Goal: Book appointment/travel/reservation

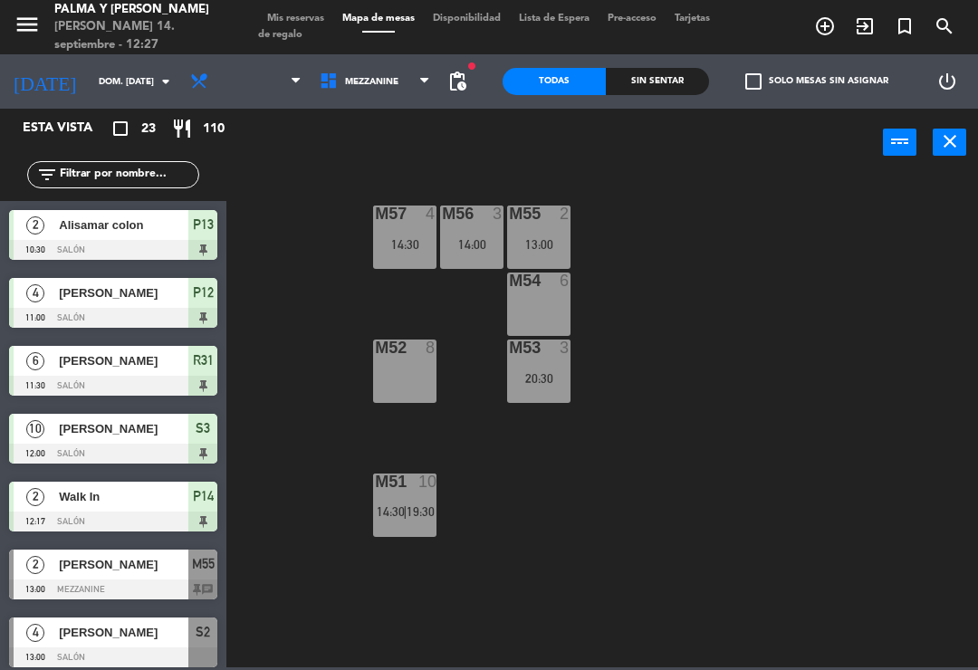
click at [813, 250] on div "M57 4 14:30 M56 3 14:00 M55 2 13:00 M54 6 M52 8 M53 3 20:30 M51 10 14:30 | 19:30" at bounding box center [606, 420] width 741 height 493
click at [541, 395] on div "M53 3 20:30" at bounding box center [538, 370] width 63 height 63
click at [762, 289] on div "M57 4 14:30 M56 3 14:00 M55 2 13:00 M54 6 M52 8 M53 3 20:30 M51 10 14:30 | 19:30" at bounding box center [606, 420] width 741 height 493
click at [872, 197] on div "M57 4 14:30 M56 3 14:00 M55 2 13:00 M54 6 M52 8 M53 3 20:30 M51 10 14:30 | 19:30" at bounding box center [606, 420] width 741 height 493
click at [756, 258] on div "M57 4 14:30 M56 3 14:00 M55 2 13:00 M54 6 M52 8 M53 3 20:30 M51 10 14:30 | 19:30" at bounding box center [606, 420] width 741 height 493
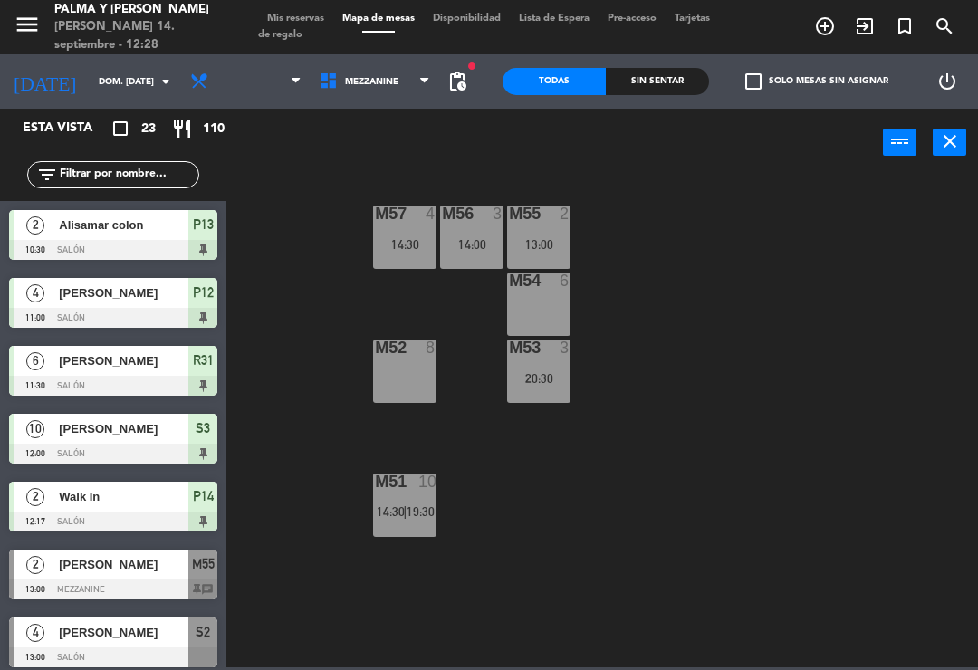
click at [539, 254] on div "M55 2 13:00" at bounding box center [538, 236] width 63 height 63
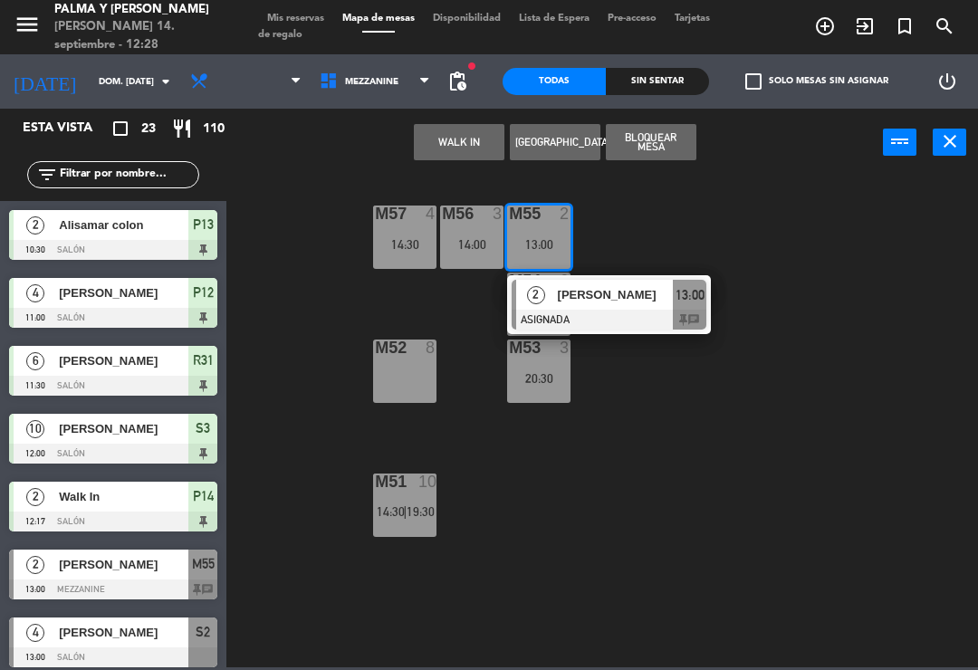
click at [554, 396] on div "M53 3 20:30" at bounding box center [538, 370] width 63 height 63
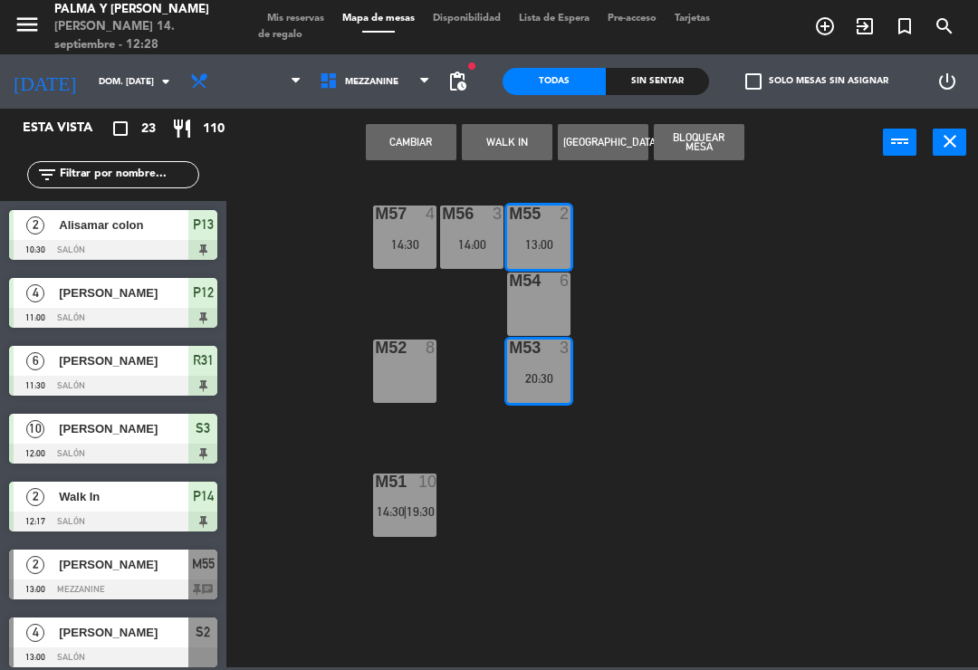
click at [407, 143] on button "Cambiar" at bounding box center [411, 142] width 91 height 36
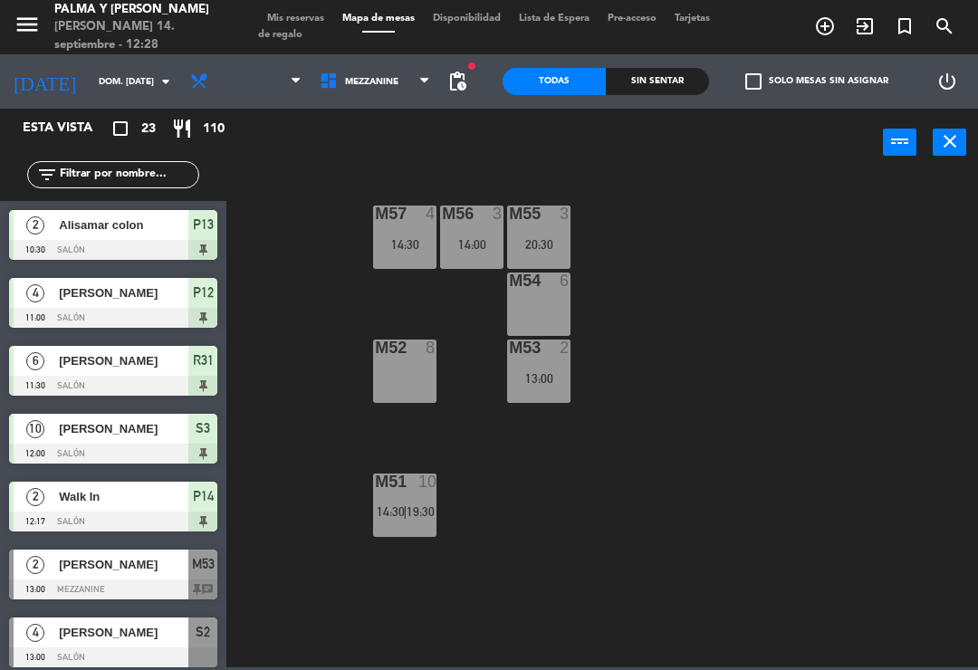
click at [549, 227] on div "M55 3 20:30" at bounding box center [538, 236] width 63 height 63
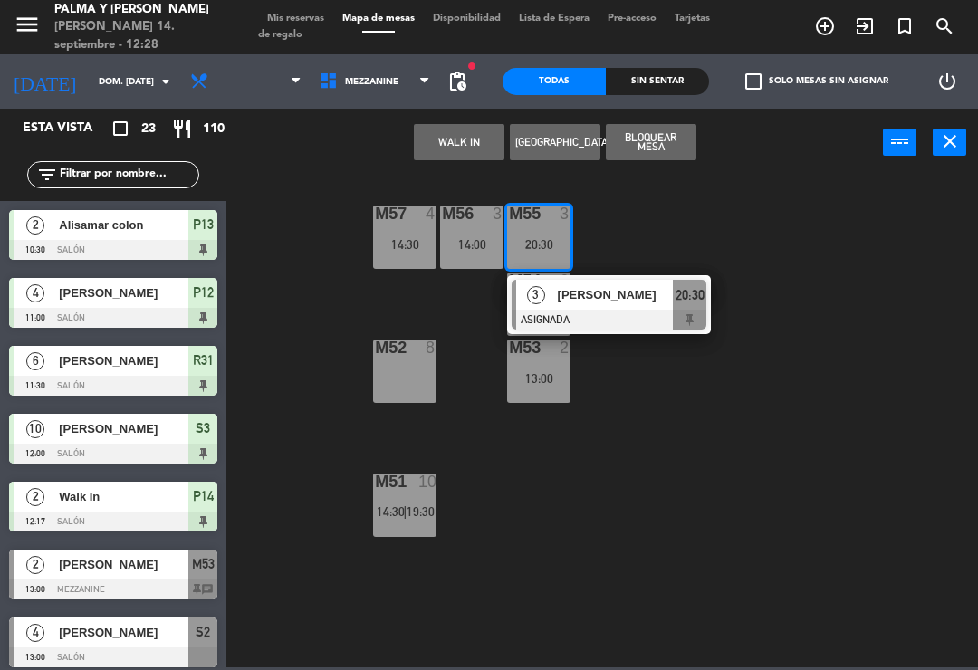
click at [862, 221] on div "M57 4 14:30 M56 3 14:00 M55 3 20:30 3 [PERSON_NAME] ASIGNADA 20:30 M54 6 M52 8 …" at bounding box center [606, 420] width 741 height 493
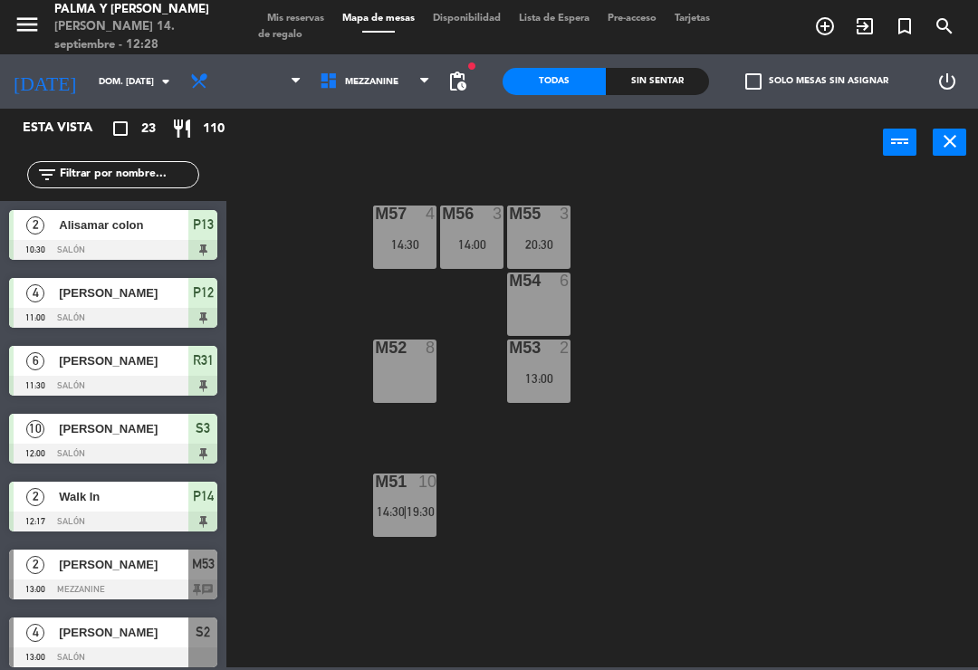
click at [542, 380] on div "13:00" at bounding box center [538, 378] width 63 height 13
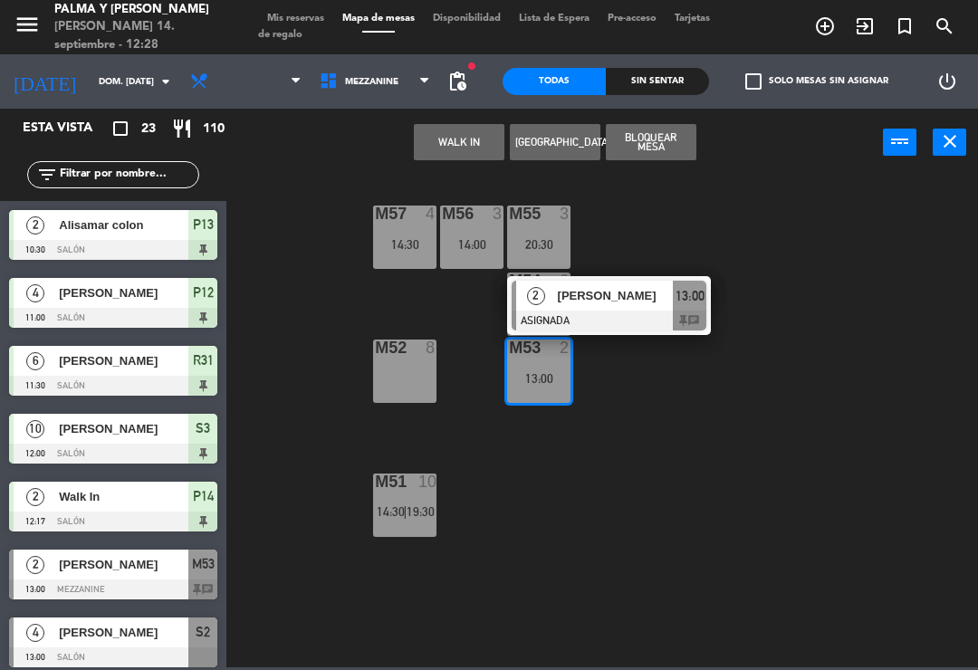
click at [621, 307] on div "[PERSON_NAME]" at bounding box center [615, 296] width 118 height 30
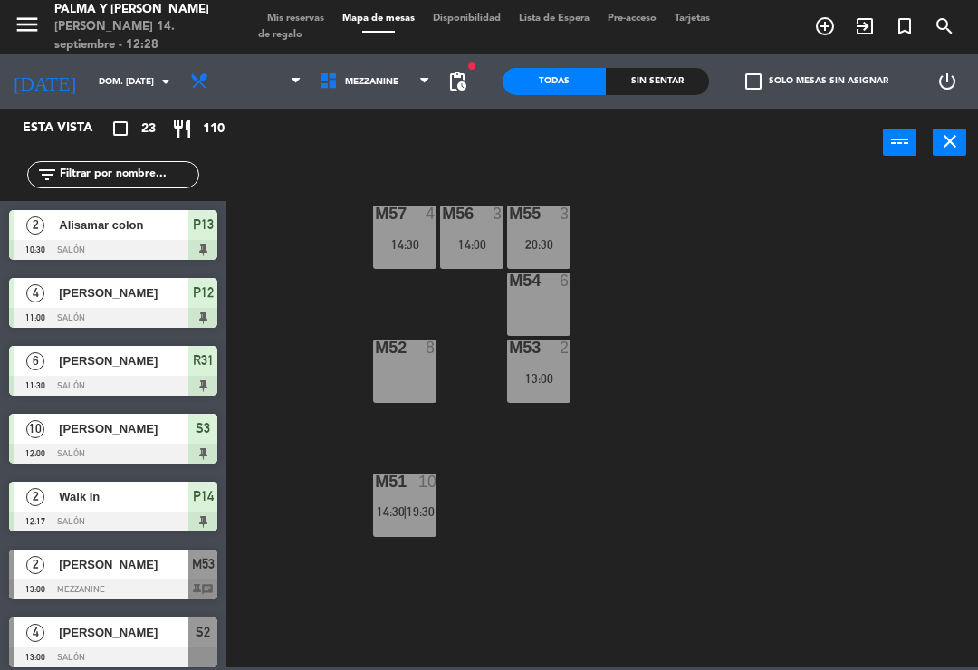
click at [548, 382] on div "13:00" at bounding box center [538, 378] width 63 height 13
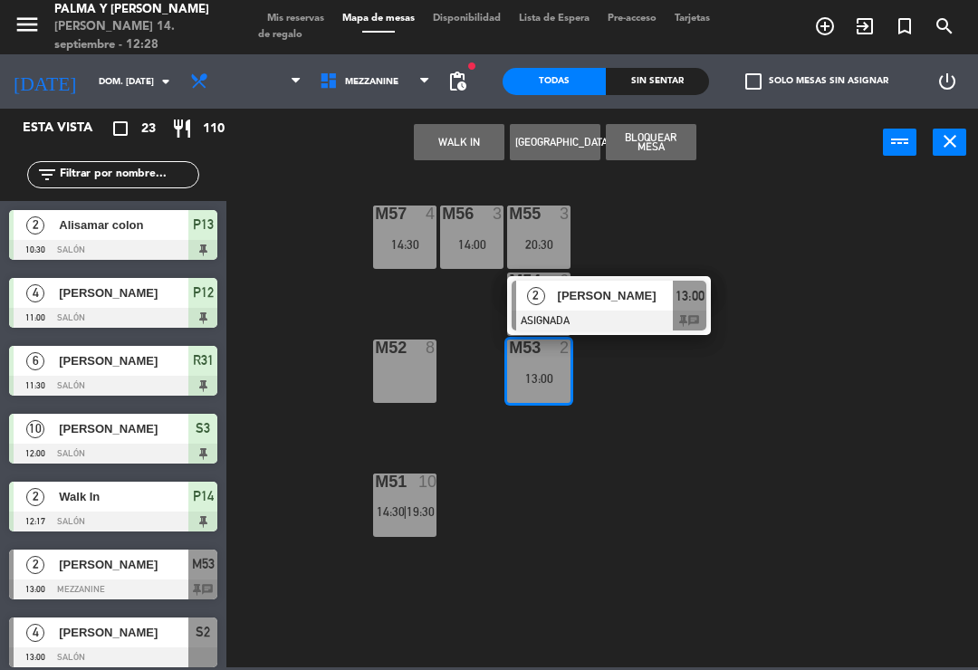
click at [547, 225] on div "M55 3 20:30" at bounding box center [538, 236] width 63 height 63
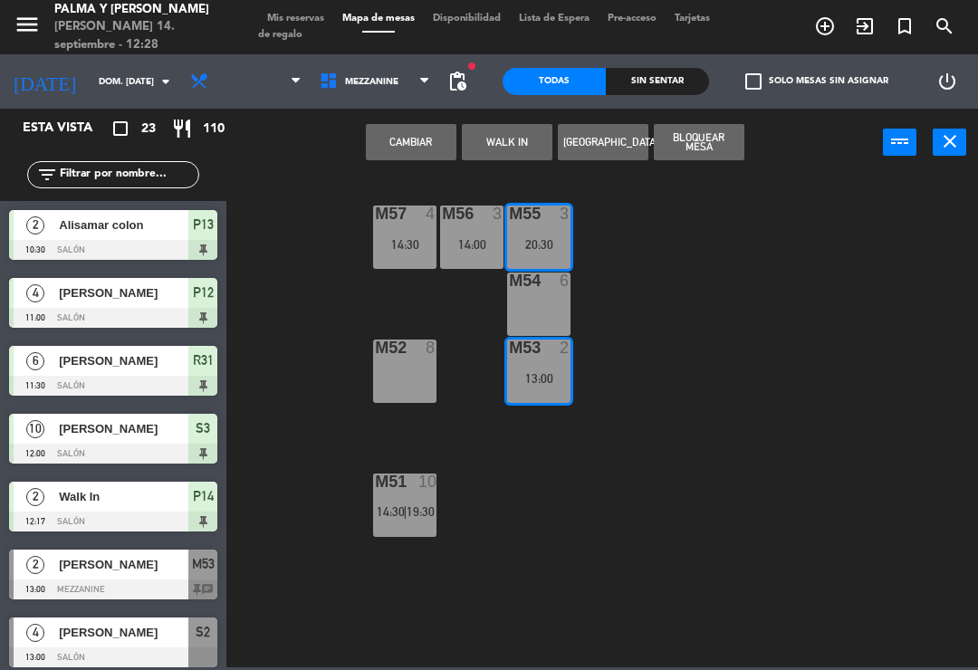
click at [433, 142] on button "Cambiar" at bounding box center [411, 142] width 91 height 36
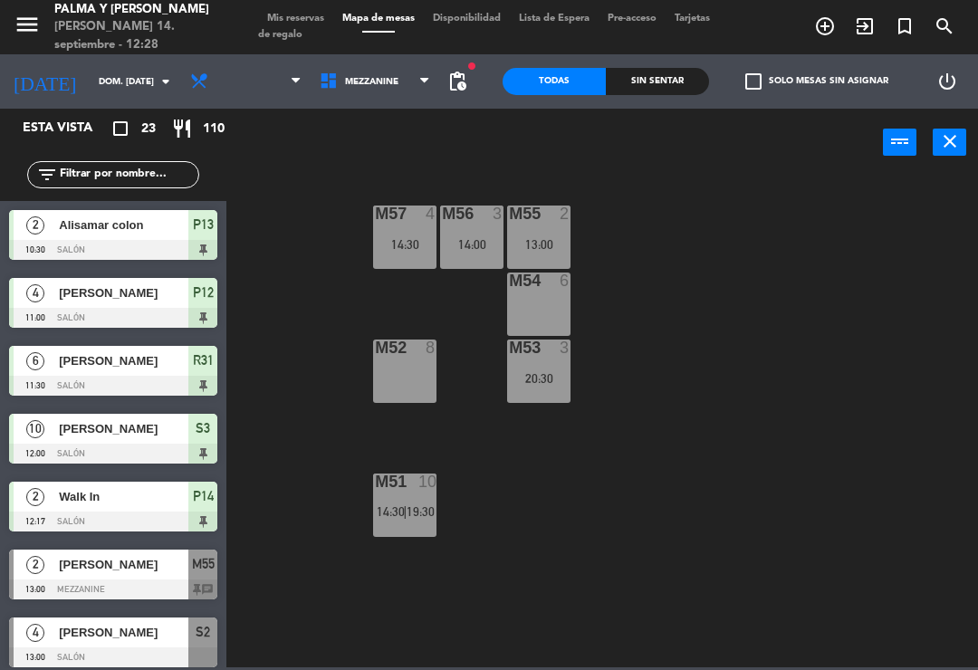
click at [746, 194] on div "M57 4 14:30 M56 3 14:00 M55 2 13:00 M54 6 M52 8 M53 3 20:30 M51 10 14:30 | 19:30" at bounding box center [606, 420] width 741 height 493
click at [530, 244] on div "13:00" at bounding box center [538, 244] width 63 height 13
click at [759, 207] on div "M57 4 14:30 M56 3 14:00 M55 2 13:00 M54 6 M52 8 M53 3 20:30 M51 10 14:30 | 19:30" at bounding box center [606, 420] width 741 height 493
click at [831, 425] on div "M57 4 14:30 M56 3 14:00 M55 2 13:00 M54 6 M52 8 M53 3 20:30 M51 10 14:30 | 19:30" at bounding box center [606, 420] width 741 height 493
click at [377, 88] on span "Mezzanine" at bounding box center [374, 82] width 129 height 40
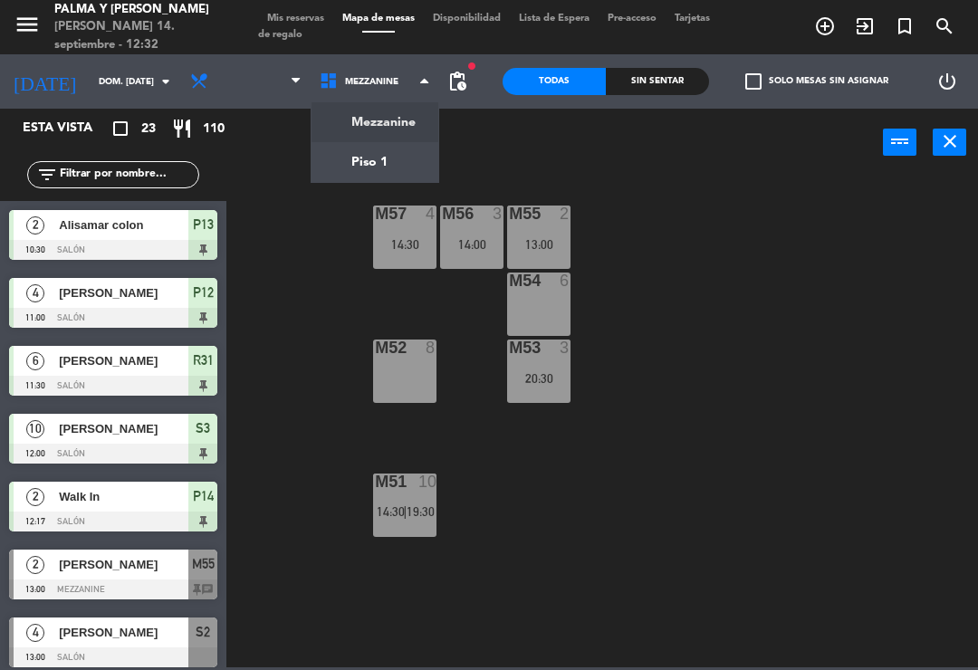
click at [394, 168] on ng-component "menu [PERSON_NAME] y [PERSON_NAME] 14. septiembre - 12:32 Mis reservas Mapa de …" at bounding box center [489, 333] width 978 height 667
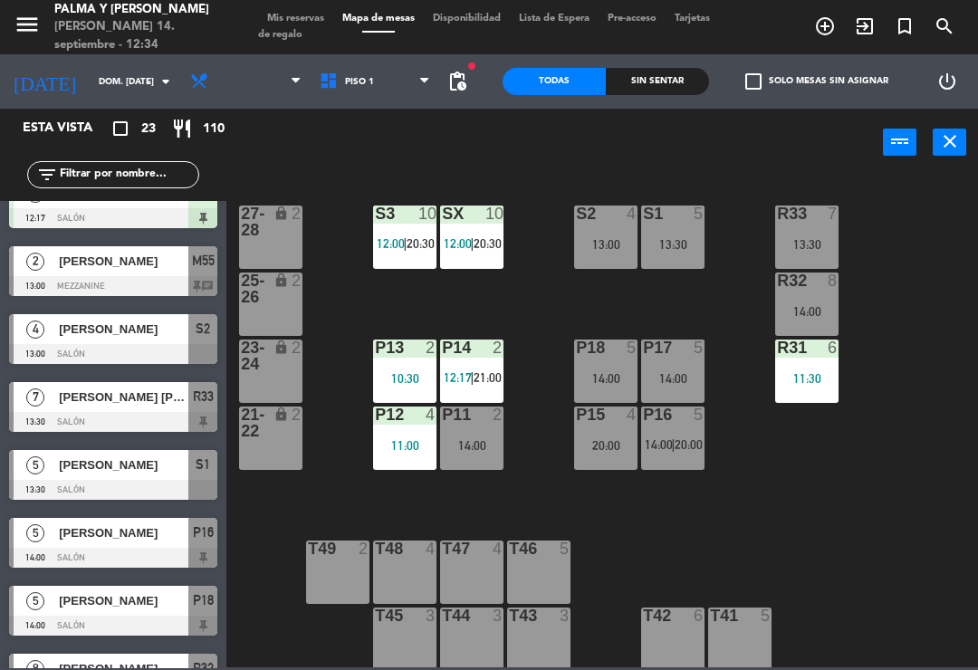
scroll to position [304, 0]
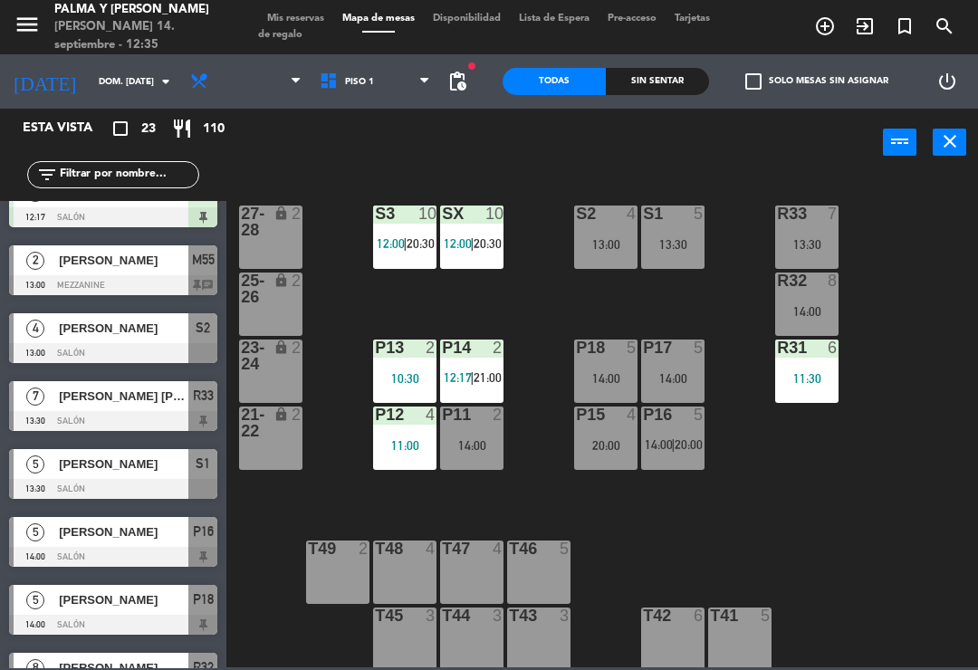
click at [9, 319] on div at bounding box center [11, 338] width 5 height 50
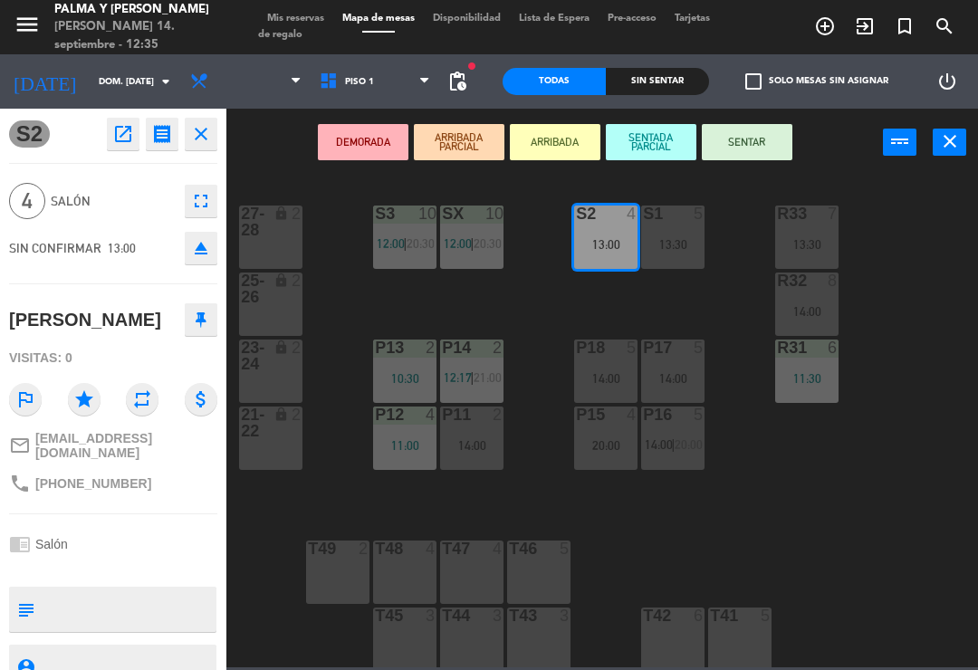
scroll to position [0, 0]
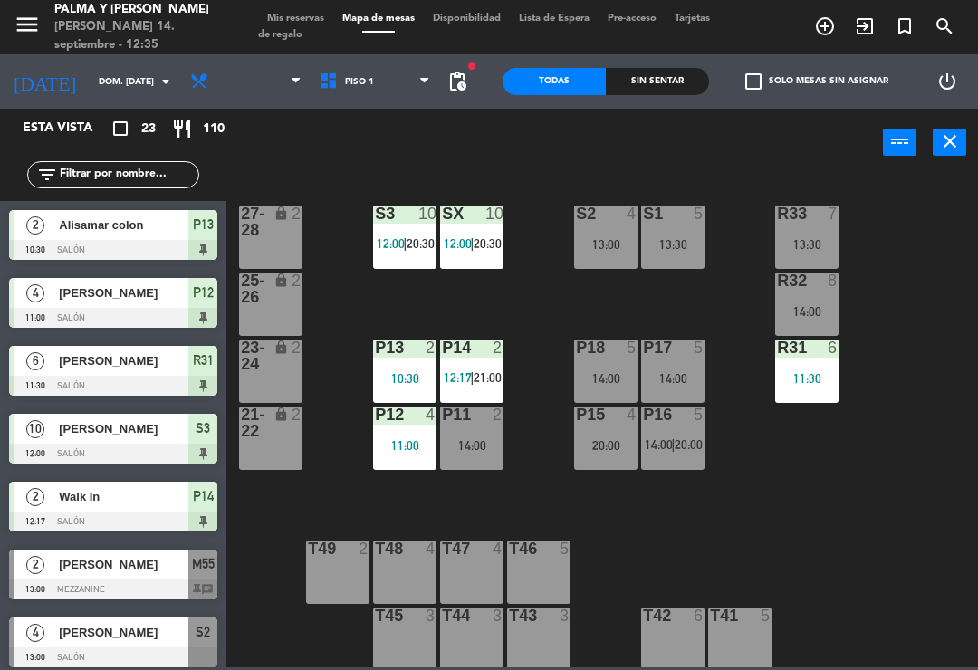
click at [843, 558] on div "R33 7 13:30 S1 5 13:30 S2 4 13:00 S3 10 12:00 | 20:30 SX 10 12:00 | 20:30 27-28…" at bounding box center [606, 420] width 741 height 493
click at [622, 458] on div "P15 4 20:00" at bounding box center [605, 437] width 63 height 63
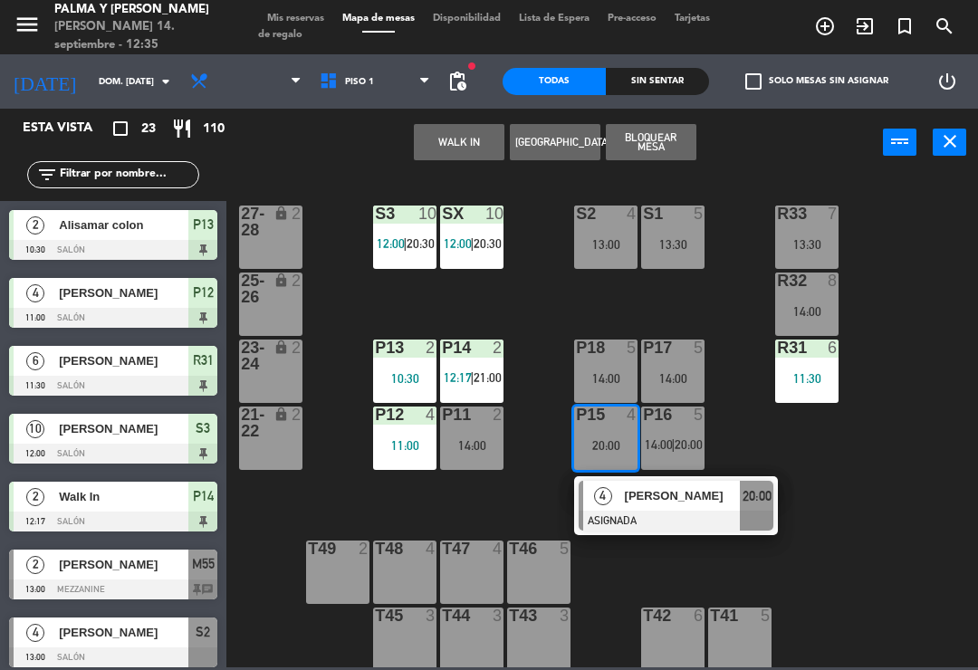
click at [691, 292] on div "R33 7 13:30 S1 5 13:30 S2 4 13:00 S3 10 12:00 | 20:30 SX 10 12:00 | 20:30 27-28…" at bounding box center [606, 420] width 741 height 493
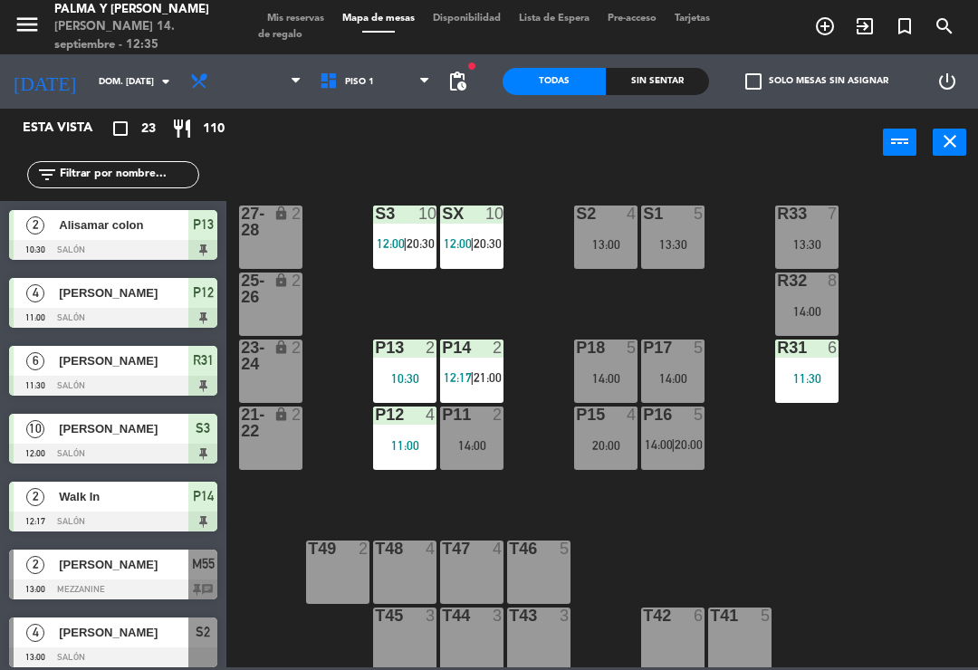
click at [654, 374] on div "14:00" at bounding box center [672, 378] width 63 height 13
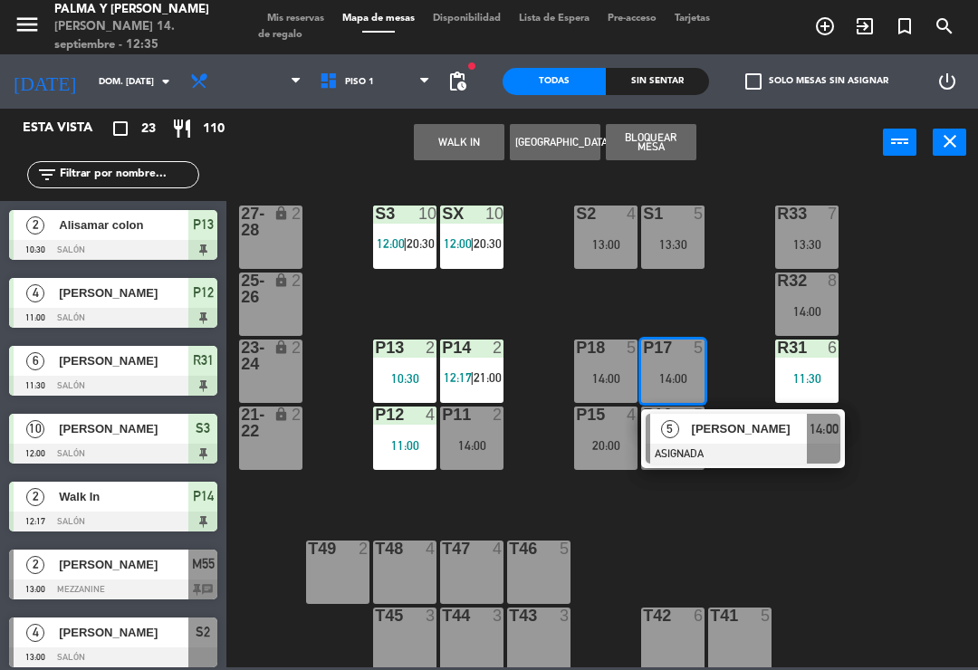
click at [599, 443] on div "20:00" at bounding box center [605, 445] width 63 height 13
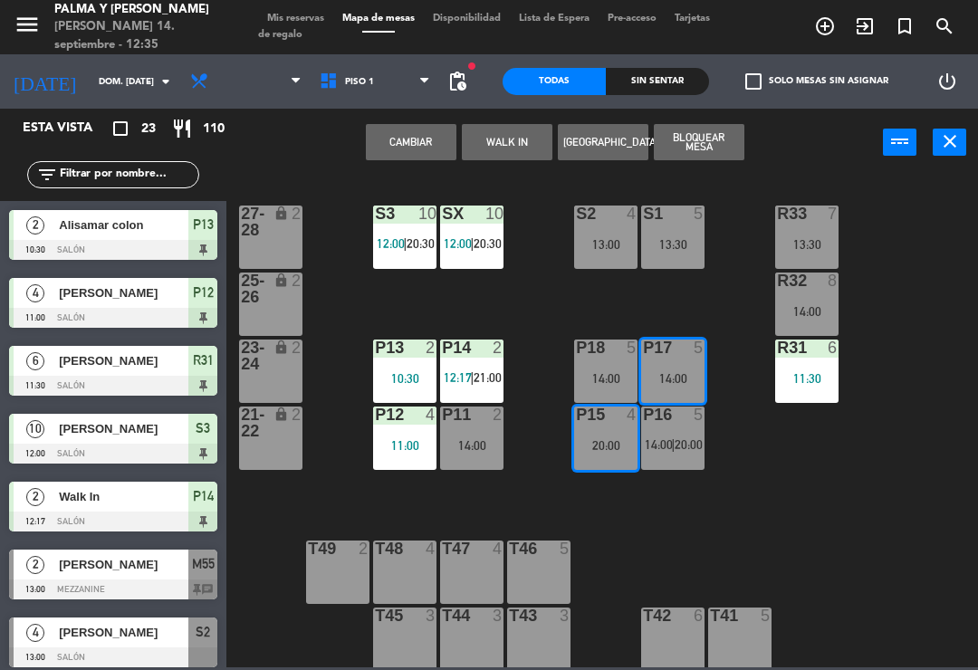
click at [413, 148] on button "Cambiar" at bounding box center [411, 142] width 91 height 36
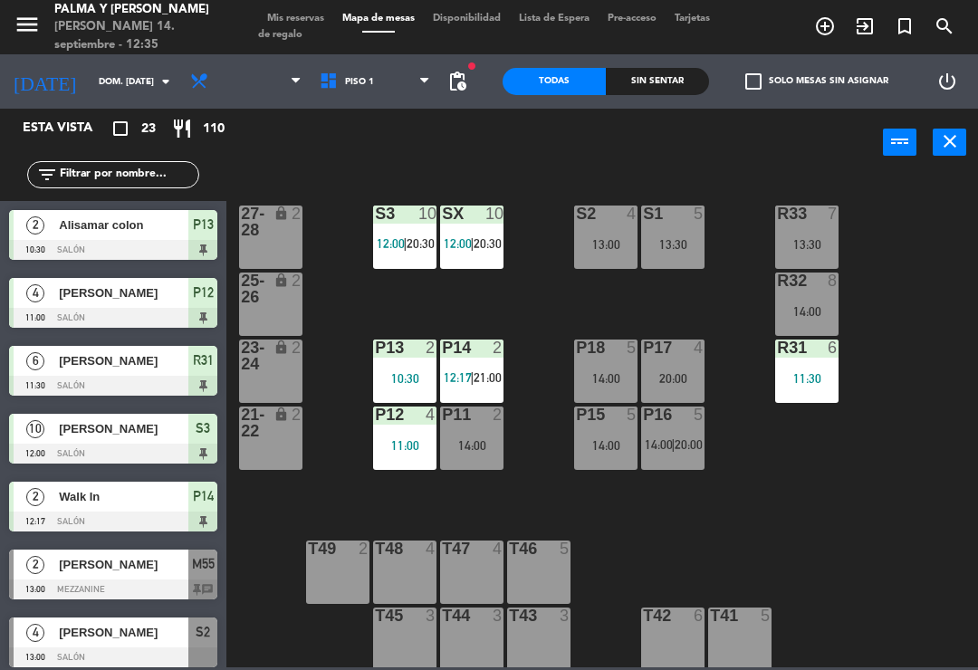
click at [678, 382] on div "20:00" at bounding box center [672, 378] width 63 height 13
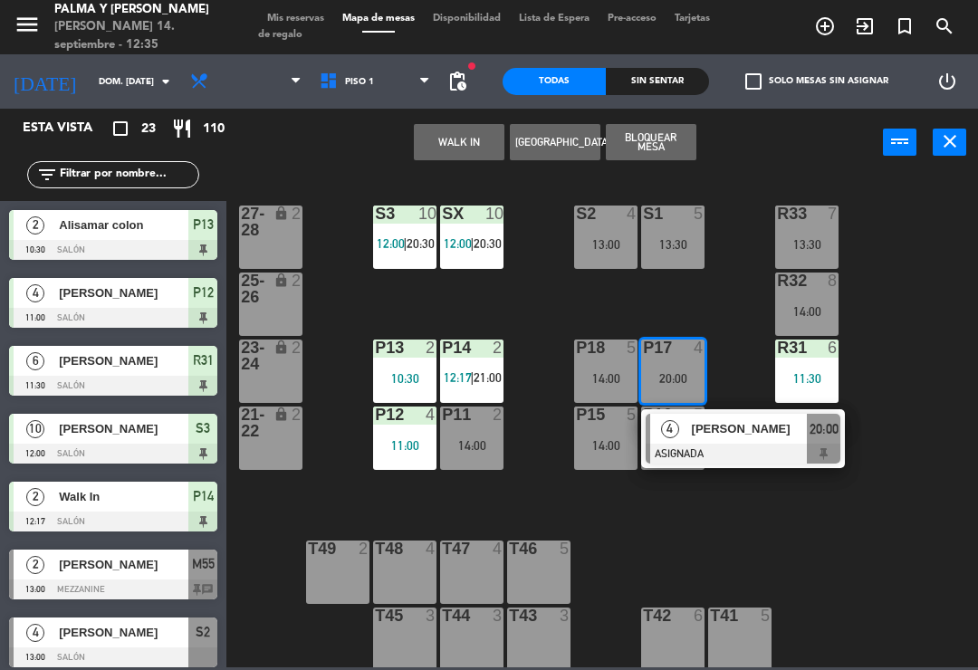
click at [732, 433] on span "[PERSON_NAME]" at bounding box center [750, 428] width 116 height 19
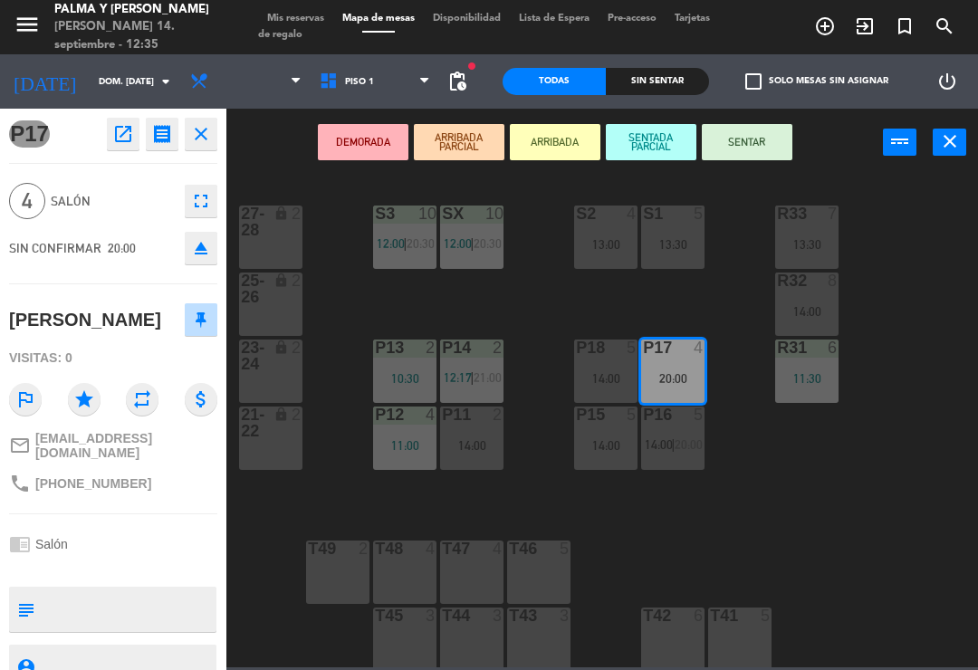
click at [680, 377] on div "20:00" at bounding box center [672, 378] width 63 height 13
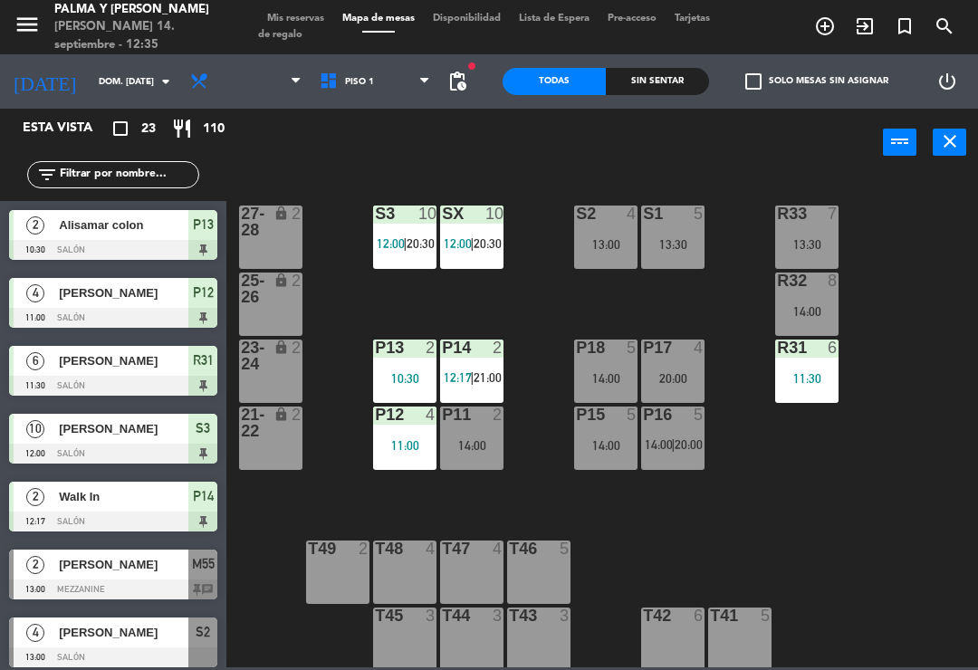
click at [671, 372] on div "20:00" at bounding box center [672, 378] width 63 height 13
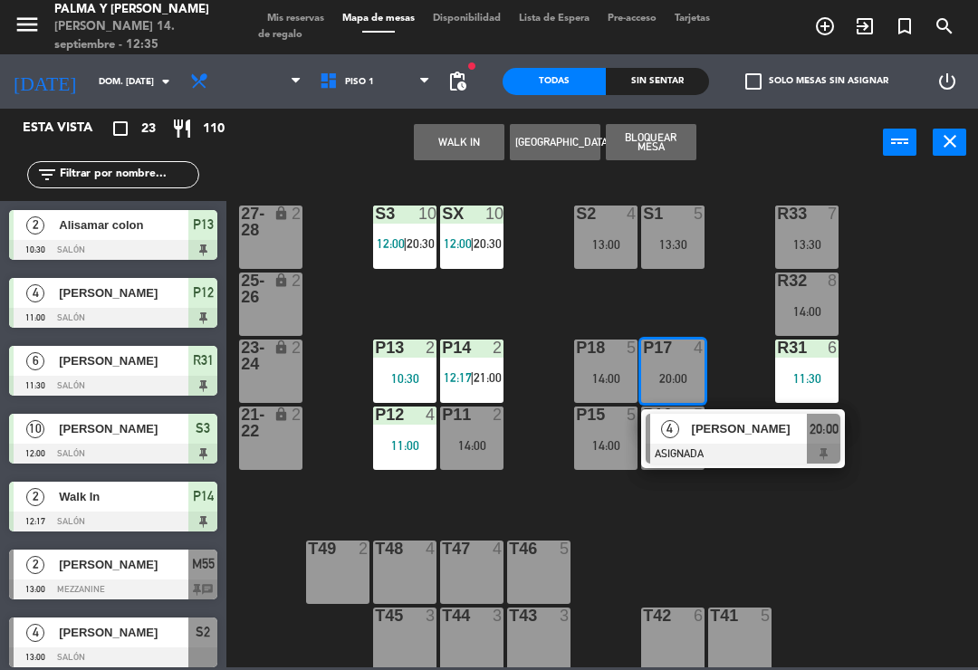
click at [455, 147] on button "WALK IN" at bounding box center [459, 142] width 91 height 36
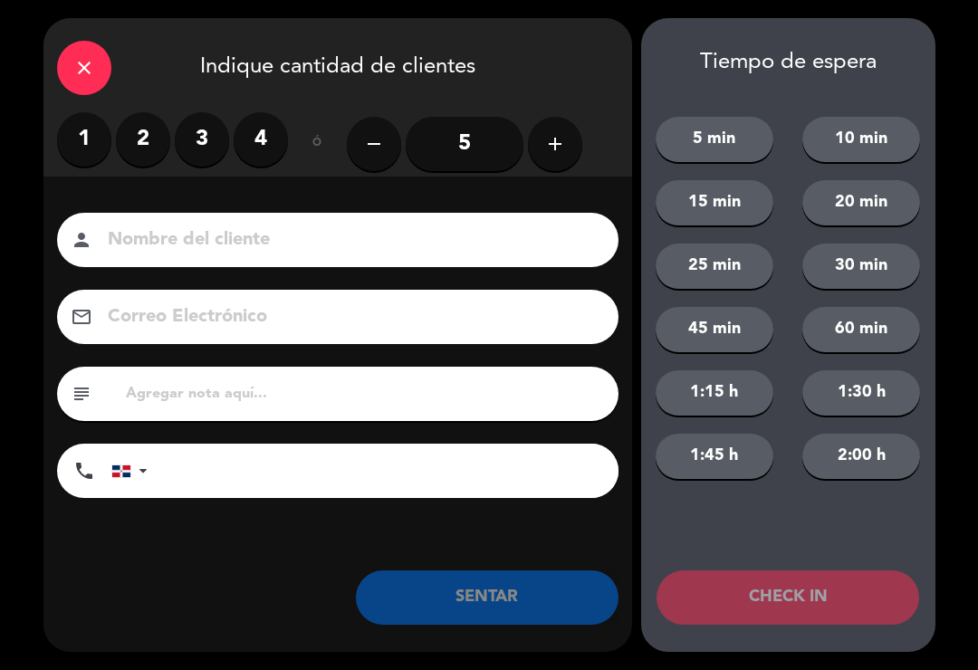
click at [142, 150] on label "2" at bounding box center [143, 139] width 54 height 54
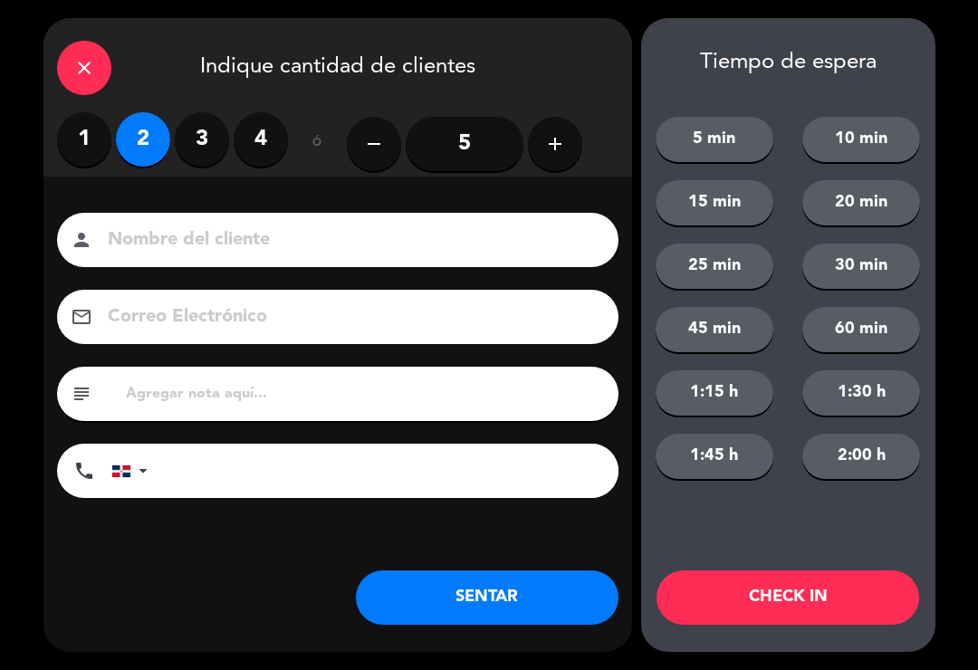
click at [521, 589] on button "SENTAR" at bounding box center [487, 597] width 263 height 54
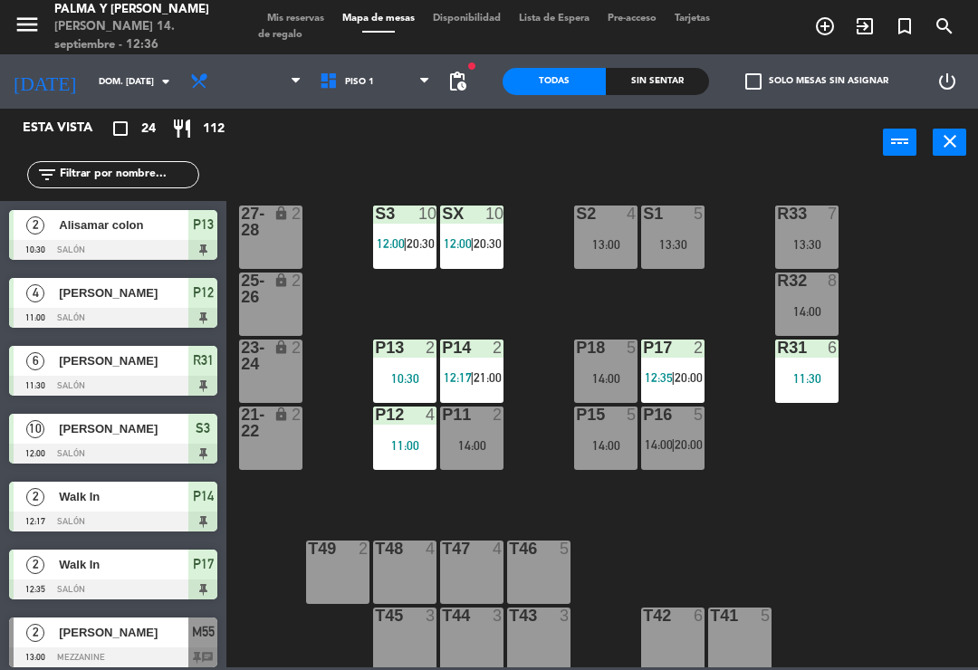
click at [663, 513] on div "R33 7 13:30 S1 5 13:30 S2 4 13:00 S3 10 12:00 | 20:30 SX 10 12:00 | 20:30 27-28…" at bounding box center [606, 420] width 741 height 493
click at [672, 370] on span "|" at bounding box center [673, 377] width 4 height 14
click at [622, 530] on div "R33 7 13:30 S1 5 13:30 S2 4 13:00 S3 10 12:00 | 20:30 SX 10 12:00 | 20:30 27-28…" at bounding box center [606, 420] width 741 height 493
click at [673, 371] on span "|" at bounding box center [673, 377] width 4 height 14
click at [628, 575] on div "R33 7 13:30 S1 5 13:30 S2 4 13:00 S3 10 12:00 | 20:30 SX 10 12:00 | 20:30 27-28…" at bounding box center [606, 420] width 741 height 493
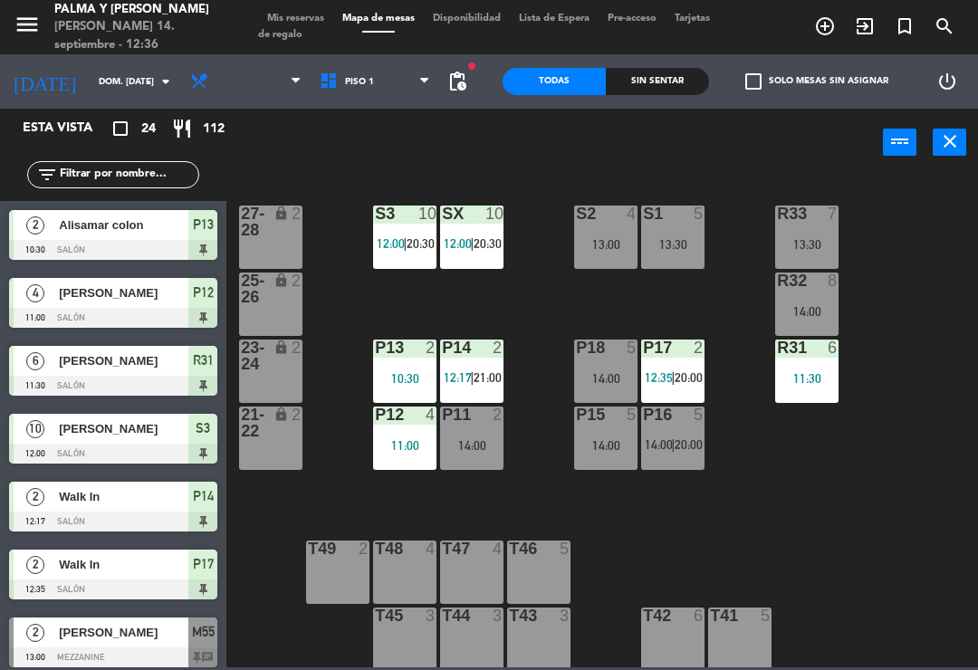
click at [644, 411] on div "P16" at bounding box center [643, 414] width 1 height 16
click at [777, 424] on div "R33 7 13:30 S1 5 13:30 S2 4 13:00 S3 10 12:00 | 20:30 SX 10 12:00 | 20:30 27-28…" at bounding box center [606, 420] width 741 height 493
click at [670, 435] on div "P16 5 14:00 | 20:00" at bounding box center [672, 437] width 63 height 63
click at [614, 521] on div "R33 7 13:30 S1 5 13:30 S2 4 13:00 S3 10 12:00 | 20:30 SX 10 12:00 | 20:30 27-28…" at bounding box center [606, 420] width 741 height 493
click at [591, 452] on div "P15 5 14:00" at bounding box center [605, 437] width 63 height 63
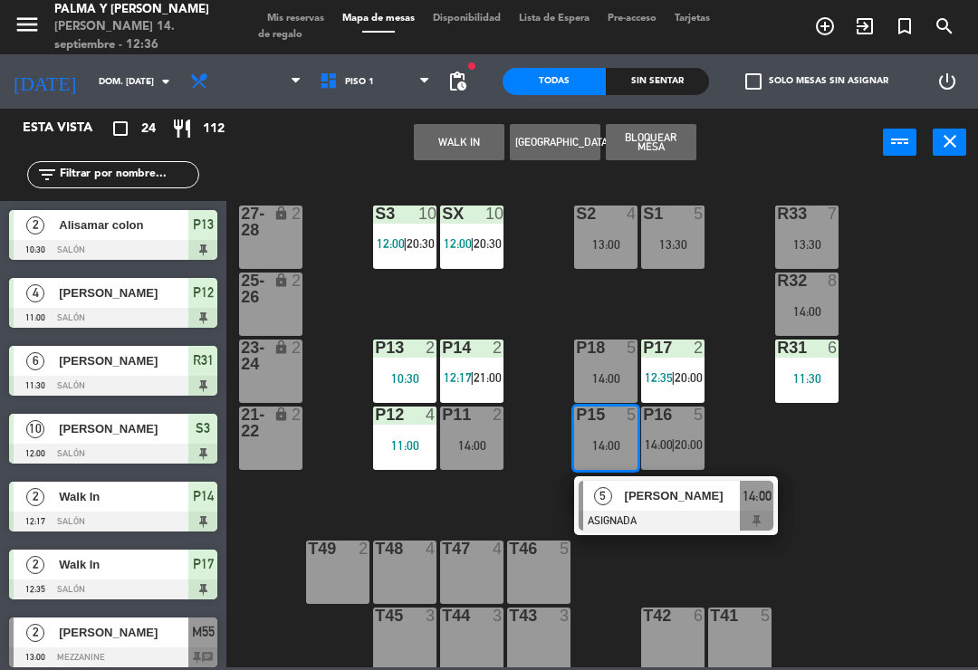
click at [632, 453] on div "P15 5 14:00" at bounding box center [605, 437] width 63 height 63
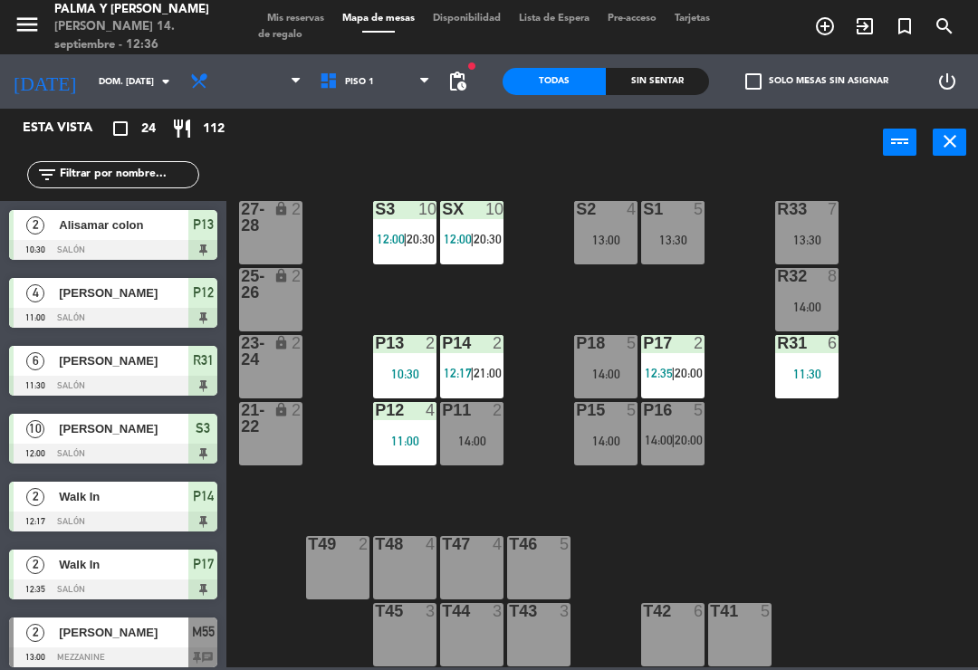
scroll to position [5, 0]
click at [664, 374] on span "12:35" at bounding box center [659, 373] width 28 height 14
click at [352, 302] on div "R33 7 13:30 S1 5 13:30 S2 4 13:00 S3 10 12:00 | 20:30 SX 10 12:00 | 20:30 27-28…" at bounding box center [606, 420] width 741 height 493
click at [404, 446] on div "11:00" at bounding box center [404, 441] width 63 height 13
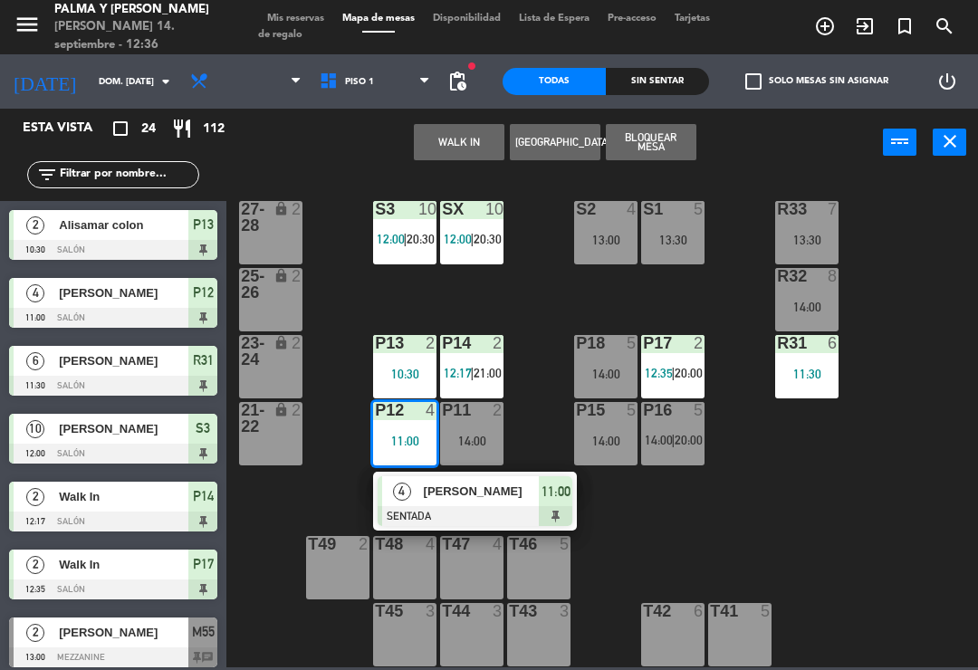
click at [438, 505] on div "[PERSON_NAME]" at bounding box center [481, 491] width 118 height 30
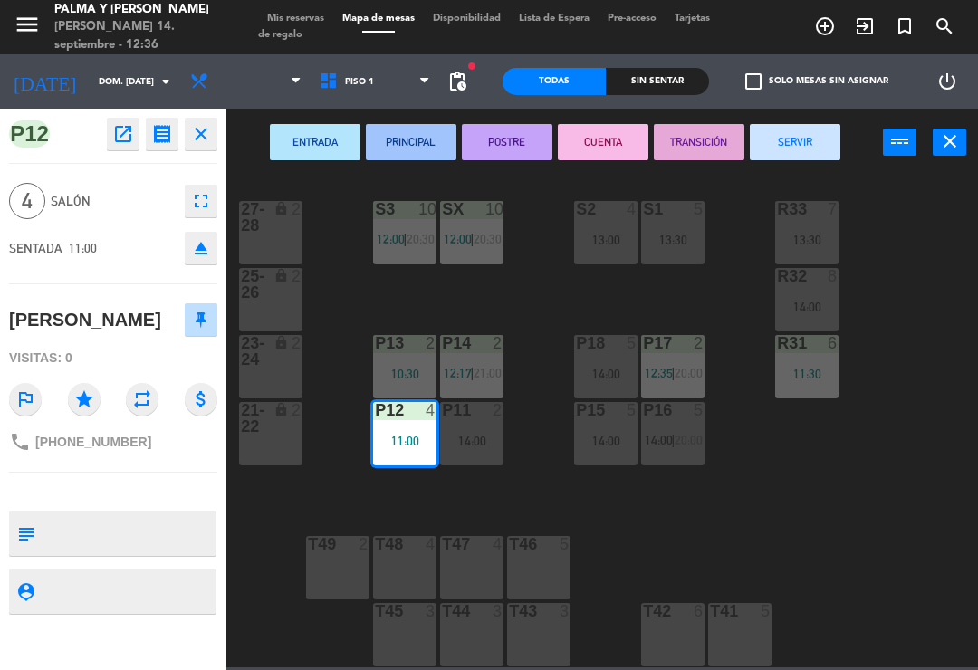
click at [322, 80] on icon at bounding box center [332, 82] width 26 height 20
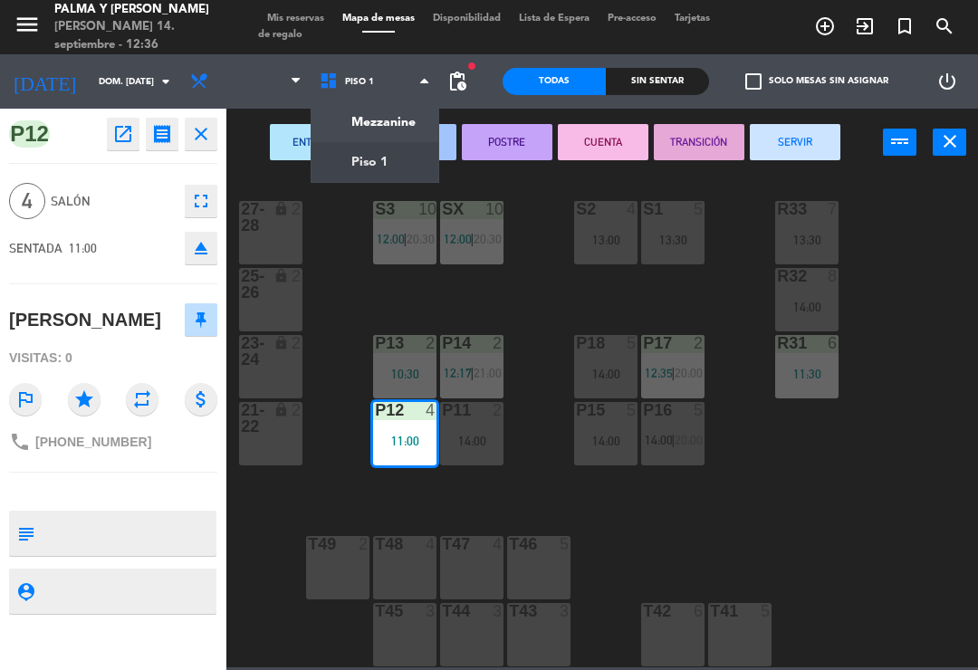
click at [355, 110] on ng-component "menu [PERSON_NAME] y [PERSON_NAME] 14. septiembre - 12:36 Mis reservas Mapa de …" at bounding box center [489, 333] width 978 height 667
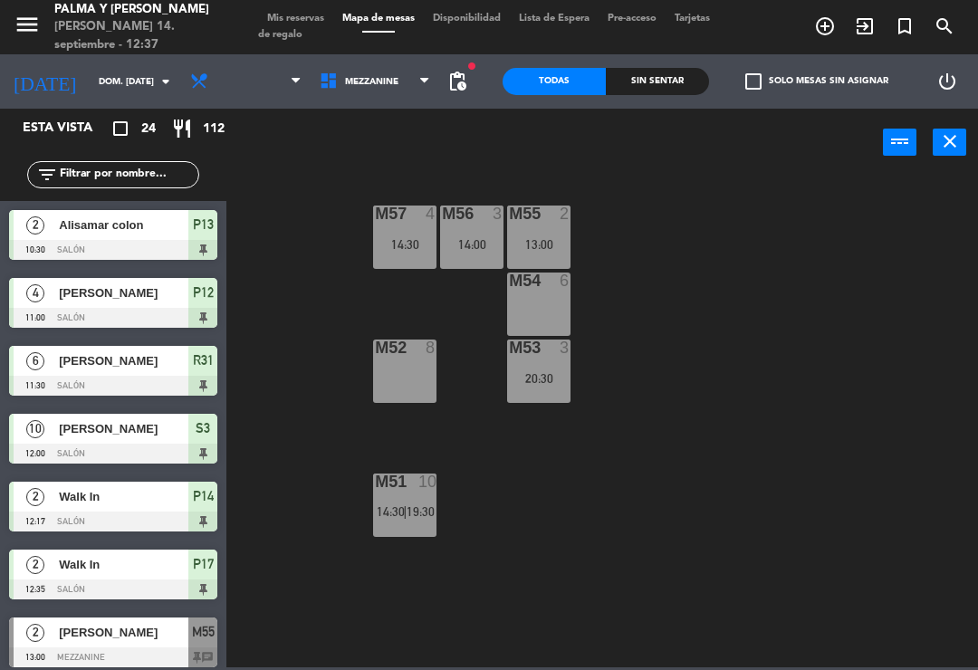
click at [386, 92] on span "Mezzanine" at bounding box center [374, 82] width 129 height 40
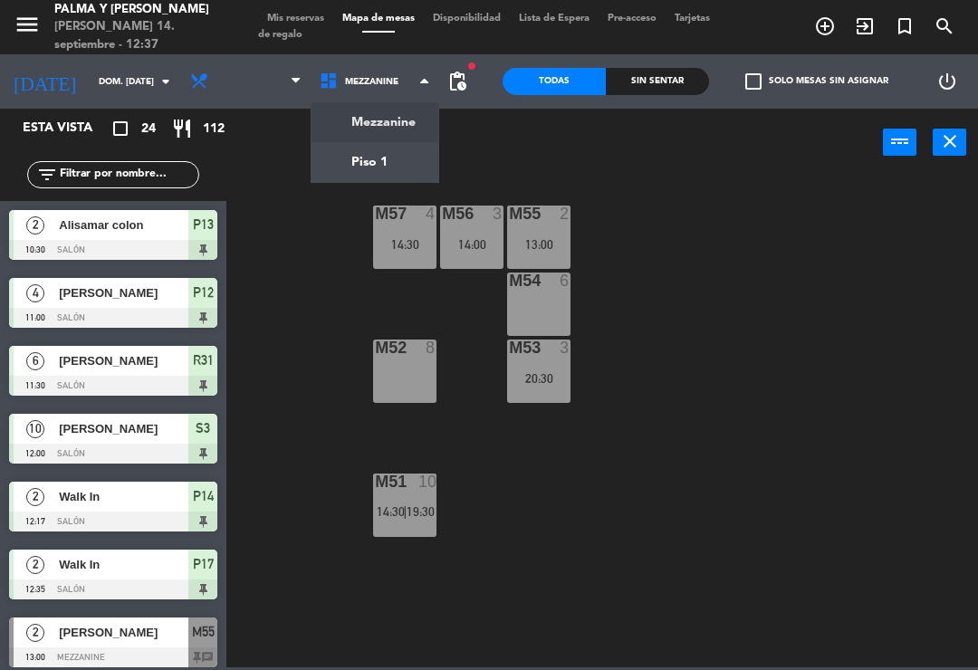
click at [338, 151] on ng-component "menu [PERSON_NAME] y [PERSON_NAME] 14. septiembre - 12:37 Mis reservas Mapa de …" at bounding box center [489, 333] width 978 height 667
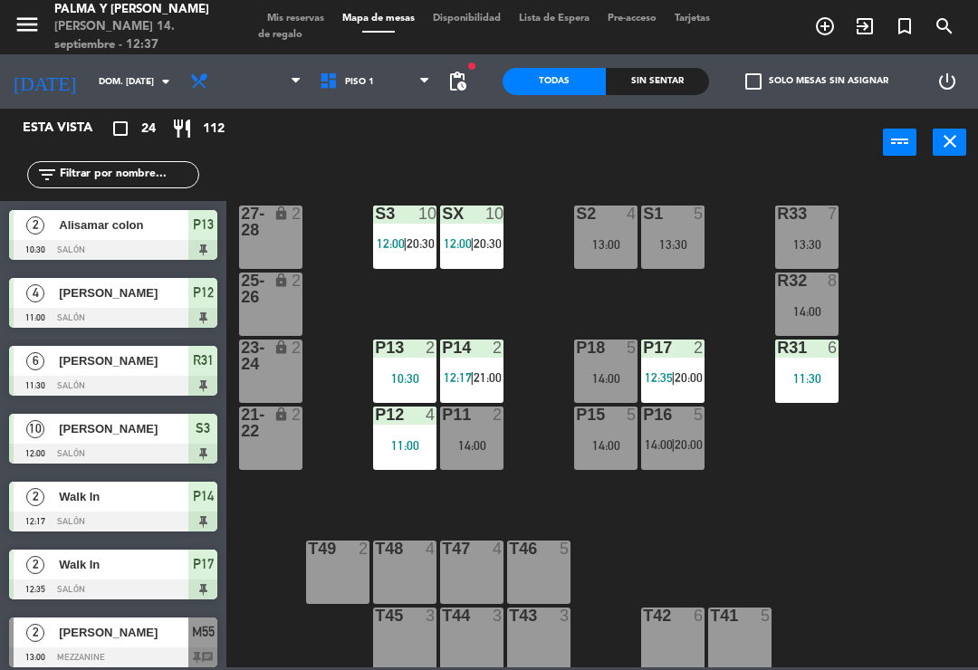
click at [406, 432] on div "P12 4 11:00" at bounding box center [404, 437] width 63 height 63
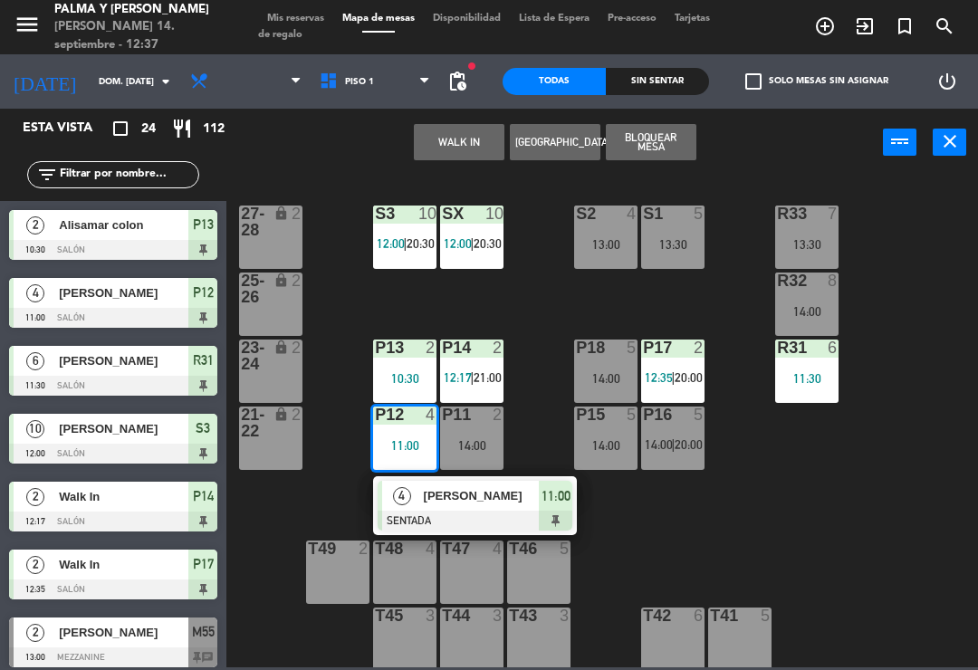
click at [463, 501] on span "[PERSON_NAME]" at bounding box center [482, 495] width 116 height 19
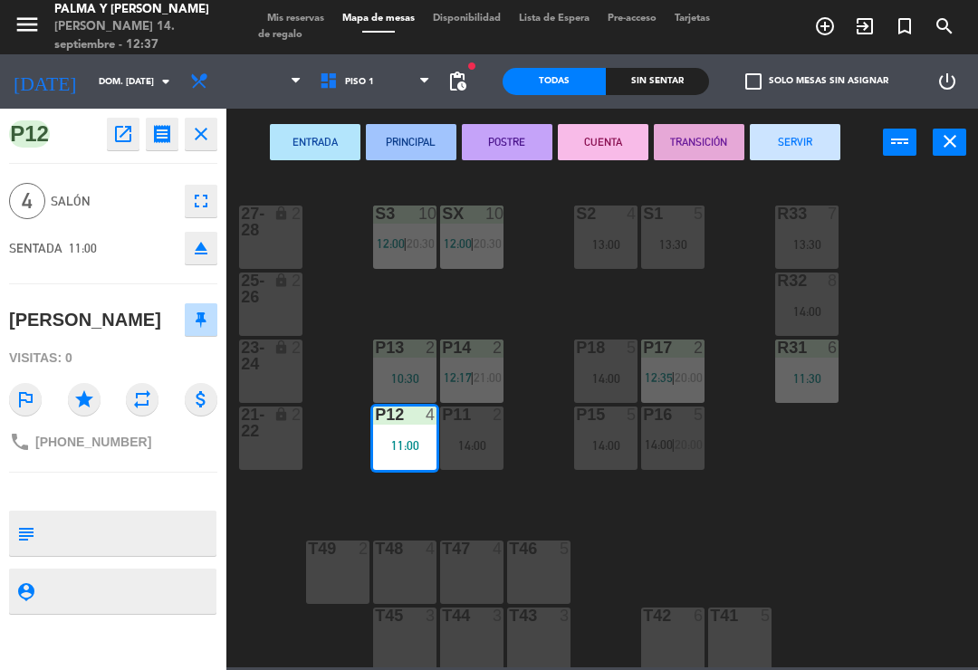
click at [349, 74] on span "Piso 1" at bounding box center [374, 82] width 129 height 40
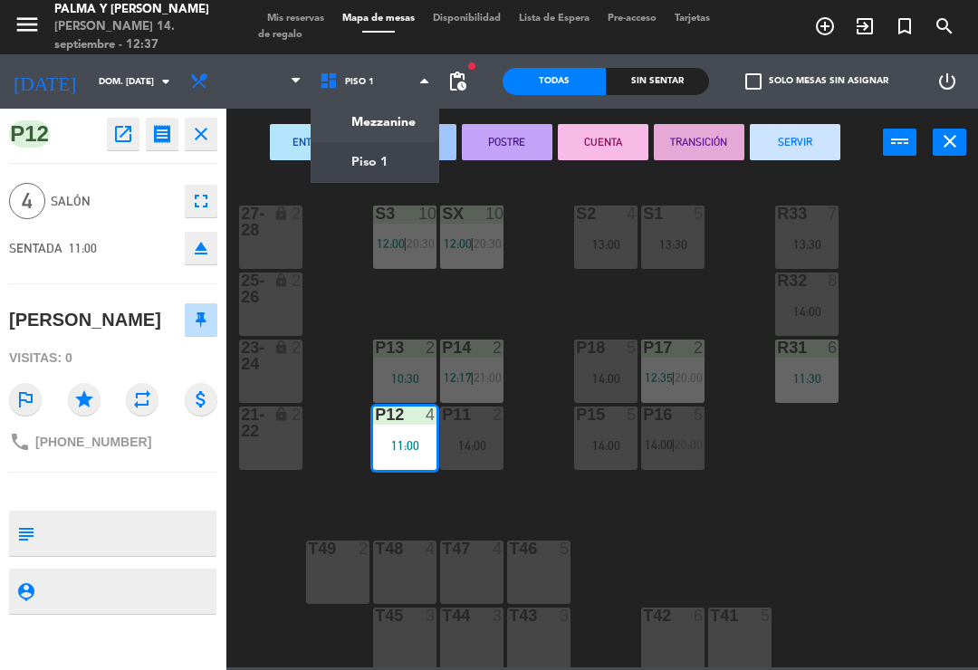
click at [352, 123] on ng-component "menu [PERSON_NAME] y [PERSON_NAME] 14. septiembre - 12:37 Mis reservas Mapa de …" at bounding box center [489, 333] width 978 height 667
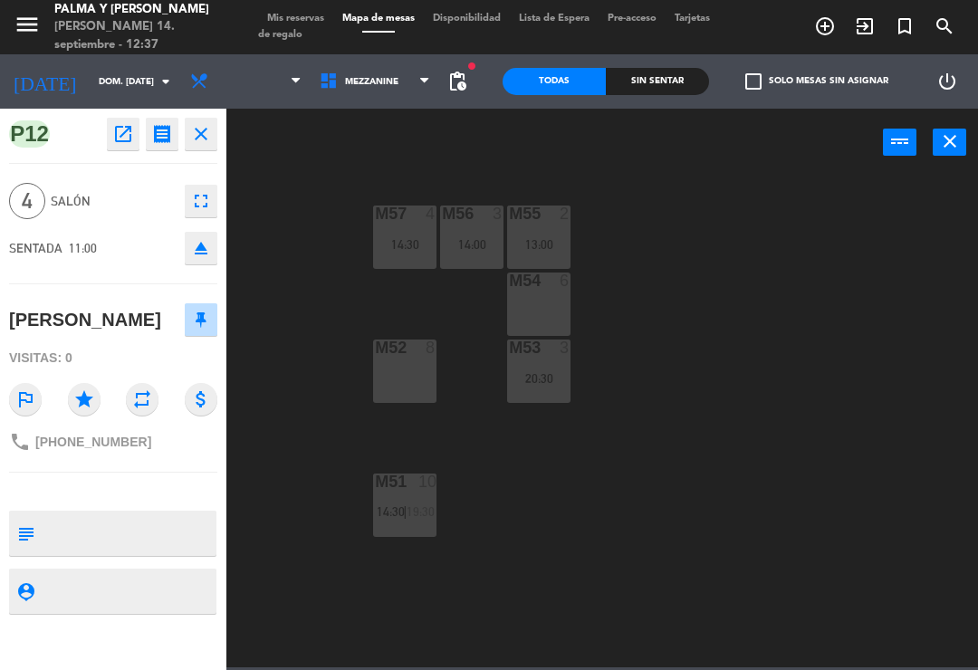
click at [545, 283] on div at bounding box center [539, 280] width 30 height 16
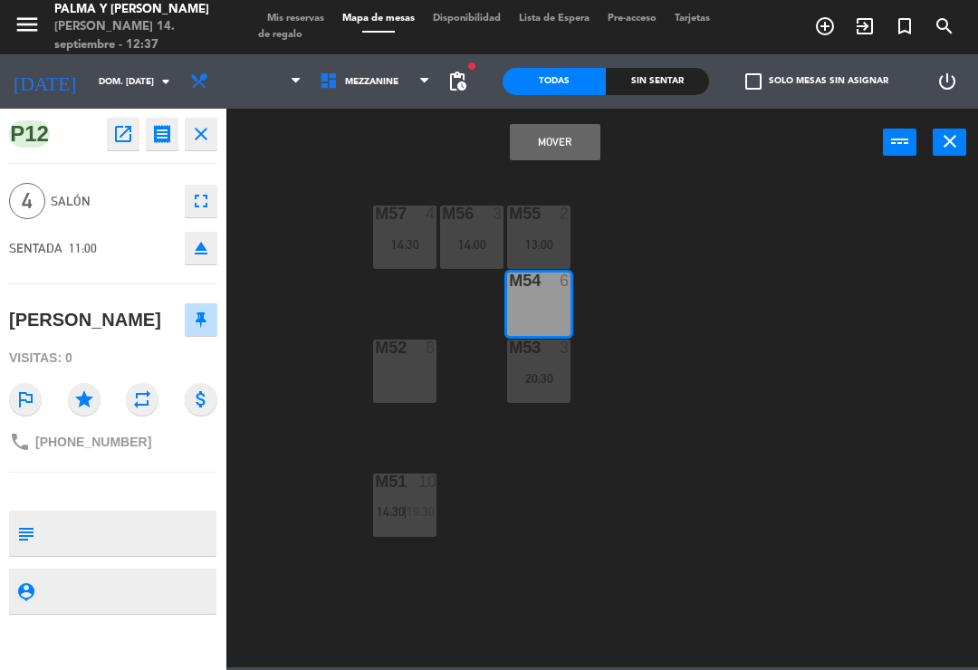
click at [536, 127] on button "Mover" at bounding box center [555, 142] width 91 height 36
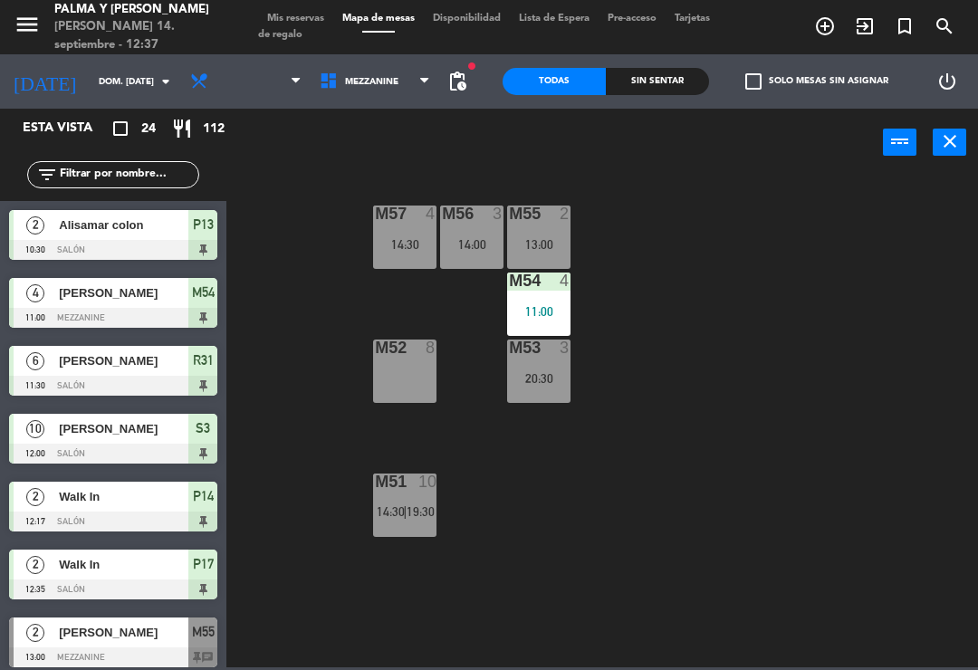
click at [609, 464] on div "M57 4 14:30 M56 3 14:00 M55 2 13:00 M54 4 11:00 M52 8 M53 3 20:30 M51 10 14:30 …" at bounding box center [606, 420] width 741 height 493
click at [834, 333] on div "M57 4 14:30 M56 3 14:00 M55 2 13:00 M54 4 11:00 M52 8 M53 3 20:30 M51 10 14:30 …" at bounding box center [606, 420] width 741 height 493
click at [370, 92] on span "Mezzanine" at bounding box center [374, 82] width 129 height 40
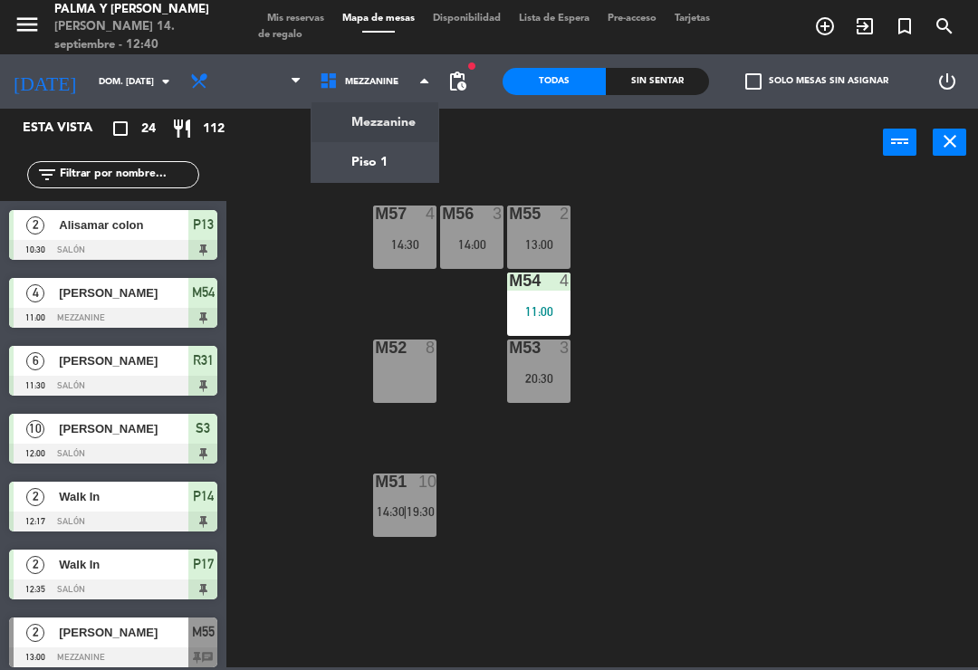
click at [750, 224] on div "M57 4 14:30 M56 3 14:00 M55 2 13:00 M54 4 11:00 M52 8 M53 3 20:30 M51 10 14:30 …" at bounding box center [606, 420] width 741 height 493
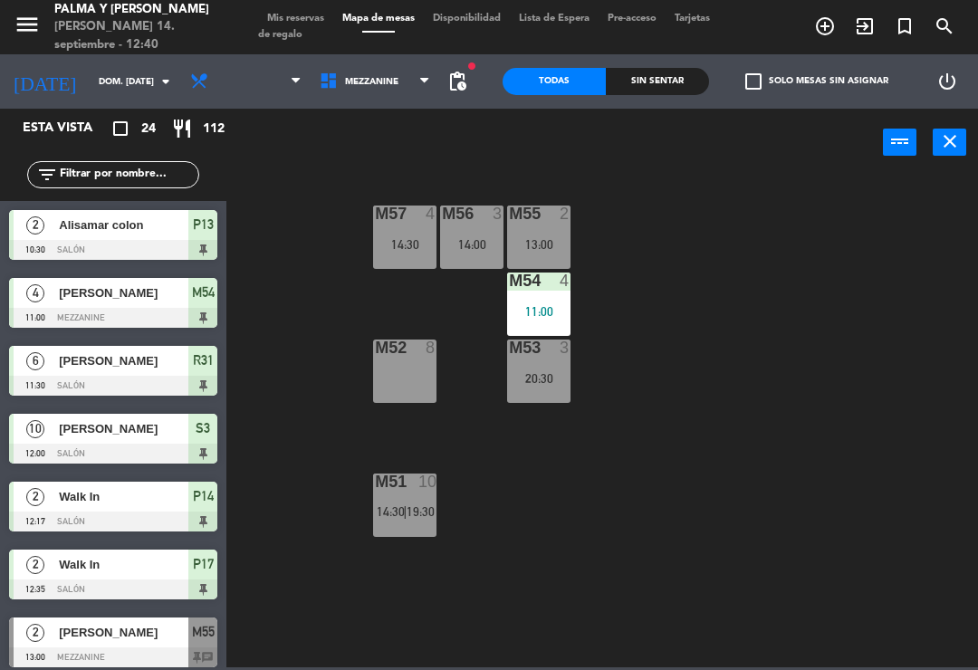
click at [548, 387] on div "M53 3 20:30" at bounding box center [538, 370] width 63 height 63
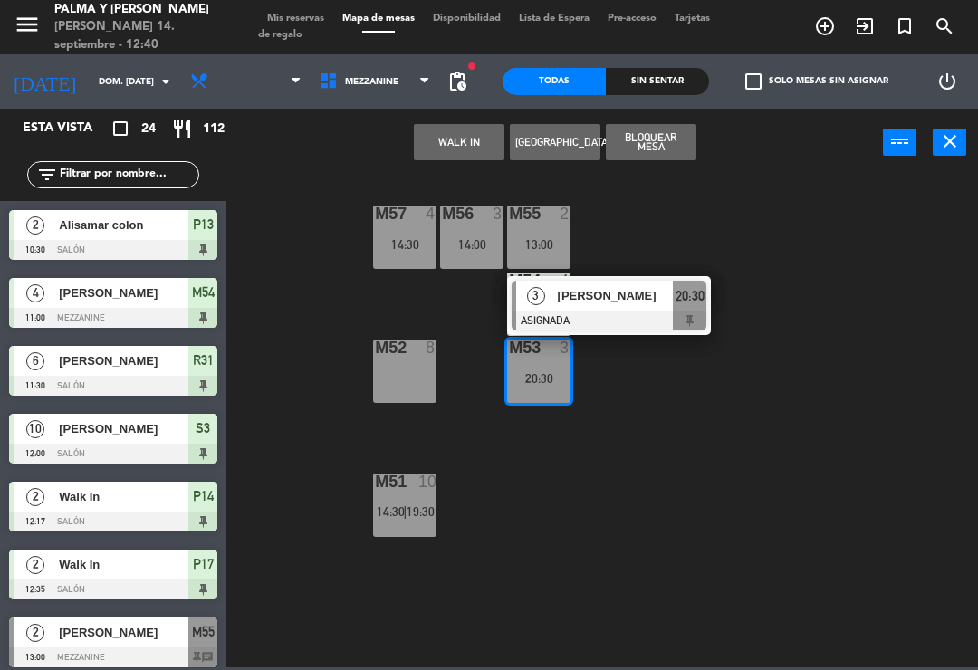
click at [610, 310] on div "[PERSON_NAME]" at bounding box center [615, 296] width 118 height 30
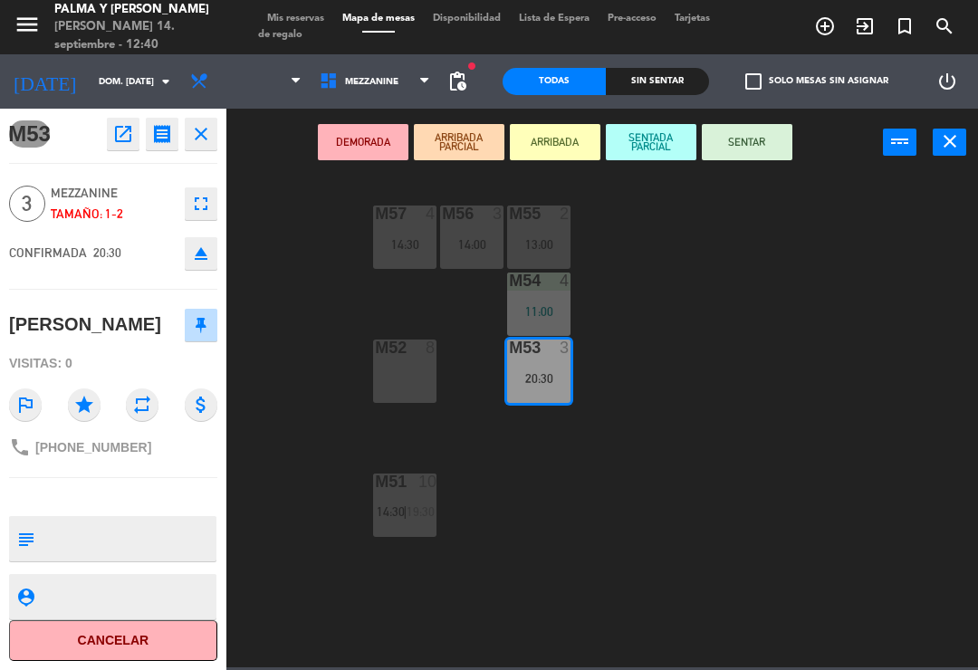
click at [540, 238] on div "13:00" at bounding box center [538, 244] width 63 height 13
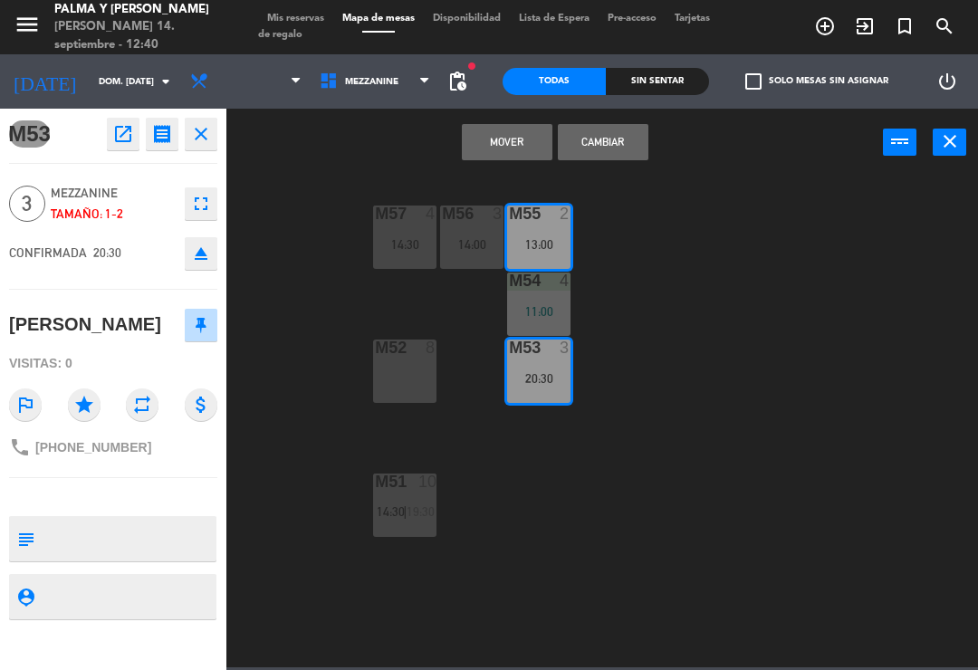
click at [600, 155] on button "Cambiar" at bounding box center [603, 142] width 91 height 36
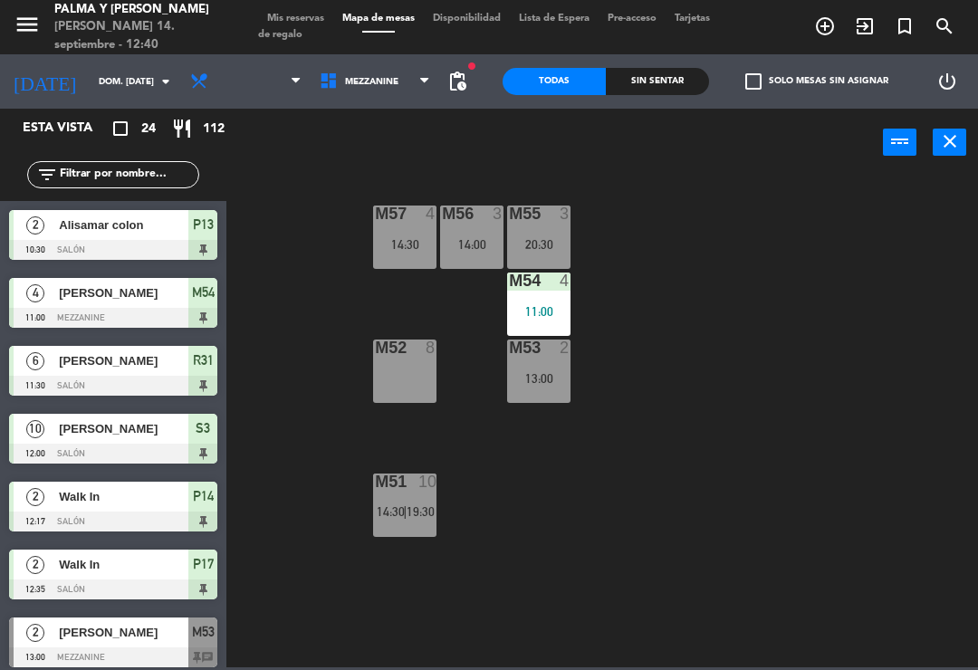
scroll to position [375, 0]
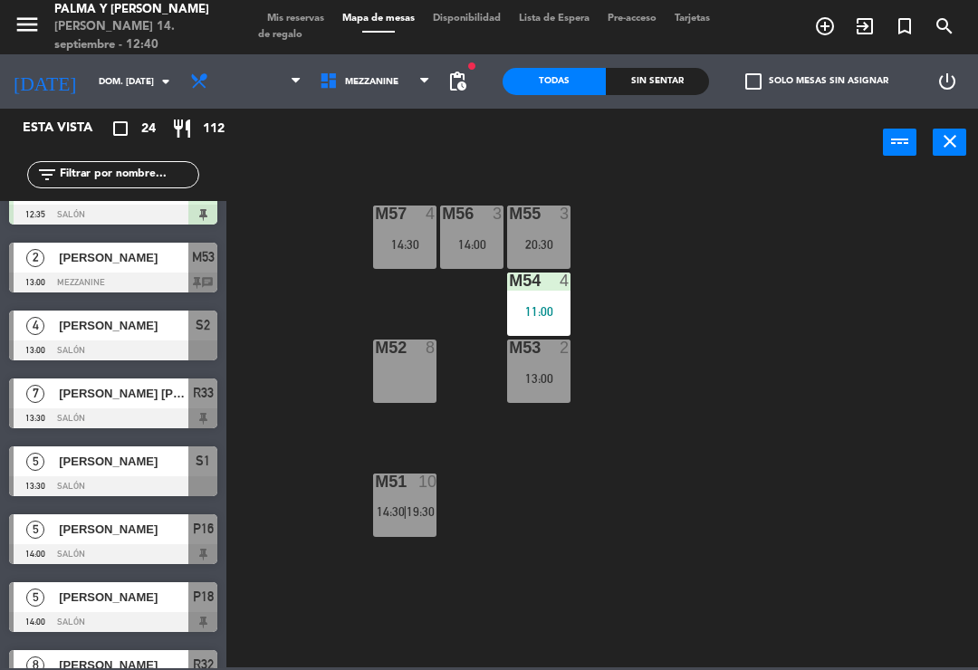
click at [749, 436] on div "M57 4 14:30 M56 3 14:00 M55 3 20:30 M54 4 11:00 M52 8 M53 2 13:00 M51 10 14:30 …" at bounding box center [606, 420] width 741 height 493
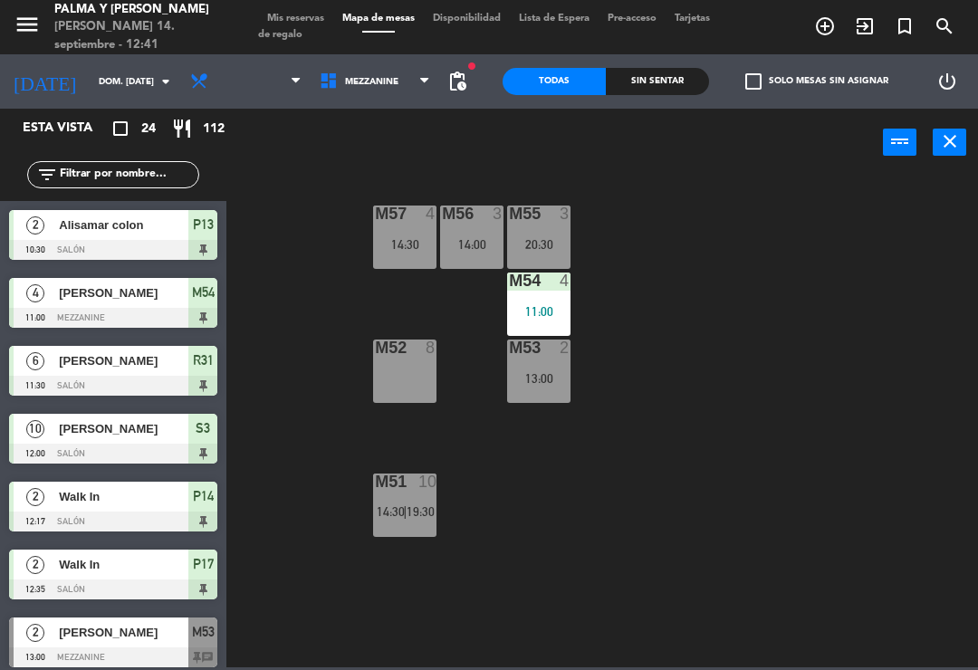
scroll to position [0, 0]
click at [330, 72] on span at bounding box center [332, 82] width 26 height 20
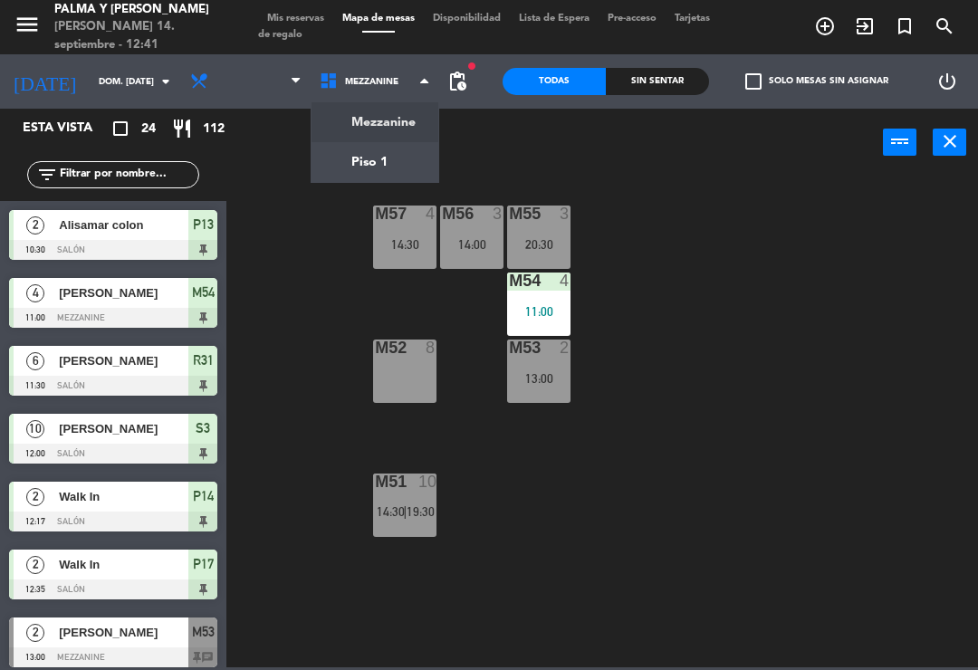
click at [331, 154] on ng-component "menu [PERSON_NAME] y [PERSON_NAME] 14. septiembre - 12:41 Mis reservas Mapa de …" at bounding box center [489, 333] width 978 height 667
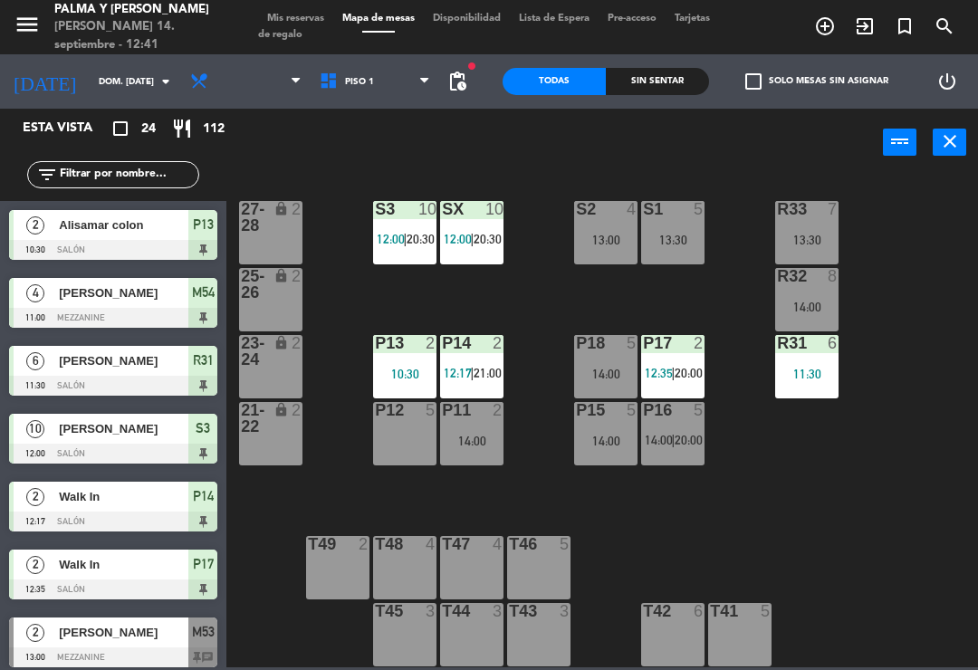
scroll to position [5, 0]
click at [769, 486] on div "R33 7 13:30 S1 5 13:30 S2 4 13:00 S3 10 12:00 | 20:30 SX 10 12:00 | 20:30 27-28…" at bounding box center [606, 420] width 741 height 493
click at [340, 99] on span "Piso 1" at bounding box center [374, 82] width 129 height 40
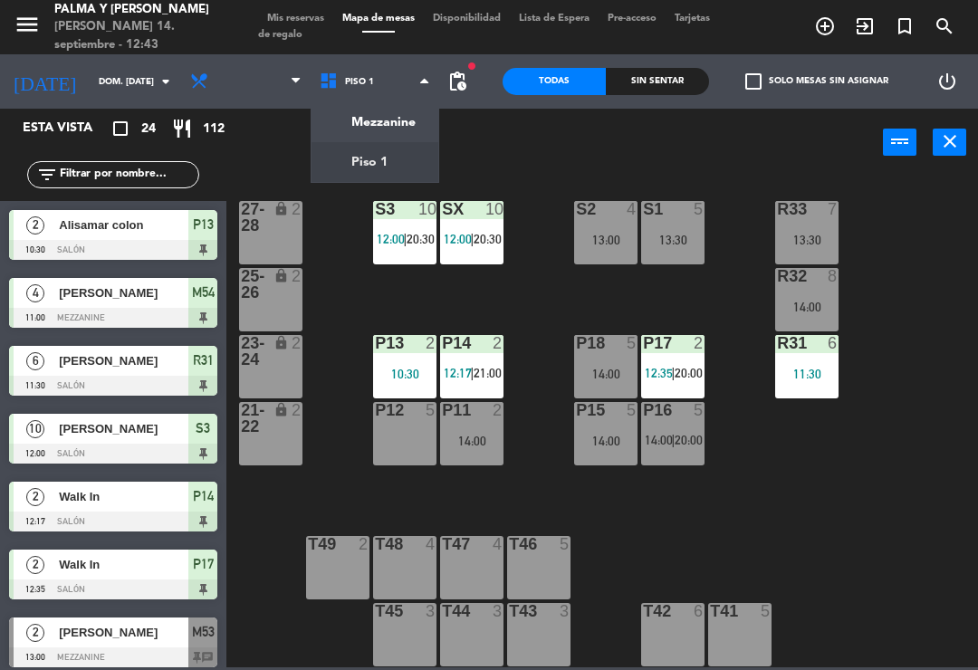
click at [370, 122] on ng-component "menu [PERSON_NAME] y [PERSON_NAME] 14. septiembre - 12:43 Mis reservas Mapa de …" at bounding box center [489, 333] width 978 height 667
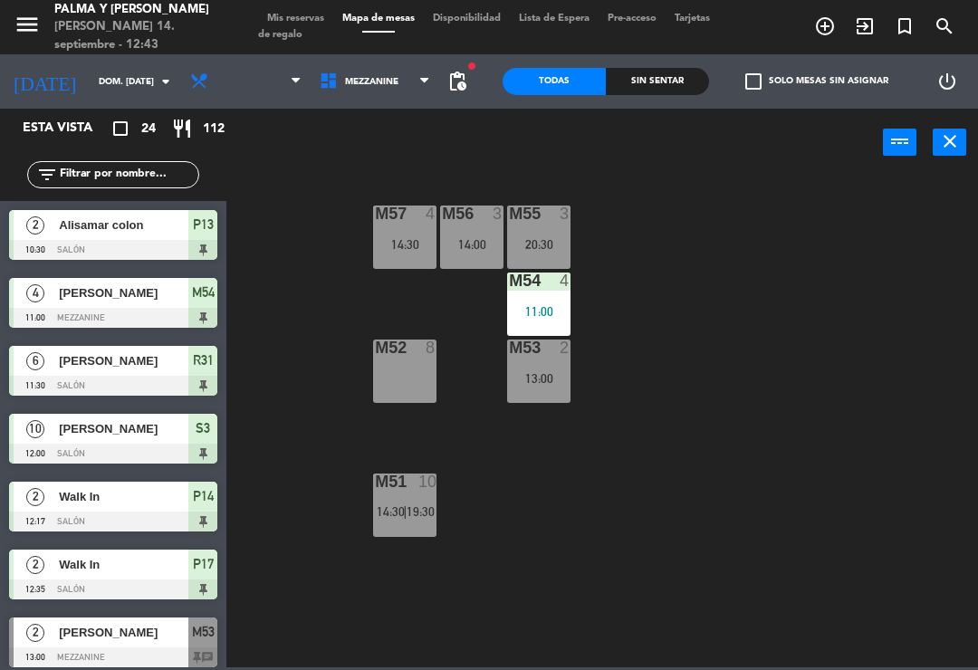
click at [340, 91] on span "Mezzanine" at bounding box center [374, 82] width 129 height 40
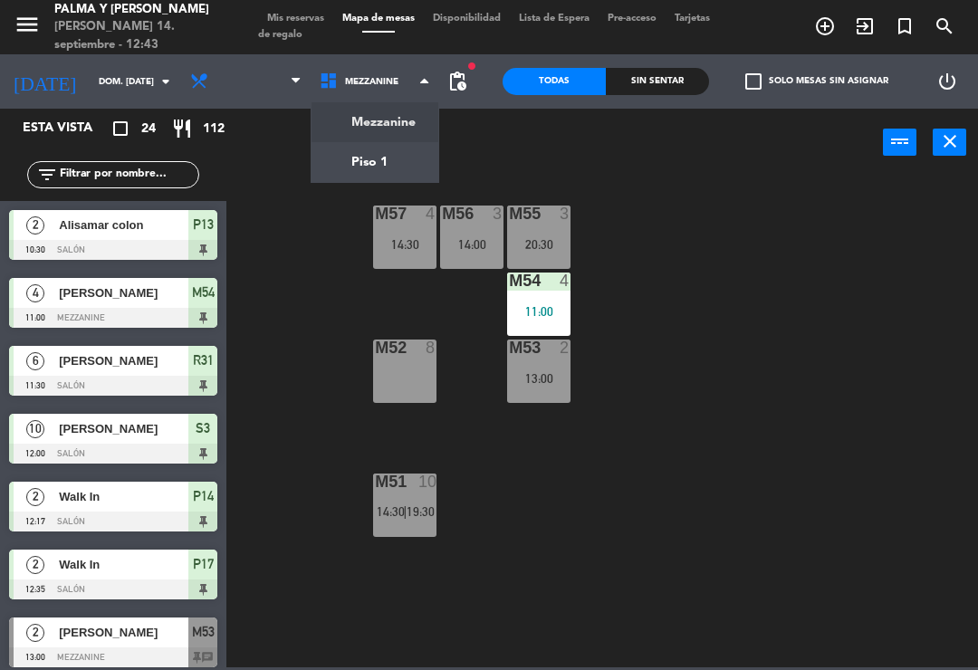
click at [369, 168] on ng-component "menu [PERSON_NAME] y [PERSON_NAME] 14. septiembre - 12:43 Mis reservas Mapa de …" at bounding box center [489, 333] width 978 height 667
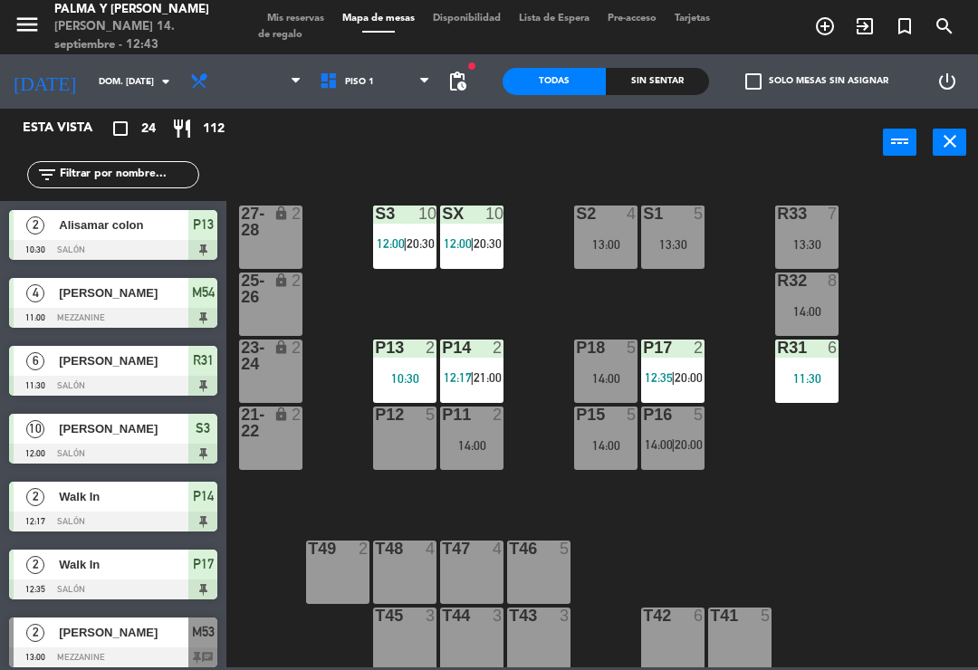
click at [315, 100] on span "Piso 1" at bounding box center [374, 82] width 129 height 40
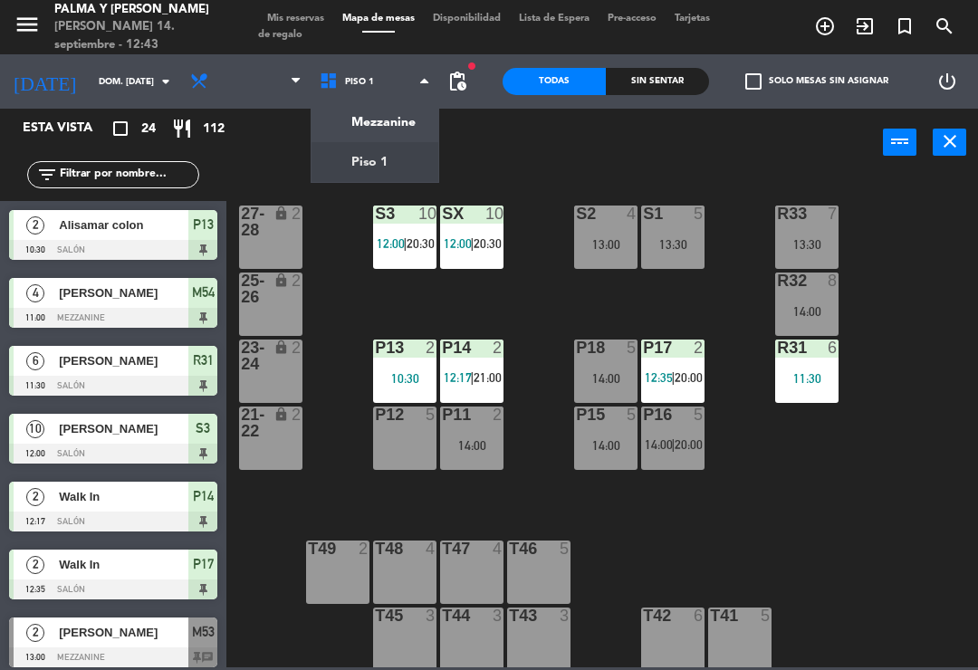
click at [371, 152] on ng-component "menu [PERSON_NAME] y [PERSON_NAME] 14. septiembre - 12:43 Mis reservas Mapa de …" at bounding box center [489, 333] width 978 height 667
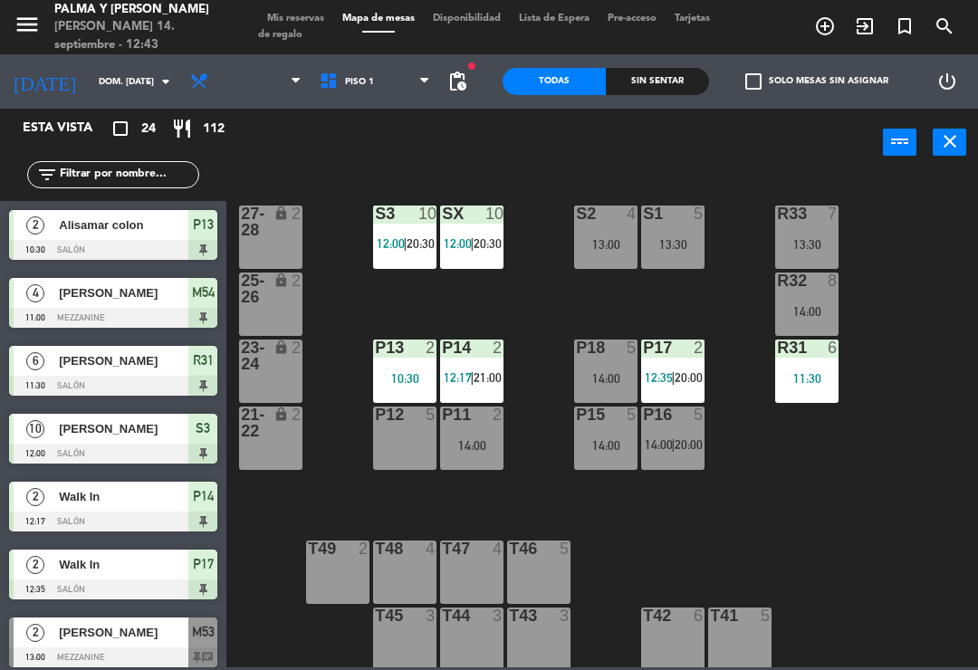
click at [398, 64] on span "Piso 1" at bounding box center [374, 82] width 129 height 40
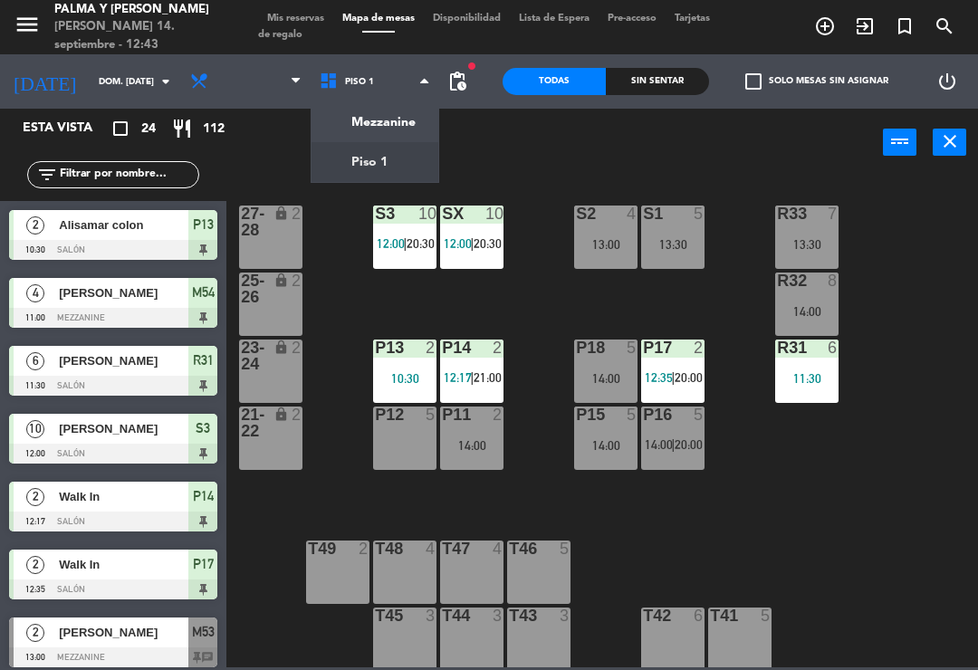
click at [378, 161] on ng-component "menu [PERSON_NAME] y [PERSON_NAME] 14. septiembre - 12:43 Mis reservas Mapa de …" at bounding box center [489, 333] width 978 height 667
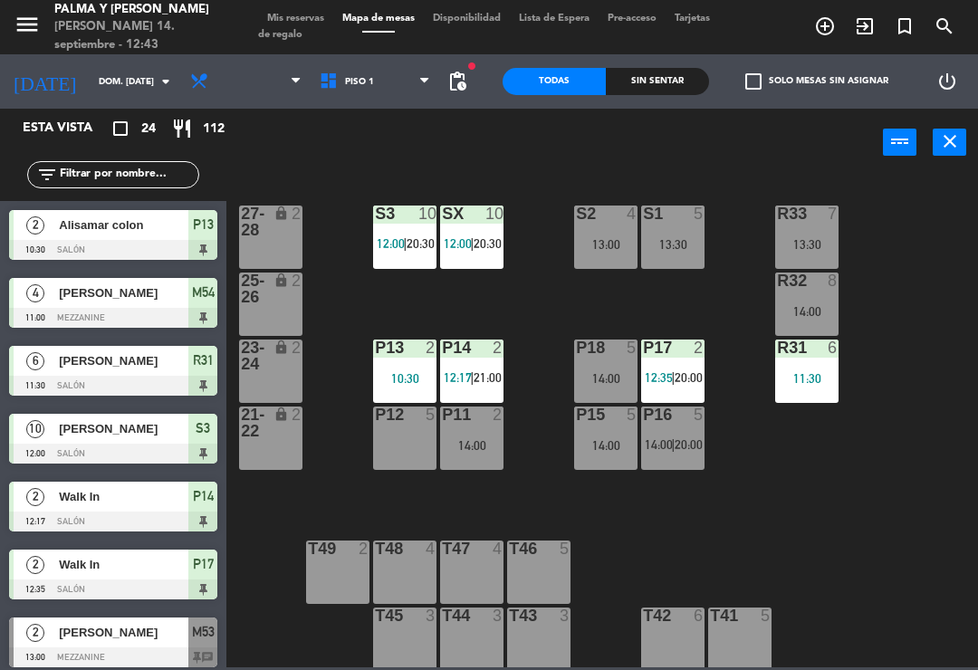
click at [383, 89] on span "Piso 1" at bounding box center [374, 82] width 129 height 40
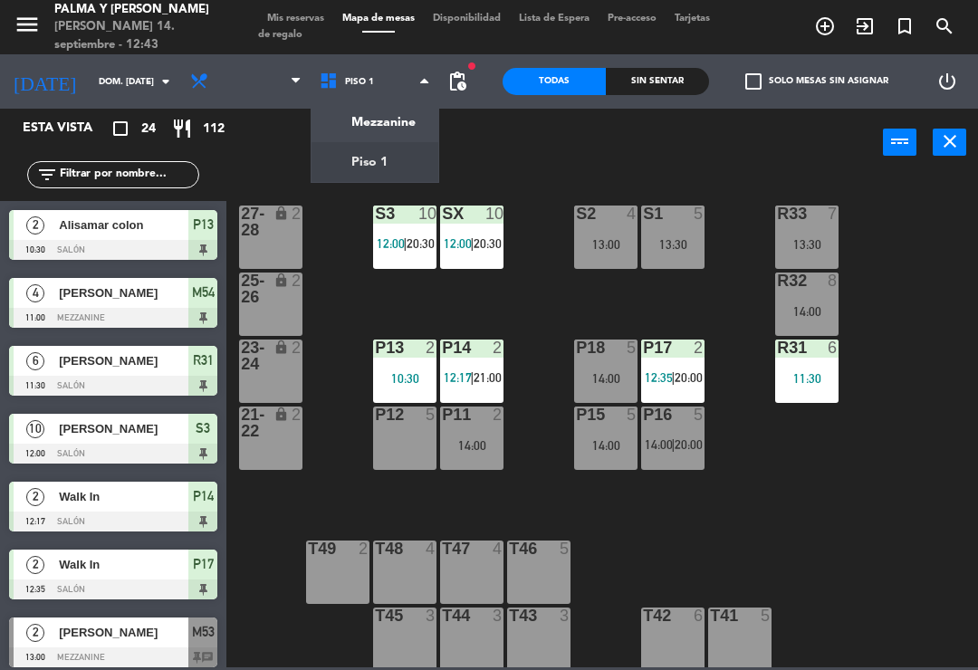
click at [387, 106] on div "Mezzanine Piso 1 Piso 1 Mezzanine Piso 1" at bounding box center [374, 81] width 129 height 54
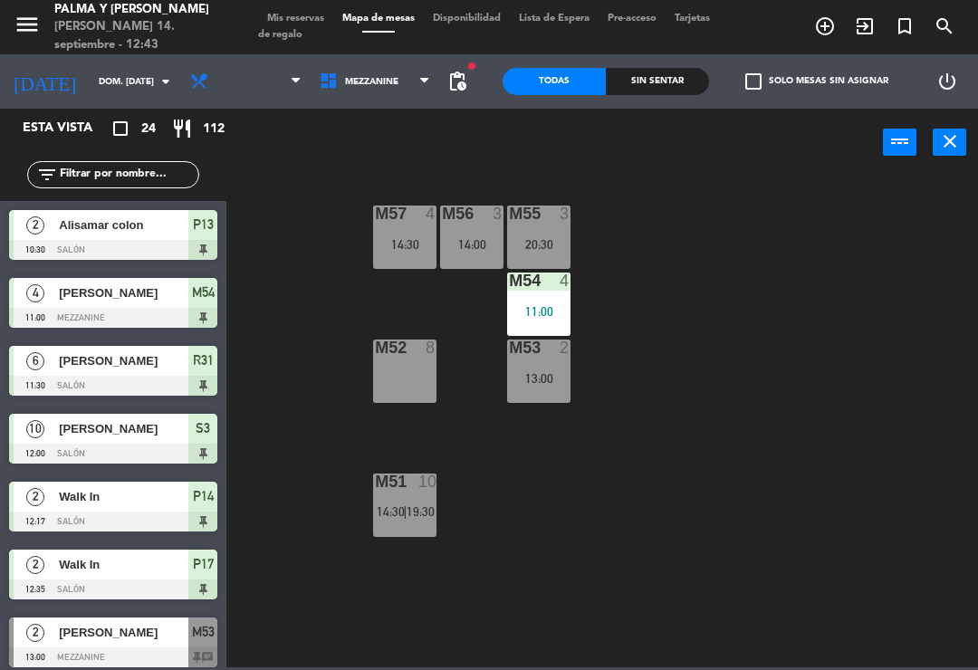
click at [540, 396] on div "M53 2 13:00" at bounding box center [538, 370] width 63 height 63
click at [636, 491] on div "M57 4 14:30 M56 3 14:00 M55 3 20:30 M54 4 11:00 M52 8 M53 2 13:00 M51 10 14:30 …" at bounding box center [606, 420] width 741 height 493
click at [507, 305] on div "11:00" at bounding box center [538, 311] width 63 height 13
click at [655, 571] on div "M57 4 14:30 M56 3 14:00 M55 3 20:30 M54 4 11:00 M52 8 M53 2 13:00 M51 10 14:30 …" at bounding box center [606, 420] width 741 height 493
click at [530, 221] on div at bounding box center [539, 213] width 30 height 16
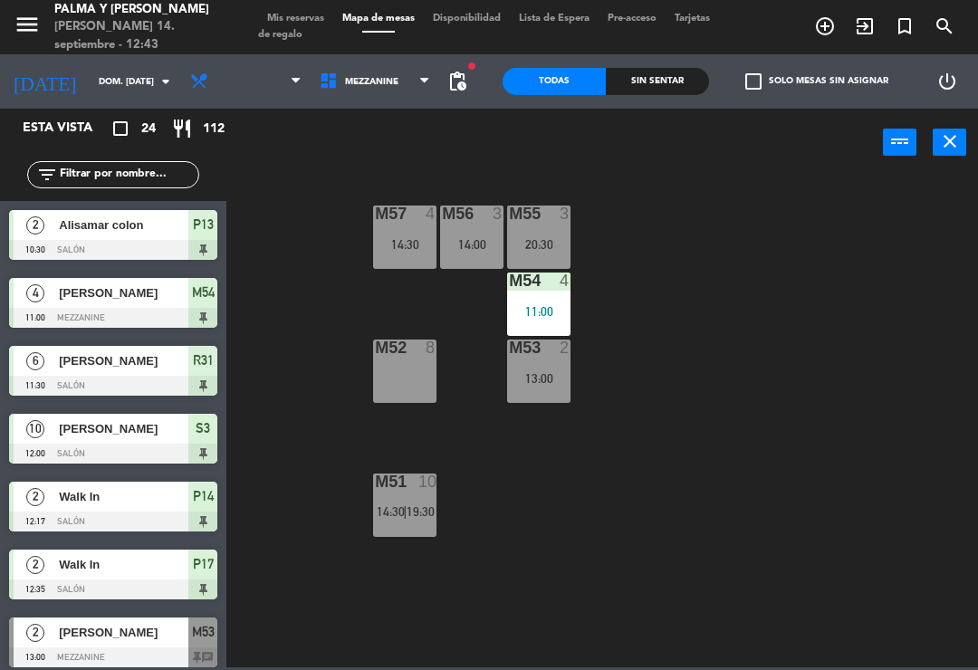
click at [758, 464] on div "M57 4 14:30 M56 3 14:00 M55 3 20:30 M54 4 11:00 M52 8 M53 2 13:00 M51 10 14:30 …" at bounding box center [606, 420] width 741 height 493
click at [514, 235] on div "M55 3 20:30" at bounding box center [538, 236] width 63 height 63
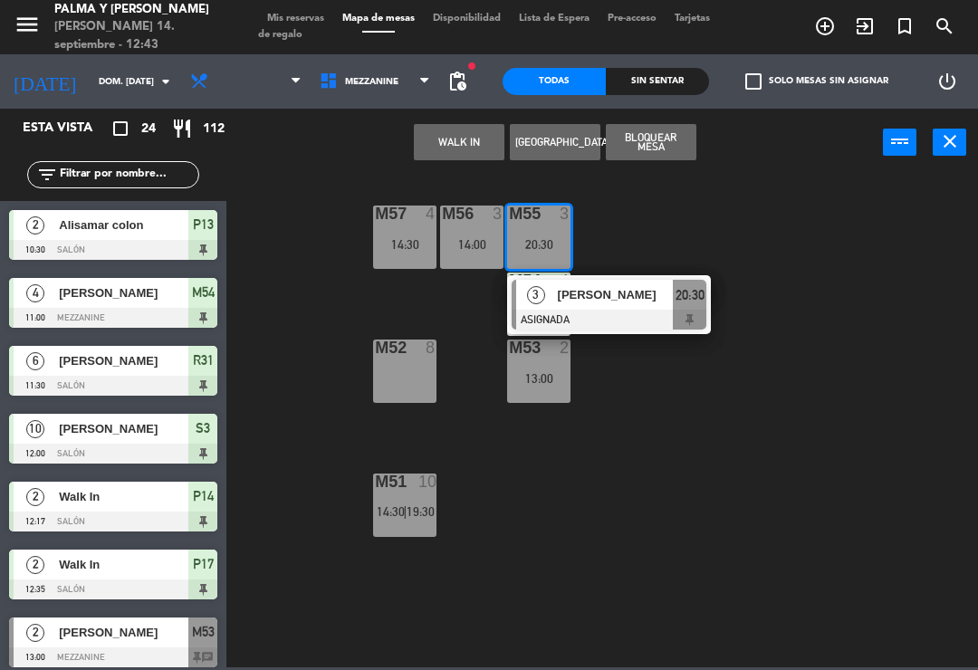
click at [521, 377] on div "13:00" at bounding box center [538, 378] width 63 height 13
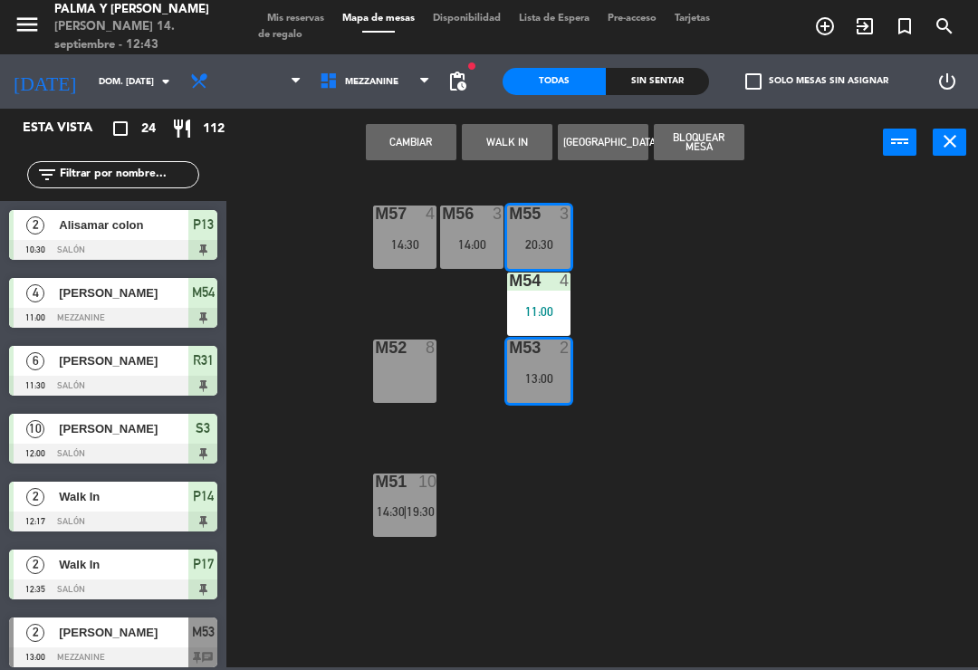
click at [416, 140] on button "Cambiar" at bounding box center [411, 142] width 91 height 36
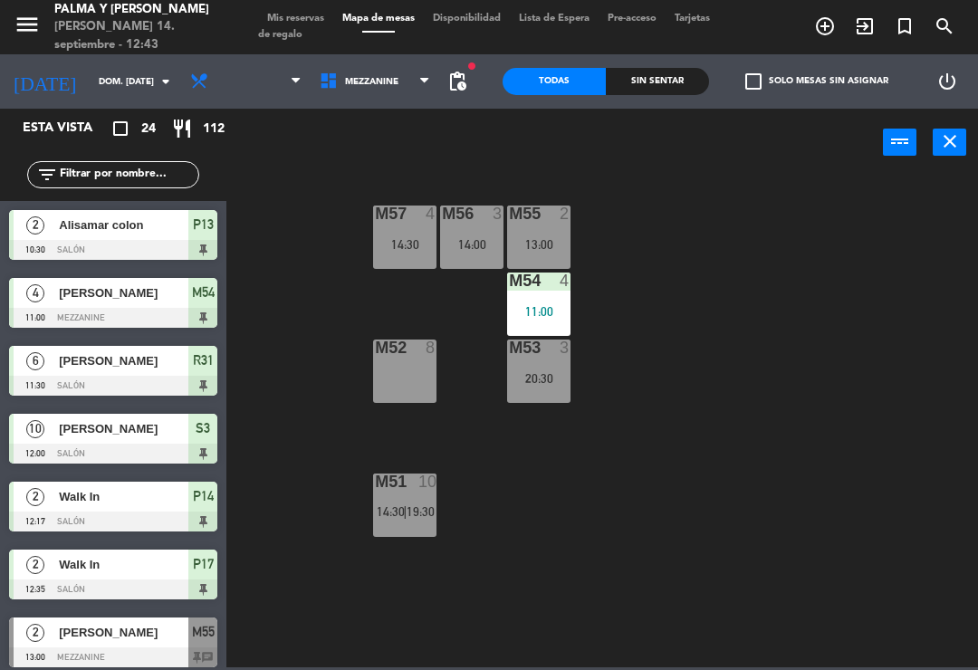
click at [535, 246] on div "13:00" at bounding box center [538, 244] width 63 height 13
click at [636, 562] on div "M57 4 14:30 M56 3 14:00 M55 2 13:00 M54 4 11:00 M52 8 M53 3 20:30 M51 10 14:30 …" at bounding box center [606, 420] width 741 height 493
click at [769, 419] on div "M57 4 14:30 M56 3 14:00 M55 2 13:00 M54 4 11:00 M52 8 M53 3 20:30 M51 10 14:30 …" at bounding box center [606, 420] width 741 height 493
click at [350, 97] on span "Mezzanine" at bounding box center [374, 82] width 129 height 40
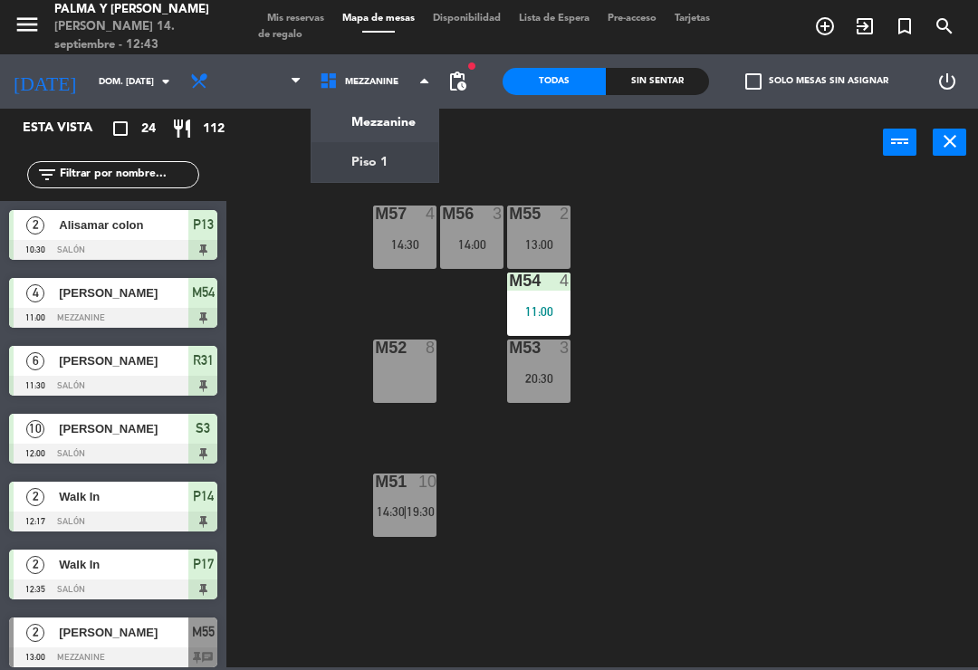
click at [401, 163] on ng-component "menu [PERSON_NAME] y [PERSON_NAME] 14. septiembre - 12:43 Mis reservas Mapa de …" at bounding box center [489, 333] width 978 height 667
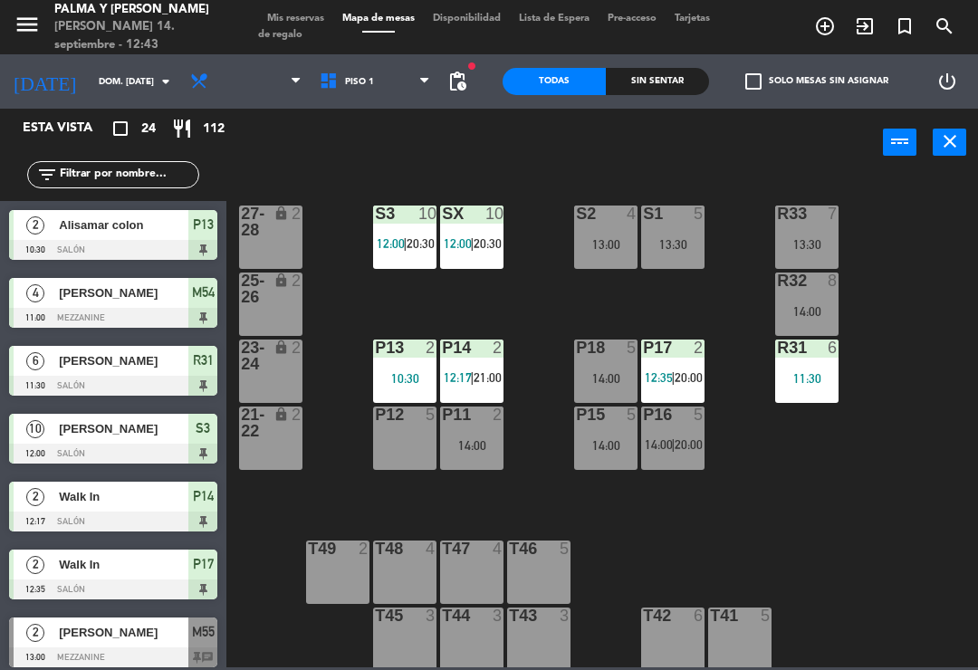
click at [801, 516] on div "R33 7 13:30 S1 5 13:30 S2 4 13:00 S3 10 12:00 | 20:30 SX 10 12:00 | 20:30 27-28…" at bounding box center [606, 420] width 741 height 493
click at [270, 235] on div "lock" at bounding box center [271, 221] width 30 height 33
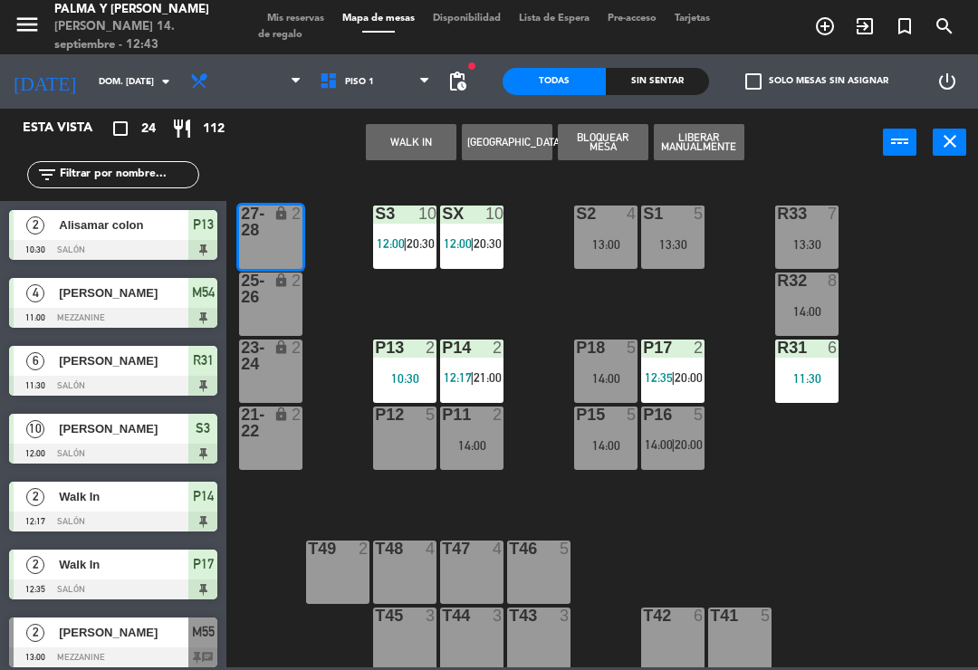
click at [420, 138] on button "WALK IN" at bounding box center [411, 142] width 91 height 36
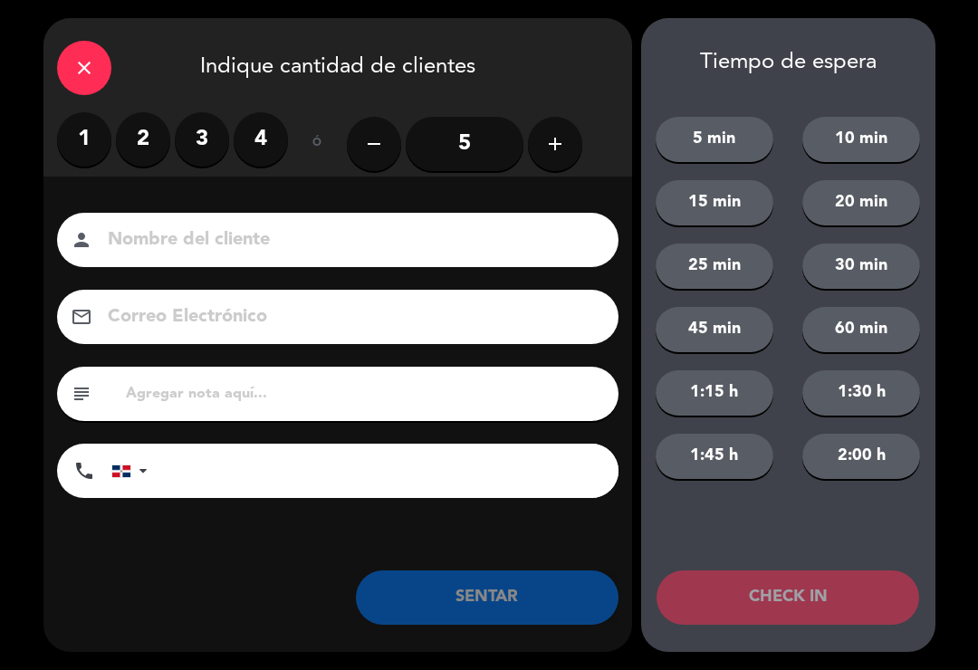
click at [160, 127] on label "2" at bounding box center [143, 139] width 54 height 54
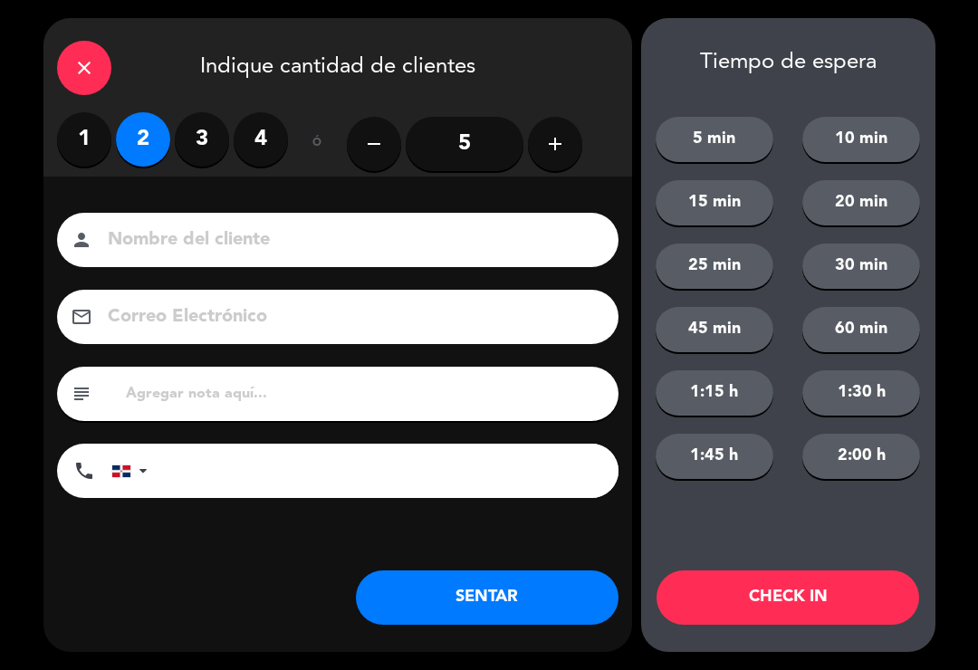
click at [349, 210] on div "Nombre del cliente person Correo Electrónico email subject phone [GEOGRAPHIC_DA…" at bounding box center [337, 385] width 588 height 417
click at [348, 245] on input at bounding box center [350, 240] width 489 height 32
type input "M56"
click at [507, 590] on button "SENTAR" at bounding box center [487, 597] width 263 height 54
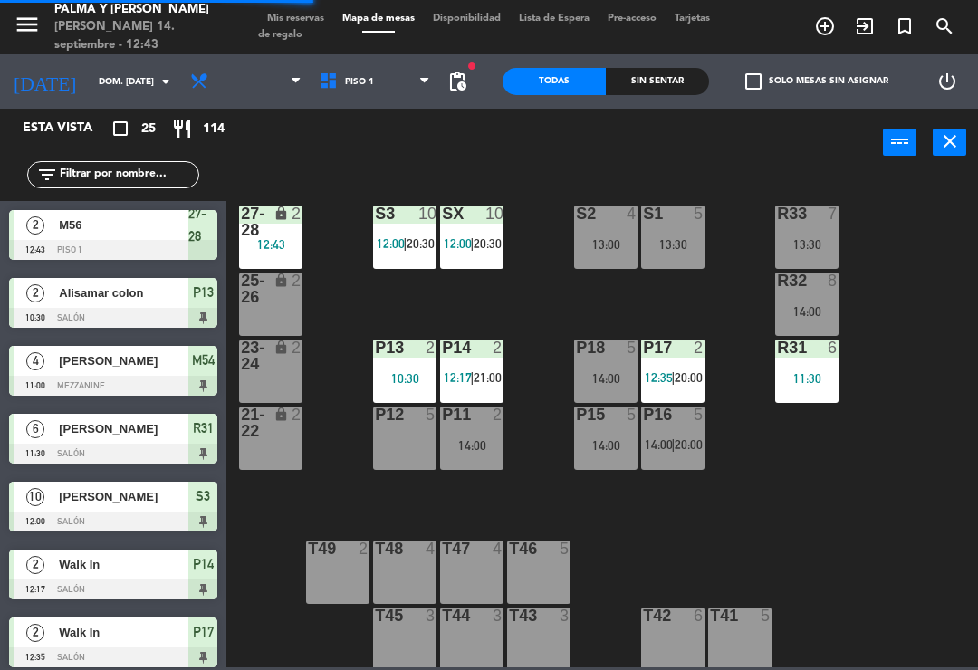
click at [769, 570] on div "R33 7 13:30 S1 5 13:30 S2 4 13:00 S3 10 12:00 | 20:30 SX 10 12:00 | 20:30 27-28…" at bounding box center [606, 420] width 741 height 493
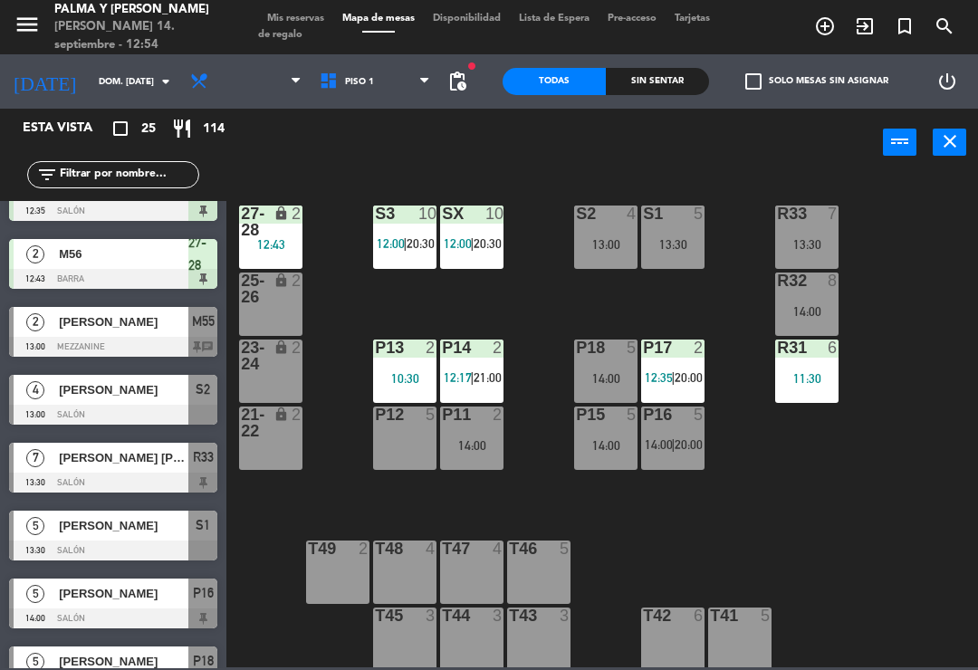
scroll to position [403, 0]
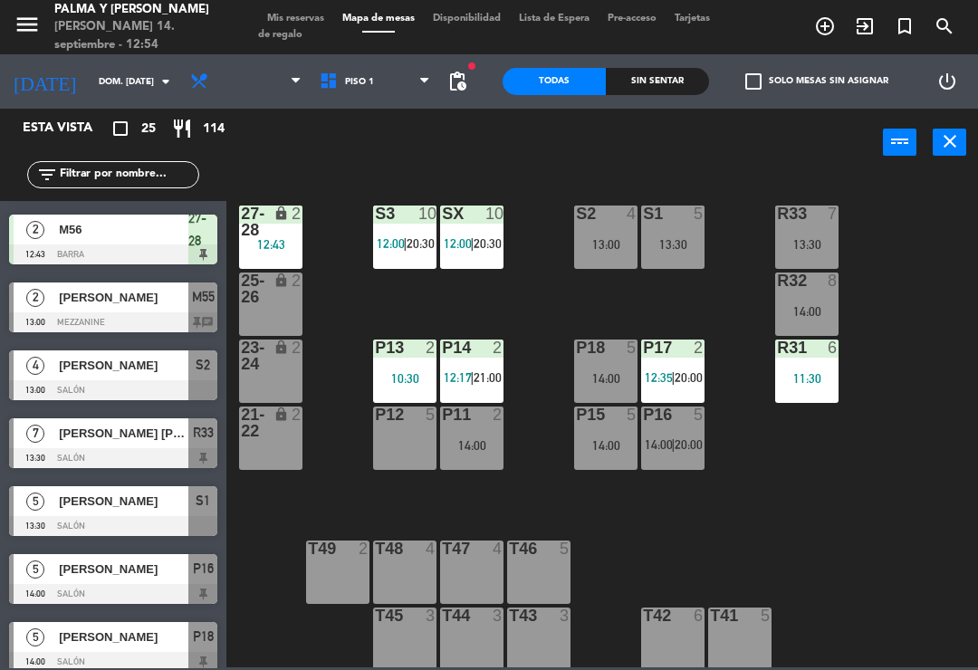
click at [134, 385] on div at bounding box center [113, 390] width 208 height 20
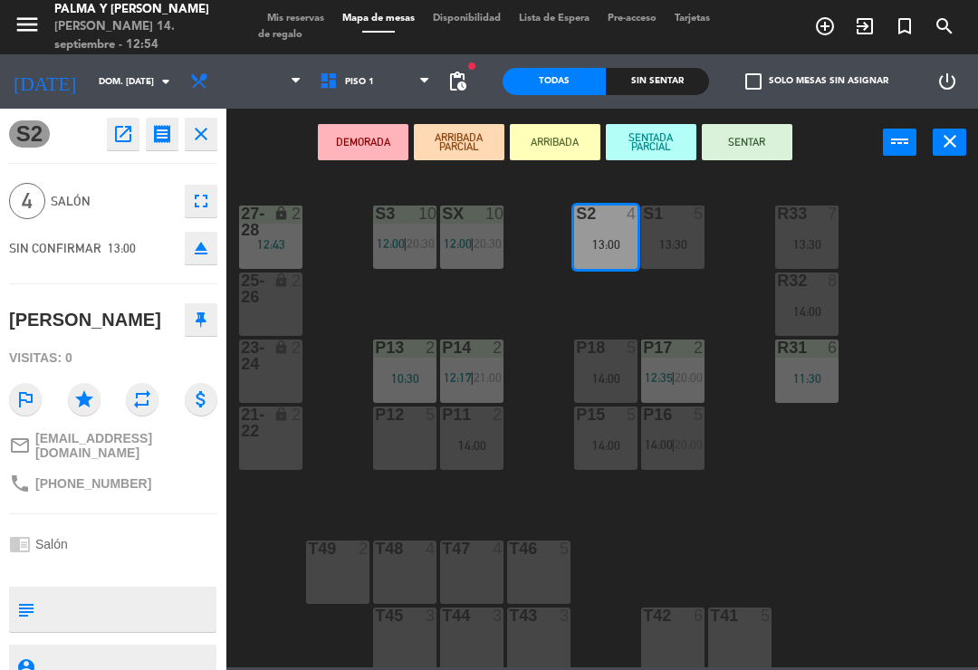
scroll to position [0, 0]
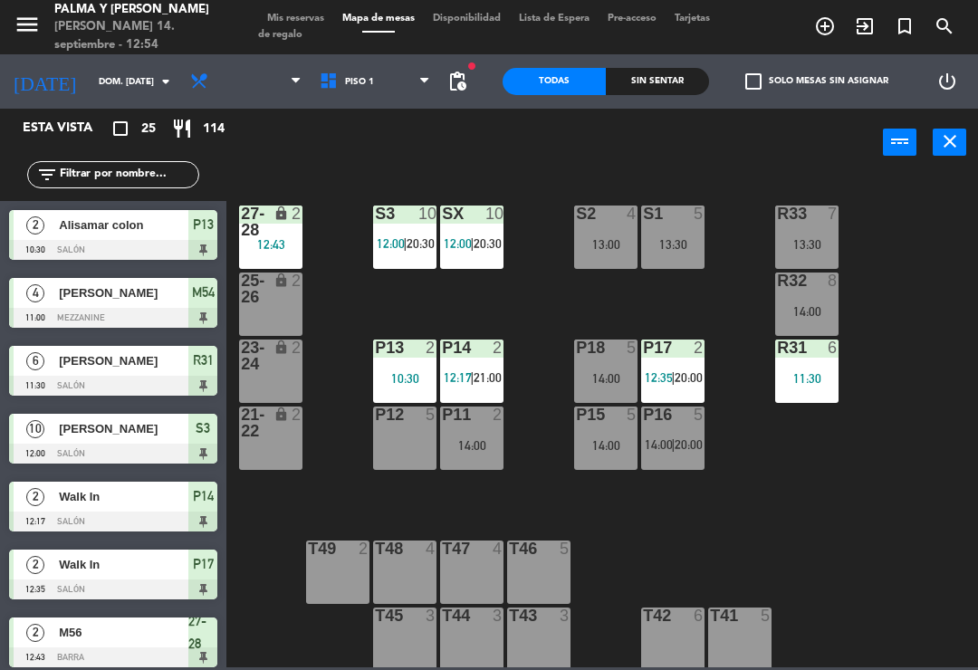
click at [922, 568] on div "R33 7 13:30 S1 5 13:30 S2 4 13:00 S3 10 12:00 | 20:30 SX 10 12:00 | 20:30 27-28…" at bounding box center [606, 420] width 741 height 493
click at [861, 540] on div "R33 7 13:30 S1 5 13:30 S2 4 13:00 S3 10 12:00 | 20:30 SX 10 12:00 | 20:30 27-28…" at bounding box center [606, 420] width 741 height 493
click at [611, 243] on div "13:00" at bounding box center [605, 244] width 63 height 13
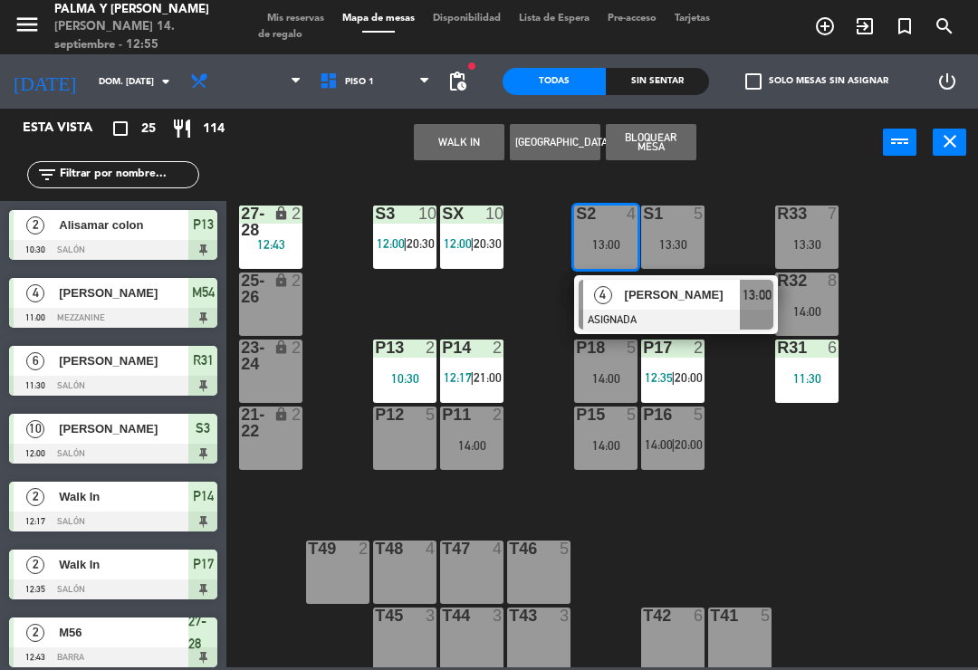
click at [672, 316] on div at bounding box center [675, 320] width 195 height 20
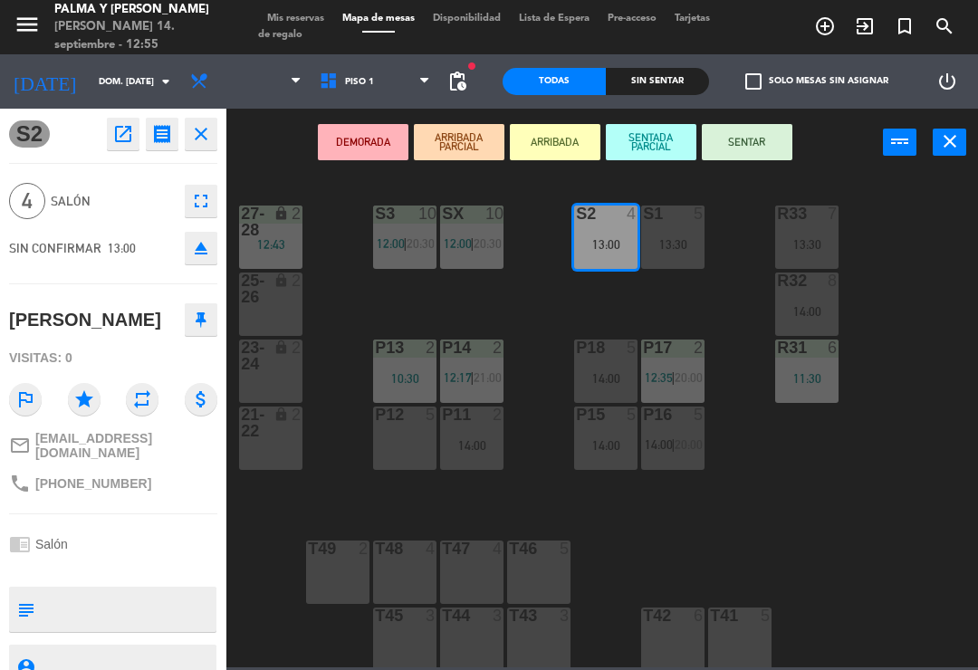
click at [475, 451] on div "14:00" at bounding box center [471, 445] width 63 height 13
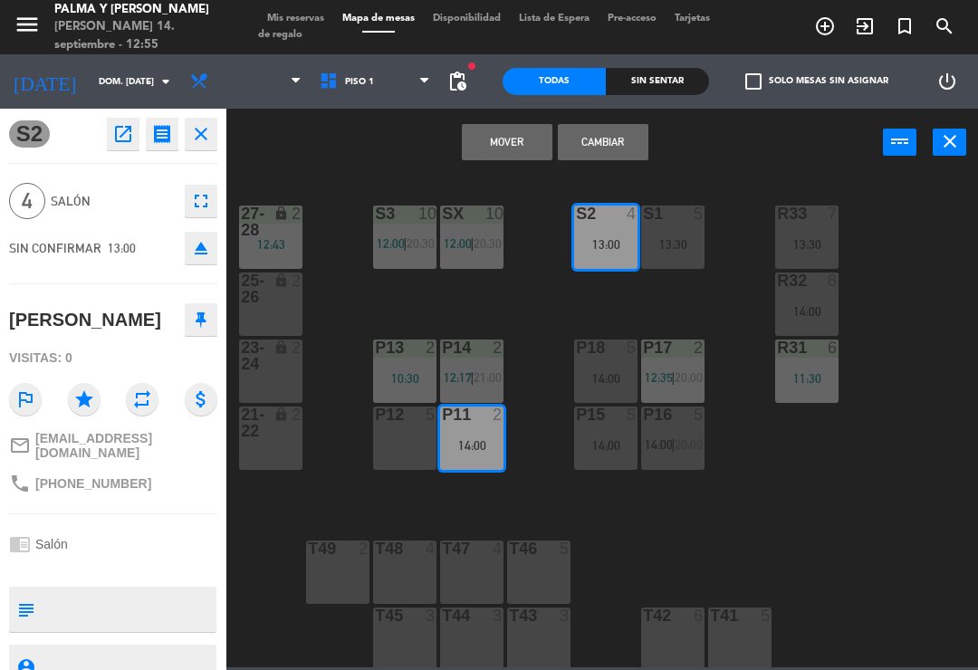
click at [600, 141] on button "Cambiar" at bounding box center [603, 142] width 91 height 36
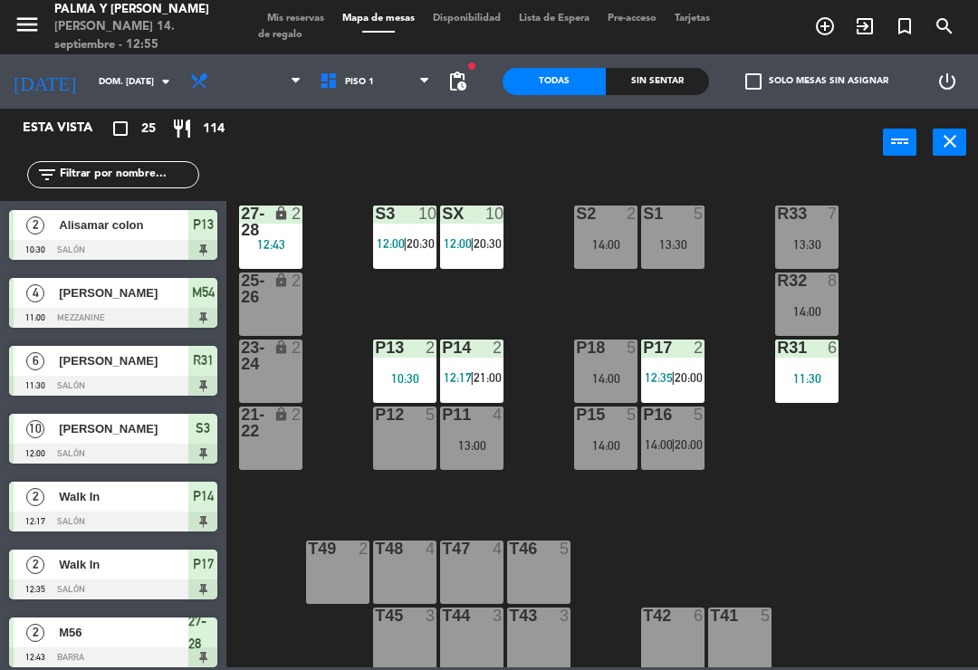
click at [461, 452] on div "13:00" at bounding box center [471, 445] width 63 height 13
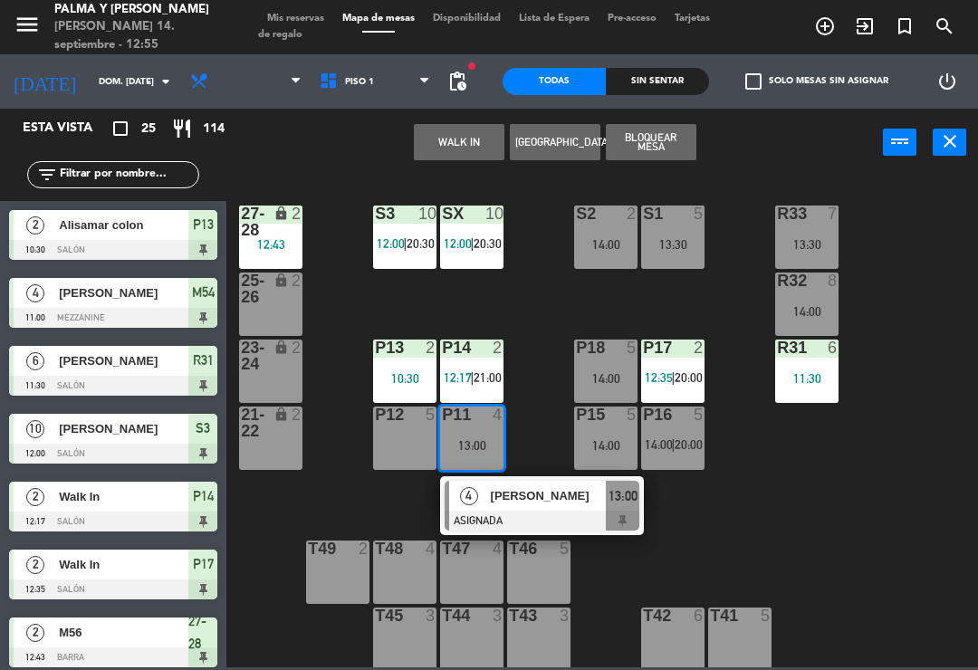
click at [516, 507] on div "[PERSON_NAME]" at bounding box center [548, 496] width 118 height 30
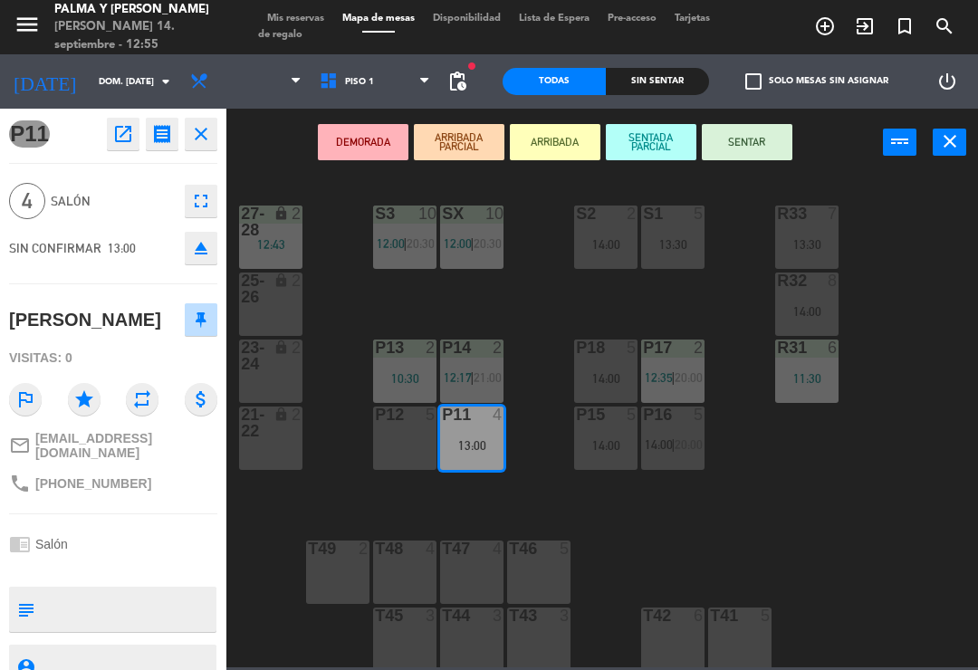
click at [750, 138] on button "SENTAR" at bounding box center [747, 142] width 91 height 36
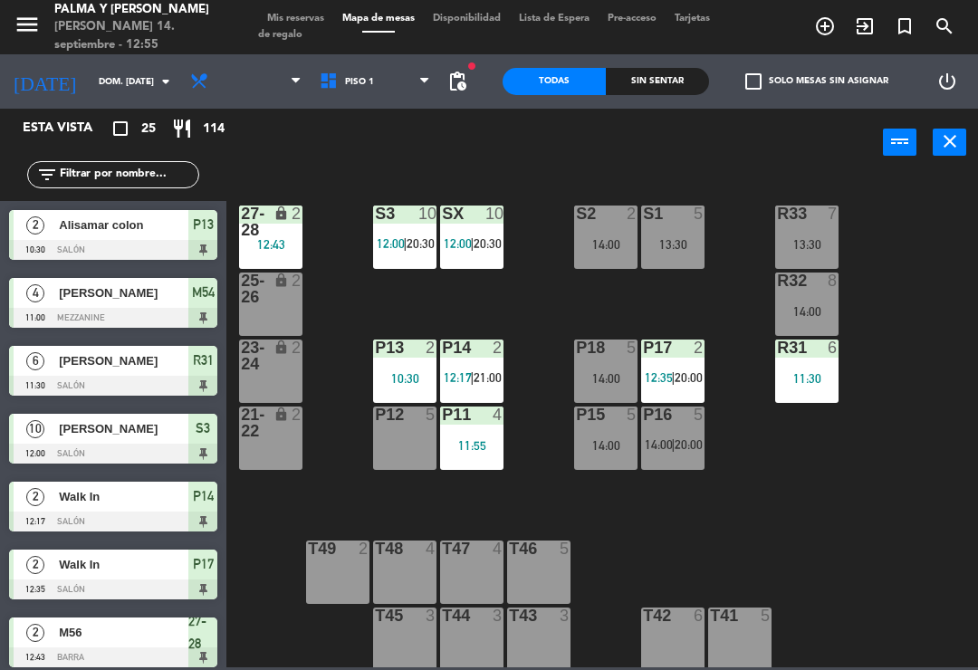
click at [794, 514] on div "R33 7 13:30 S1 5 13:30 S2 2 14:00 S3 10 12:00 | 20:30 SX 10 12:00 | 20:30 27-28…" at bounding box center [606, 420] width 741 height 493
click at [617, 258] on div "S2 2 14:00" at bounding box center [605, 236] width 63 height 63
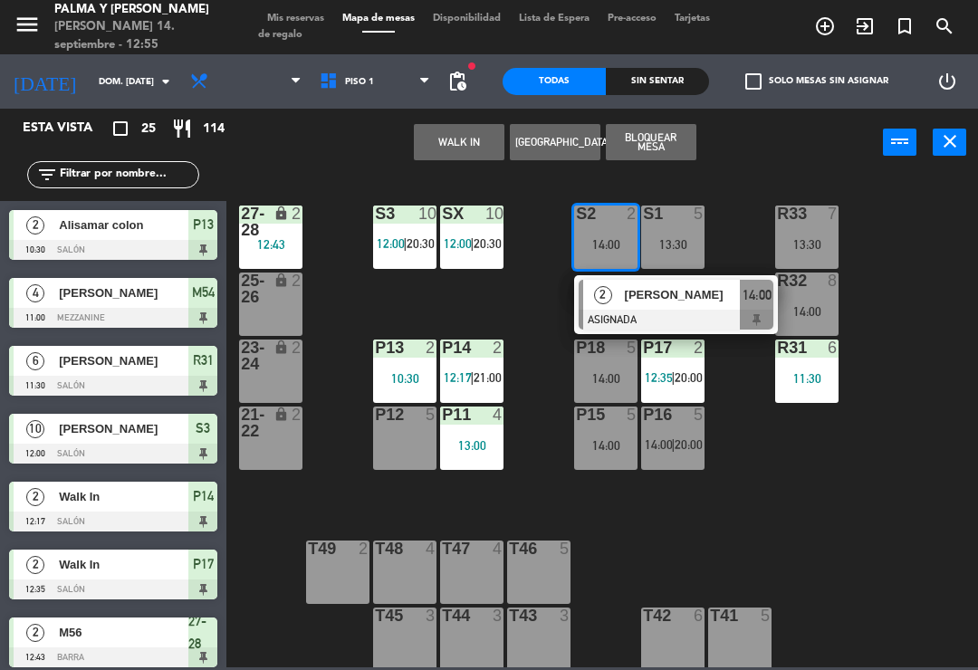
click at [656, 281] on div "[PERSON_NAME]" at bounding box center [682, 295] width 118 height 30
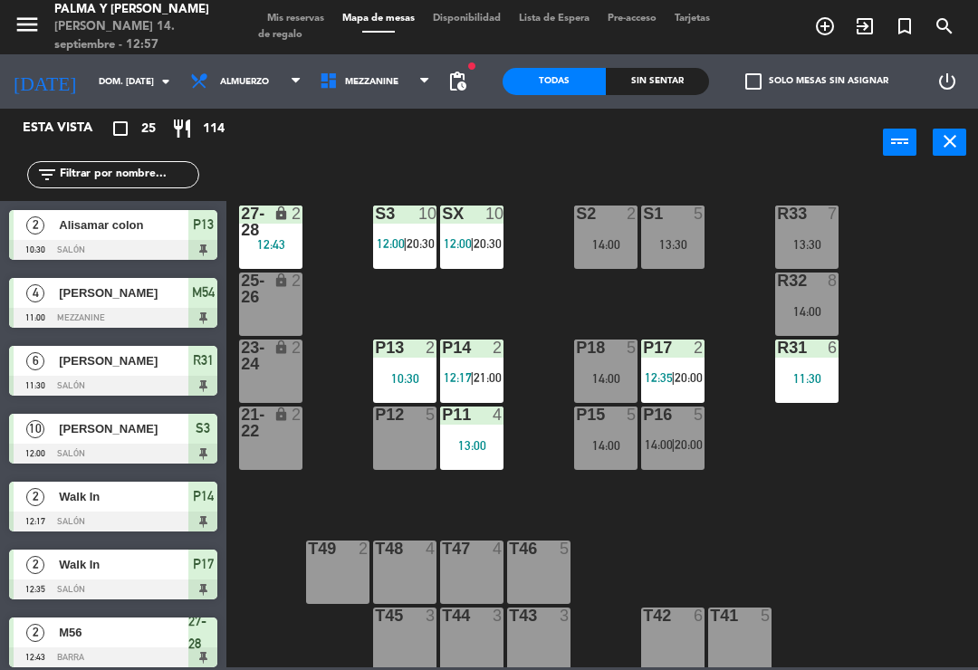
click at [896, 521] on div "R33 7 13:30 S1 5 13:30 S2 2 14:00 S3 10 12:00 | 20:30 SX 10 12:00 | 20:30 27-28…" at bounding box center [606, 420] width 741 height 493
click at [422, 438] on div "P12 5" at bounding box center [404, 437] width 63 height 63
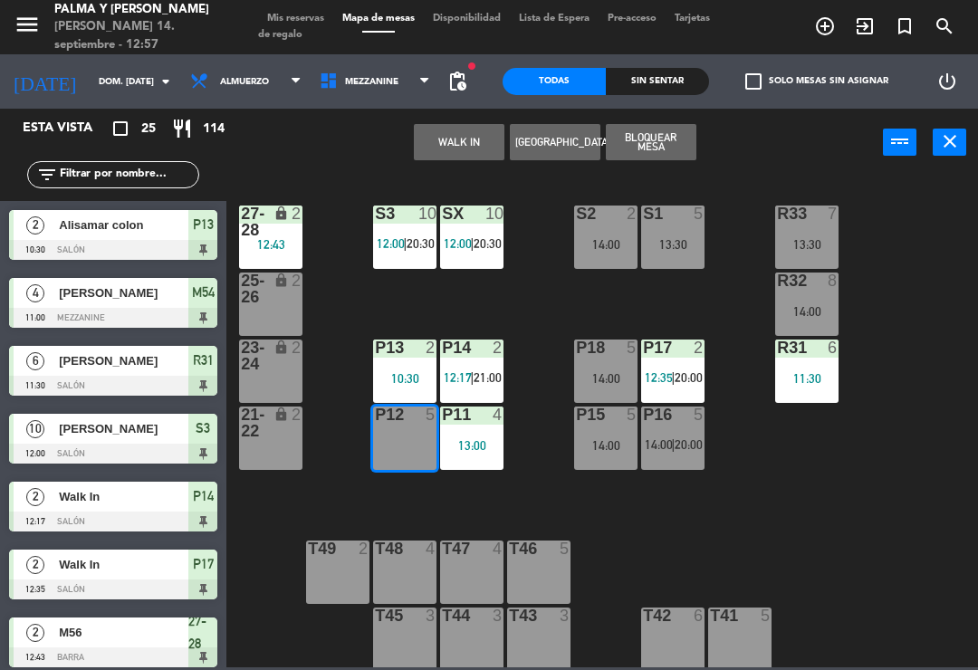
click at [562, 135] on button "[GEOGRAPHIC_DATA]" at bounding box center [555, 142] width 91 height 36
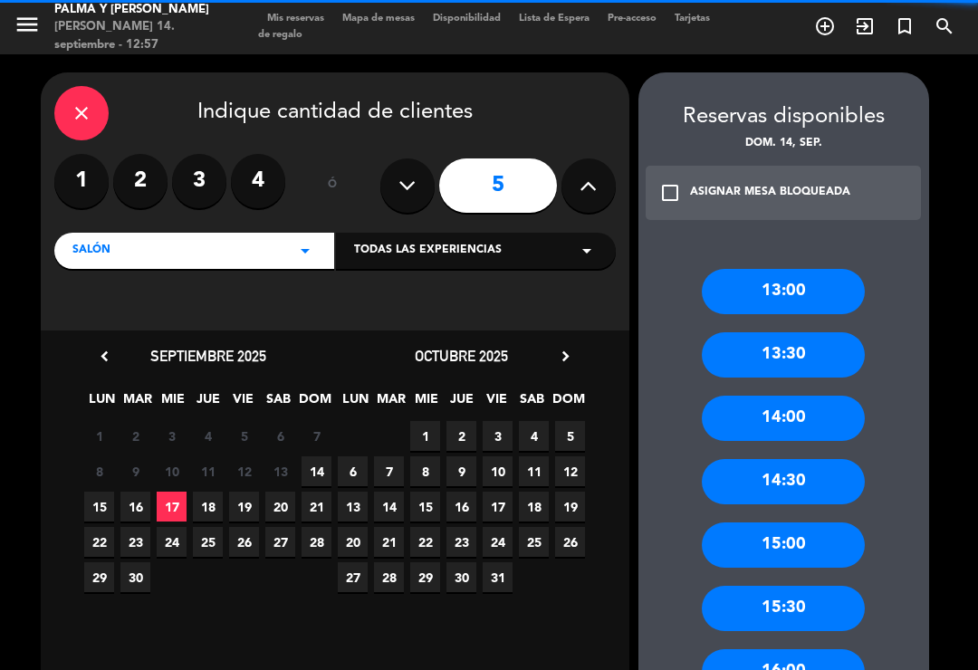
click at [188, 177] on label "3" at bounding box center [199, 181] width 54 height 54
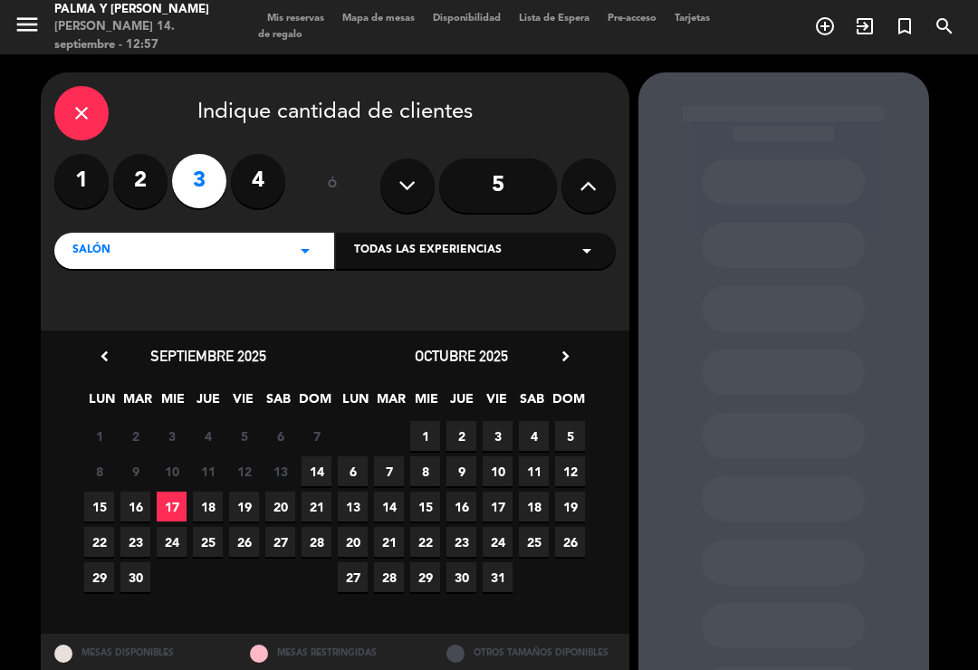
click at [310, 447] on span "7" at bounding box center [316, 436] width 30 height 30
click at [324, 466] on span "14" at bounding box center [316, 471] width 30 height 30
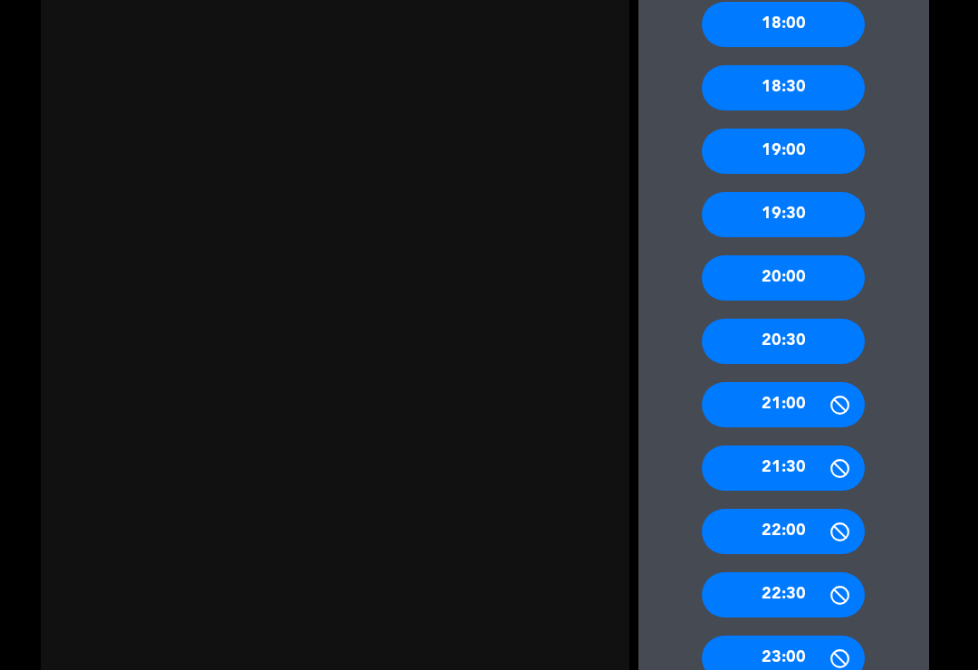
scroll to position [821, 0]
click at [836, 255] on div "20:00" at bounding box center [783, 277] width 163 height 45
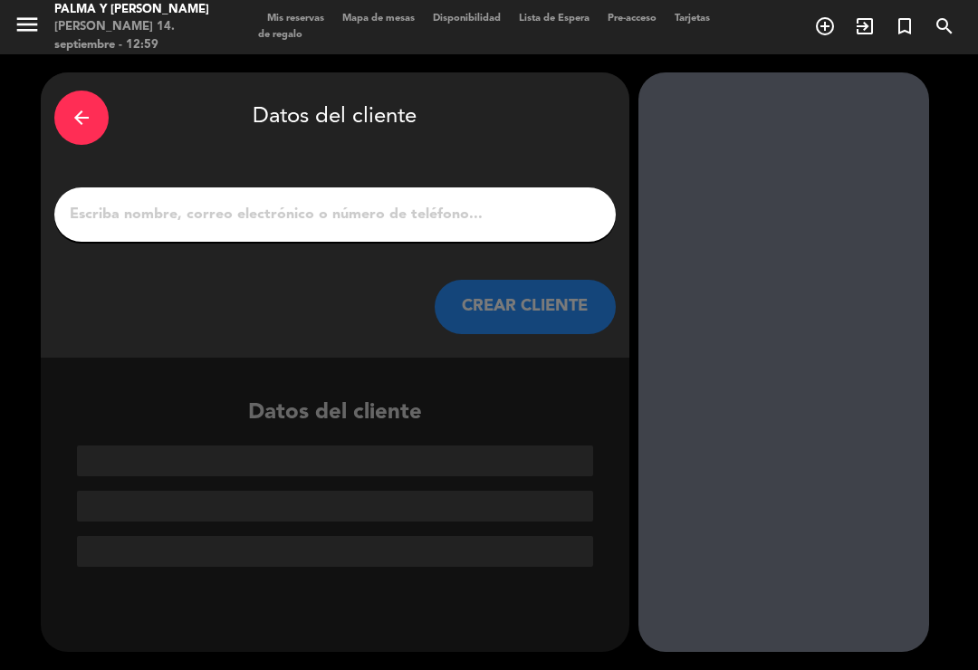
click at [492, 216] on div "arrow_back Datos del cliente CREAR CLIENTE" at bounding box center [335, 214] width 588 height 285
click at [471, 202] on input "1" at bounding box center [335, 214] width 534 height 25
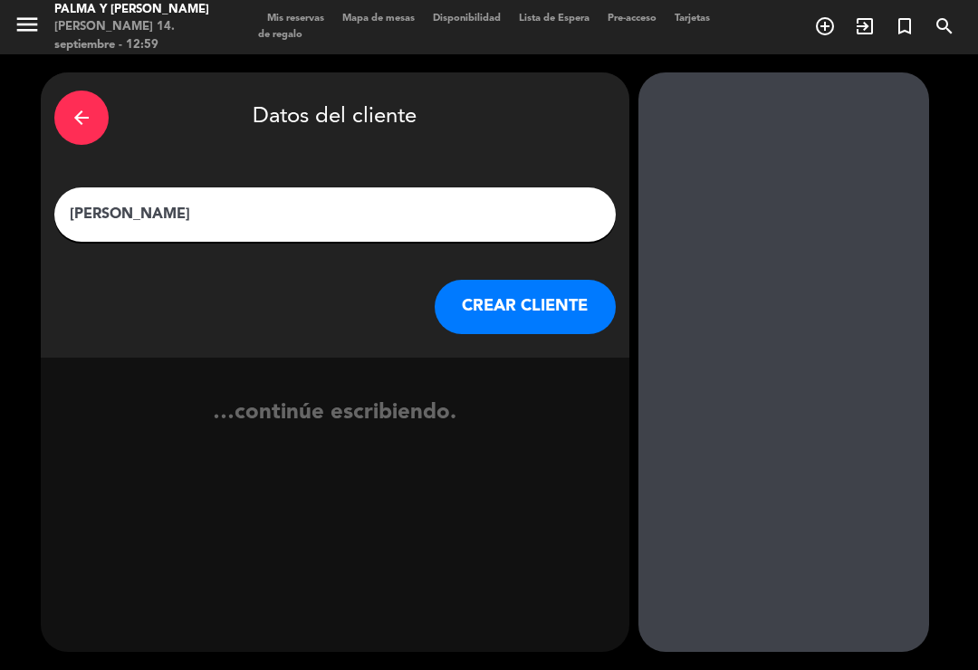
type input "[PERSON_NAME]"
click at [523, 280] on button "CREAR CLIENTE" at bounding box center [525, 307] width 181 height 54
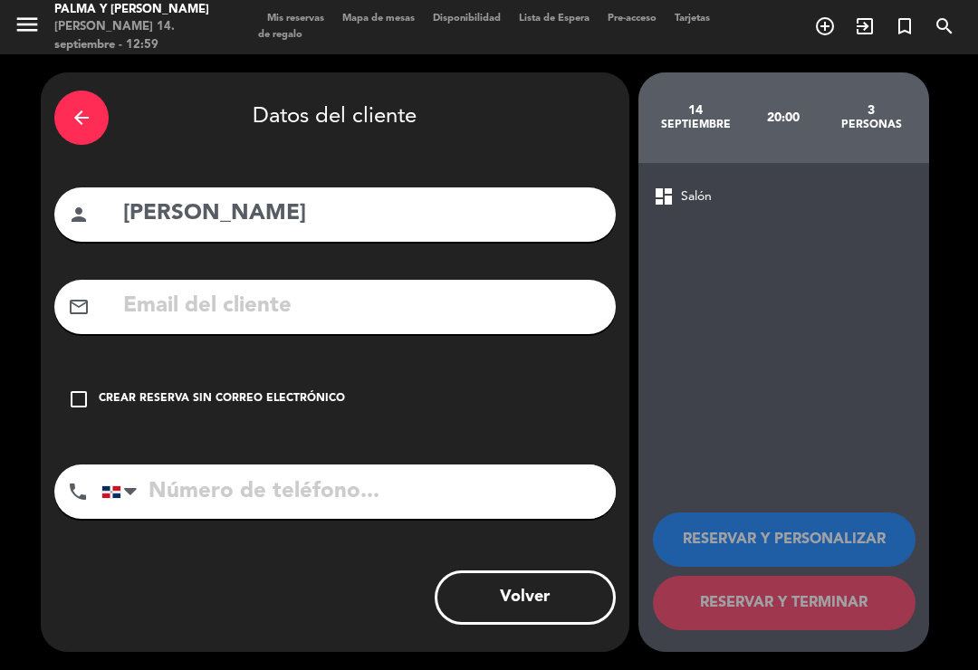
click at [466, 298] on input "text" at bounding box center [361, 306] width 481 height 37
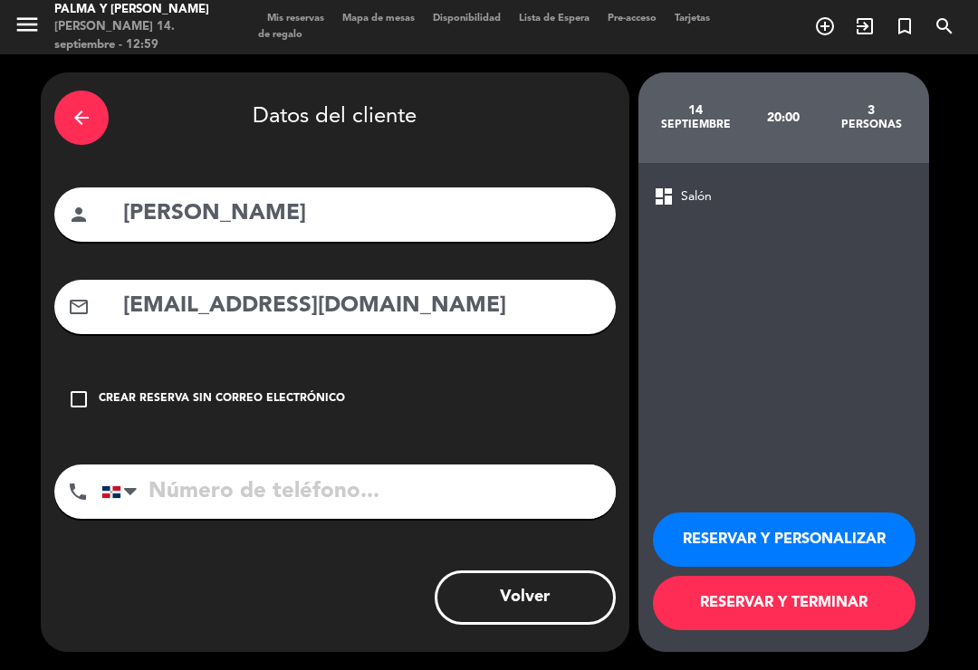
type input "[EMAIL_ADDRESS][DOMAIN_NAME]"
click at [468, 464] on input "tel" at bounding box center [358, 491] width 514 height 54
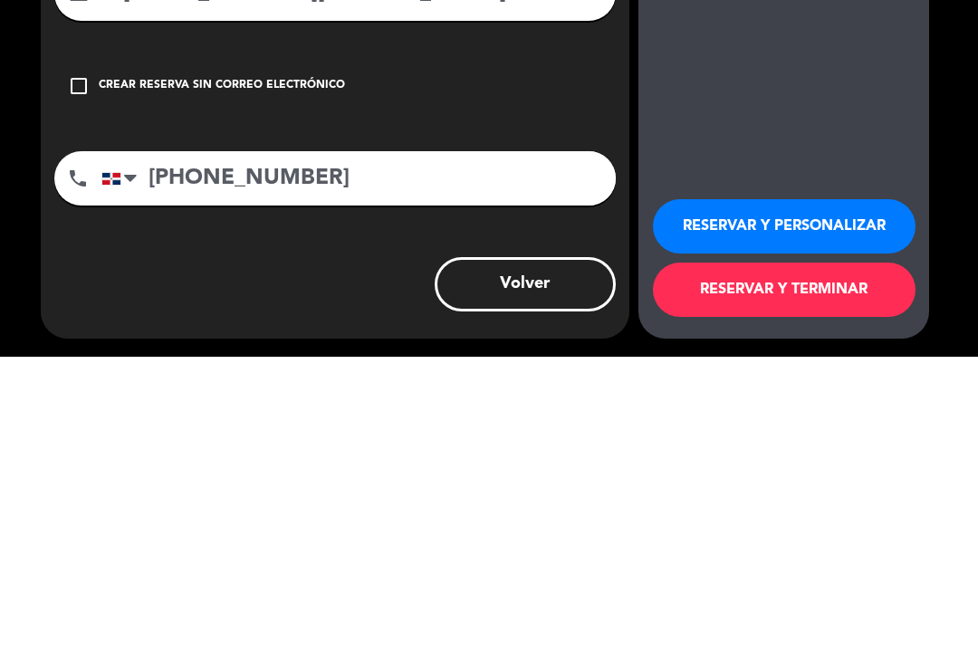
type input "[PHONE_NUMBER]"
click at [788, 576] on button "RESERVAR Y TERMINAR" at bounding box center [784, 603] width 263 height 54
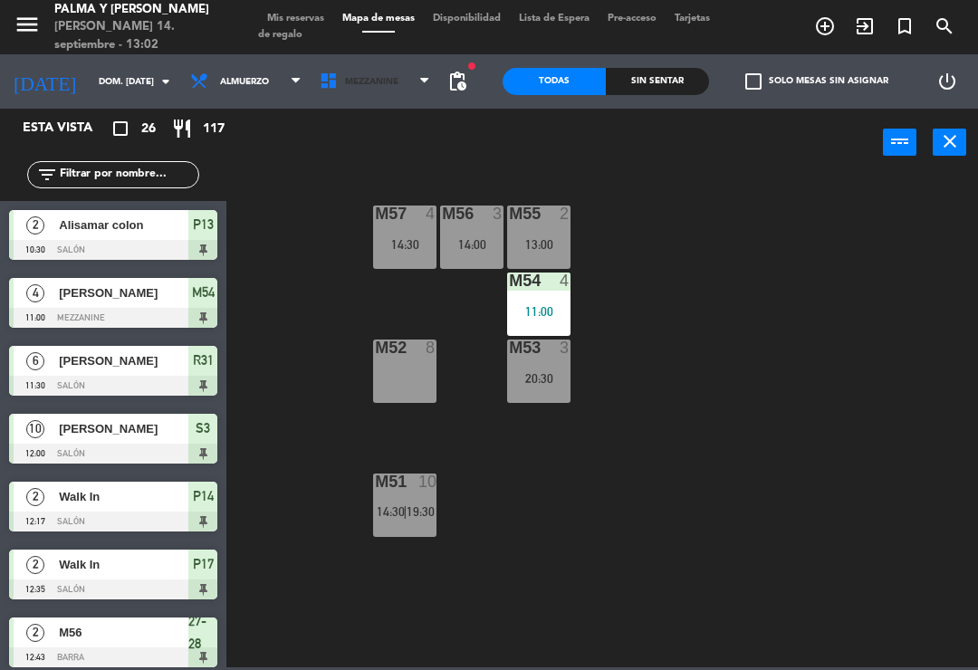
click at [425, 80] on icon at bounding box center [424, 81] width 8 height 14
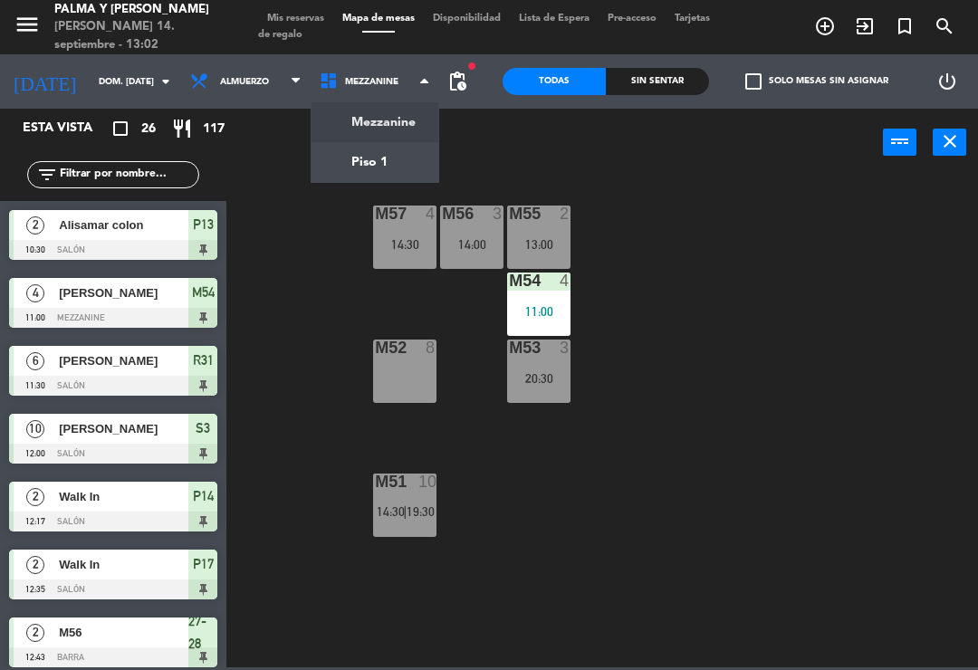
click at [419, 167] on ng-component "menu [PERSON_NAME] y [PERSON_NAME] 14. septiembre - 13:02 Mis reservas Mapa de …" at bounding box center [489, 333] width 978 height 667
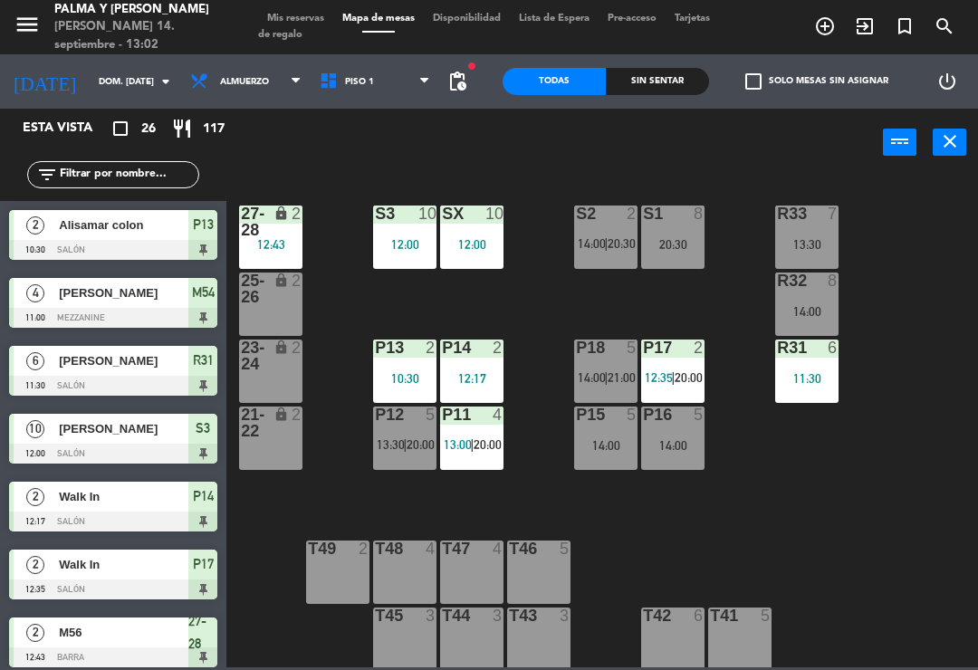
click at [286, 227] on div "2" at bounding box center [301, 221] width 30 height 33
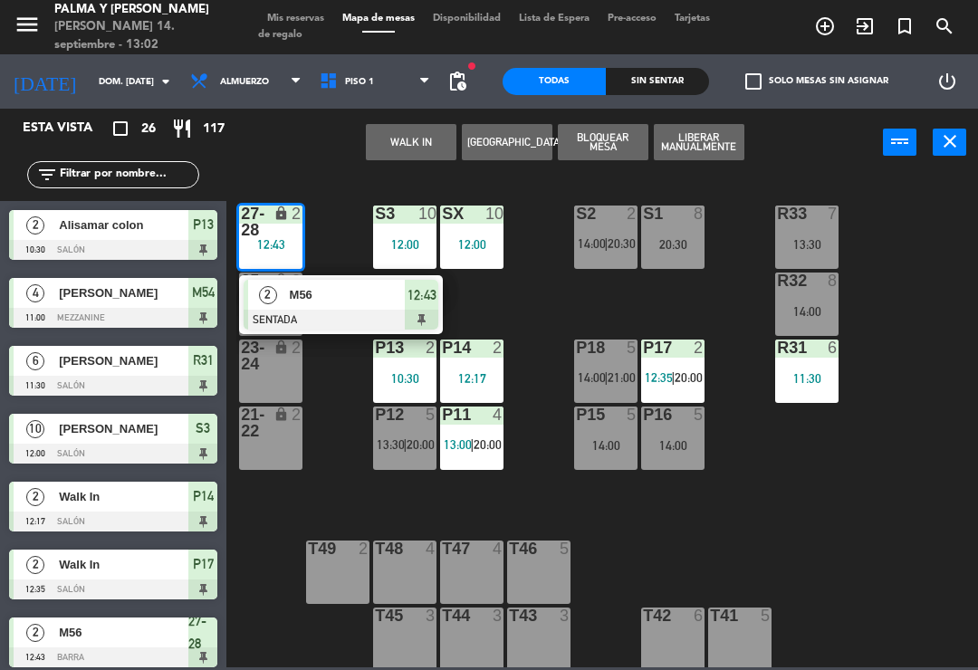
click at [303, 301] on span "M56" at bounding box center [348, 294] width 116 height 19
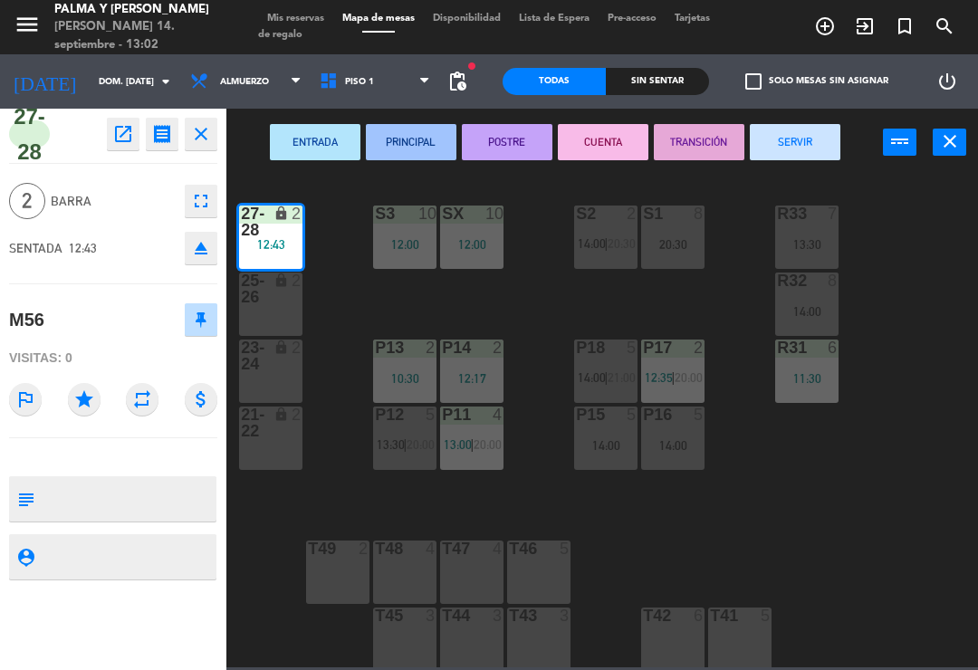
click at [403, 622] on div at bounding box center [405, 615] width 30 height 16
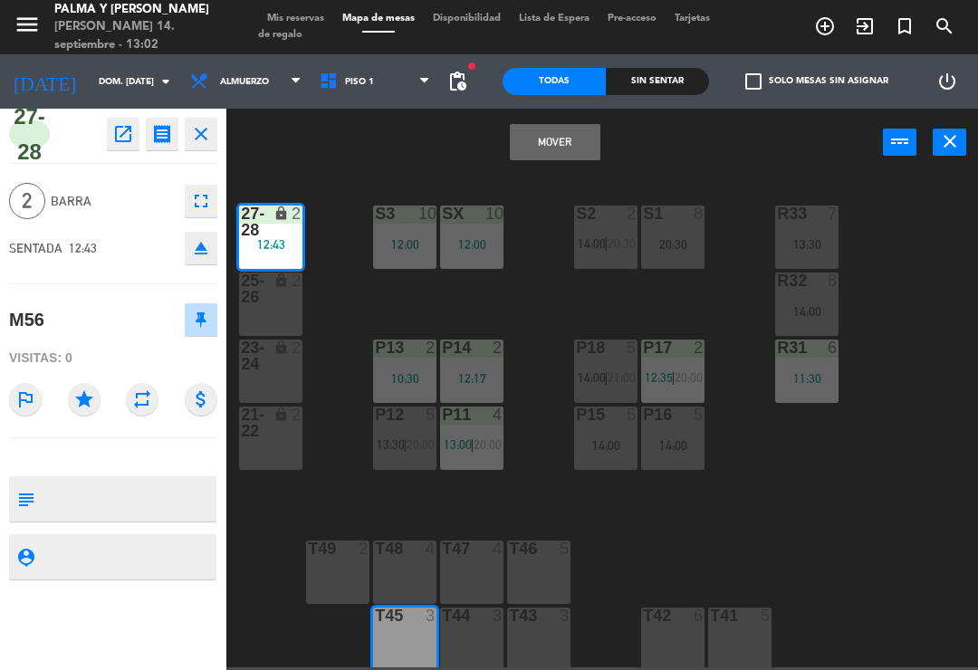
click at [550, 135] on button "Mover" at bounding box center [555, 142] width 91 height 36
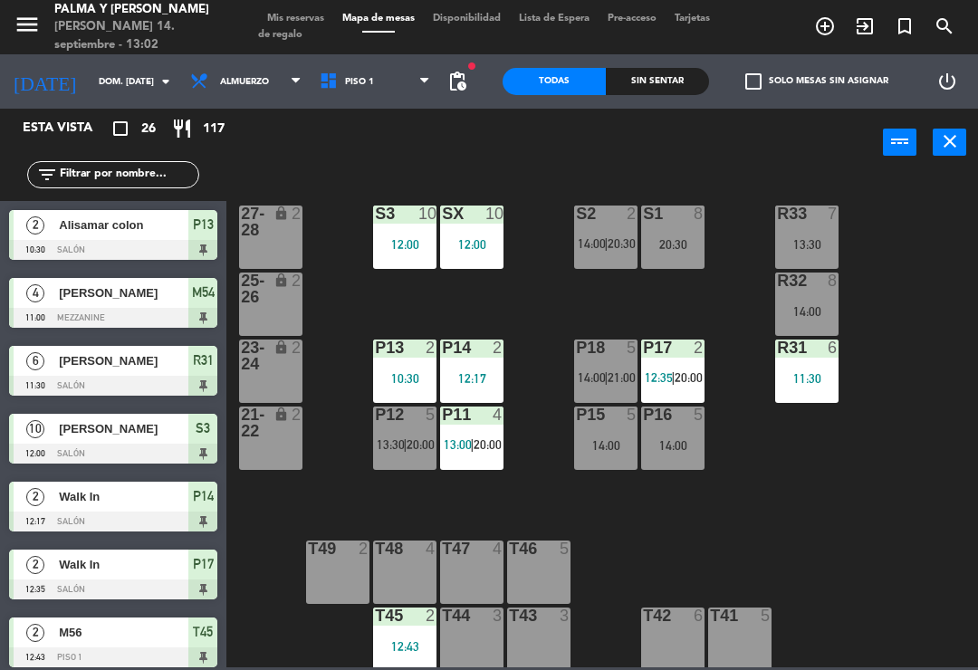
click at [940, 487] on div "R33 7 13:30 S1 8 20:30 S2 2 14:00 | 20:30 S3 10 12:00 SX 10 12:00 27-28 lock 2 …" at bounding box center [606, 420] width 741 height 493
click at [456, 440] on span "13:00" at bounding box center [458, 444] width 28 height 14
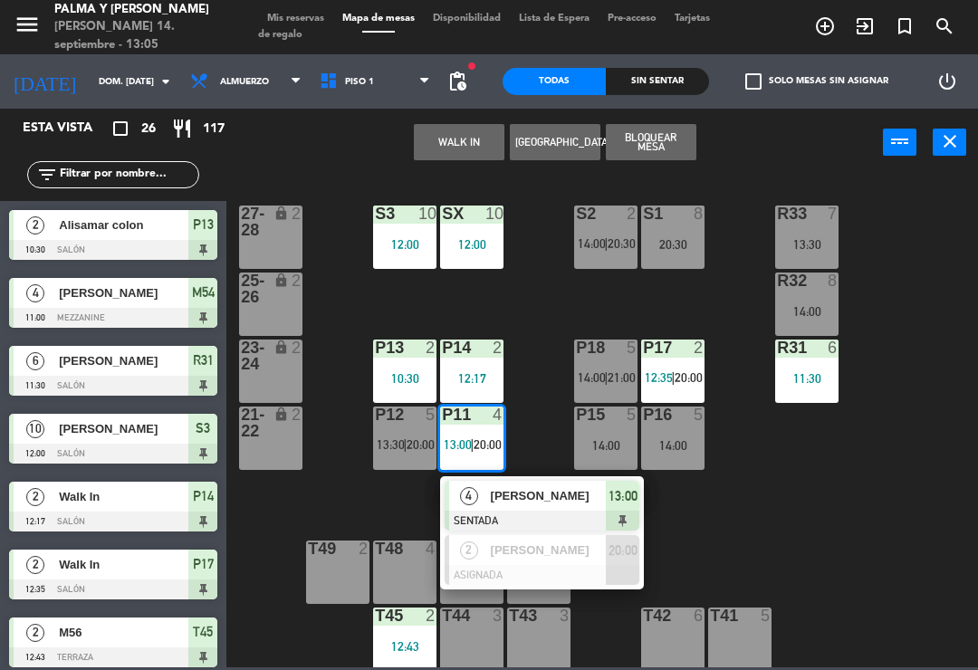
click at [774, 553] on div "R33 7 13:30 S1 8 20:30 S2 2 14:00 | 20:30 S3 10 12:00 SX 10 12:00 27-28 lock 2 …" at bounding box center [606, 420] width 741 height 493
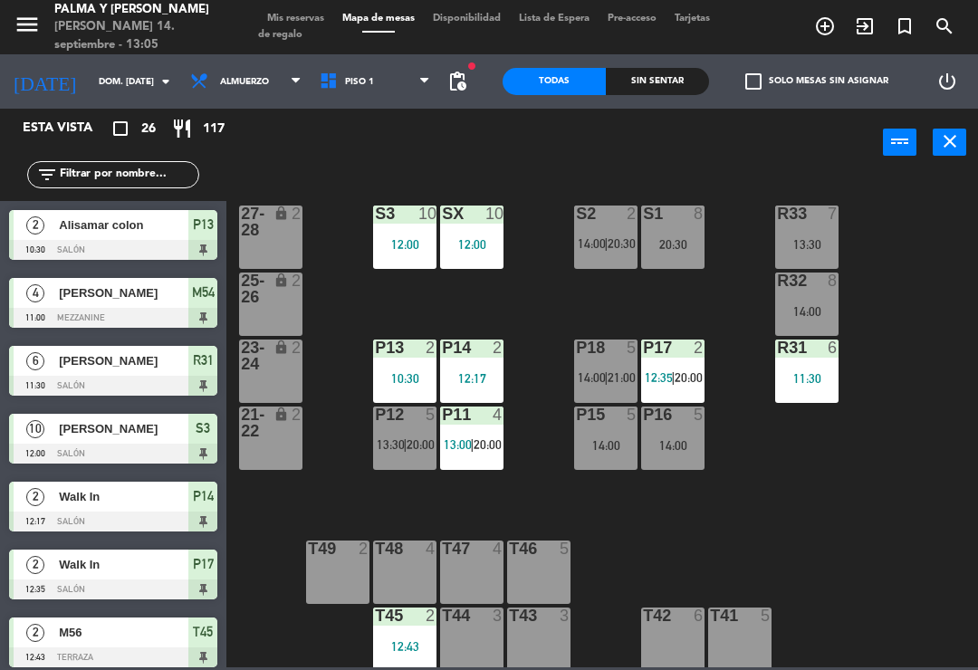
click at [820, 214] on div at bounding box center [807, 213] width 30 height 16
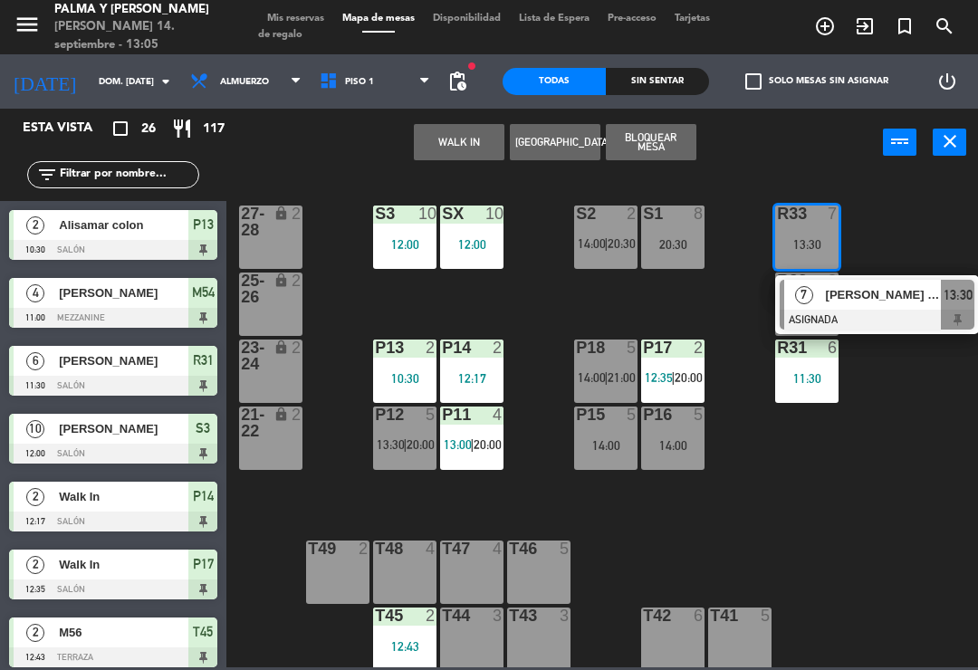
click at [865, 464] on div "R33 7 13:30 7 [PERSON_NAME] [PERSON_NAME] ASIGNADA 13:30 S1 8 20:30 S2 2 14:00 …" at bounding box center [606, 420] width 741 height 493
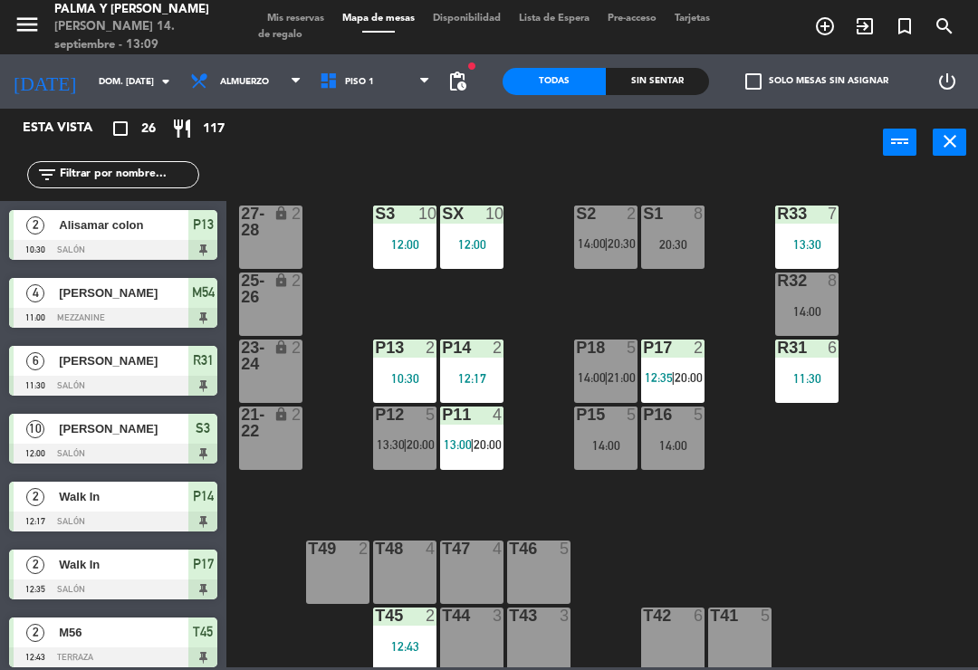
click at [976, 255] on div "R33 7 13:30 S1 8 20:30 S2 2 14:00 | 20:30 S3 10 12:00 SX 10 12:00 27-28 lock 2 …" at bounding box center [606, 420] width 741 height 493
click at [456, 247] on div "12:00" at bounding box center [471, 244] width 63 height 13
click at [838, 518] on div "R33 7 13:30 S1 8 20:30 S2 2 14:00 | 20:30 S3 10 12:00 SX 10 12:00 27-28 lock 2 …" at bounding box center [606, 420] width 741 height 493
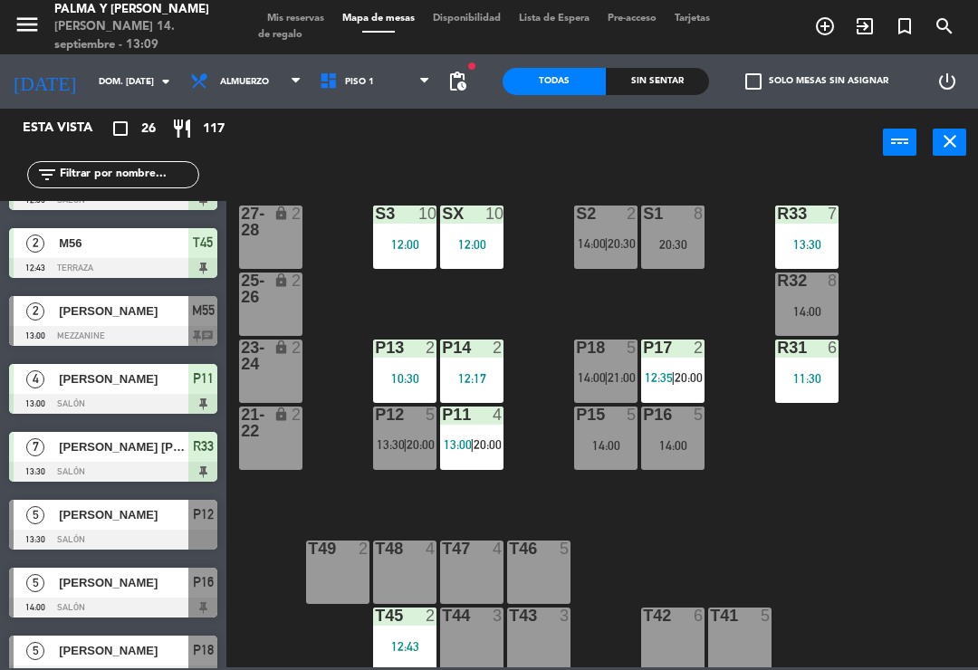
scroll to position [387, 0]
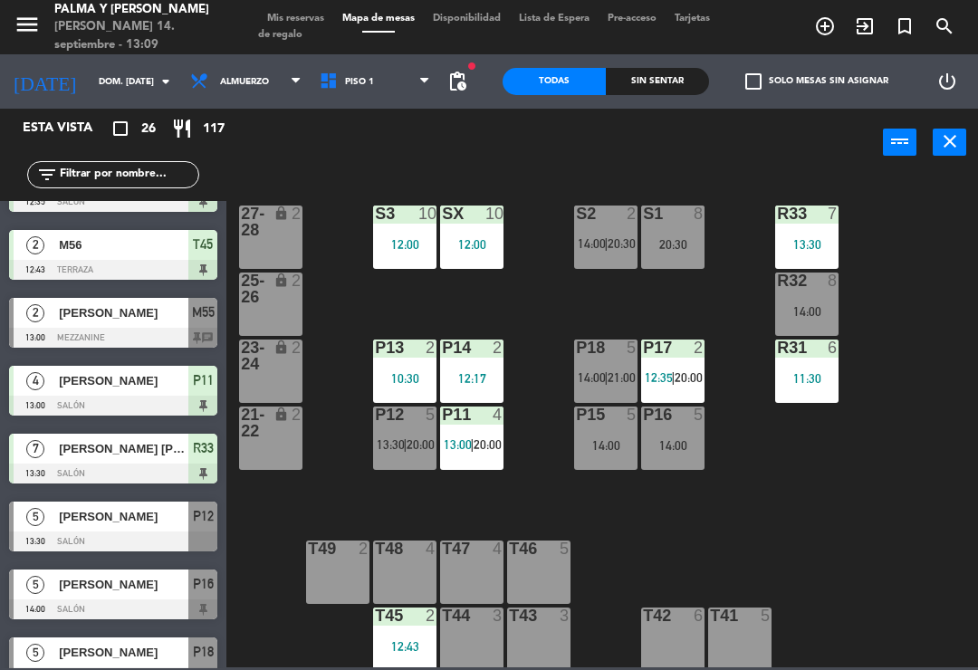
click at [165, 316] on span "[PERSON_NAME]" at bounding box center [123, 312] width 129 height 19
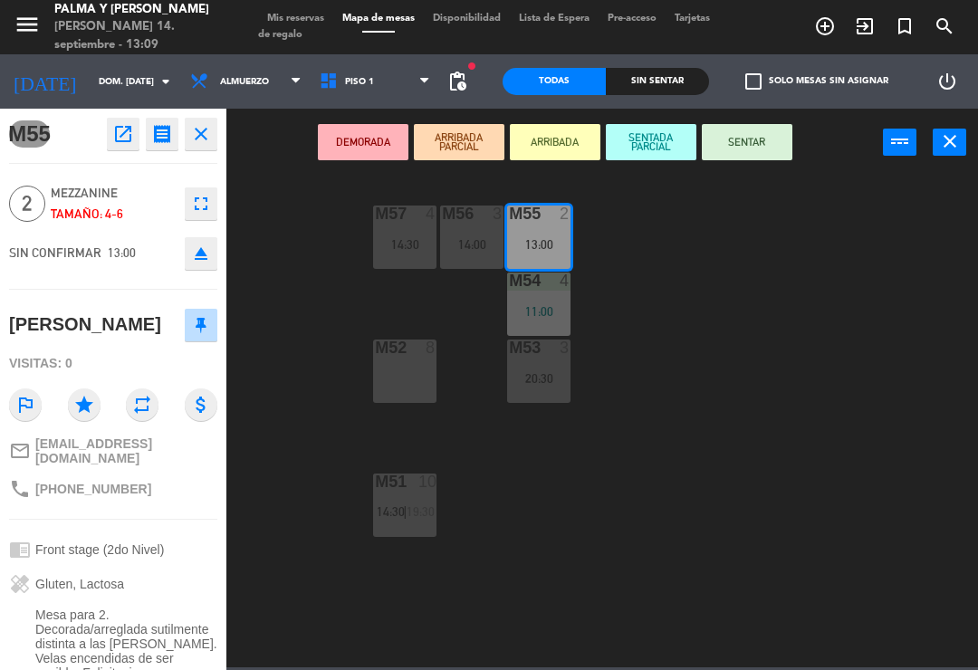
scroll to position [0, 0]
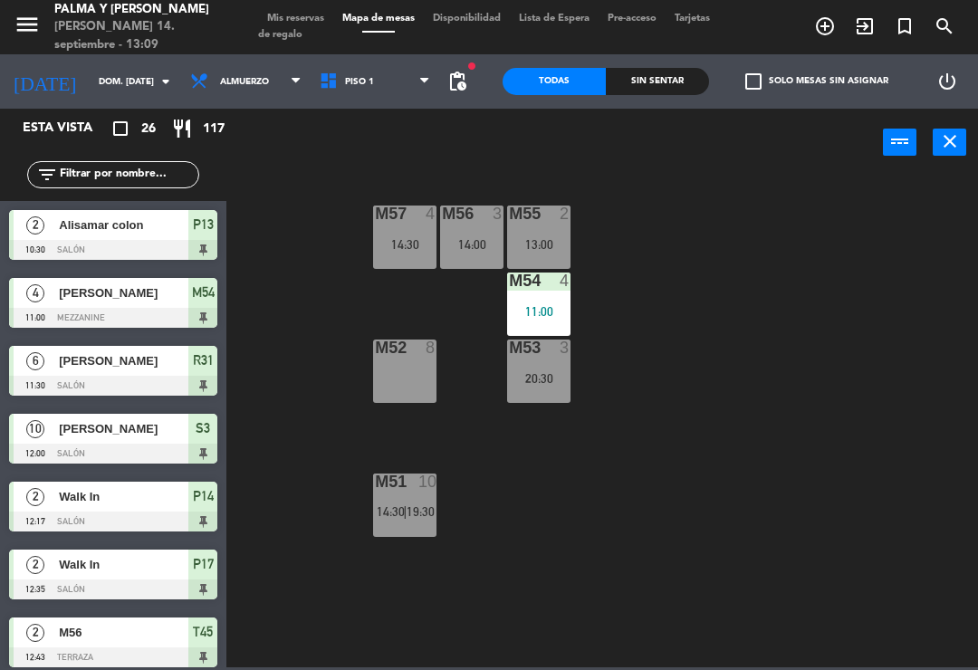
click at [540, 220] on div at bounding box center [539, 213] width 30 height 16
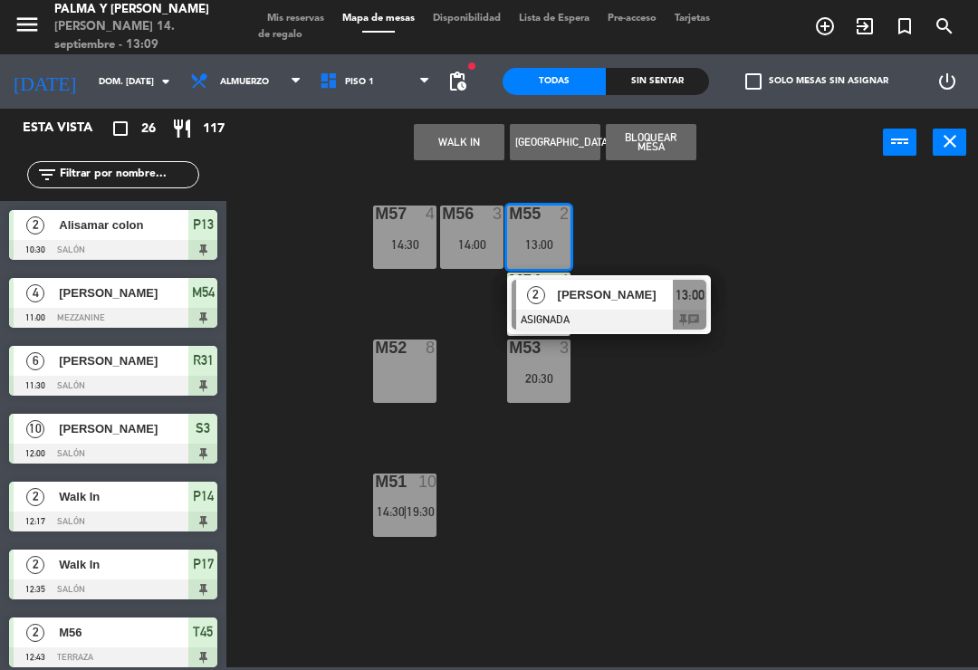
click at [560, 320] on div at bounding box center [608, 320] width 195 height 20
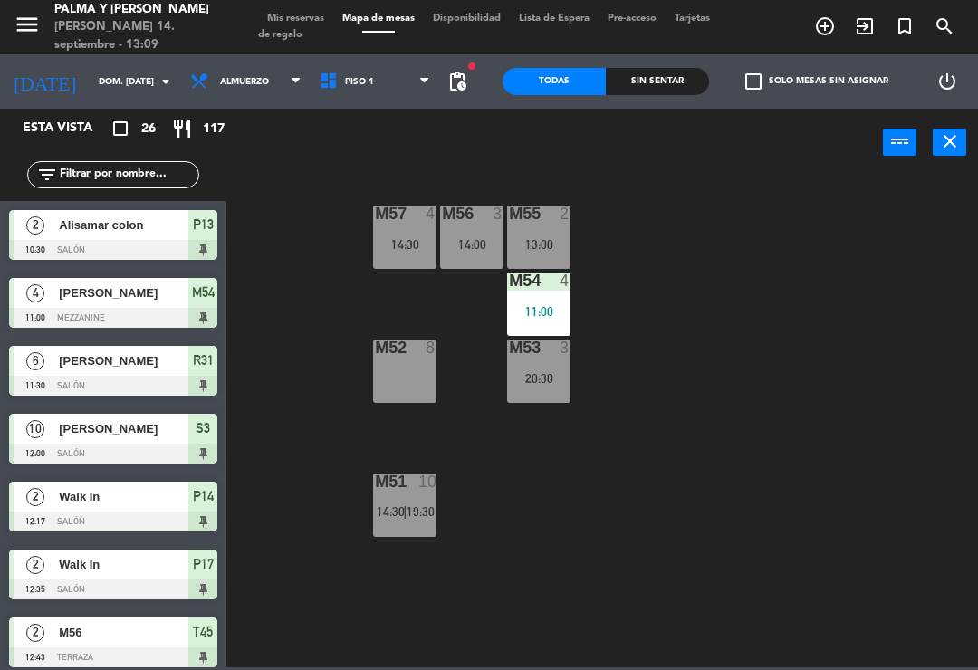
click at [393, 525] on div "M51 10 14:30 | 19:30" at bounding box center [404, 504] width 63 height 63
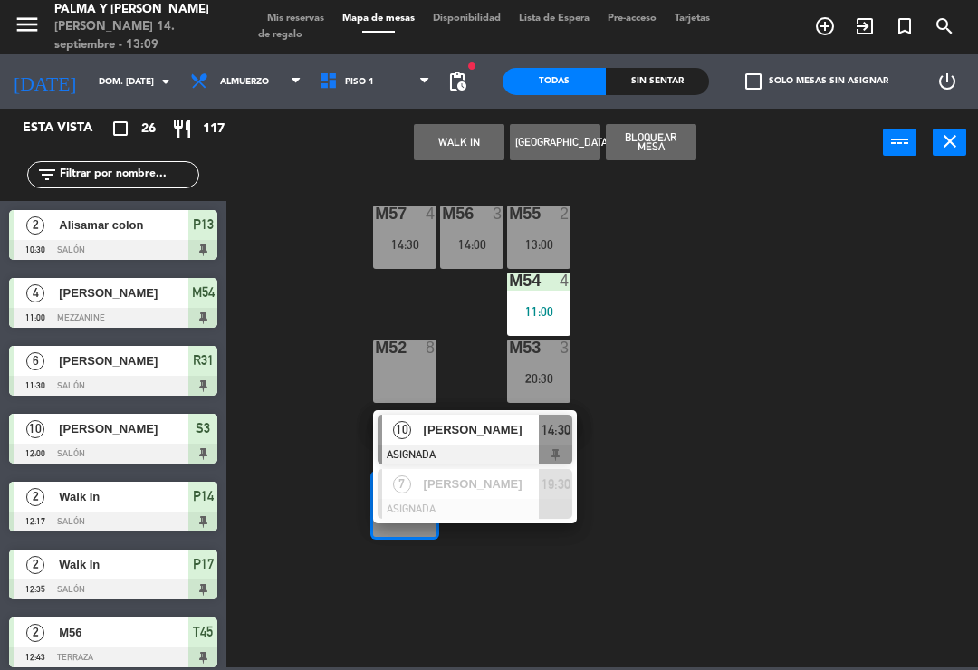
click at [434, 505] on div at bounding box center [474, 509] width 195 height 20
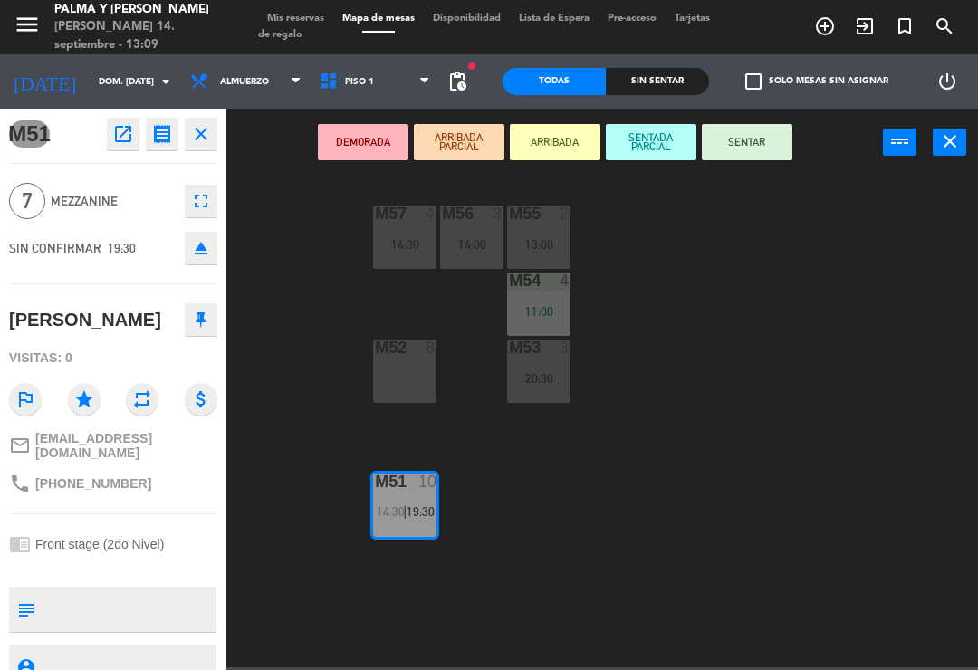
click at [384, 375] on div "M52 8" at bounding box center [404, 370] width 63 height 63
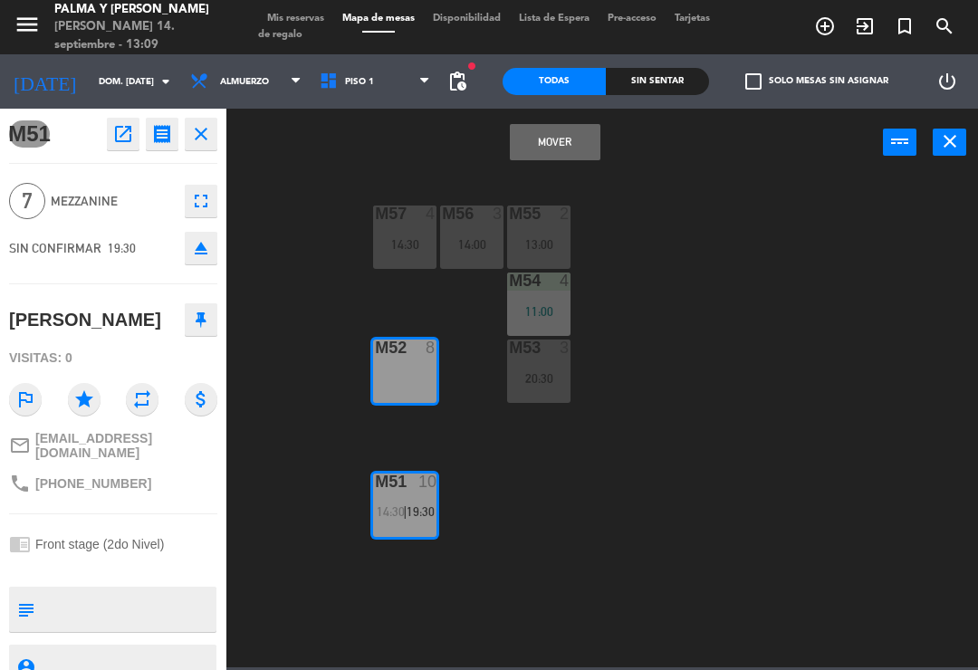
click at [574, 150] on button "Mover" at bounding box center [555, 142] width 91 height 36
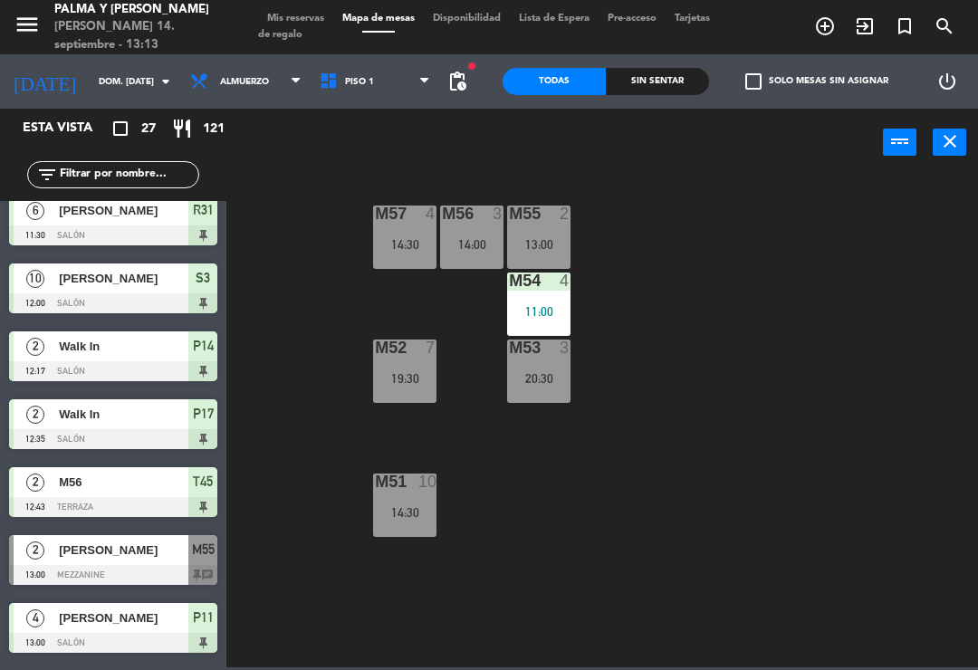
click at [761, 472] on div "M57 4 14:30 M56 3 14:00 M55 2 13:00 M54 4 11:00 M52 7 19:30 M53 3 20:30 M51 10 …" at bounding box center [606, 420] width 741 height 493
click at [820, 467] on div "M57 4 14:30 M56 3 14:00 M55 2 13:00 M54 4 11:00 M52 7 19:30 M53 3 20:30 M51 10 …" at bounding box center [606, 420] width 741 height 493
click at [788, 310] on div "M57 4 14:30 M56 3 14:00 M55 2 13:00 M54 4 11:00 M52 7 19:30 M53 3 20:30 M51 10 …" at bounding box center [606, 420] width 741 height 493
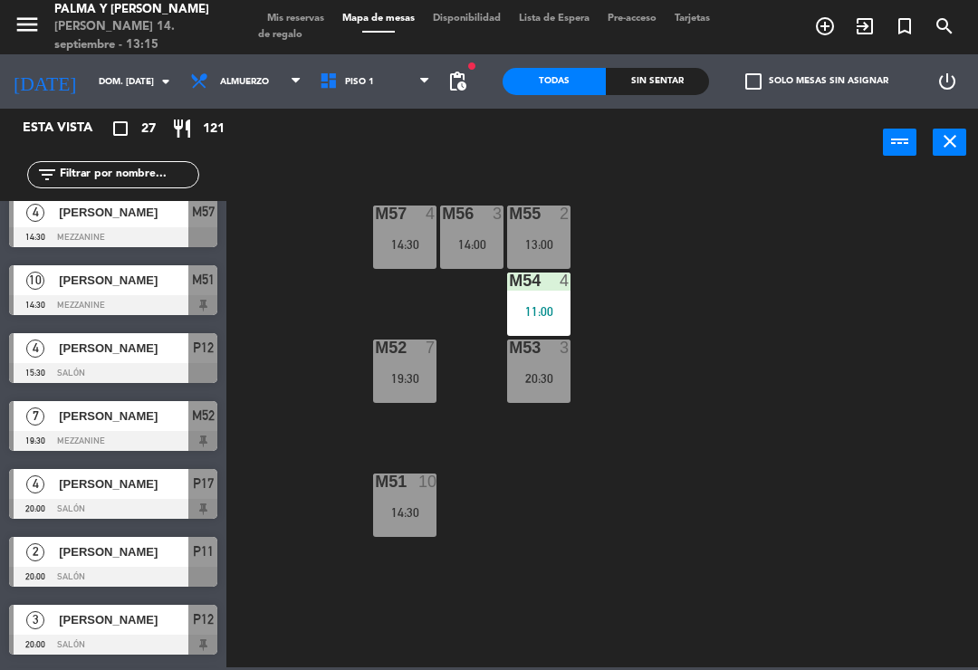
scroll to position [1168, 0]
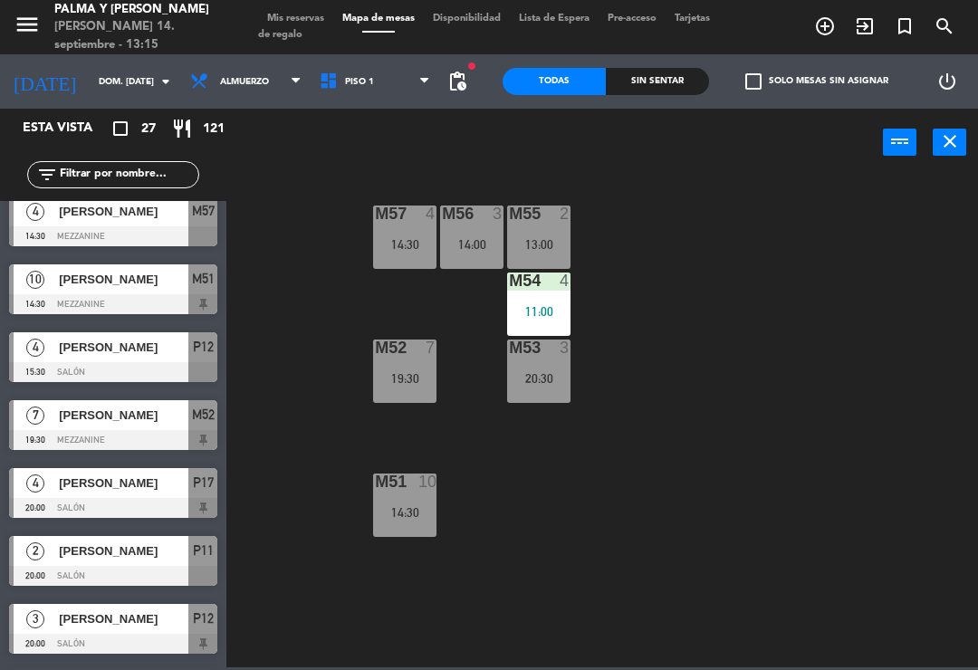
click at [158, 425] on div "[PERSON_NAME]" at bounding box center [122, 415] width 131 height 30
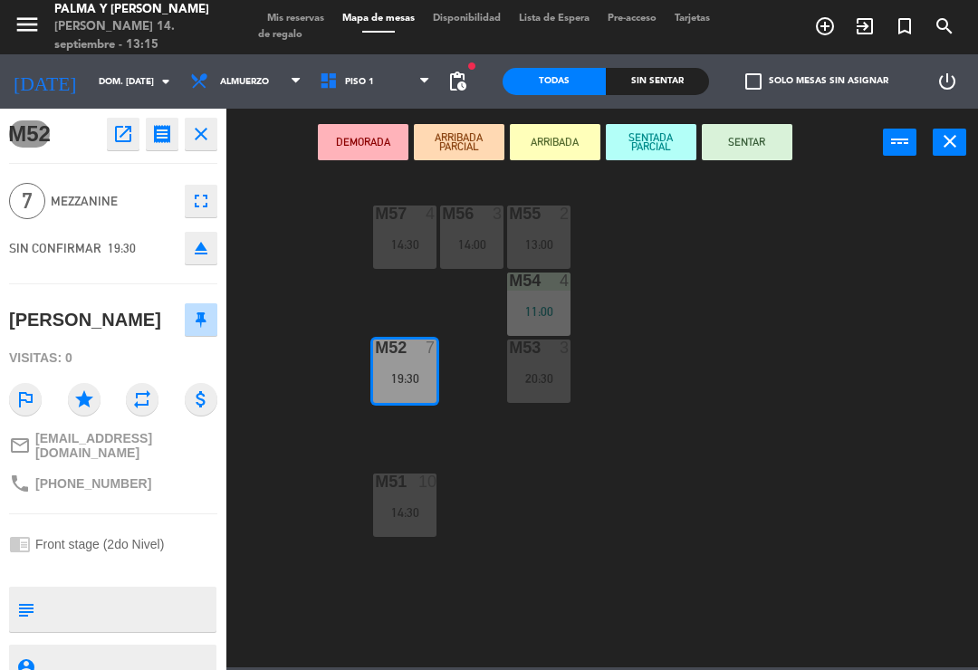
click at [197, 198] on icon "fullscreen" at bounding box center [201, 201] width 22 height 22
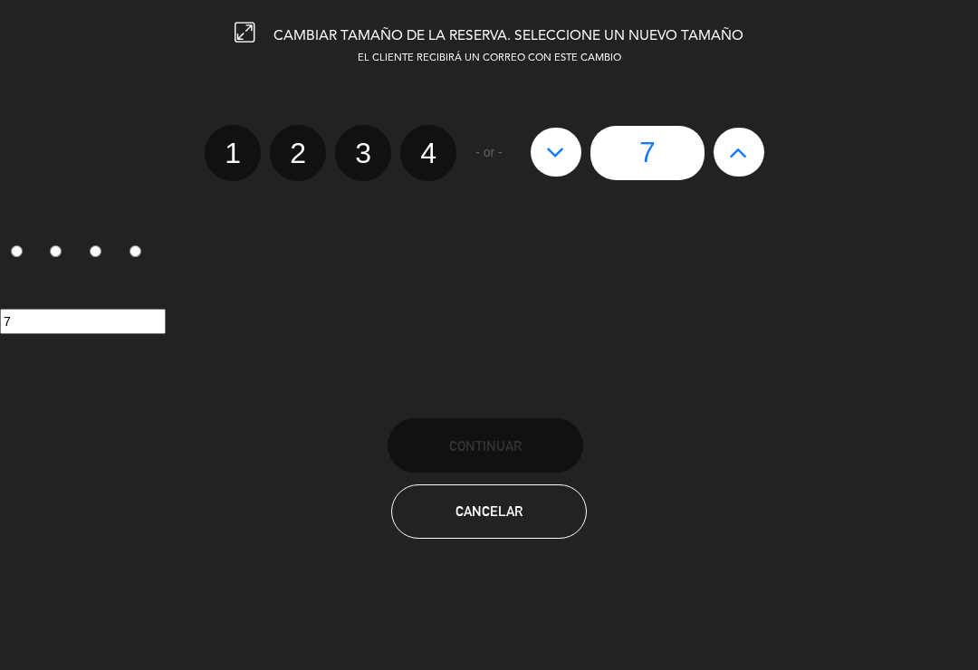
click at [572, 147] on button at bounding box center [555, 152] width 51 height 49
type input "6"
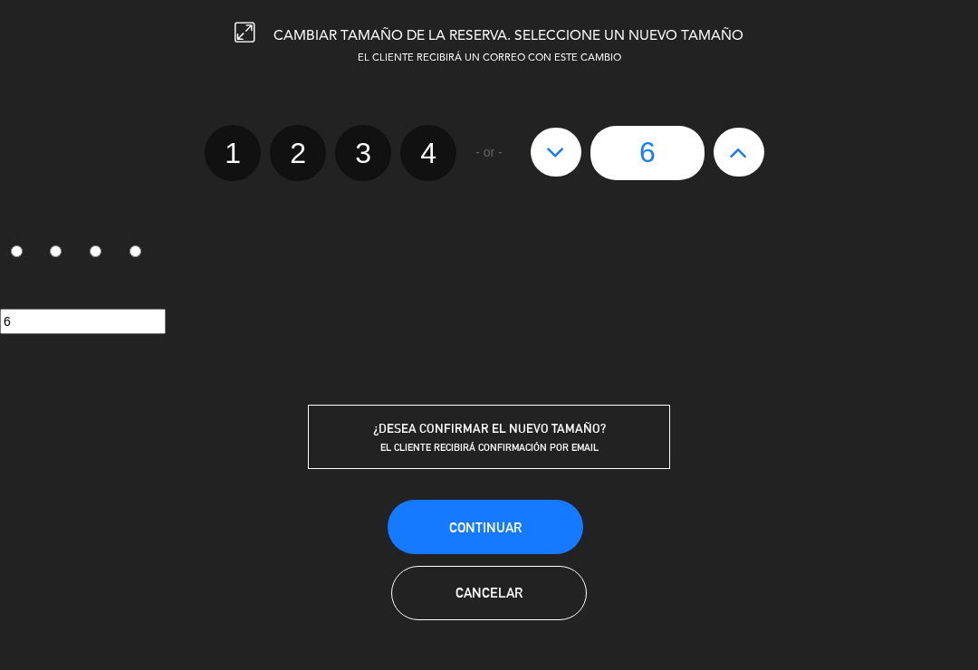
click at [559, 511] on button "Continuar" at bounding box center [485, 527] width 196 height 54
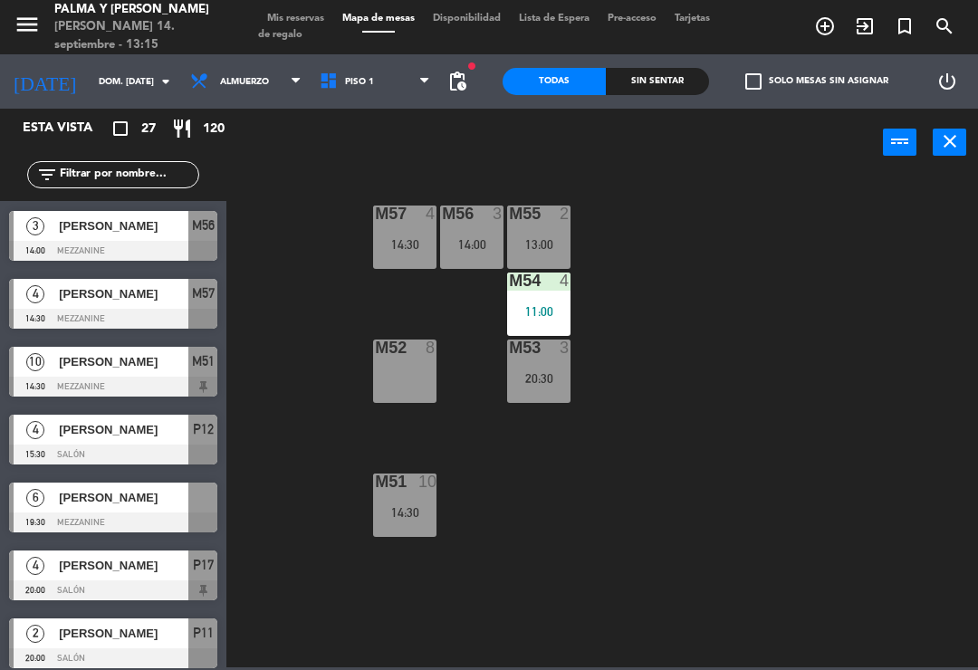
scroll to position [1087, 0]
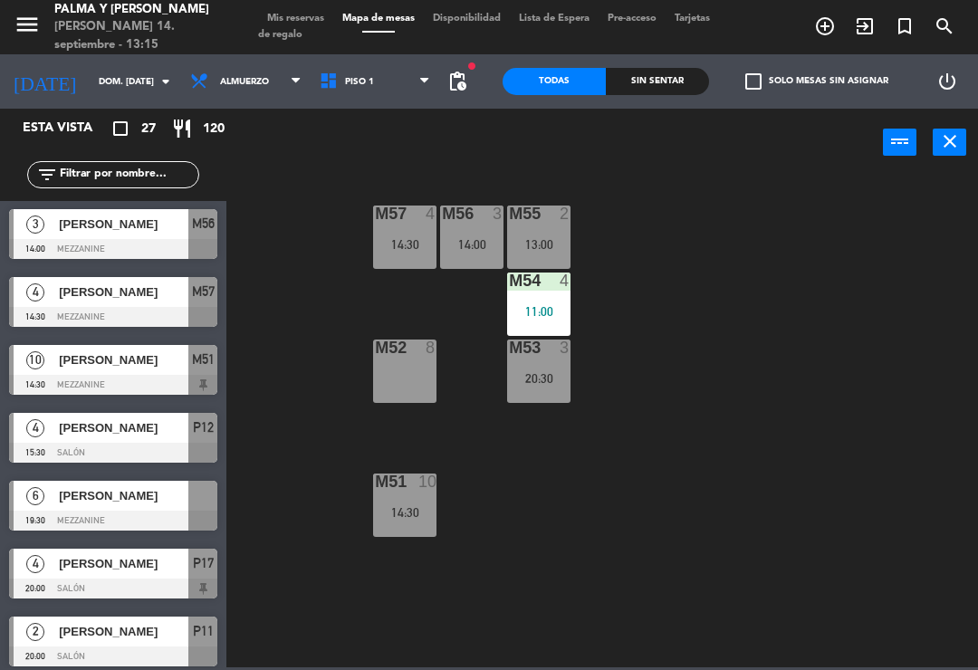
click at [151, 500] on span "[PERSON_NAME]" at bounding box center [123, 495] width 129 height 19
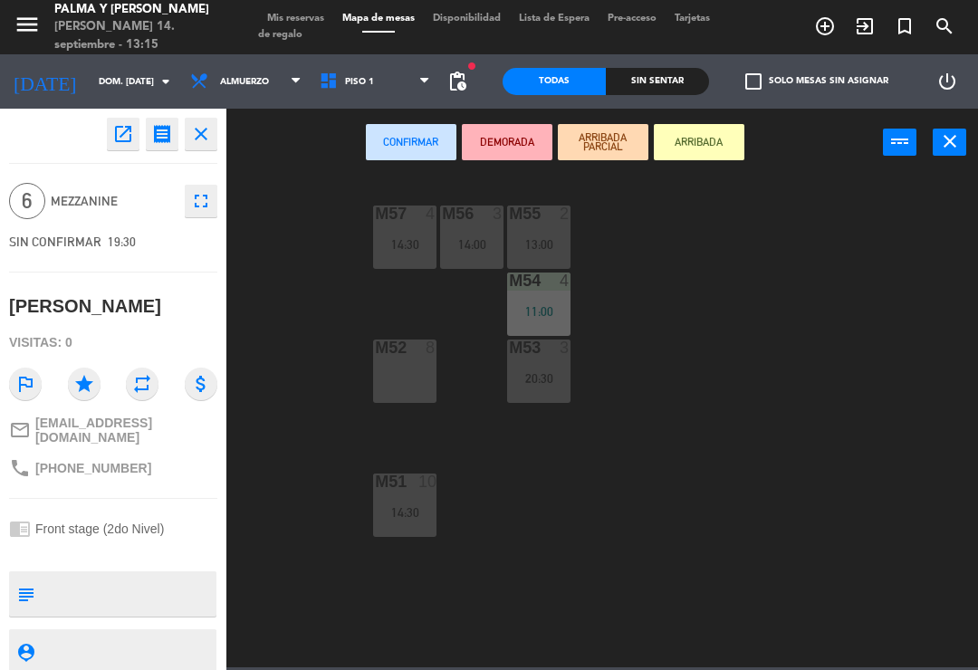
click at [405, 359] on div "M52 8" at bounding box center [404, 370] width 63 height 63
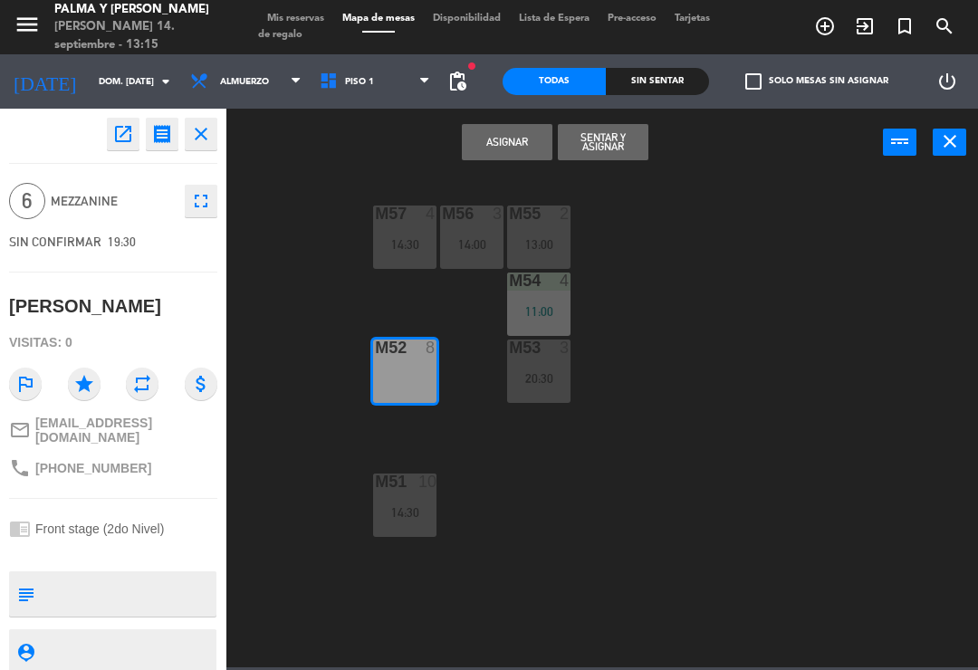
click at [538, 151] on button "Asignar" at bounding box center [507, 142] width 91 height 36
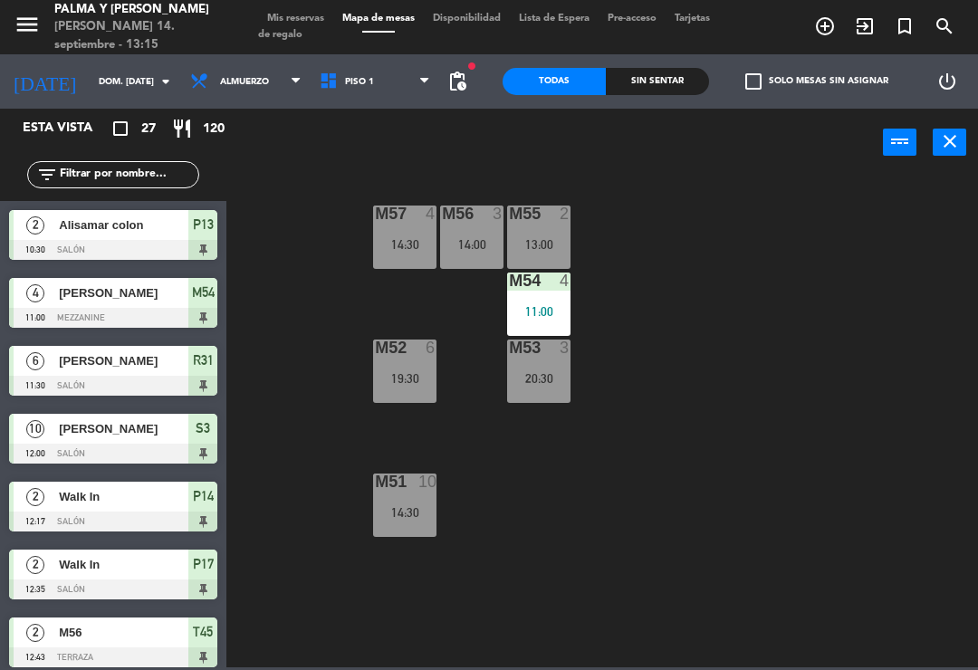
scroll to position [174, 0]
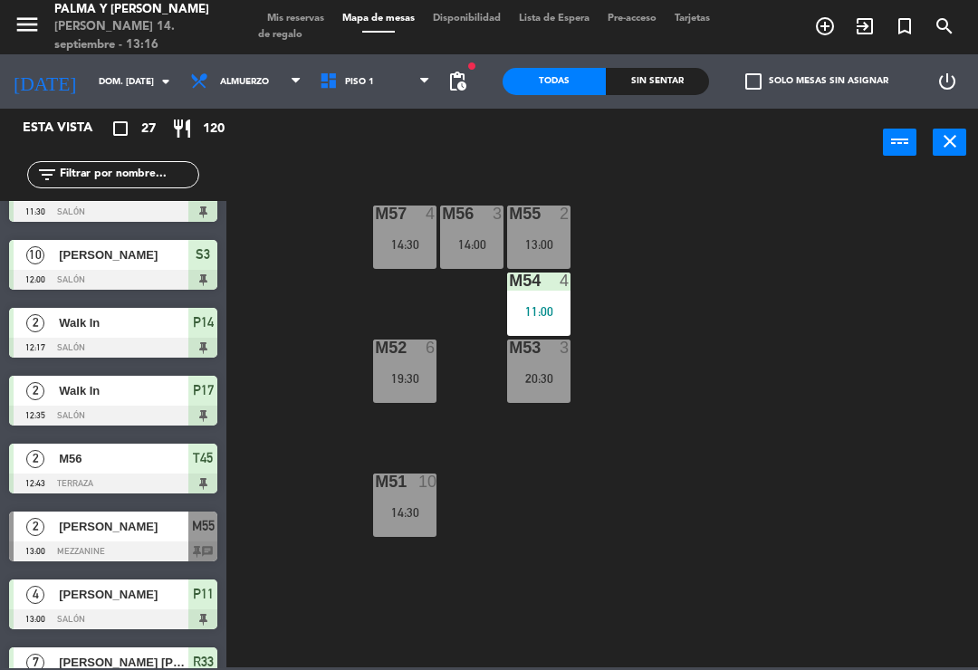
click at [777, 250] on div "M57 4 14:30 M56 3 14:00 M55 2 13:00 M54 4 11:00 M52 6 19:30 M53 3 20:30 M51 10 …" at bounding box center [606, 420] width 741 height 493
click at [789, 303] on div "M57 4 14:30 M56 3 14:00 M55 2 13:00 M54 4 11:00 M52 6 19:30 M53 3 20:30 M51 10 …" at bounding box center [606, 420] width 741 height 493
click at [404, 99] on span "Piso 1" at bounding box center [374, 82] width 129 height 40
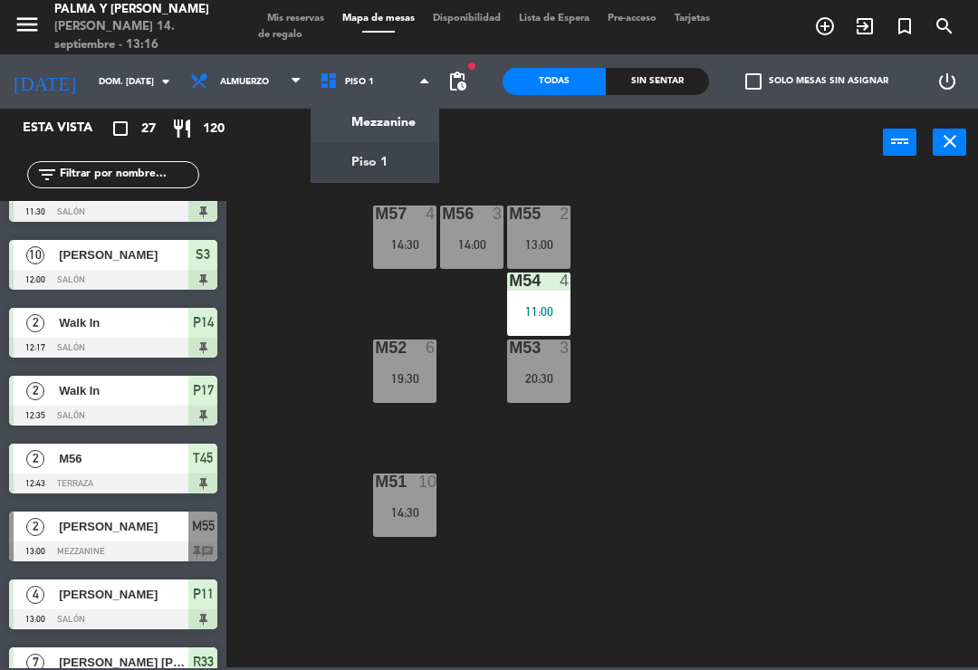
click at [374, 167] on ng-component "menu [PERSON_NAME] y [PERSON_NAME] 14. septiembre - 13:16 Mis reservas Mapa de …" at bounding box center [489, 333] width 978 height 667
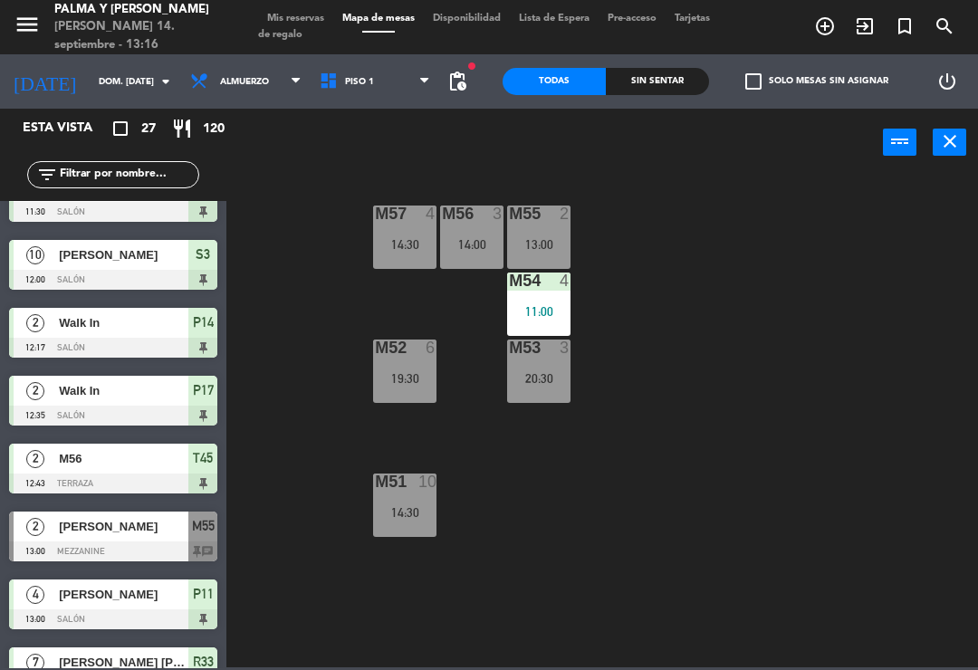
click at [398, 100] on span "Piso 1" at bounding box center [374, 82] width 129 height 40
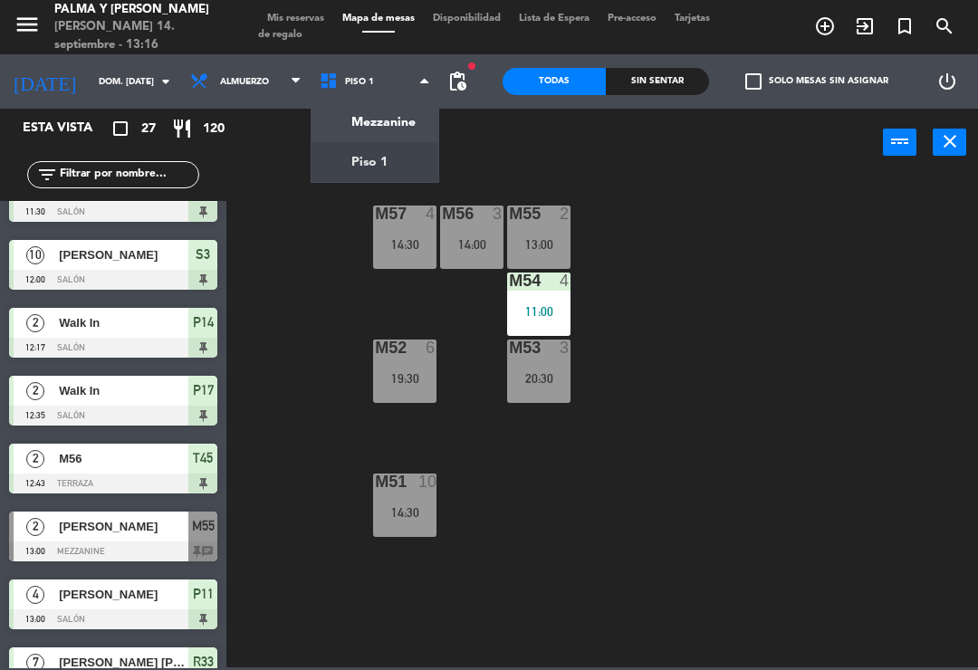
click at [395, 131] on ng-component "menu [PERSON_NAME] y [PERSON_NAME] 14. septiembre - 13:16 Mis reservas Mapa de …" at bounding box center [489, 333] width 978 height 667
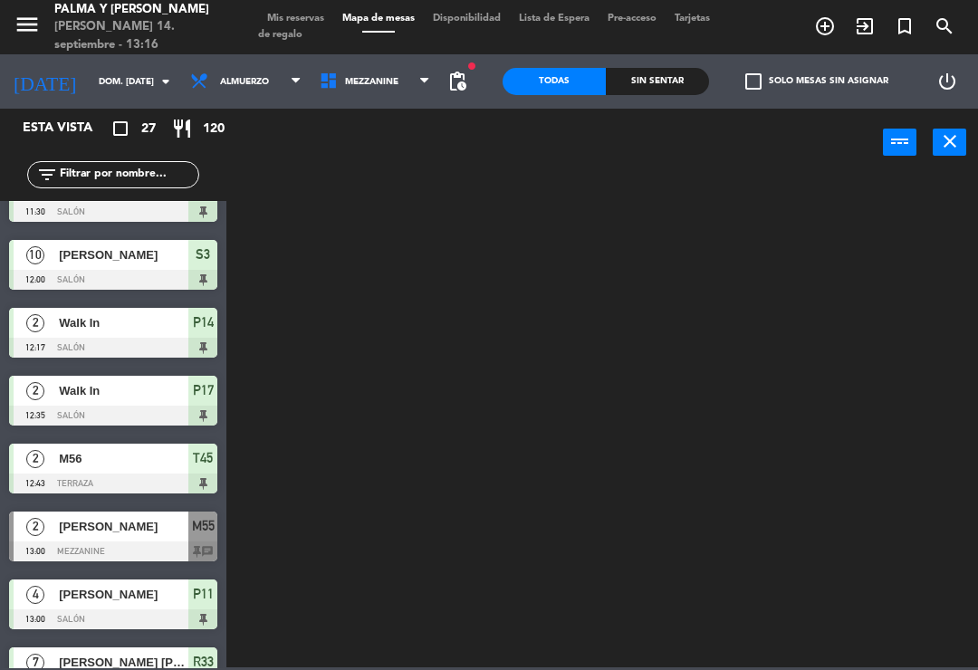
click at [387, 88] on span "Mezzanine" at bounding box center [374, 82] width 129 height 40
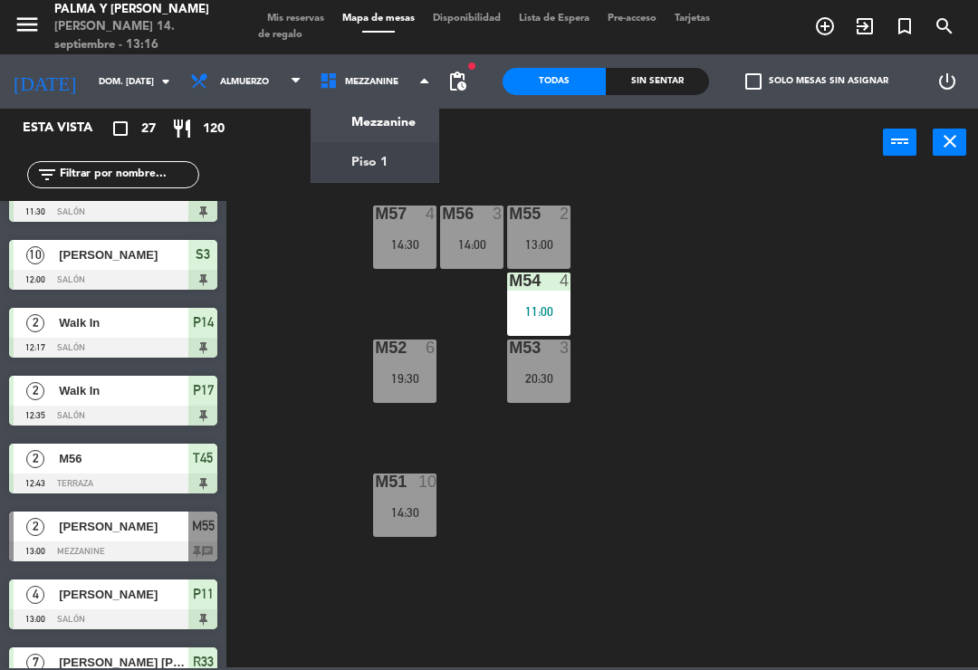
click at [379, 163] on ng-component "menu [PERSON_NAME] y [PERSON_NAME] 14. septiembre - 13:16 Mis reservas Mapa de …" at bounding box center [489, 333] width 978 height 667
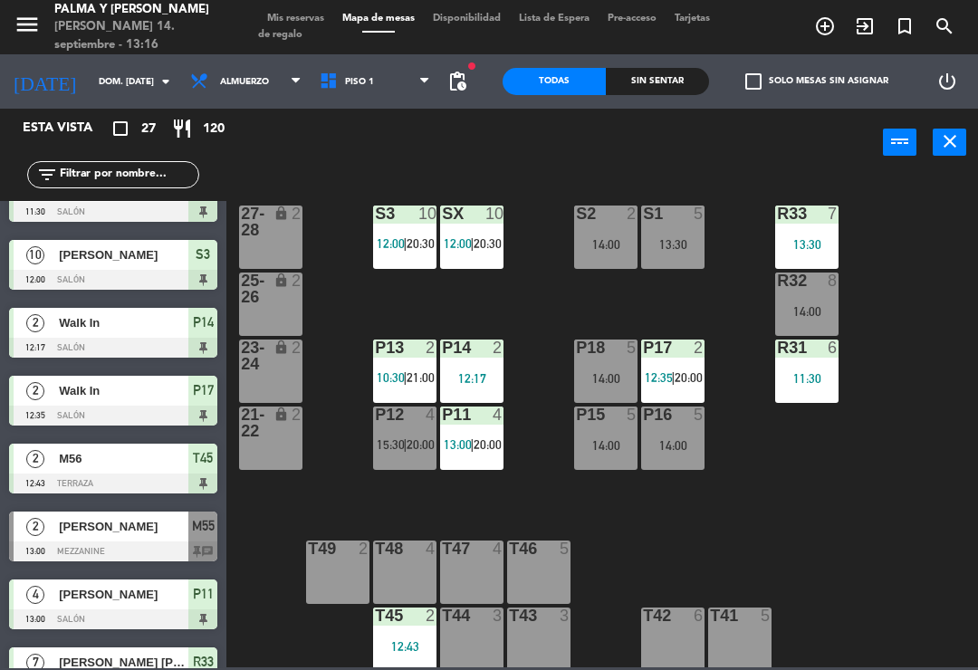
click at [464, 375] on div "12:17" at bounding box center [471, 378] width 63 height 13
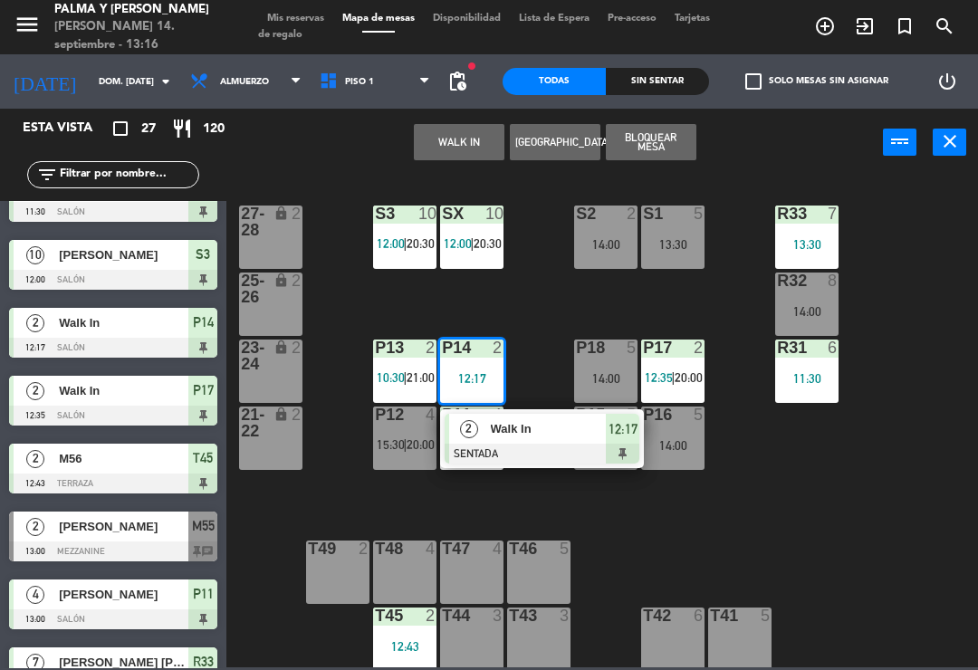
click at [509, 441] on div "Walk In" at bounding box center [548, 429] width 118 height 30
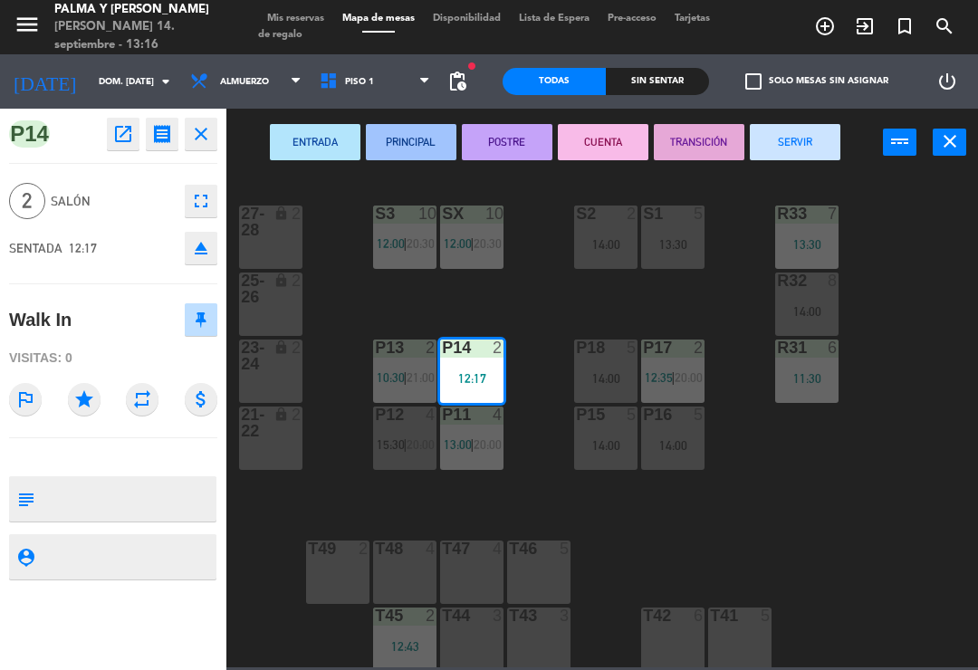
click at [797, 149] on button "SERVIR" at bounding box center [795, 142] width 91 height 36
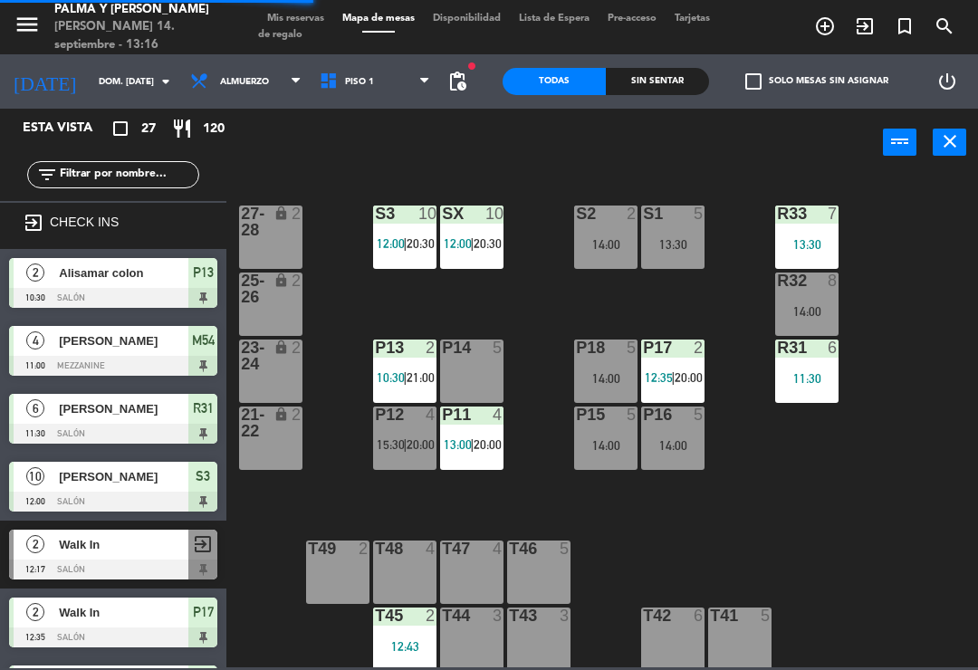
click at [475, 373] on div "P14 5" at bounding box center [471, 370] width 63 height 63
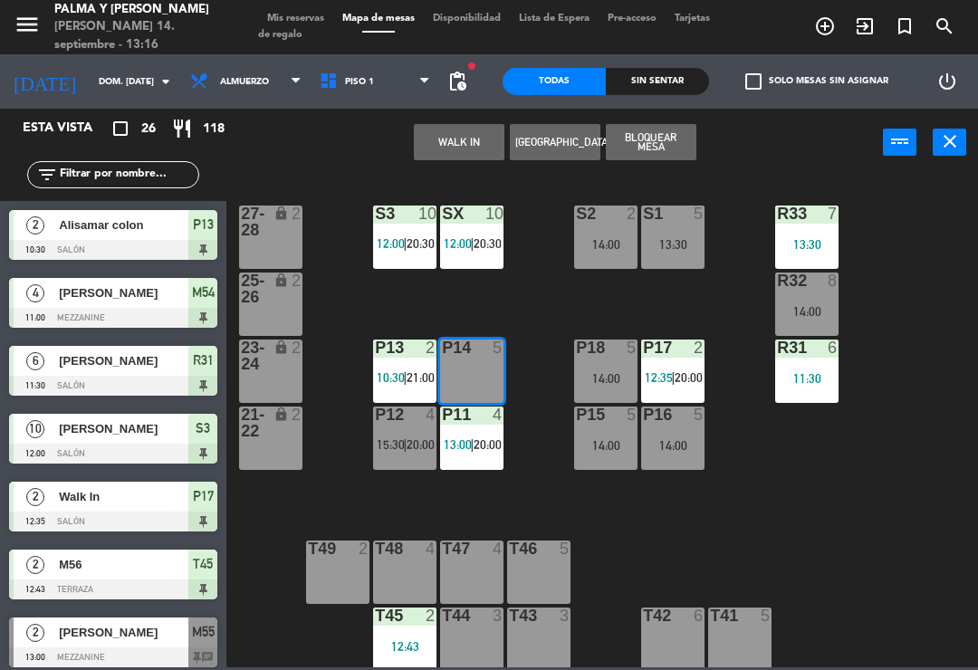
click at [560, 129] on button "[GEOGRAPHIC_DATA]" at bounding box center [555, 142] width 91 height 36
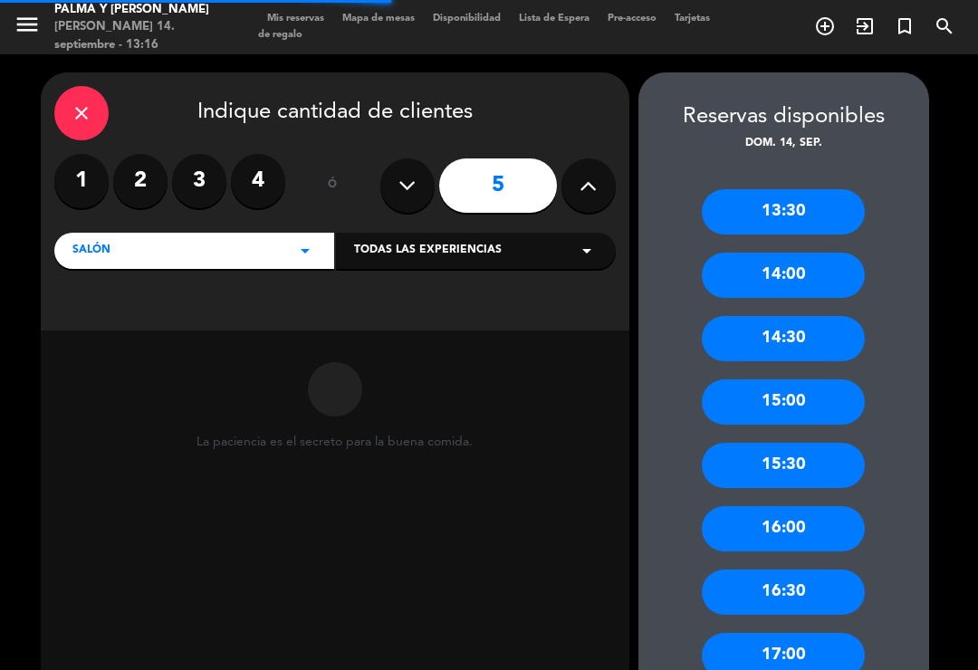
click at [204, 154] on label "3" at bounding box center [199, 181] width 54 height 54
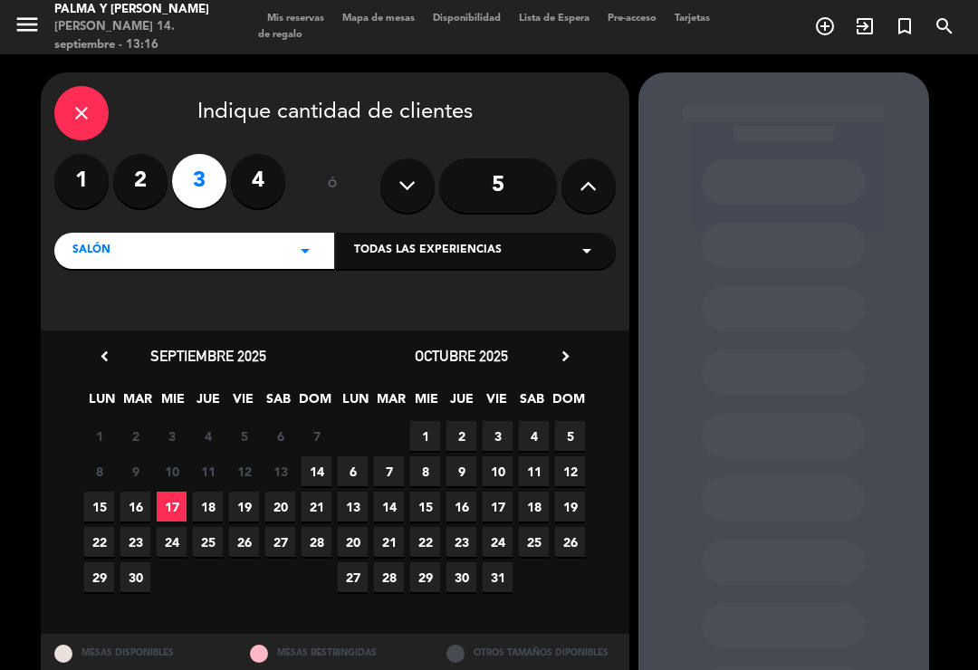
click at [268, 158] on label "4" at bounding box center [258, 181] width 54 height 54
click at [318, 456] on span "14" at bounding box center [316, 471] width 30 height 30
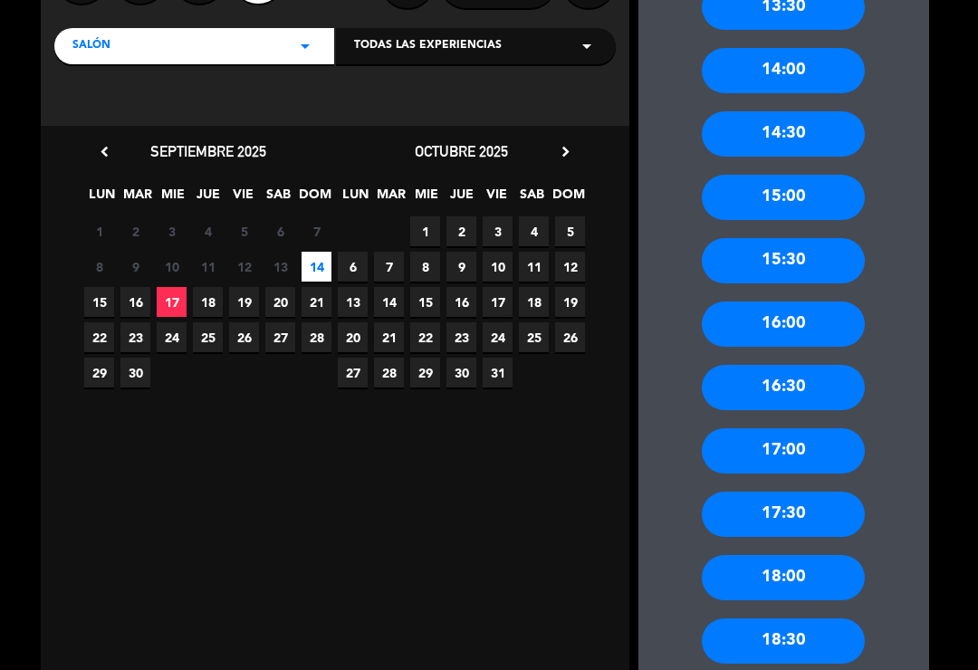
scroll to position [208, 0]
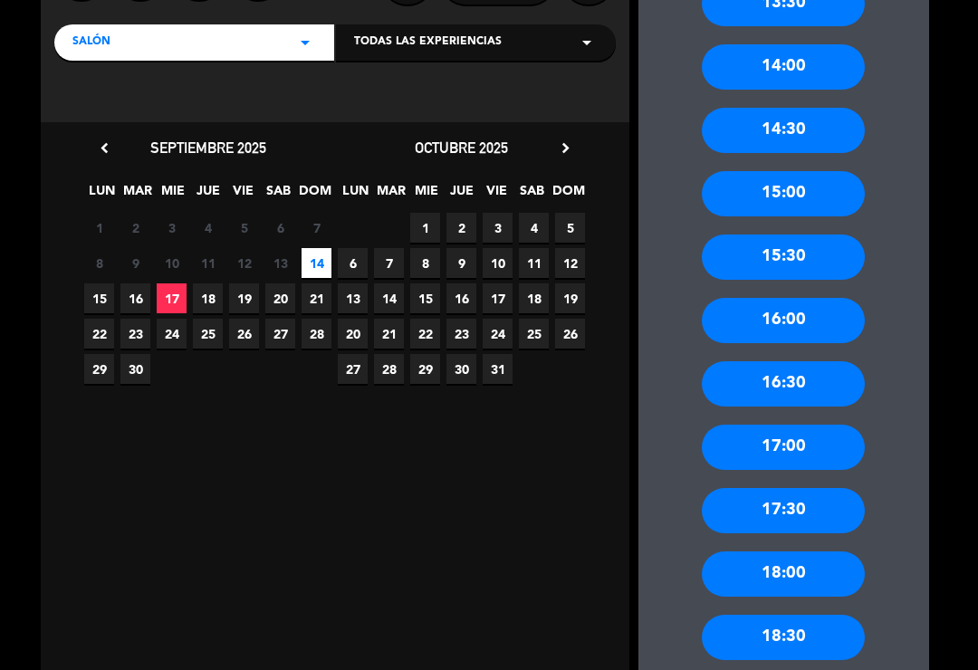
click at [813, 234] on div "15:30" at bounding box center [783, 256] width 163 height 45
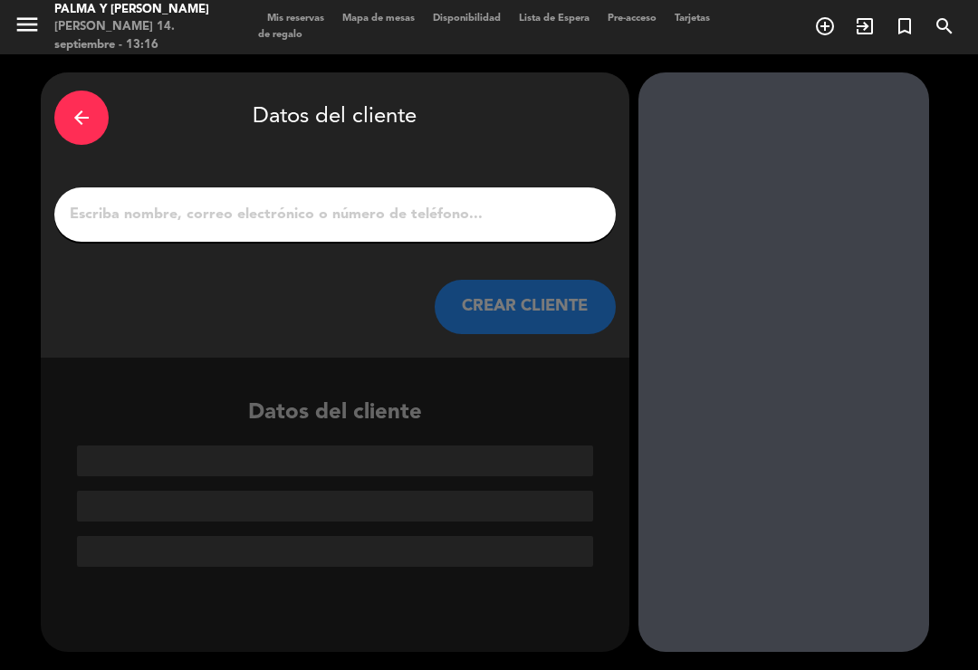
click at [511, 202] on input "1" at bounding box center [335, 214] width 534 height 25
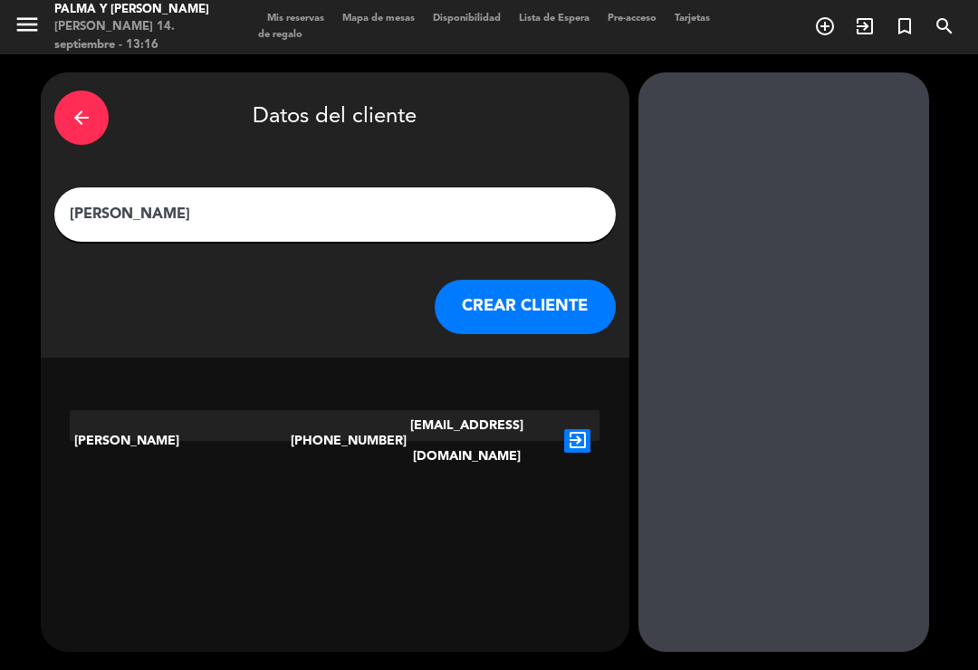
type input "[PERSON_NAME]"
click at [520, 286] on button "CREAR CLIENTE" at bounding box center [525, 307] width 181 height 54
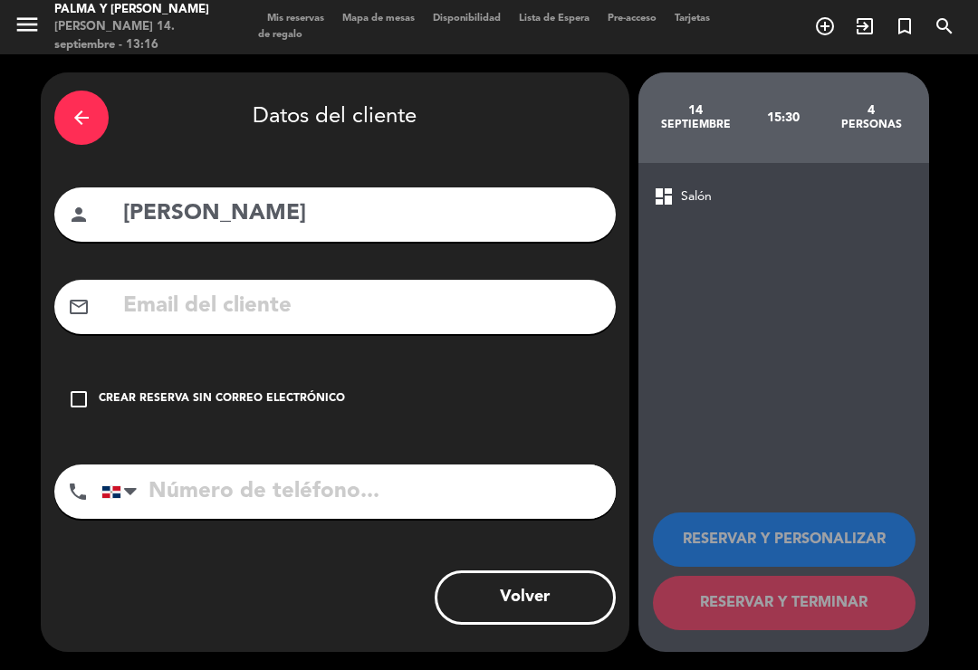
click at [429, 291] on input "text" at bounding box center [361, 306] width 481 height 37
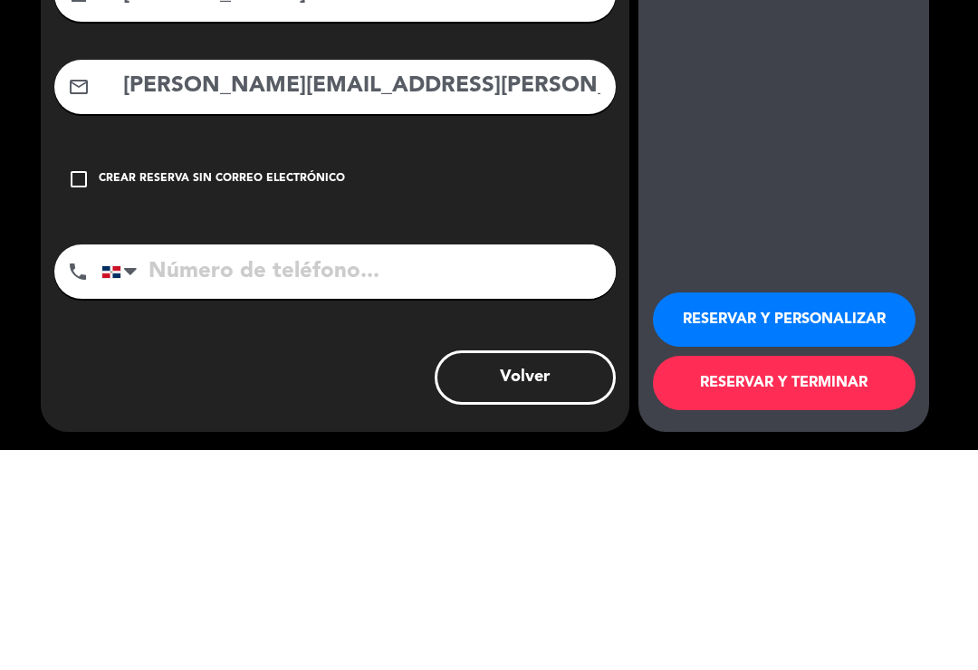
type input "[PERSON_NAME][EMAIL_ADDRESS][PERSON_NAME][DOMAIN_NAME]"
click at [437, 464] on input "tel" at bounding box center [358, 491] width 514 height 54
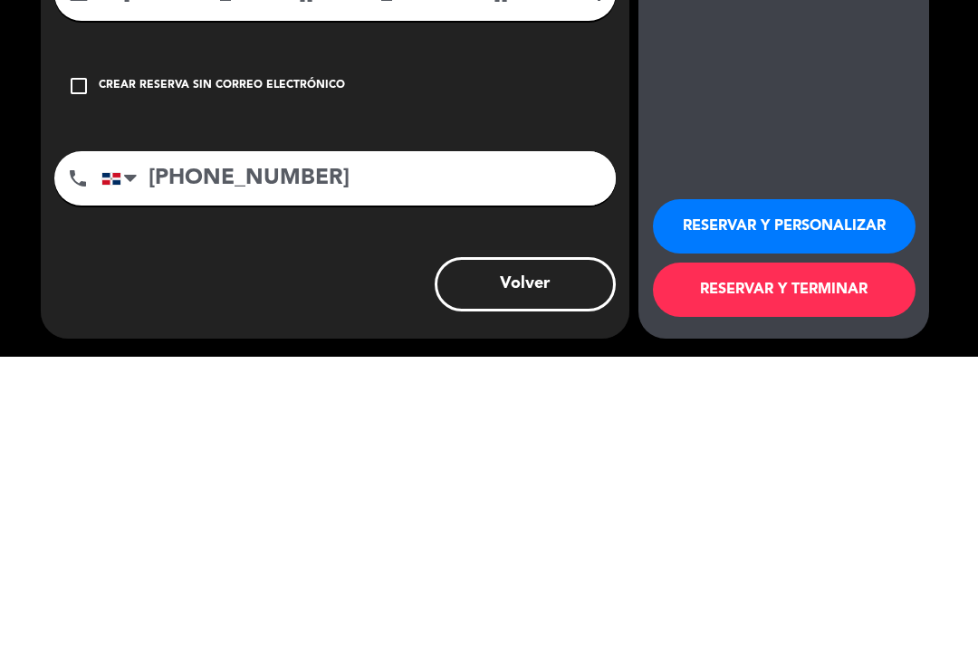
type input "[PHONE_NUMBER]"
click at [797, 576] on button "RESERVAR Y TERMINAR" at bounding box center [784, 603] width 263 height 54
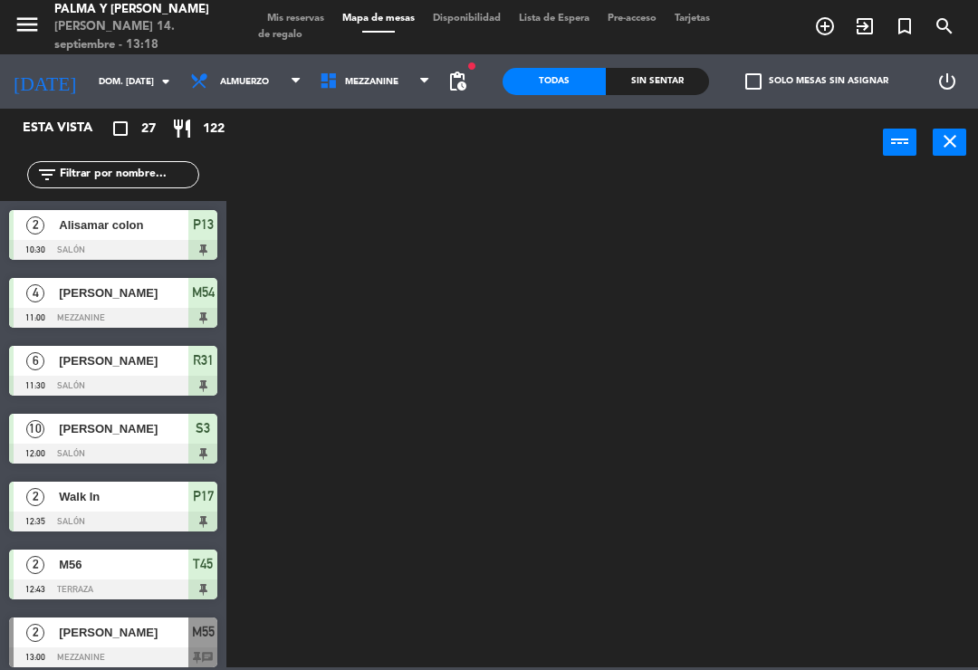
click at [874, 432] on div at bounding box center [606, 420] width 741 height 493
click at [427, 123] on div "power_input close" at bounding box center [554, 143] width 656 height 69
click at [395, 82] on span "Mezzanine" at bounding box center [374, 82] width 129 height 40
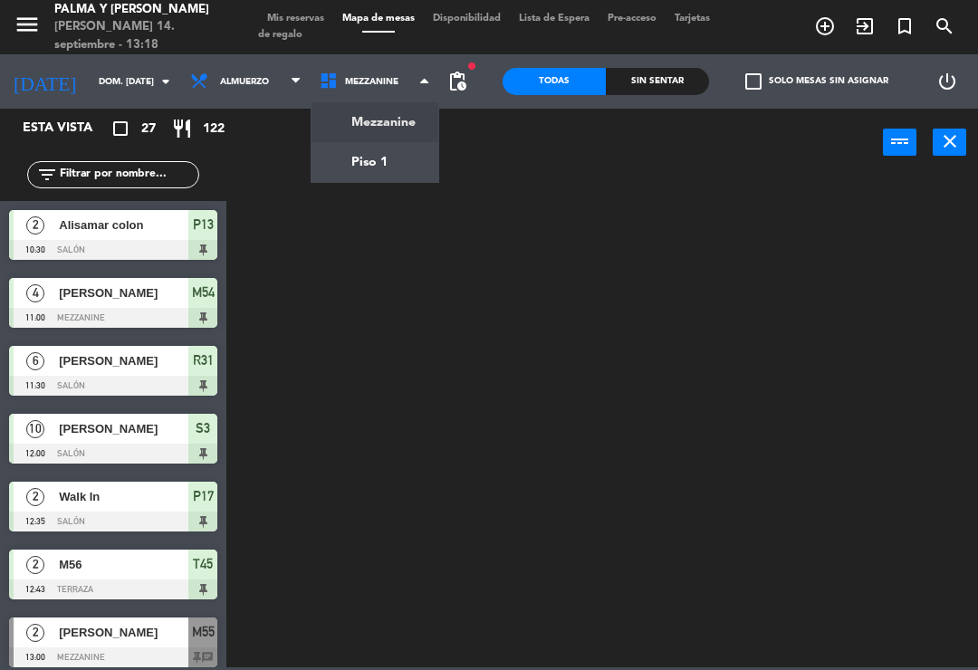
click at [354, 172] on ng-component "menu [PERSON_NAME] y [PERSON_NAME] 14. septiembre - 13:18 Mis reservas Mapa de …" at bounding box center [489, 333] width 978 height 667
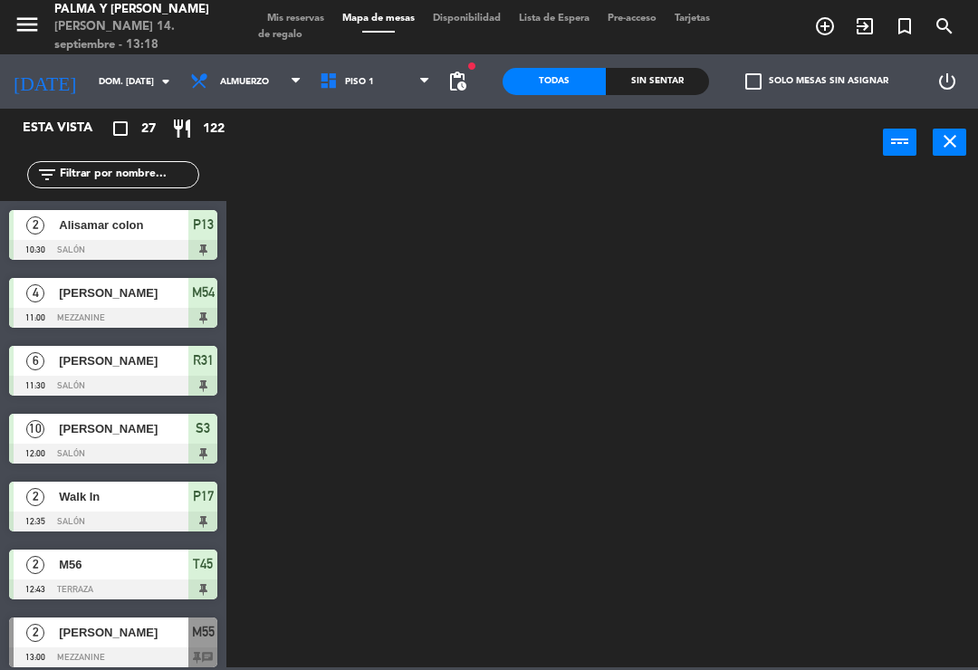
click at [404, 62] on span "Piso 1" at bounding box center [374, 82] width 129 height 40
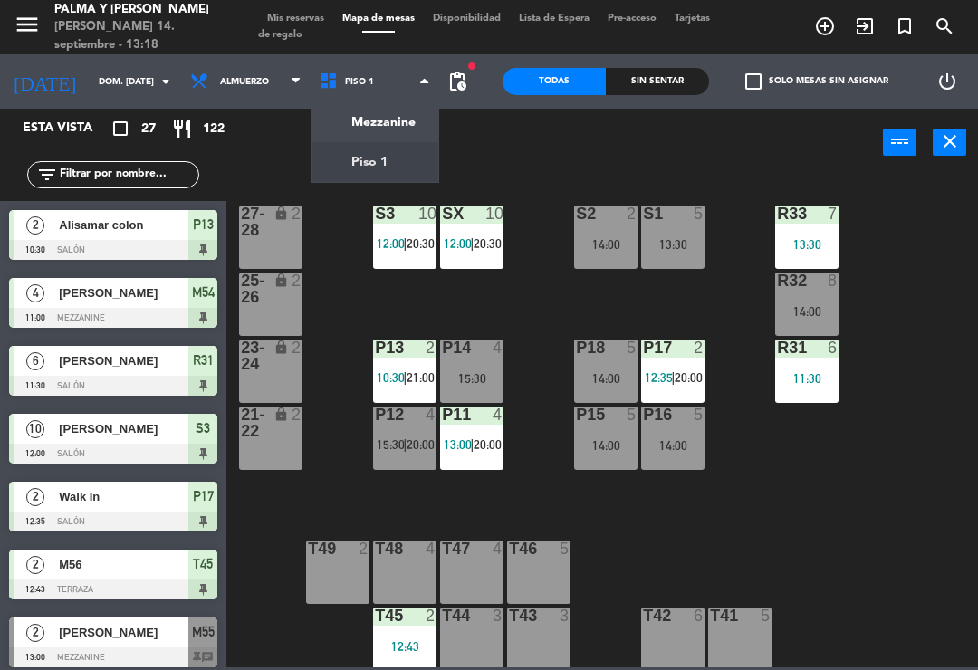
click at [597, 164] on div "power_input close" at bounding box center [554, 143] width 656 height 69
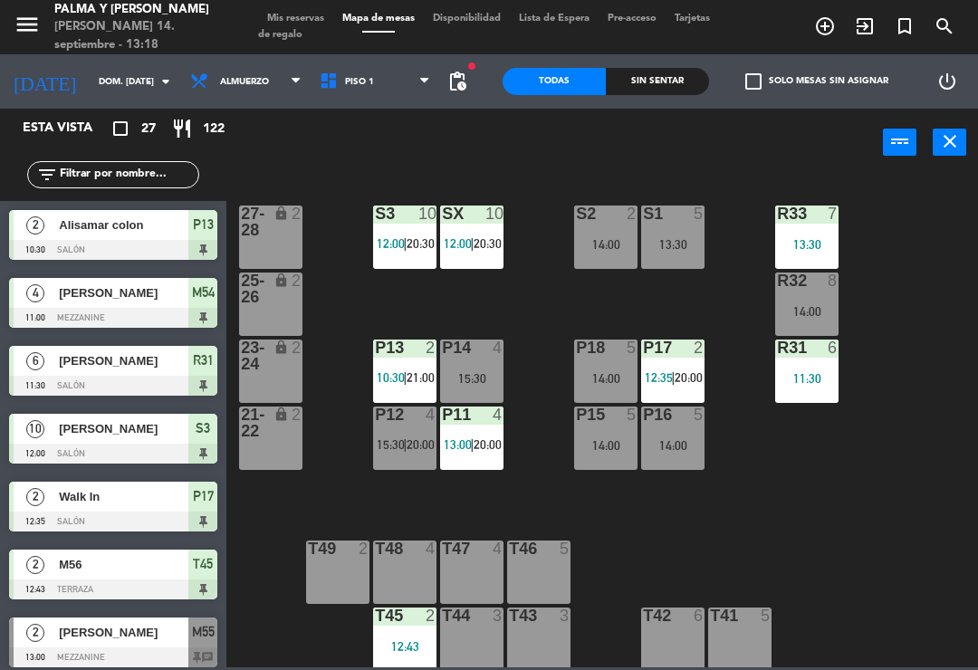
click at [429, 73] on span at bounding box center [429, 81] width 18 height 17
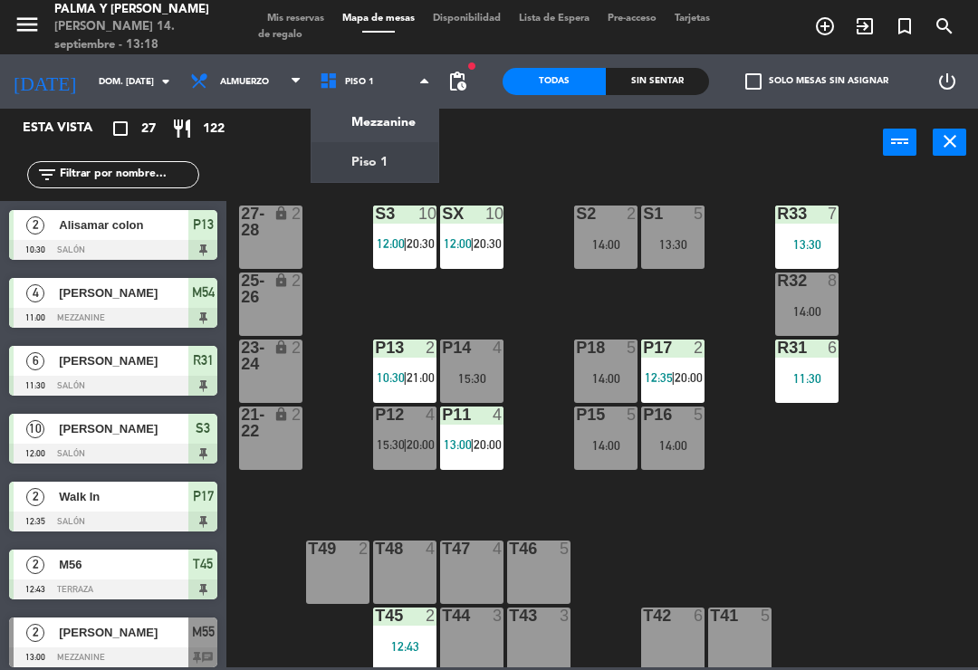
click at [374, 128] on ng-component "menu [PERSON_NAME] y [PERSON_NAME] 14. septiembre - 13:18 Mis reservas Mapa de …" at bounding box center [489, 333] width 978 height 667
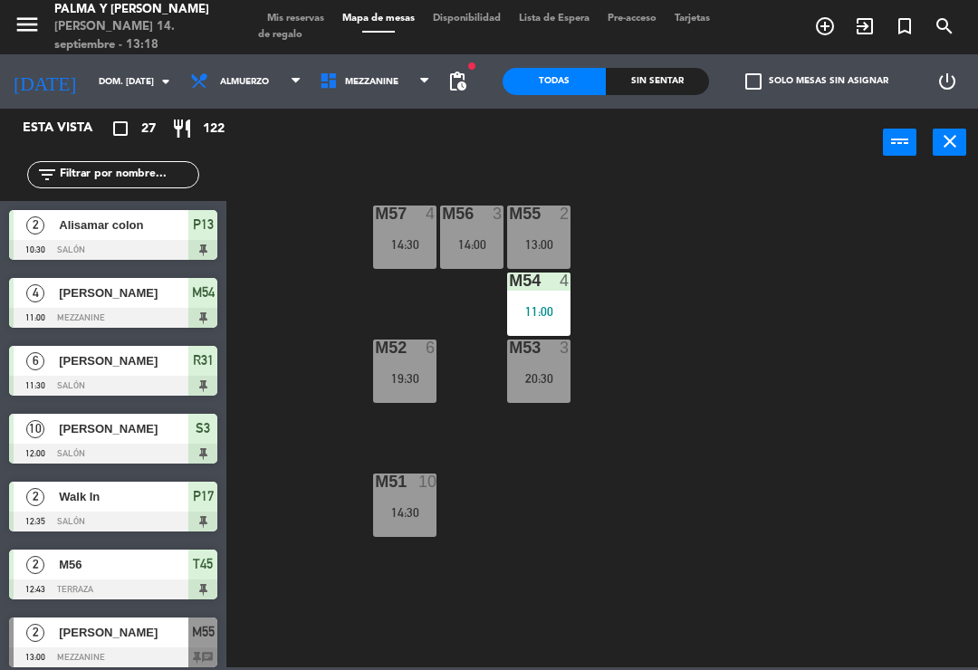
click at [811, 249] on div "M57 4 14:30 M56 3 14:00 M55 2 13:00 M54 4 11:00 M52 6 19:30 M53 3 20:30 M51 10 …" at bounding box center [606, 420] width 741 height 493
click at [399, 394] on div "M52 6 19:30" at bounding box center [404, 370] width 63 height 63
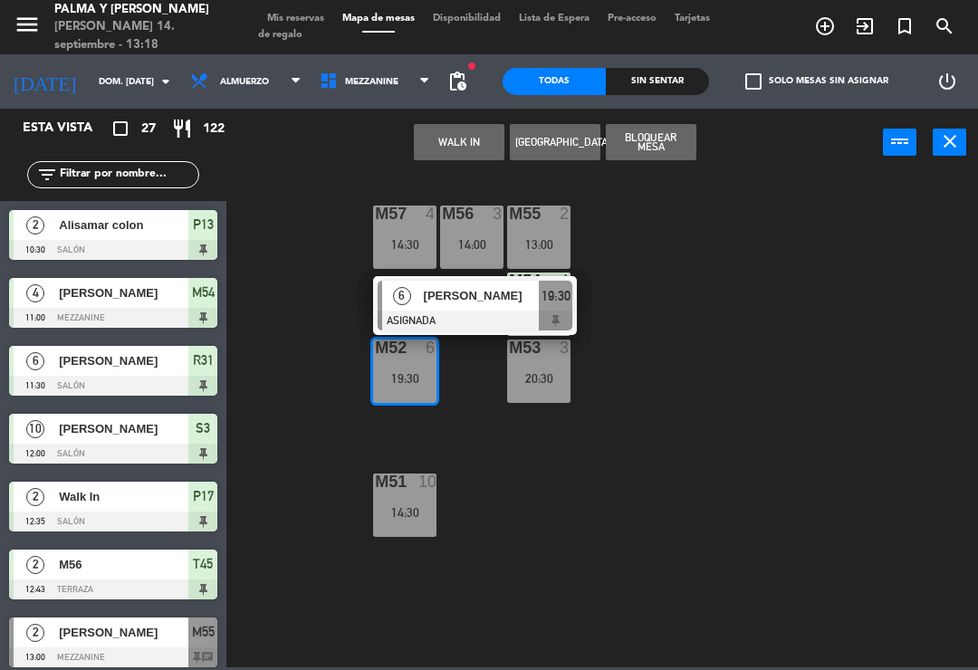
click at [676, 333] on div "M57 4 14:30 M56 3 14:00 M55 2 13:00 M54 4 11:00 M52 6 19:30 6 [PERSON_NAME] ASI…" at bounding box center [606, 420] width 741 height 493
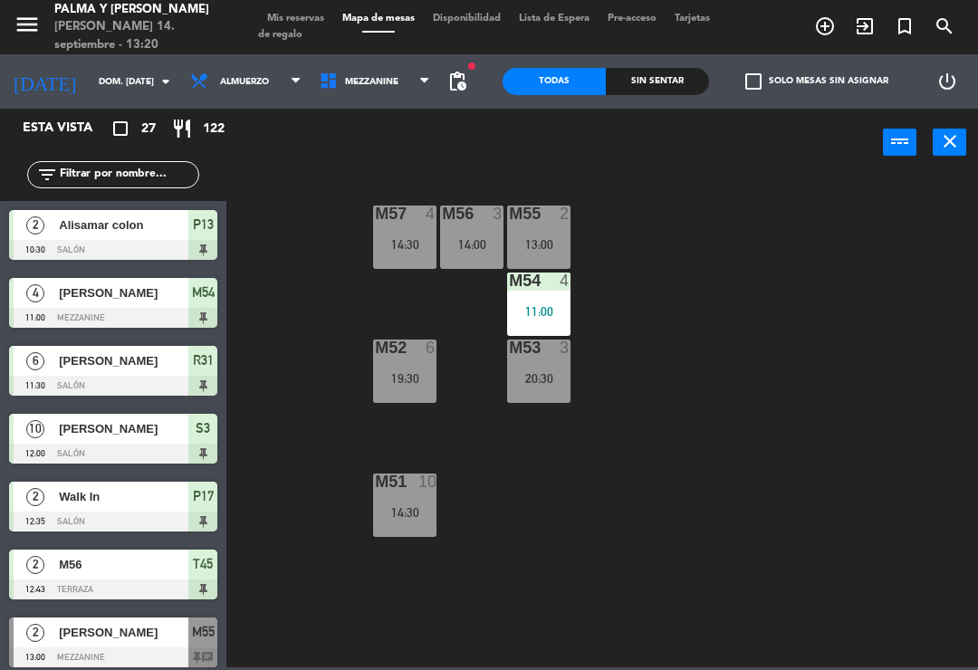
click at [90, 81] on input "dom. [DATE]" at bounding box center [152, 82] width 124 height 28
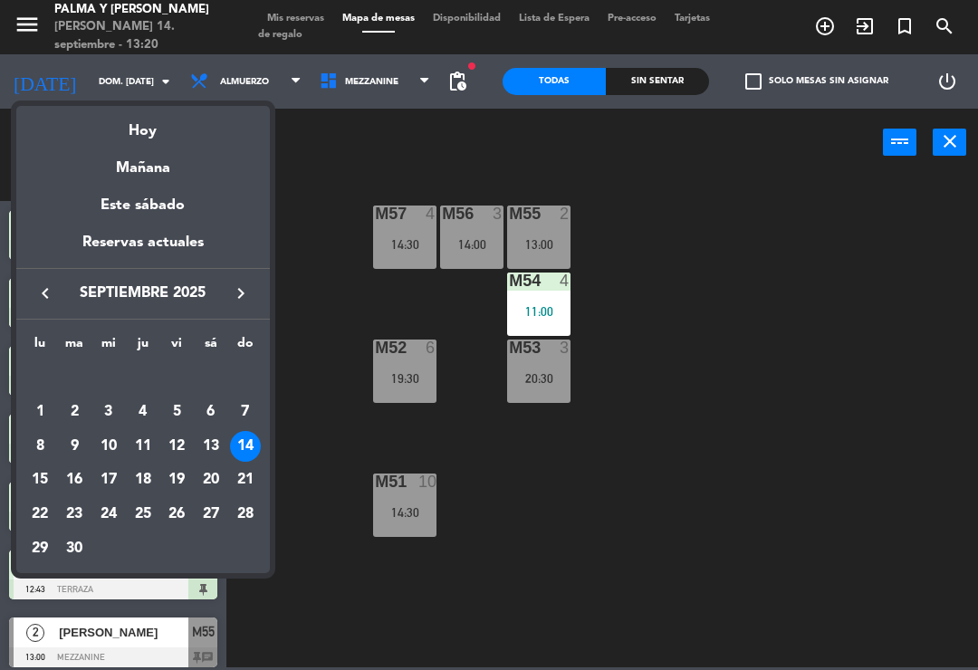
click at [30, 554] on div "29" at bounding box center [39, 548] width 31 height 31
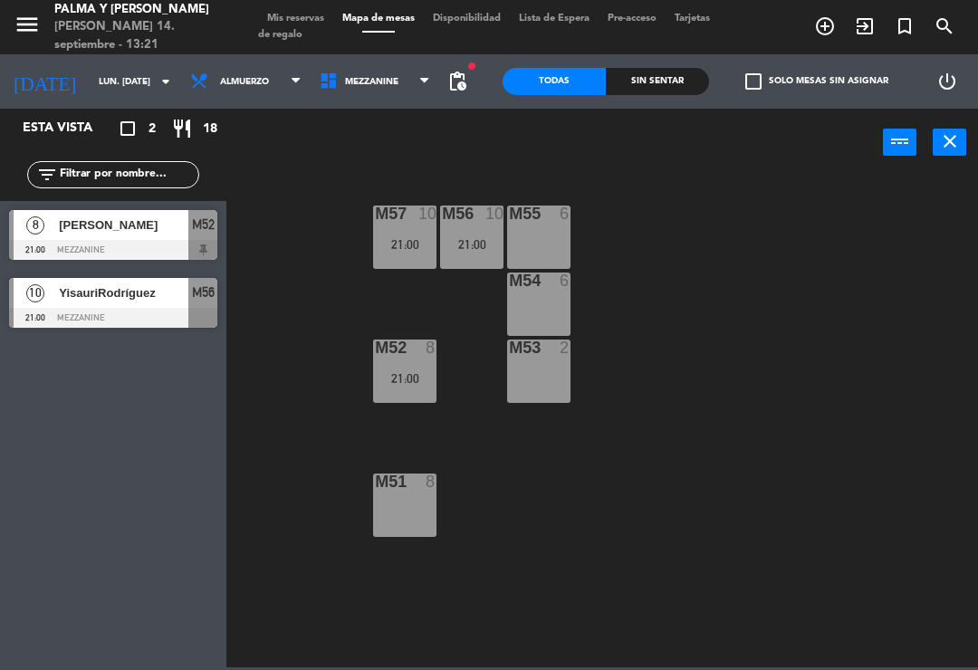
click at [274, 404] on div "M57 10 21:00 M56 10 21:00 M55 6 M54 6 M52 8 21:00 M53 2 M51 8" at bounding box center [606, 420] width 741 height 493
click at [47, 293] on div "10" at bounding box center [35, 293] width 43 height 30
click at [384, 379] on div "21:00" at bounding box center [404, 378] width 63 height 13
click at [830, 447] on div "M57 10 21:00 M56 10 21:00 M55 6 M54 6 M52 8 21:00 M53 2 M51 8" at bounding box center [606, 420] width 741 height 493
click at [796, 263] on div "M57 10 21:00 M56 10 21:00 M55 6 M54 6 M52 8 21:00 M53 2 M51 8" at bounding box center [606, 420] width 741 height 493
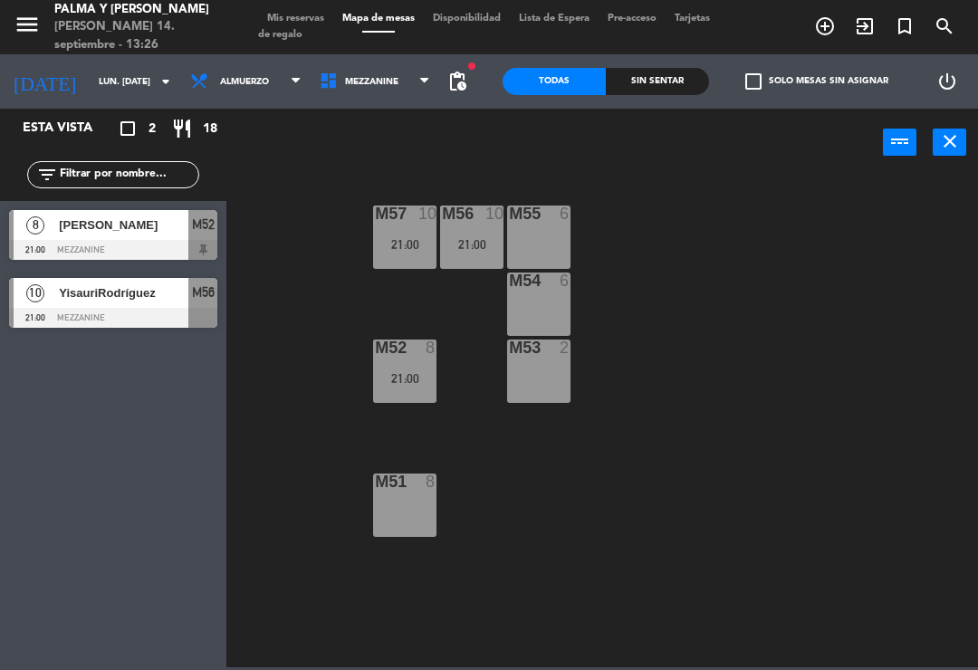
click at [332, 301] on div "M57 10 21:00 M56 10 21:00 M55 6 M54 6 M52 8 21:00 M53 2 M51 8" at bounding box center [606, 420] width 741 height 493
click at [746, 330] on div "M57 10 21:00 M56 10 21:00 M55 6 M54 6 M52 8 21:00 M53 2 M51 8" at bounding box center [606, 420] width 741 height 493
click at [120, 77] on input "lun. [DATE]" at bounding box center [152, 82] width 124 height 28
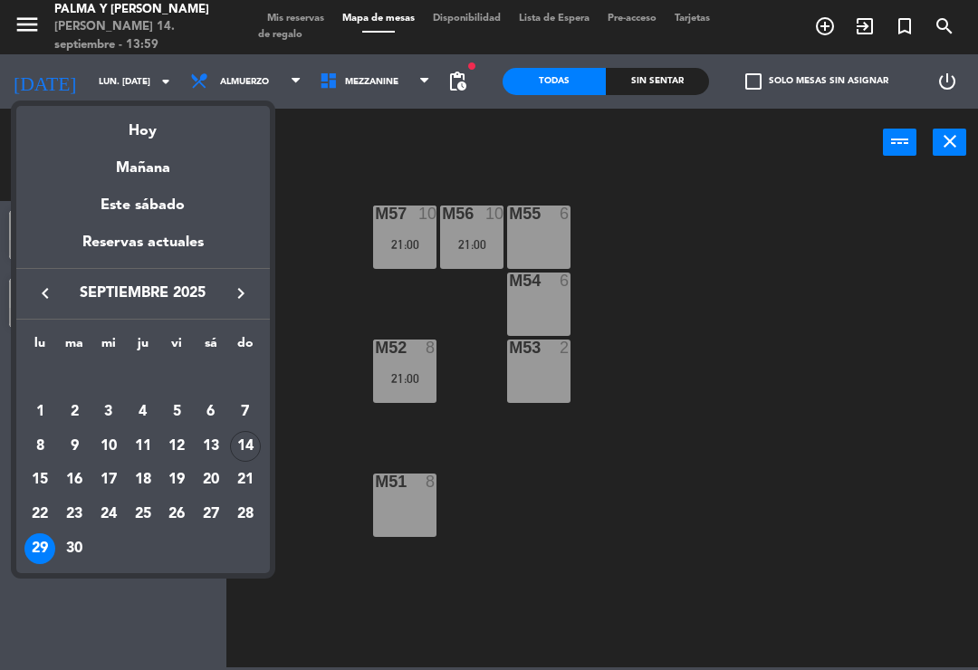
click at [179, 126] on div "Hoy" at bounding box center [142, 124] width 253 height 37
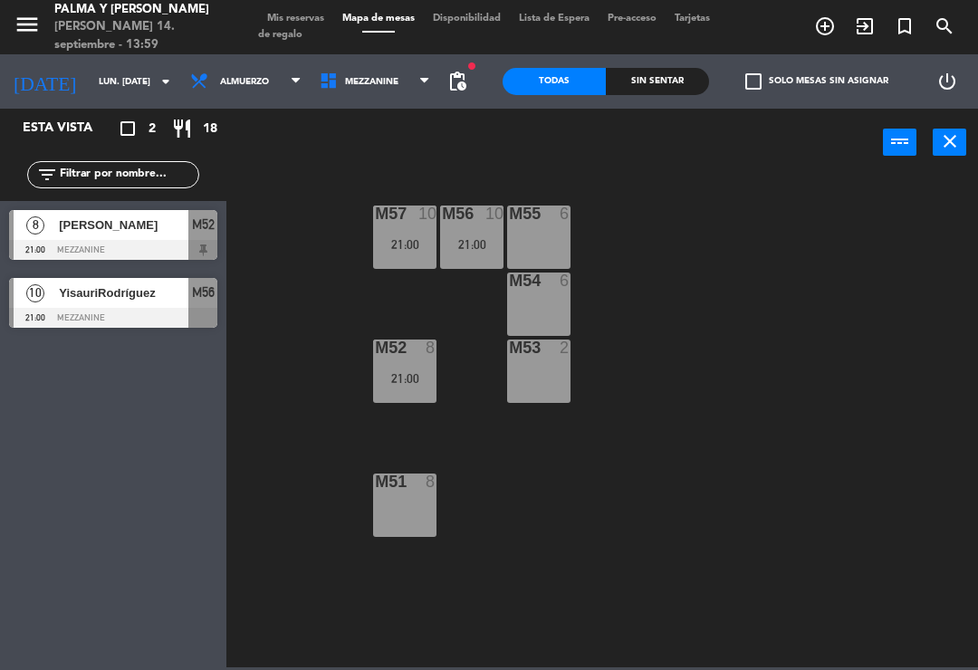
type input "dom. [DATE]"
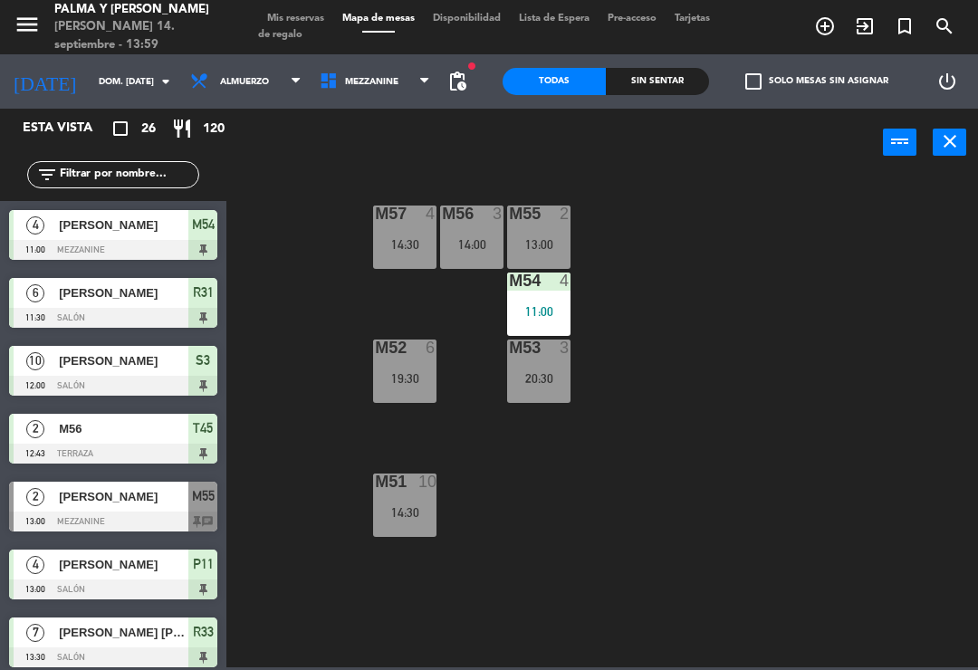
click at [409, 93] on span "Mezzanine" at bounding box center [374, 82] width 129 height 40
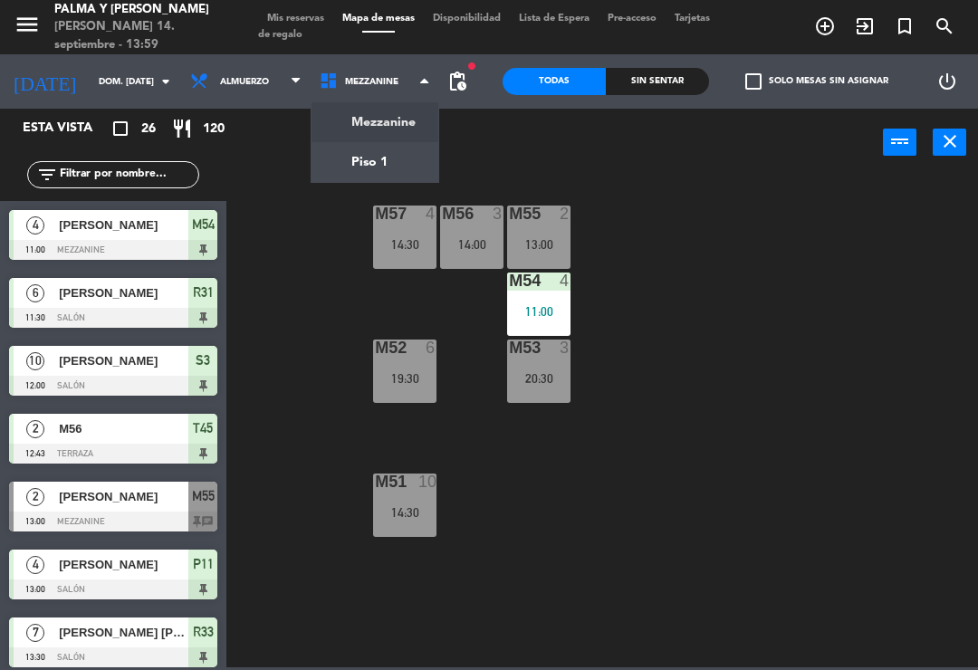
click at [393, 163] on ng-component "menu [PERSON_NAME] y [PERSON_NAME] 14. septiembre - 13:59 Mis reservas Mapa de …" at bounding box center [489, 333] width 978 height 667
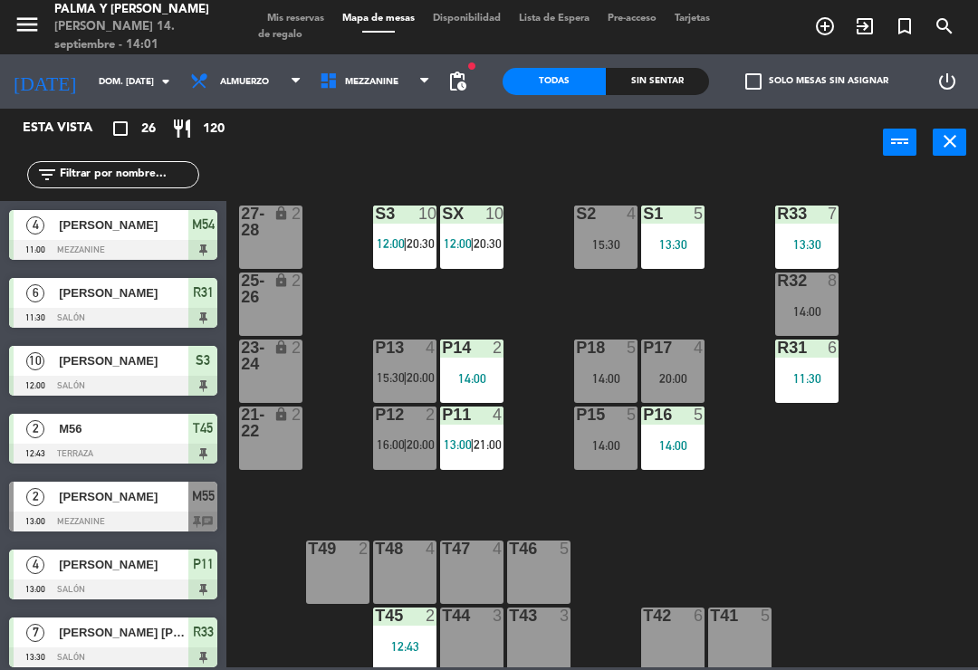
click at [137, 185] on input "text" at bounding box center [128, 175] width 140 height 20
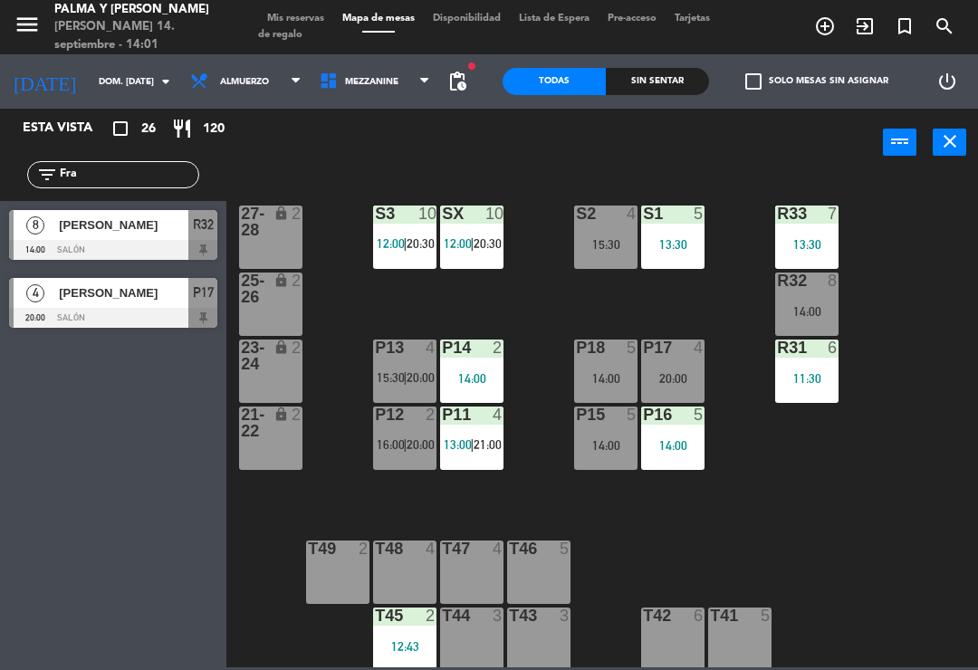
type input "Fra"
click at [161, 218] on span "[PERSON_NAME]" at bounding box center [123, 224] width 129 height 19
click at [801, 310] on div "14:00" at bounding box center [806, 311] width 63 height 13
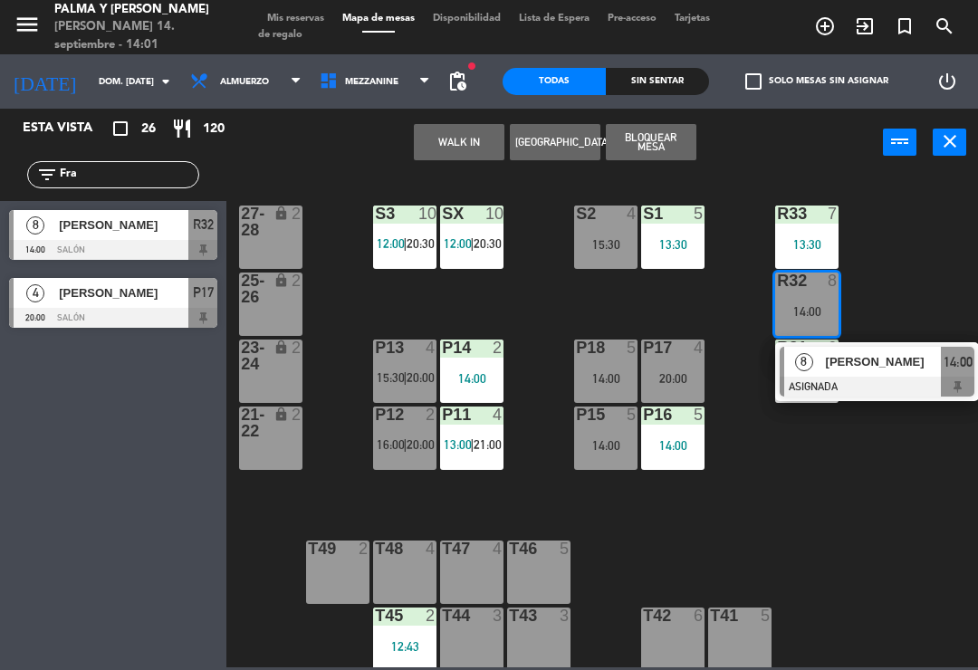
click at [891, 358] on span "[PERSON_NAME]" at bounding box center [884, 361] width 116 height 19
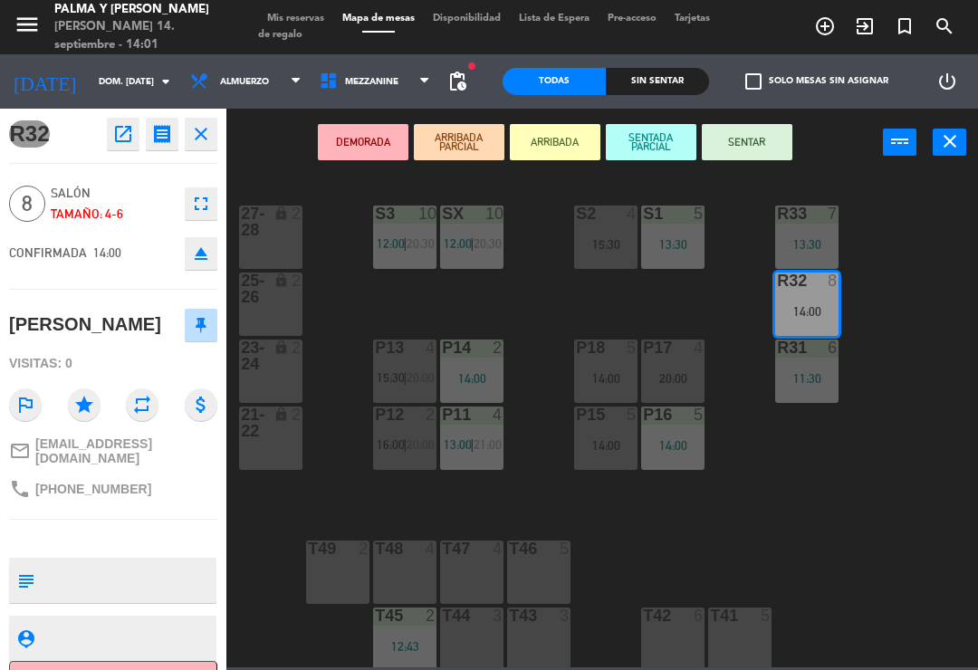
click at [776, 132] on button "SENTAR" at bounding box center [747, 142] width 91 height 36
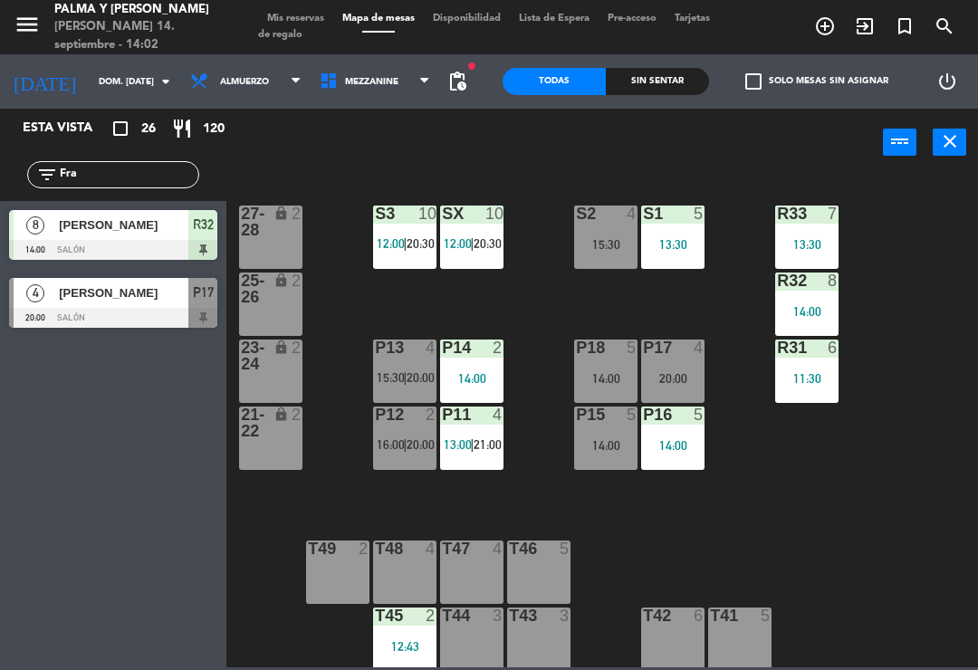
click at [917, 521] on div "R33 7 13:30 S1 5 13:30 S2 4 15:30 S3 10 12:00 | 20:30 SX 10 12:00 | 20:30 27-28…" at bounding box center [606, 420] width 741 height 493
click at [816, 379] on div "11:30" at bounding box center [806, 378] width 63 height 13
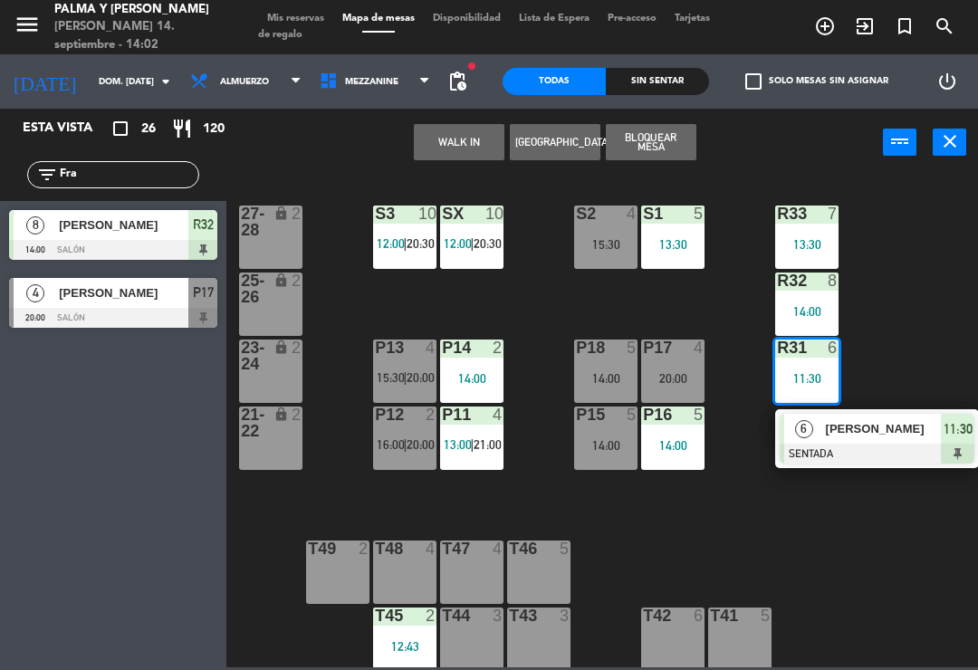
click at [847, 442] on div "[PERSON_NAME]" at bounding box center [883, 429] width 118 height 30
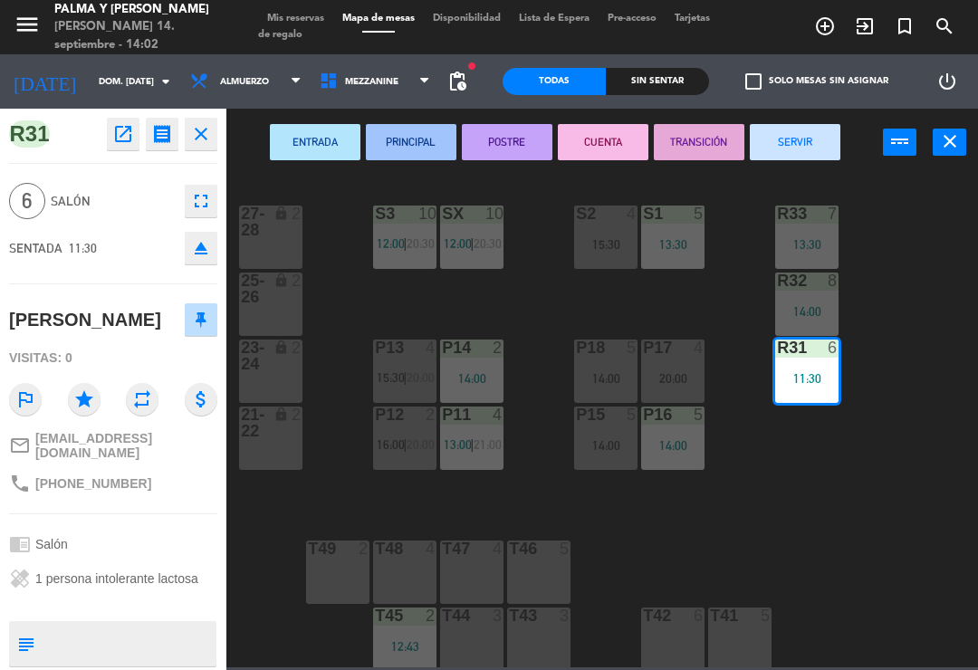
click at [805, 156] on button "SERVIR" at bounding box center [795, 142] width 91 height 36
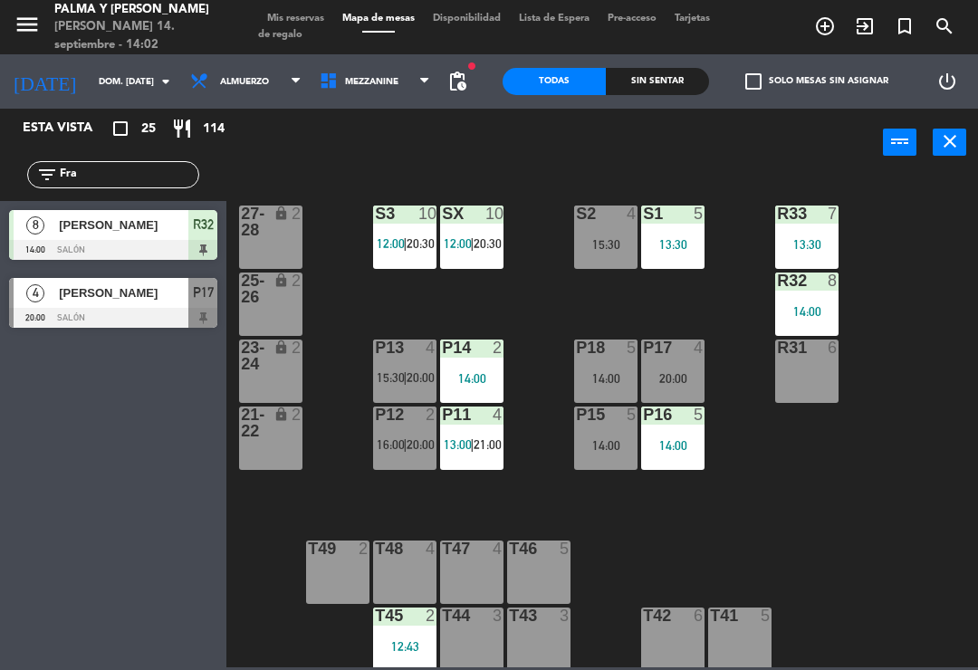
click at [892, 502] on div "R33 7 13:30 S1 5 13:30 S2 4 15:30 S3 10 12:00 | 20:30 SX 10 12:00 | 20:30 27-28…" at bounding box center [606, 420] width 741 height 493
click at [114, 171] on input "Fra" at bounding box center [128, 175] width 140 height 20
type input "F"
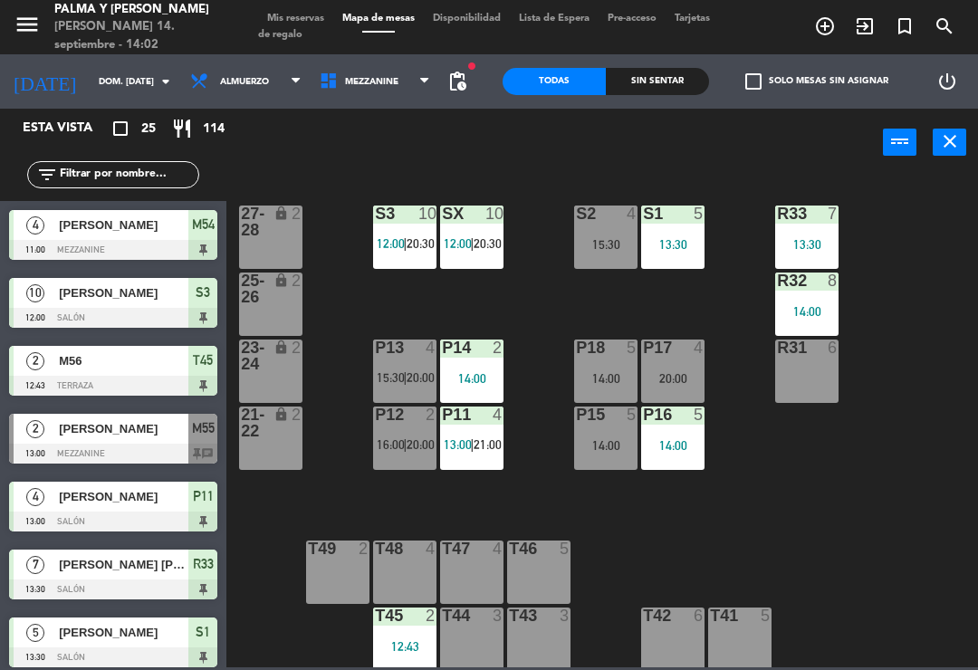
click at [917, 221] on div "R33 7 13:30 S1 5 13:30 S2 4 15:30 S3 10 12:00 | 20:30 SX 10 12:00 | 20:30 27-28…" at bounding box center [606, 420] width 741 height 493
click at [963, 577] on div "R33 7 13:30 S1 5 13:30 S2 4 15:30 S3 10 12:00 | 20:30 SX 10 12:00 | 20:30 27-28…" at bounding box center [606, 420] width 741 height 493
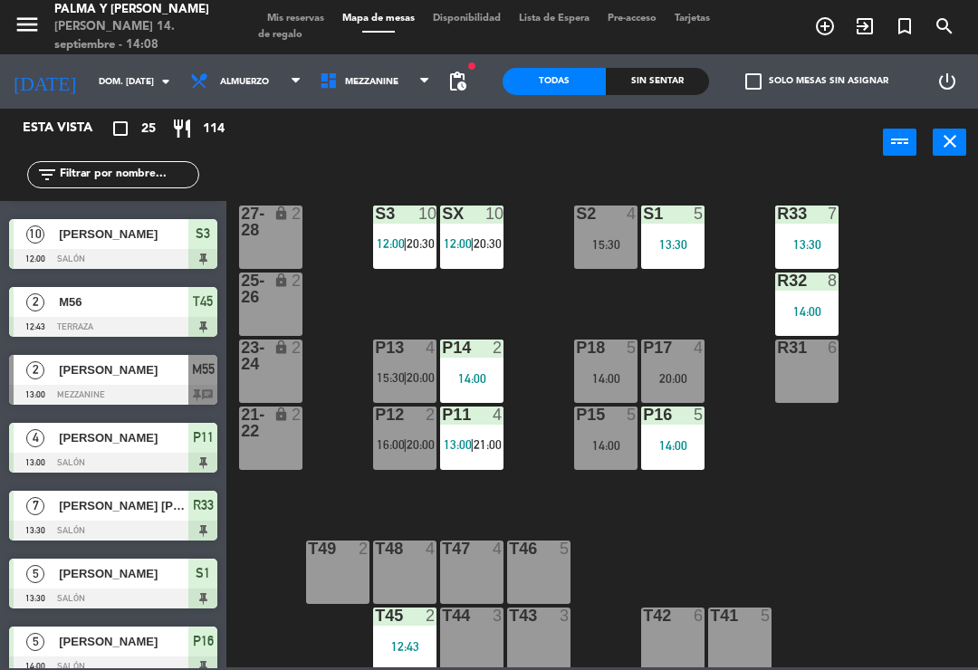
click at [931, 498] on div "R33 7 13:30 S1 5 13:30 S2 4 15:30 S3 10 12:00 | 20:30 SX 10 12:00 | 20:30 27-28…" at bounding box center [606, 420] width 741 height 493
click at [798, 249] on div "13:30" at bounding box center [806, 244] width 63 height 13
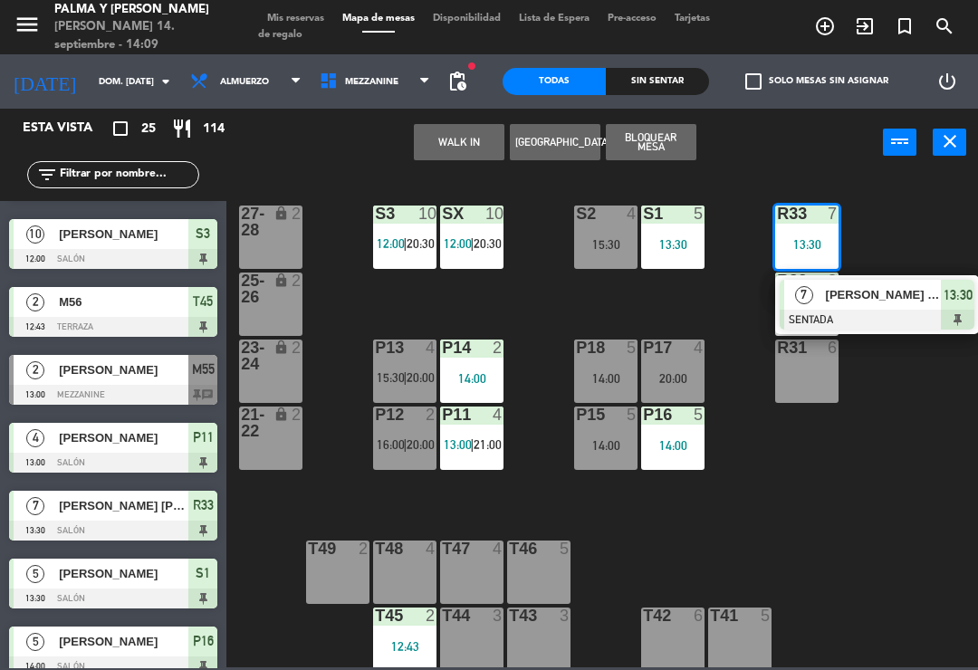
click at [923, 291] on span "[PERSON_NAME] [PERSON_NAME]" at bounding box center [884, 294] width 116 height 19
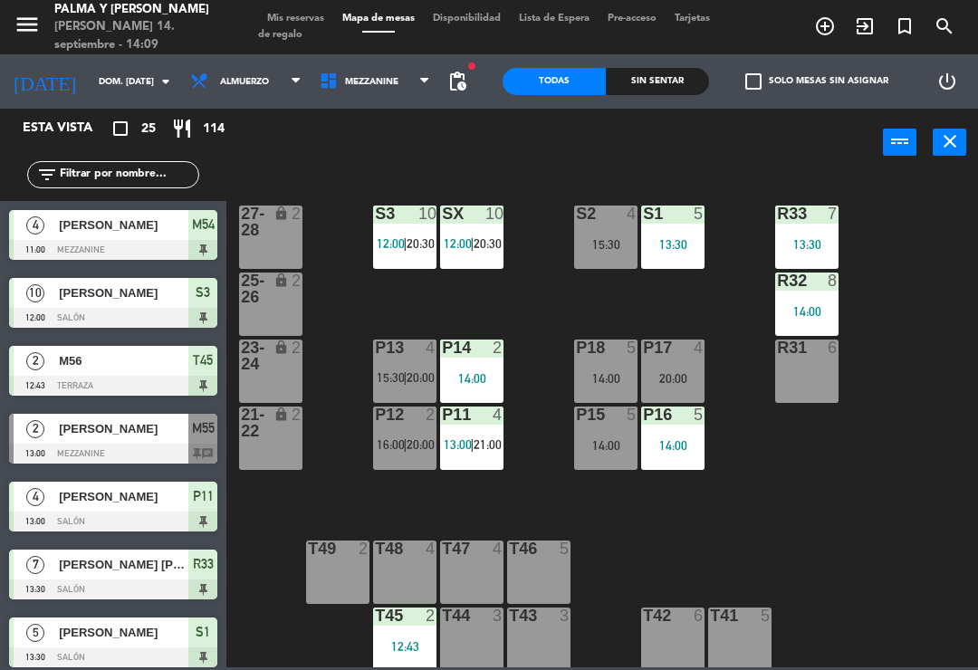
scroll to position [-1, 0]
click at [396, 81] on span "Mezzanine" at bounding box center [374, 82] width 129 height 40
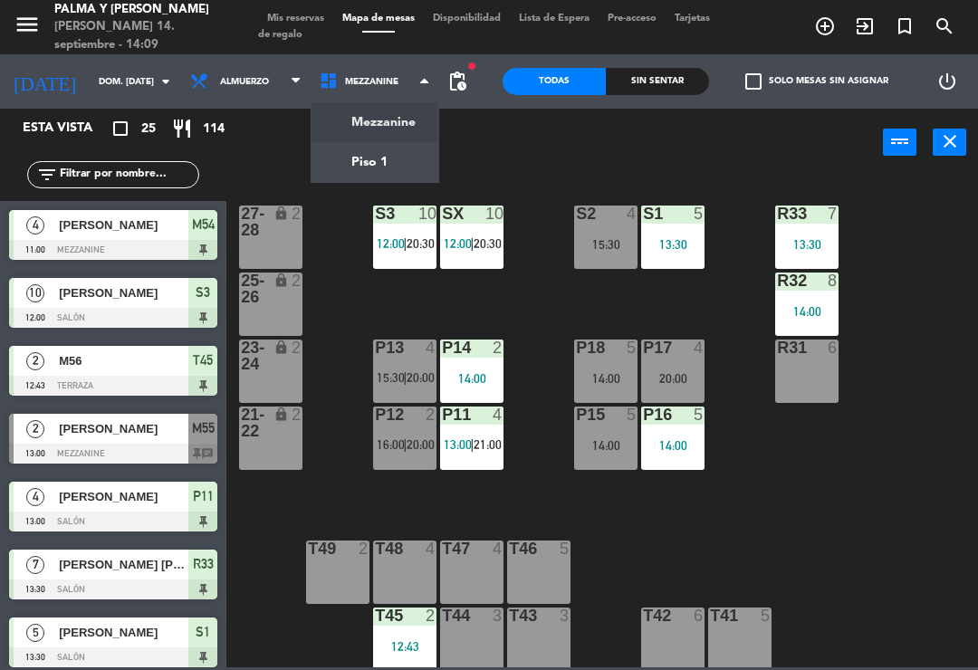
scroll to position [0, 0]
click at [407, 130] on ng-component "menu [PERSON_NAME] y [PERSON_NAME] 14. septiembre - 14:09 Mis reservas Mapa de …" at bounding box center [489, 333] width 978 height 667
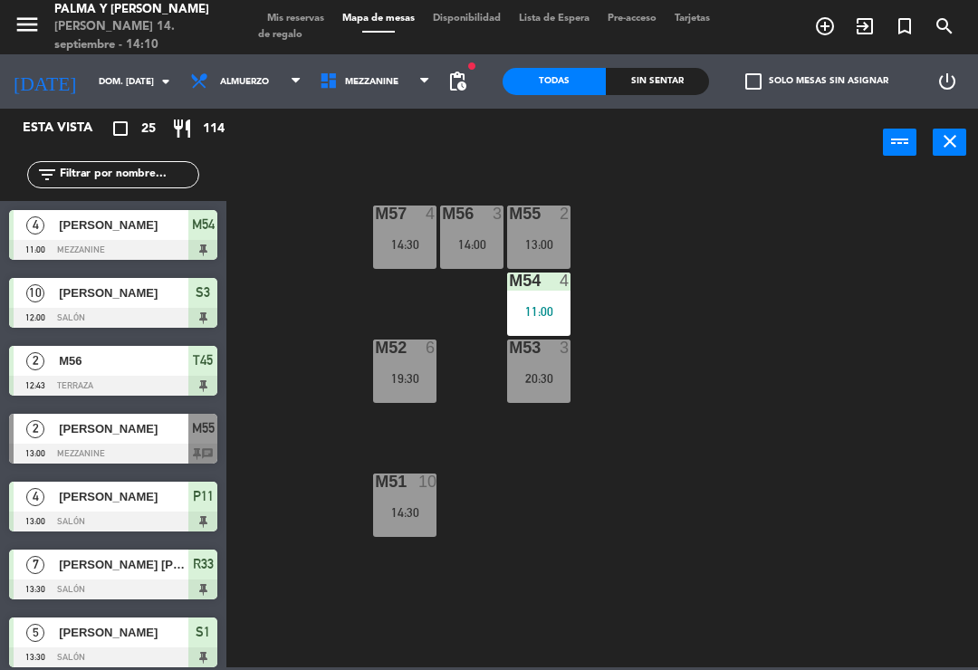
click at [806, 298] on div "M57 4 14:30 M56 3 14:00 M55 2 13:00 M54 4 11:00 M52 6 19:30 M53 3 20:30 M51 10 …" at bounding box center [606, 420] width 741 height 493
click at [345, 85] on span "Mezzanine" at bounding box center [371, 82] width 53 height 10
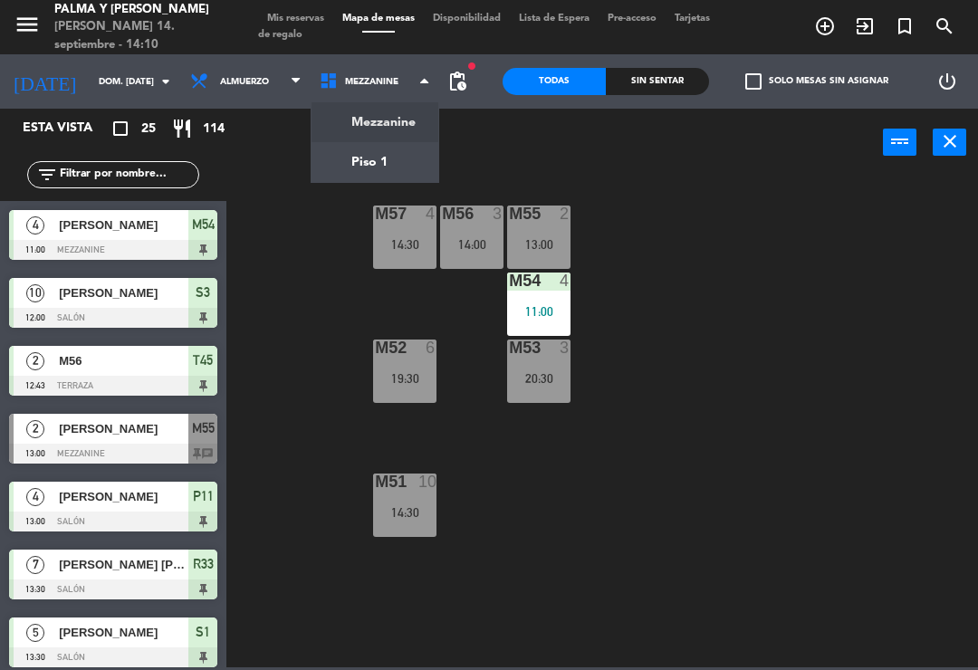
click at [379, 152] on ng-component "menu [PERSON_NAME] y [PERSON_NAME] 14. septiembre - 14:10 Mis reservas Mapa de …" at bounding box center [489, 333] width 978 height 667
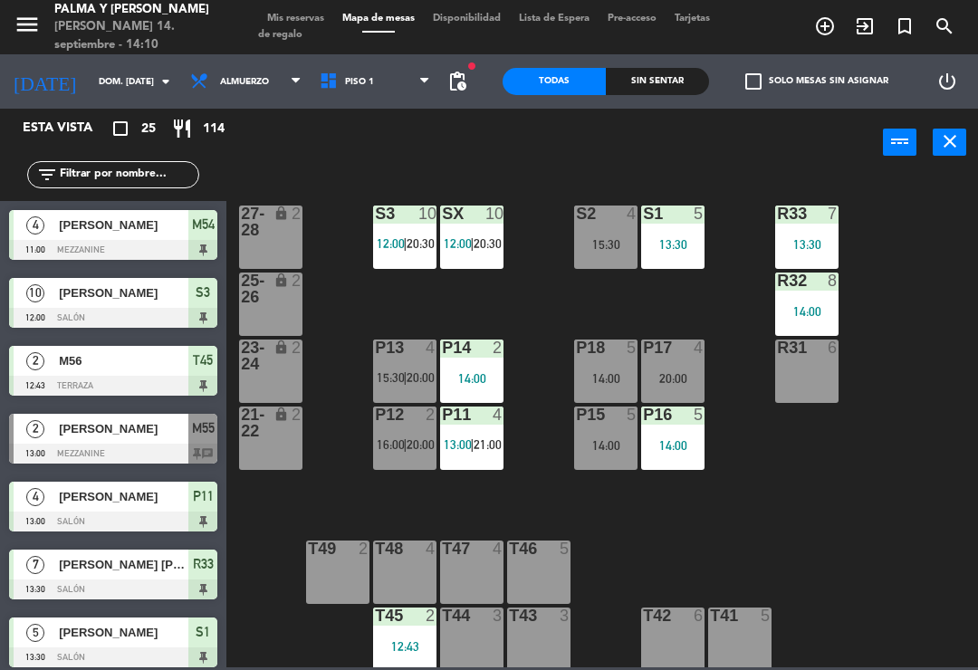
click at [416, 385] on span "20:00" at bounding box center [420, 377] width 28 height 14
click at [552, 380] on div "R33 7 13:30 S1 5 13:30 S2 4 15:30 S3 10 12:00 | 20:30 SX 10 12:00 | 20:30 27-28…" at bounding box center [606, 420] width 741 height 493
click at [427, 452] on span "20:00" at bounding box center [420, 444] width 28 height 14
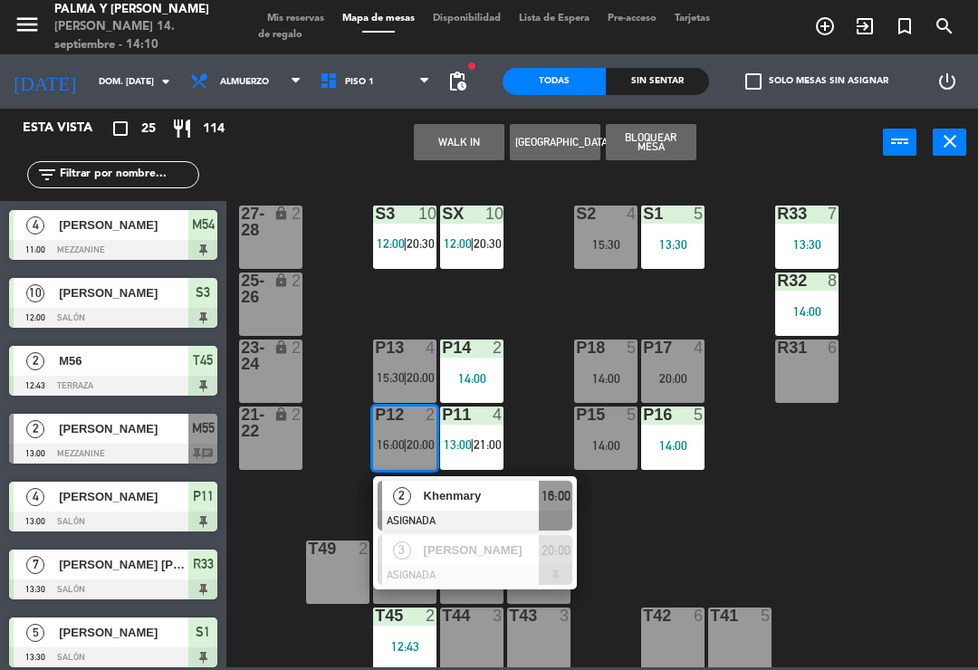
click at [509, 500] on span "Khenmary" at bounding box center [482, 495] width 116 height 19
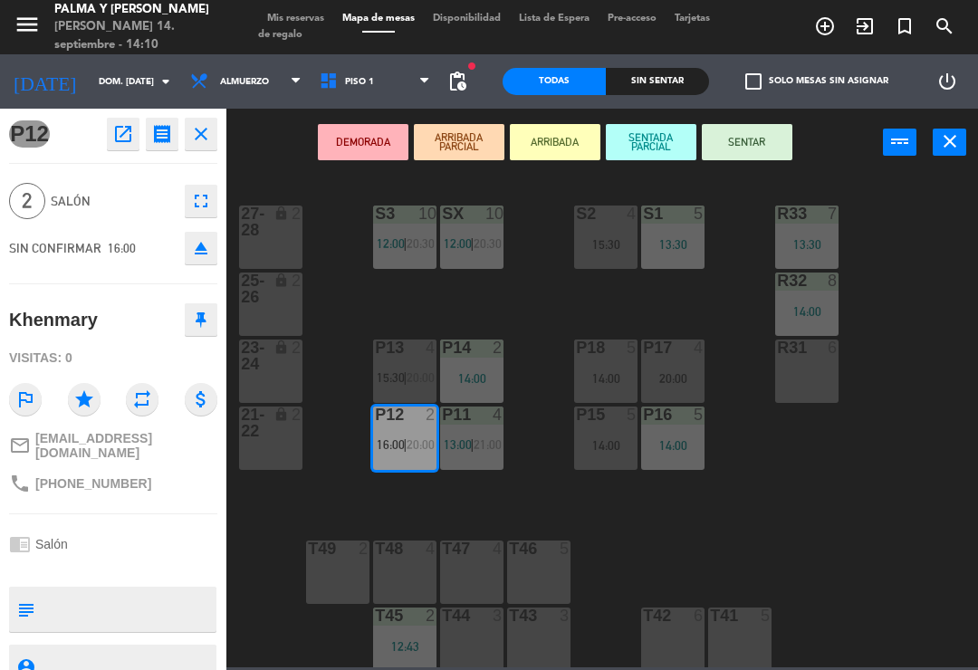
click at [687, 360] on div "P17 4 20:00" at bounding box center [672, 370] width 63 height 63
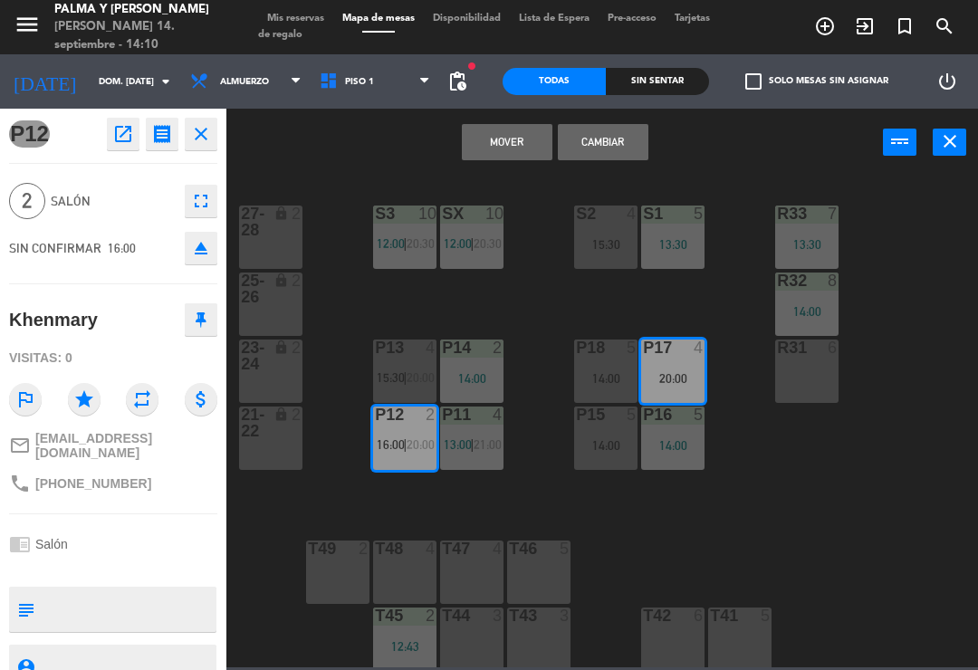
click at [510, 133] on button "Mover" at bounding box center [507, 142] width 91 height 36
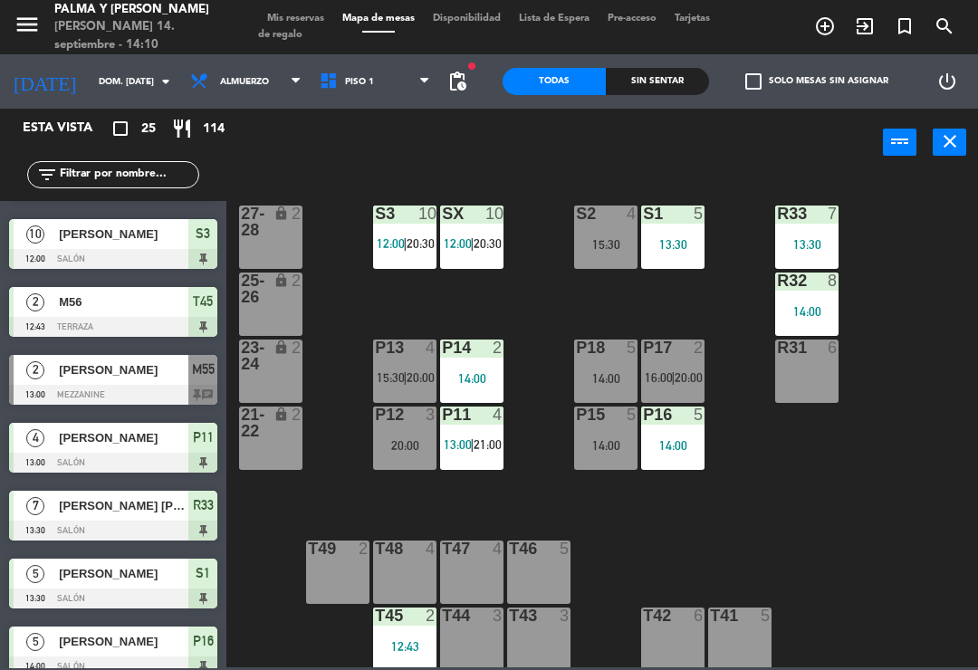
click at [621, 444] on div "14:00" at bounding box center [605, 445] width 63 height 13
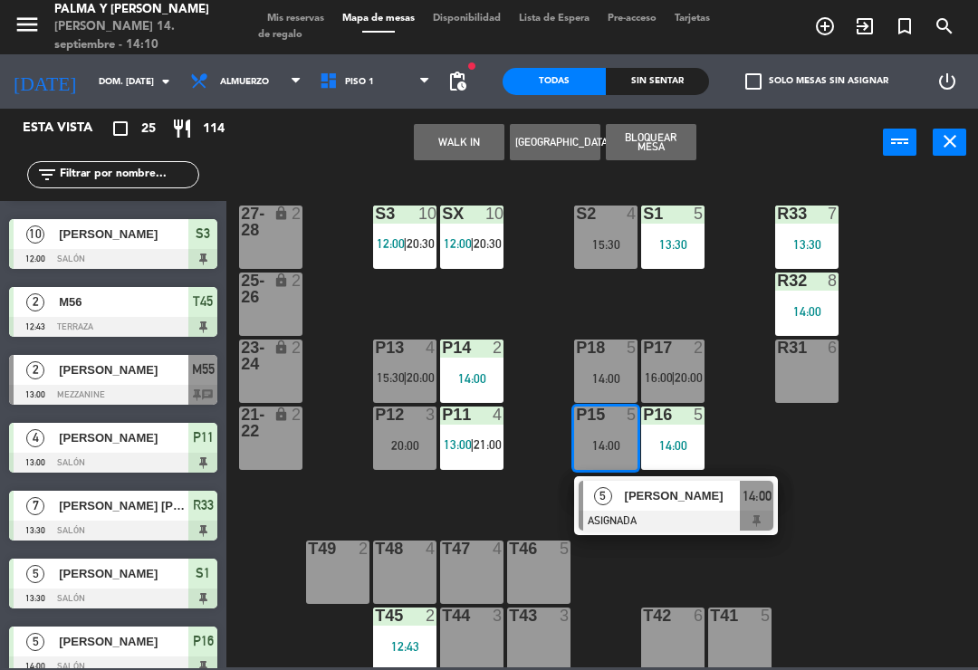
click at [697, 509] on div "[PERSON_NAME]" at bounding box center [682, 496] width 118 height 30
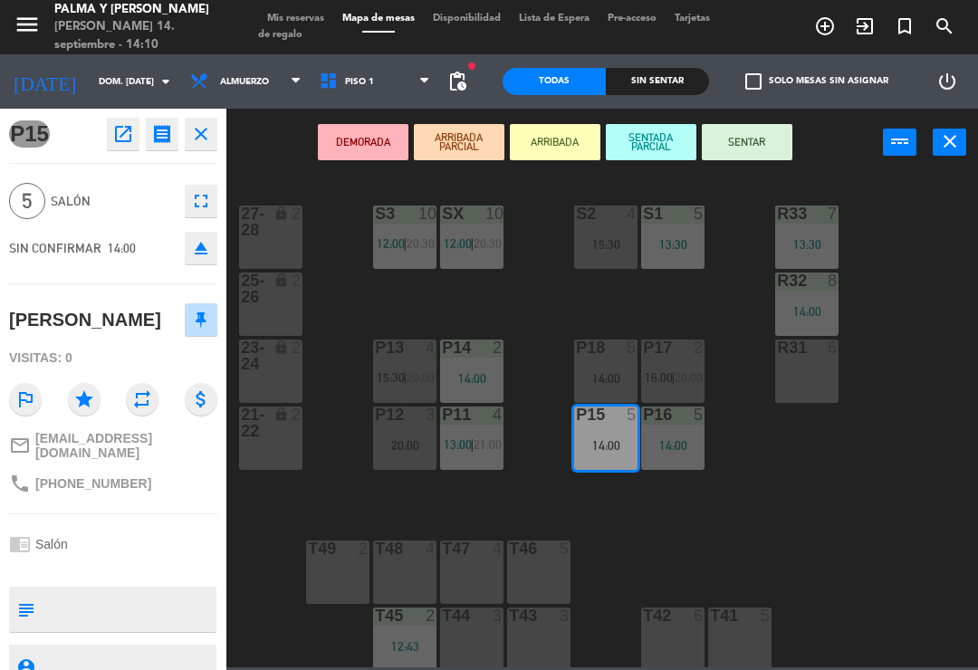
click at [406, 442] on div "20:00" at bounding box center [404, 445] width 63 height 13
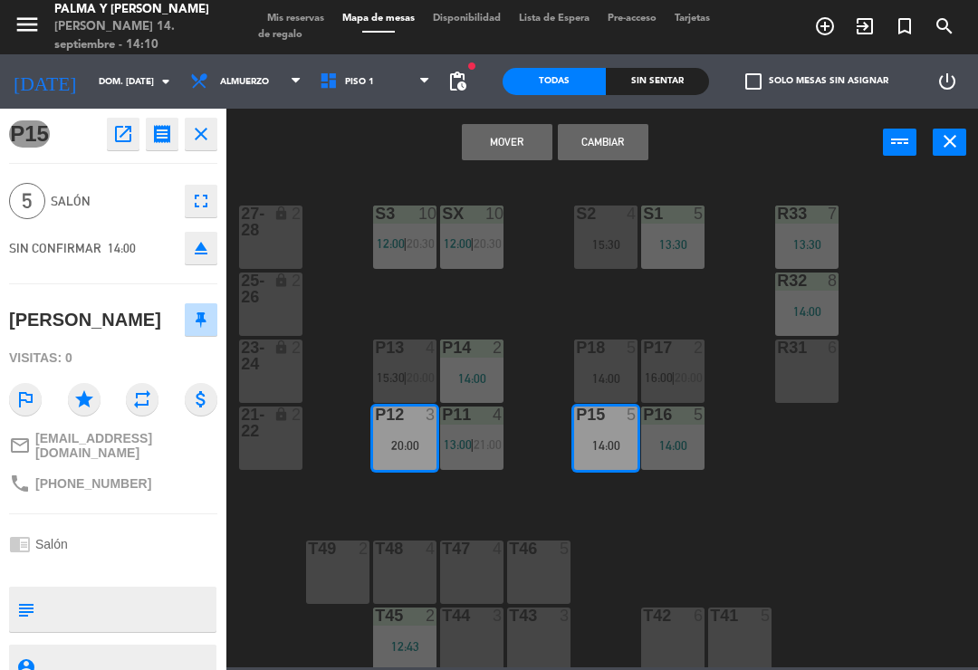
click at [503, 140] on button "Mover" at bounding box center [507, 142] width 91 height 36
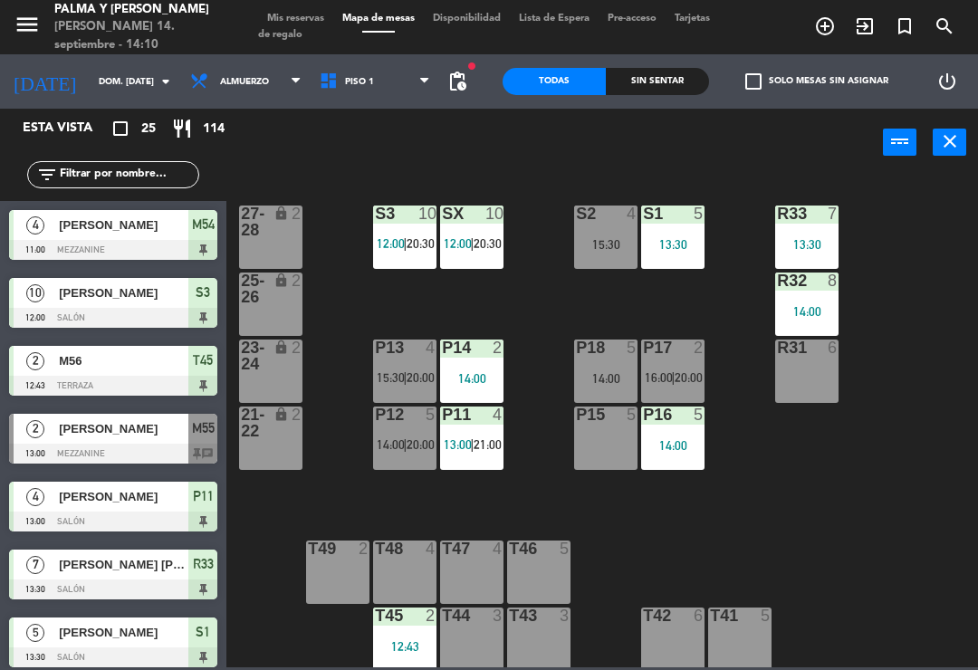
click at [548, 349] on div "R33 7 13:30 S1 5 13:30 S2 4 15:30 S3 10 12:00 | 20:30 SX 10 12:00 | 20:30 27-28…" at bounding box center [606, 420] width 741 height 493
click at [544, 322] on div "R33 7 13:30 S1 5 13:30 S2 4 15:30 S3 10 12:00 | 20:30 SX 10 12:00 | 20:30 27-28…" at bounding box center [606, 420] width 741 height 493
click at [798, 379] on div "R31 6" at bounding box center [806, 370] width 63 height 63
click at [851, 454] on div "R33 7 13:30 S1 5 13:30 S2 4 15:30 S3 10 12:00 | 20:30 SX 10 12:00 | 20:30 27-28…" at bounding box center [606, 420] width 741 height 493
click at [660, 385] on span "16:00" at bounding box center [659, 377] width 28 height 14
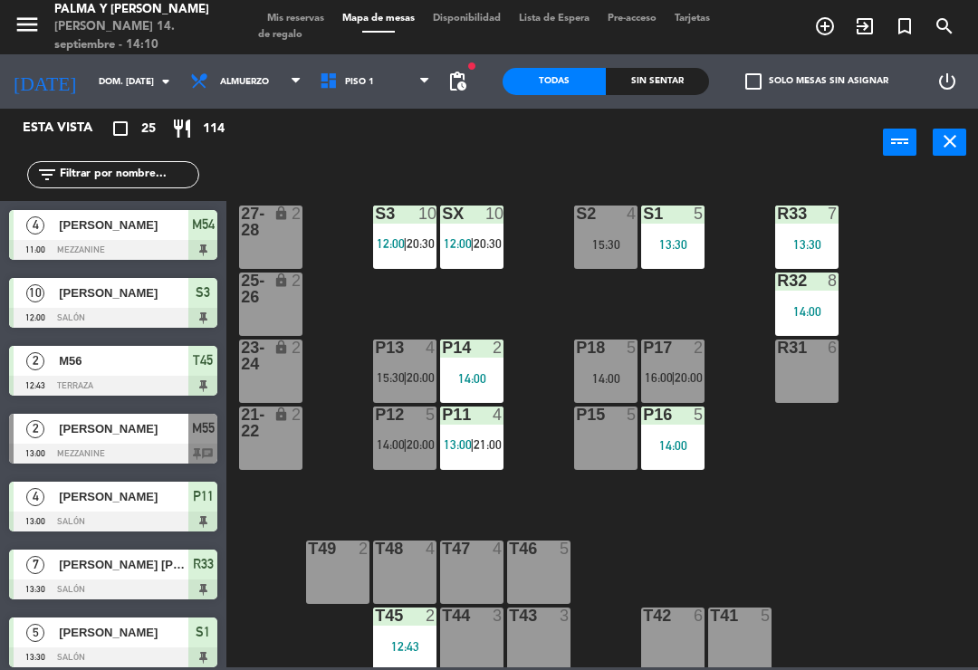
click at [545, 502] on div "R33 7 13:30 S1 5 13:30 S2 4 15:30 S3 10 12:00 | 20:30 SX 10 12:00 | 20:30 27-28…" at bounding box center [606, 420] width 741 height 493
click at [399, 356] on div at bounding box center [405, 347] width 30 height 16
click at [698, 503] on div "R33 7 13:30 S1 5 13:30 S2 4 15:30 S3 10 12:00 | 20:30 SX 10 12:00 | 20:30 27-28…" at bounding box center [606, 420] width 741 height 493
click at [320, 205] on div "R33 7 13:30 S1 5 13:30 S2 4 15:30 S3 10 12:00 | 20:30 SX 10 12:00 | 20:30 27-28…" at bounding box center [606, 420] width 741 height 493
click at [319, 91] on icon at bounding box center [332, 82] width 26 height 20
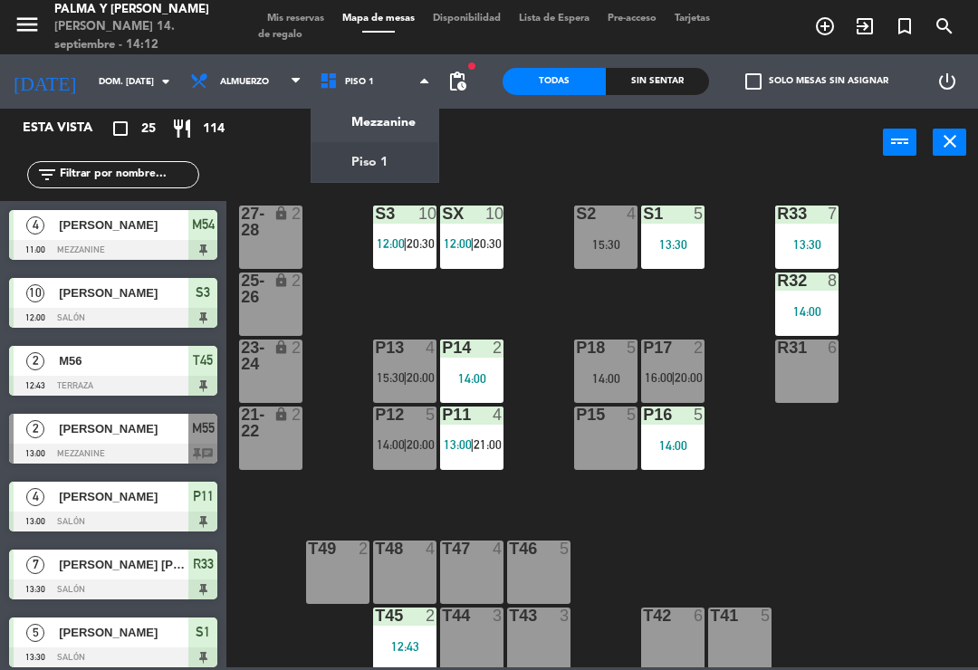
click at [323, 173] on ng-component "menu [PERSON_NAME] y [PERSON_NAME] 14. septiembre - 14:12 Mis reservas Mapa de …" at bounding box center [489, 333] width 978 height 667
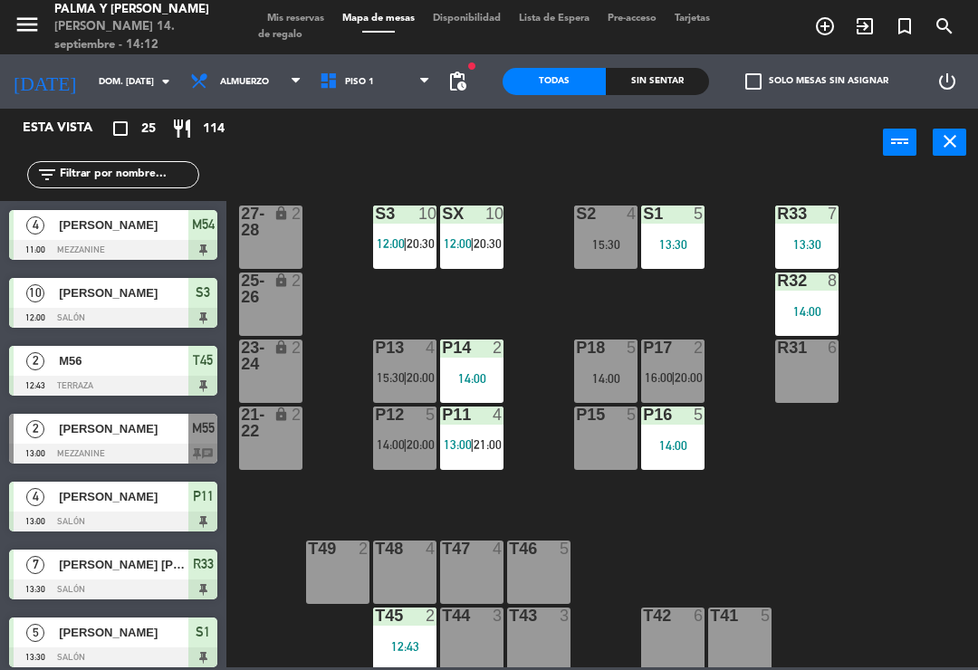
click at [319, 86] on icon at bounding box center [332, 82] width 26 height 20
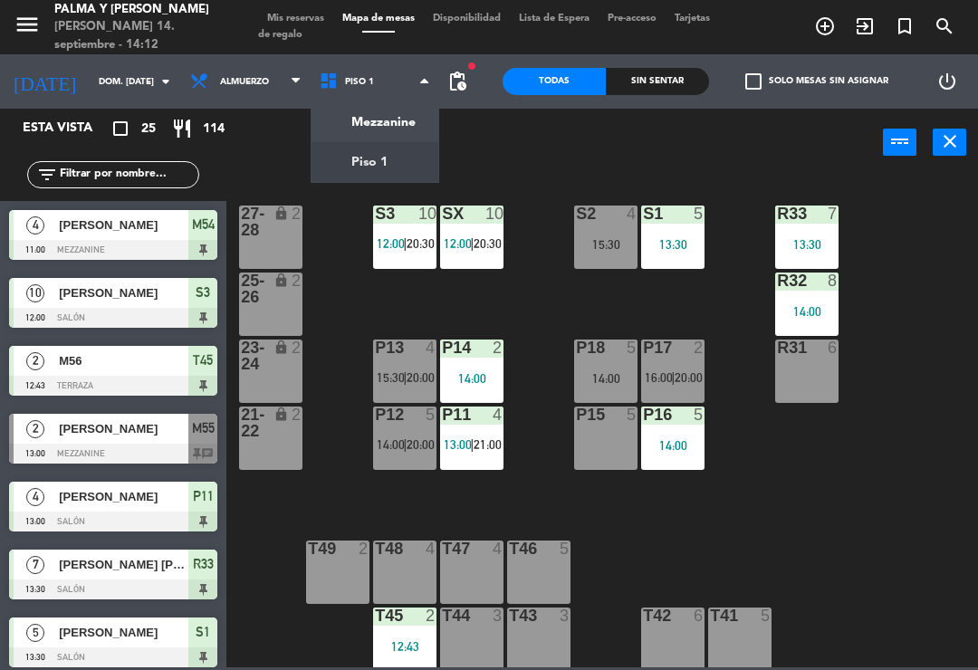
click at [318, 130] on ng-component "menu [PERSON_NAME] y [PERSON_NAME] 14. septiembre - 14:12 Mis reservas Mapa de …" at bounding box center [489, 333] width 978 height 667
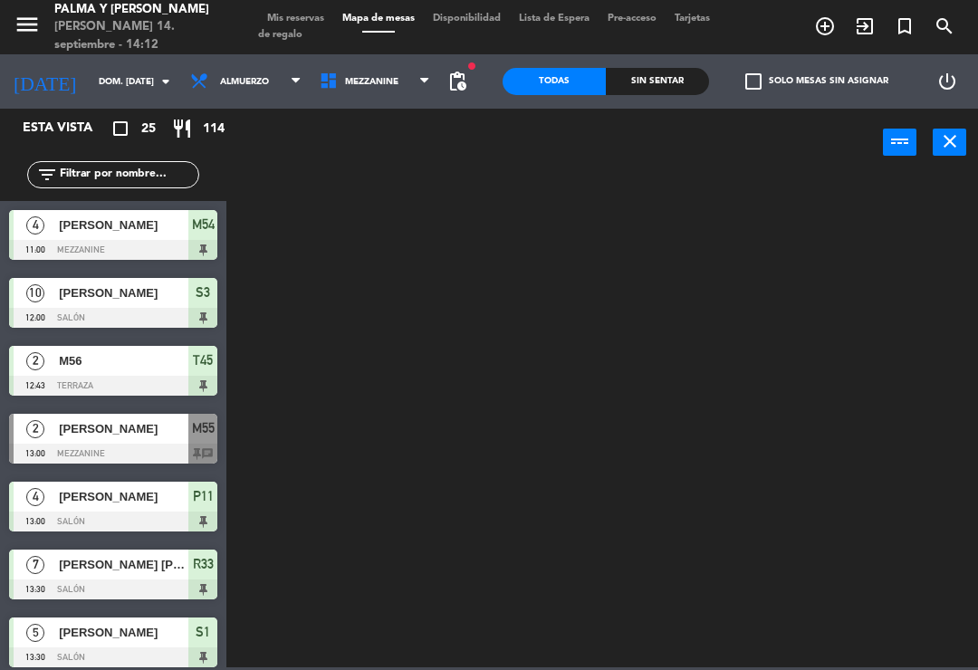
click at [316, 96] on span "Mezzanine" at bounding box center [374, 82] width 129 height 40
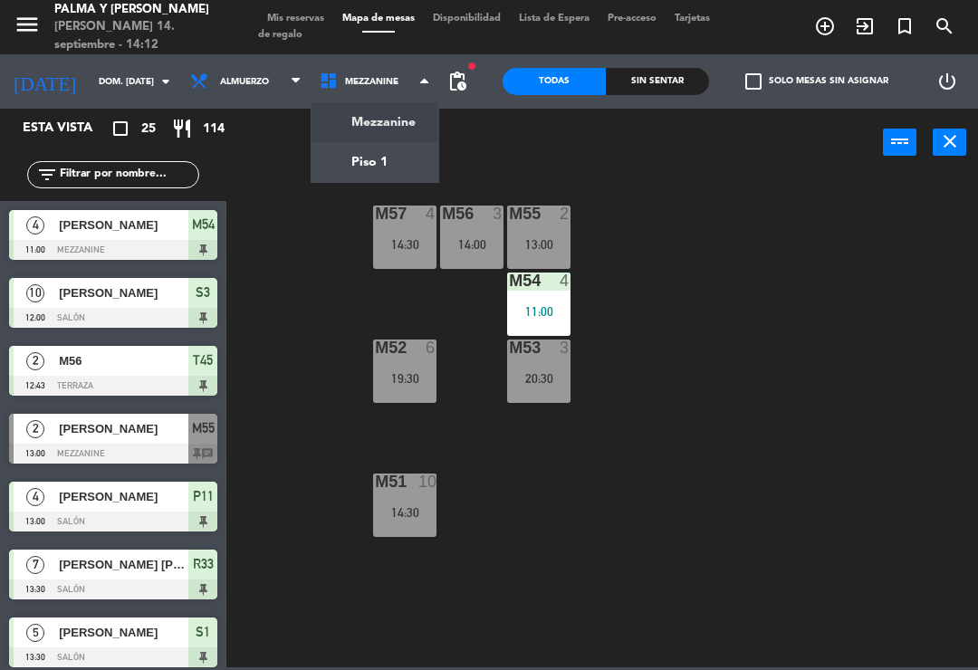
click at [316, 163] on ng-component "menu [PERSON_NAME] y [PERSON_NAME] 14. septiembre - 14:12 Mis reservas Mapa de …" at bounding box center [489, 333] width 978 height 667
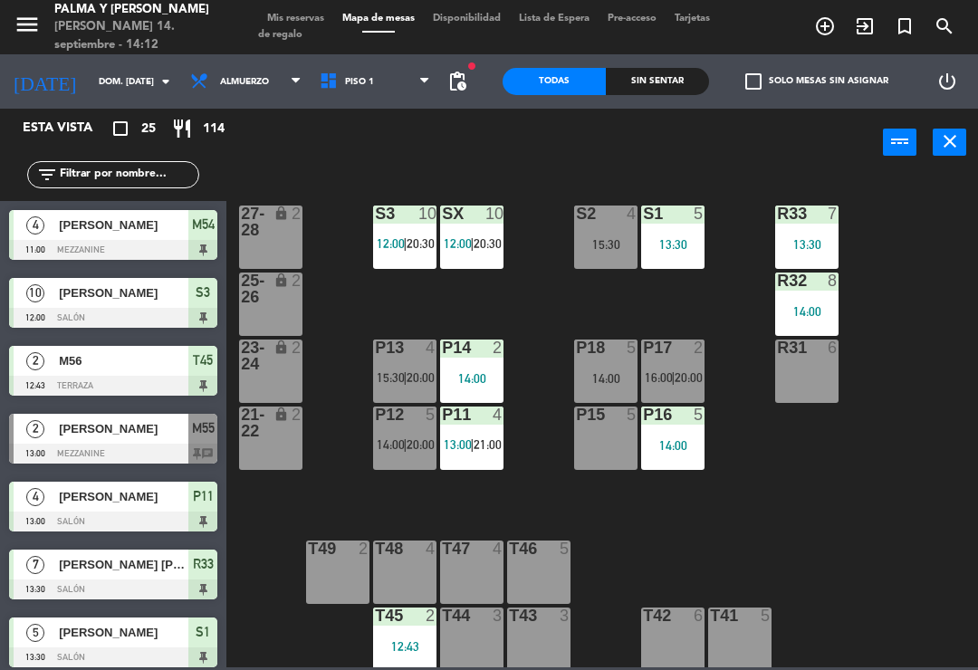
click at [558, 320] on div "R33 7 13:30 S1 5 13:30 S2 4 15:30 S3 10 12:00 | 20:30 SX 10 12:00 | 20:30 27-28…" at bounding box center [606, 420] width 741 height 493
click at [921, 504] on div "R33 7 13:30 S1 5 13:30 S2 4 15:30 S3 10 12:00 | 20:30 SX 10 12:00 | 20:30 27-28…" at bounding box center [606, 420] width 741 height 493
click at [857, 458] on div "R33 7 13:30 S1 5 13:30 S2 4 15:30 S3 10 12:00 | 20:30 SX 10 12:00 | 20:30 27-28…" at bounding box center [606, 420] width 741 height 493
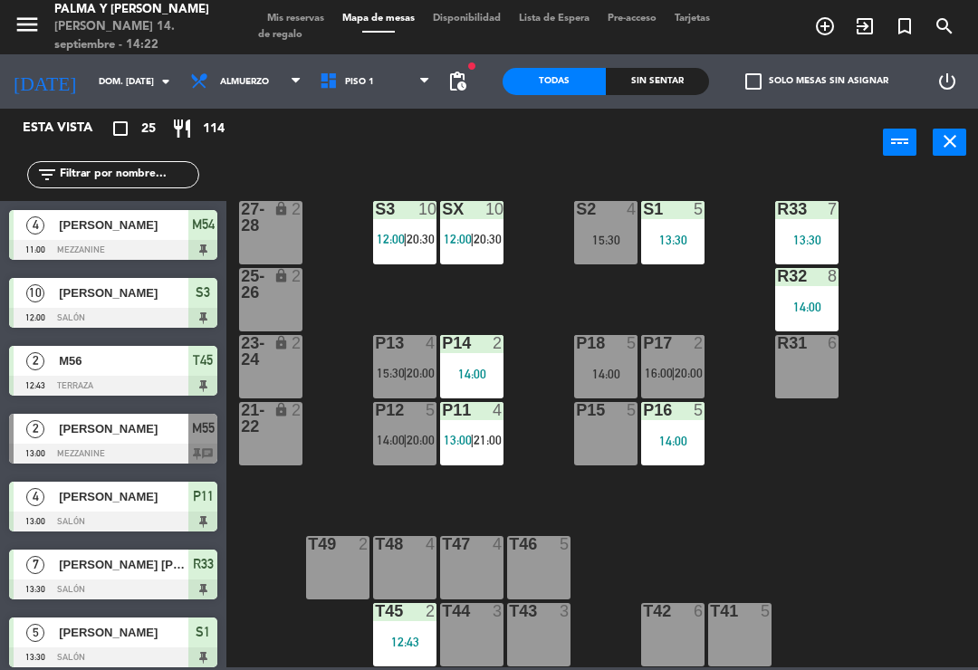
scroll to position [5, 0]
click at [559, 264] on div "R33 7 13:30 S1 5 13:30 S2 4 15:30 S3 10 12:00 | 20:30 SX 10 12:00 | 20:30 27-28…" at bounding box center [606, 420] width 741 height 493
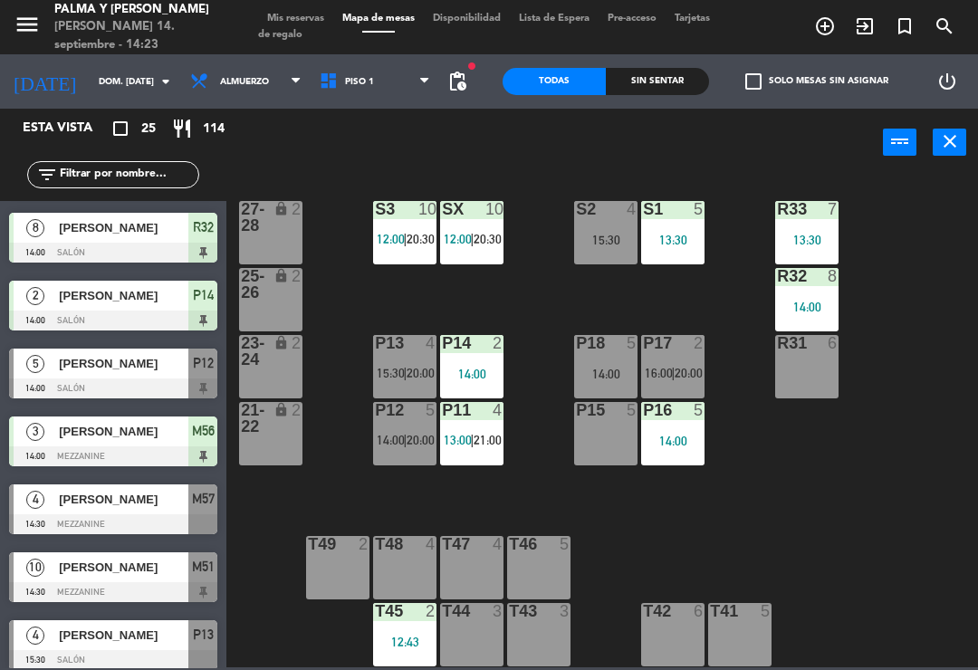
scroll to position [609, 0]
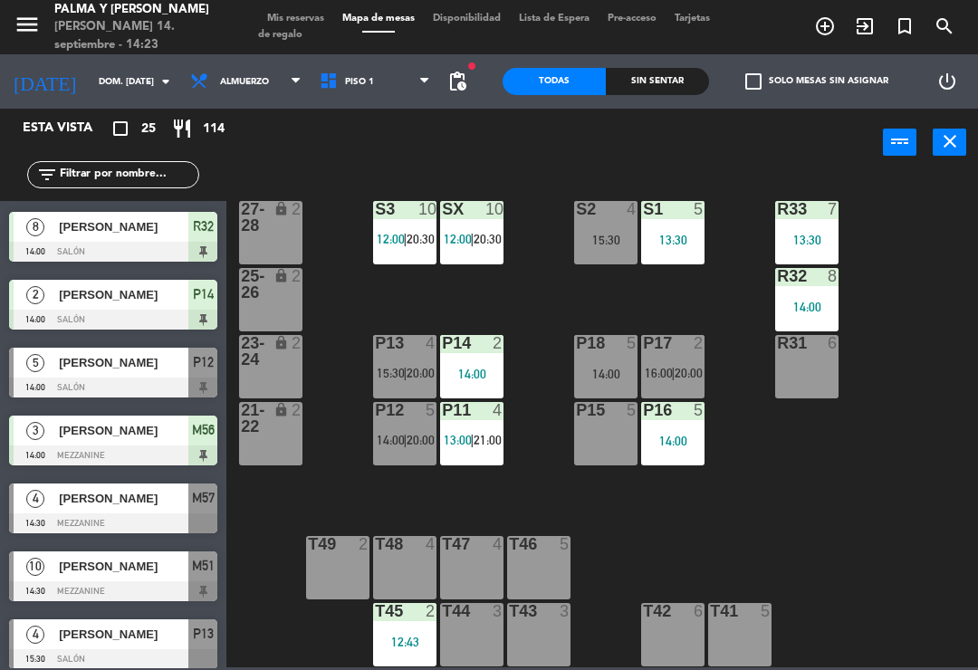
click at [144, 506] on span "[PERSON_NAME]" at bounding box center [123, 498] width 129 height 19
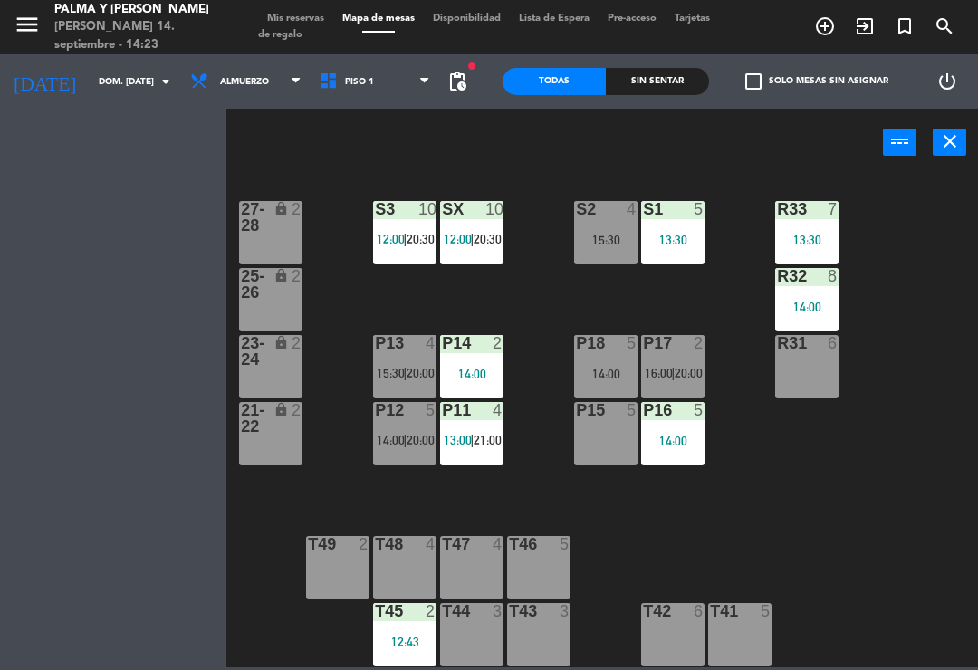
scroll to position [0, 0]
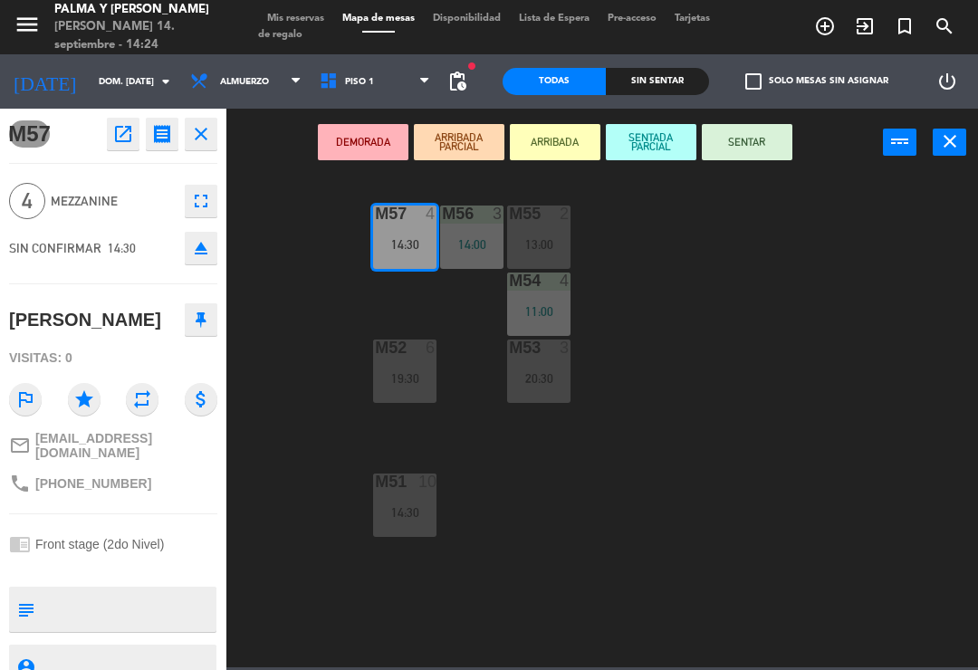
click at [451, 235] on div "M56 3 14:00" at bounding box center [471, 236] width 63 height 63
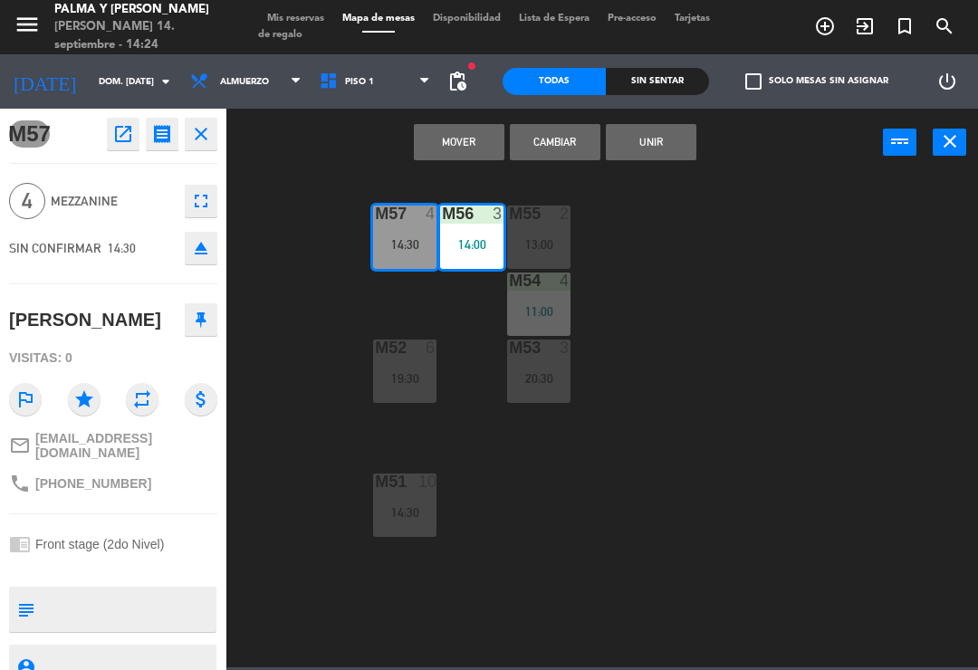
click at [544, 158] on button "Cambiar" at bounding box center [555, 142] width 91 height 36
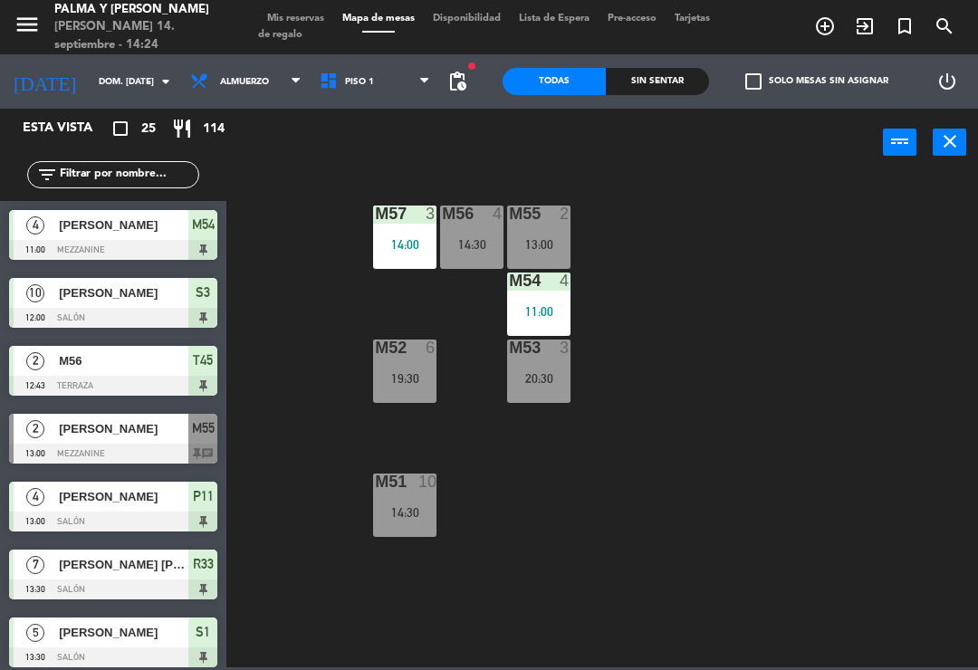
click at [651, 235] on div "M57 3 14:00 M56 4 14:30 M55 2 13:00 M54 4 11:00 M52 6 19:30 M53 3 20:30 M51 10 …" at bounding box center [606, 420] width 741 height 493
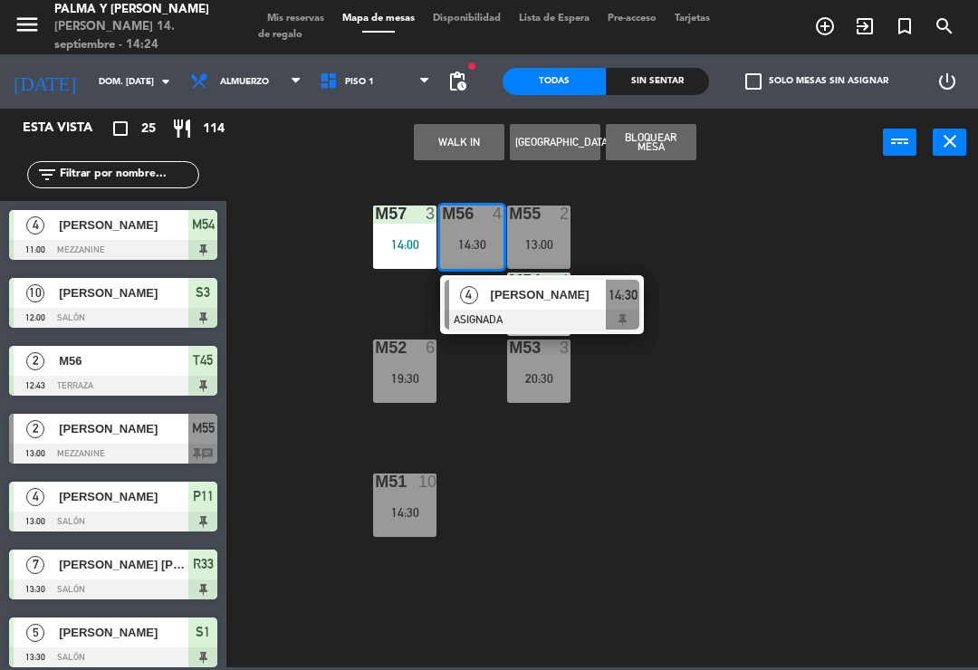
click at [529, 304] on span "[PERSON_NAME]" at bounding box center [549, 294] width 116 height 19
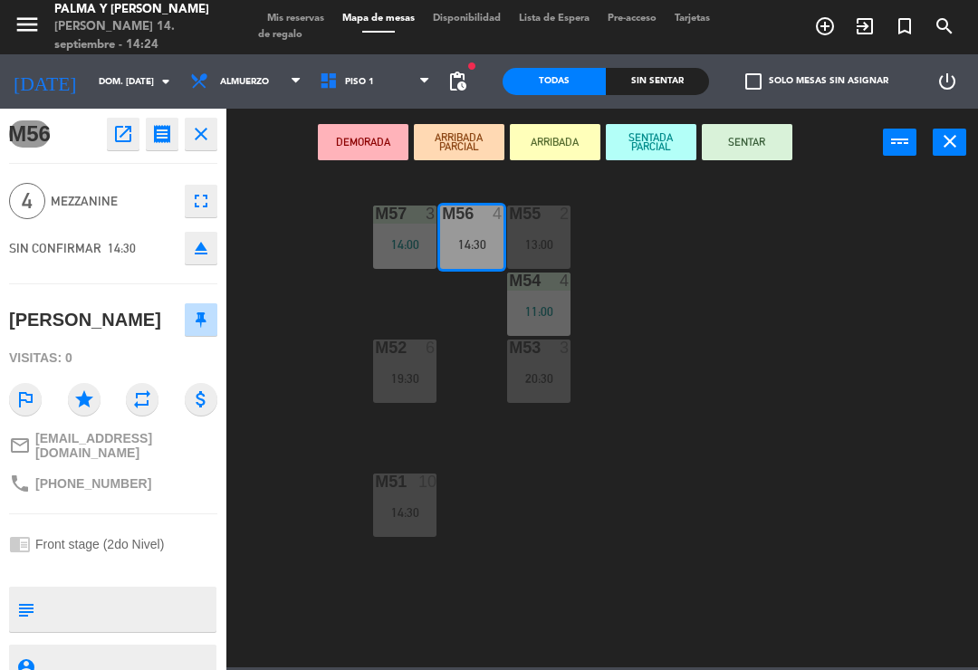
click at [752, 138] on button "SENTAR" at bounding box center [747, 142] width 91 height 36
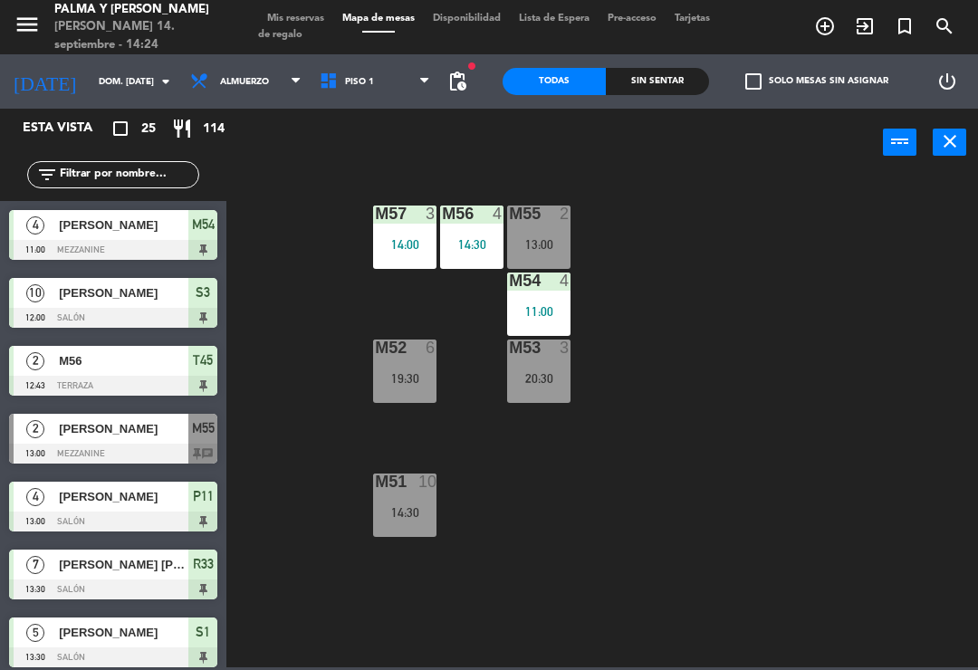
click at [488, 224] on div "M56 4" at bounding box center [471, 214] width 63 height 18
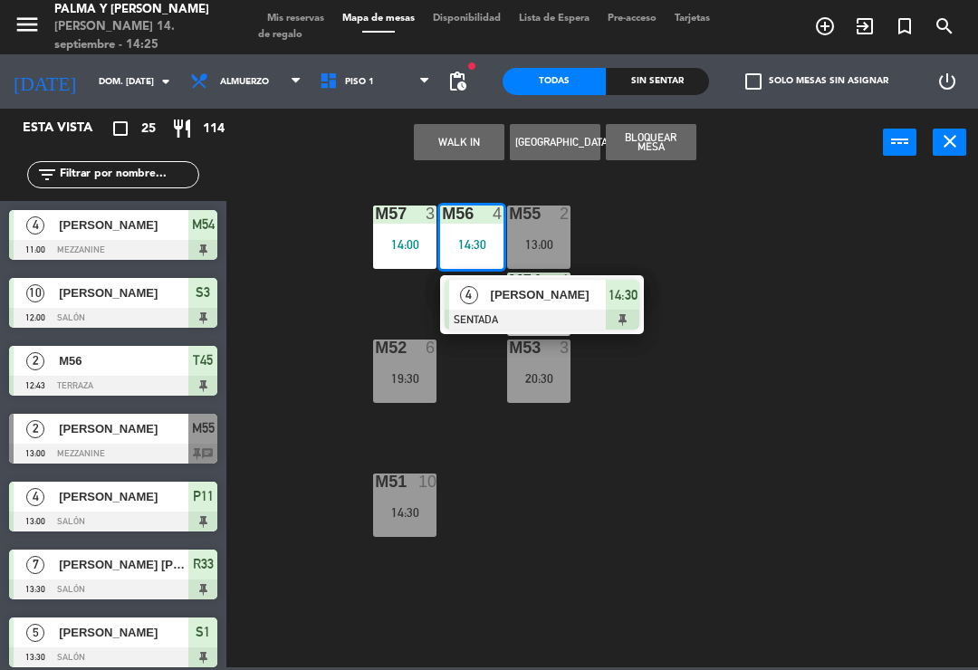
click at [571, 305] on div "[PERSON_NAME]" at bounding box center [548, 295] width 118 height 30
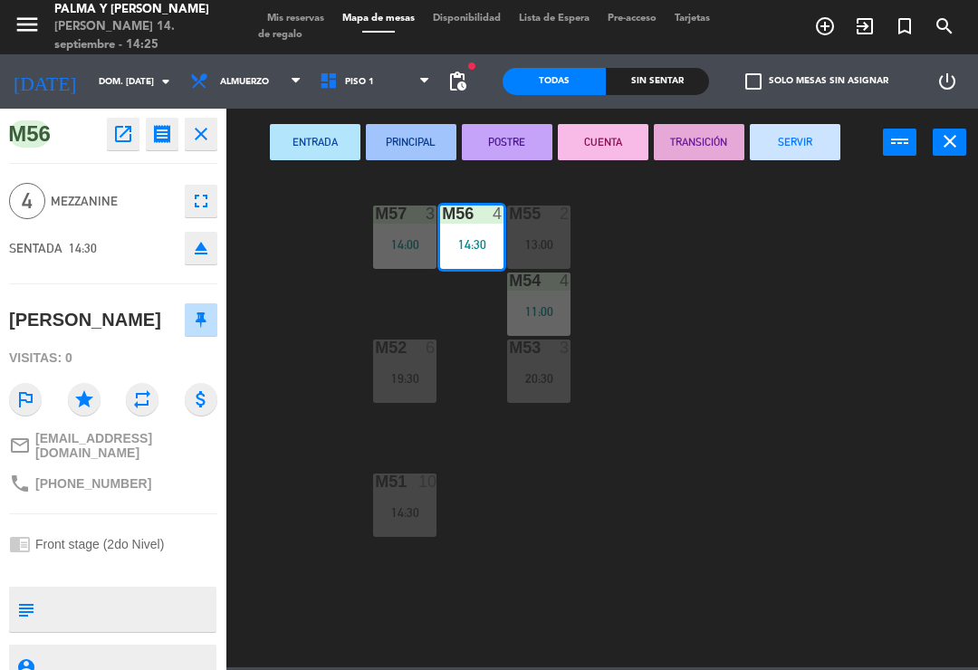
click at [112, 139] on icon "open_in_new" at bounding box center [123, 134] width 22 height 22
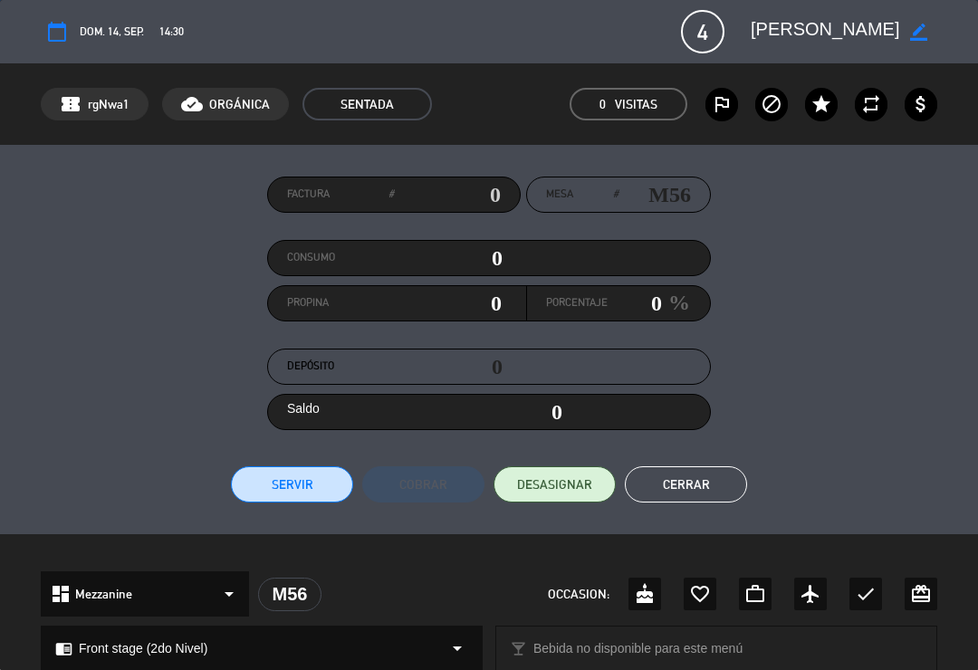
click at [699, 494] on button "Cerrar" at bounding box center [686, 484] width 122 height 36
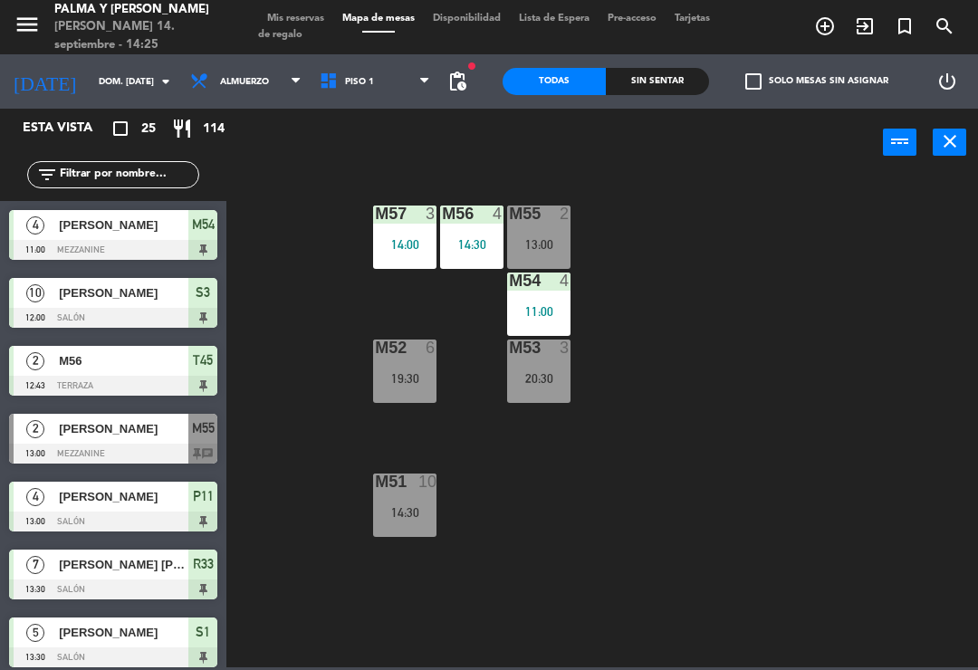
click at [299, 247] on div "M57 3 14:00 M56 4 14:30 M55 2 13:00 M54 4 11:00 M52 6 19:30 M53 3 20:30 M51 10 …" at bounding box center [606, 420] width 741 height 493
click at [482, 225] on div "M56 4 14:30" at bounding box center [471, 236] width 63 height 63
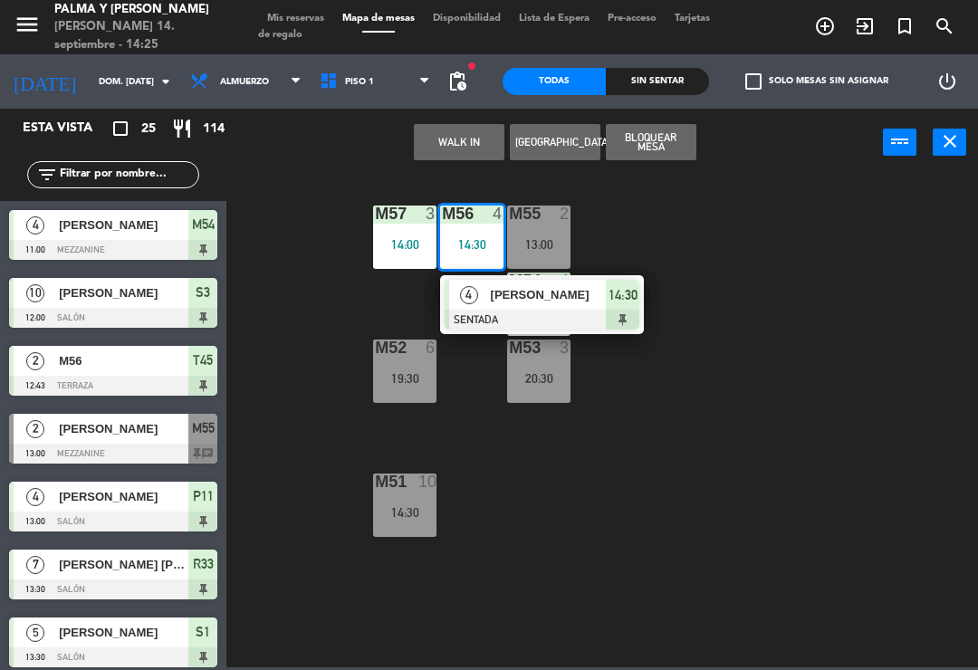
click at [549, 310] on div at bounding box center [541, 320] width 195 height 20
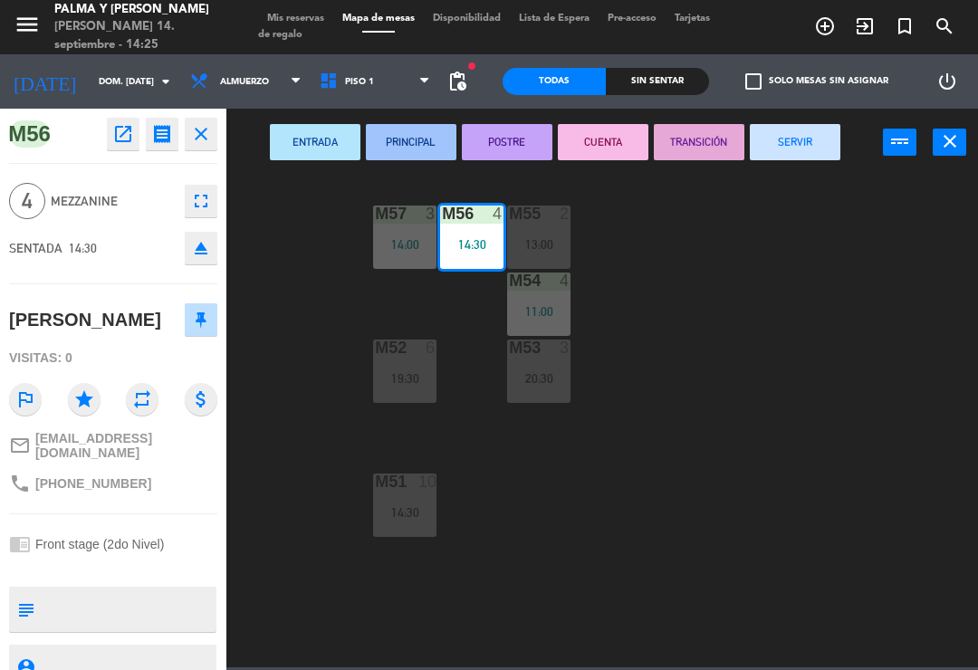
click at [200, 196] on icon "fullscreen" at bounding box center [201, 201] width 22 height 22
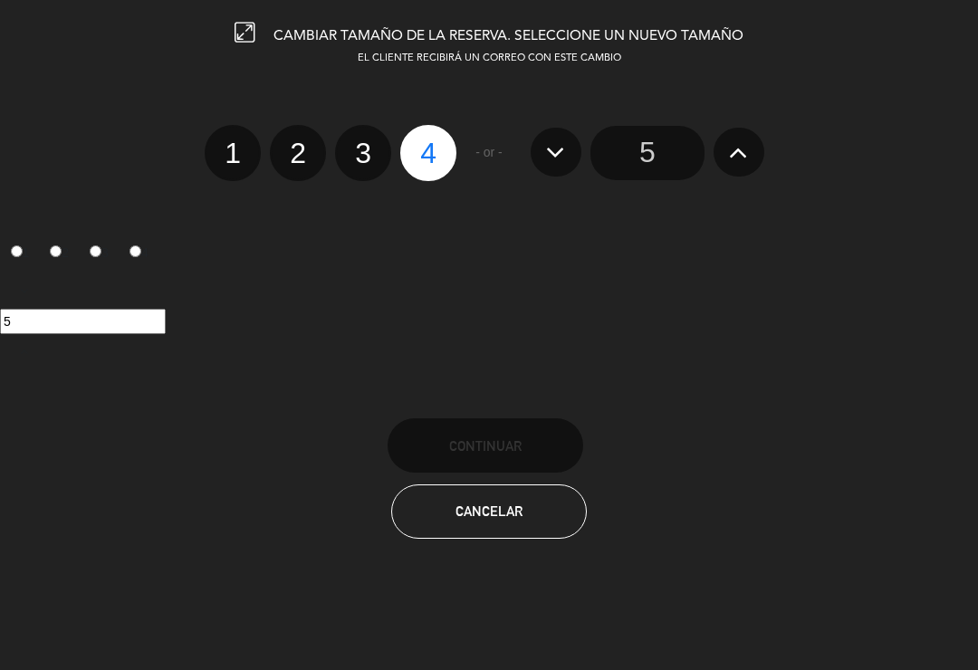
click at [732, 140] on icon at bounding box center [738, 152] width 19 height 29
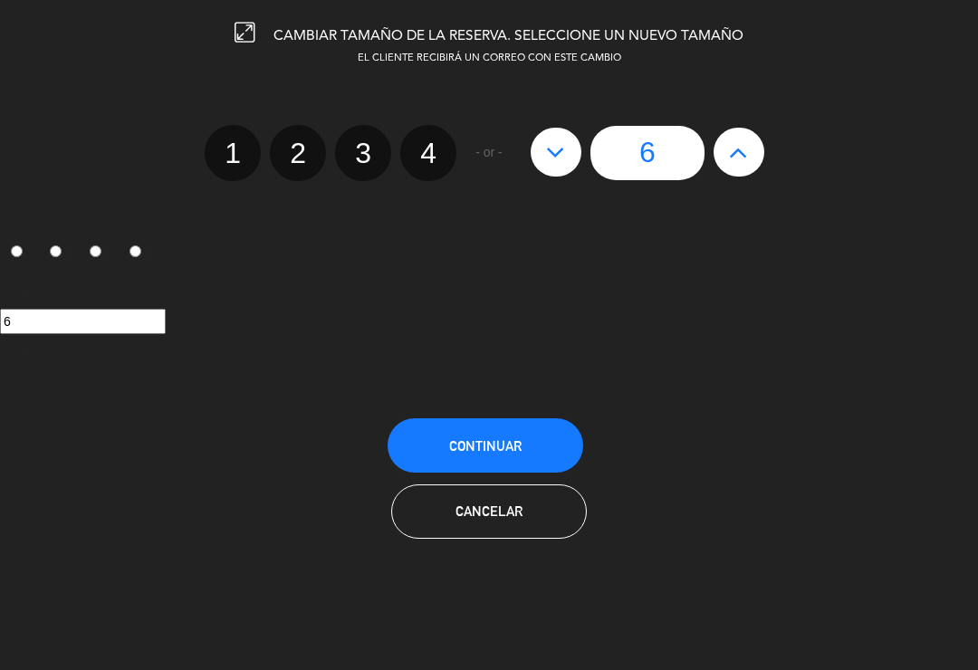
click at [447, 443] on button "Continuar" at bounding box center [485, 445] width 196 height 54
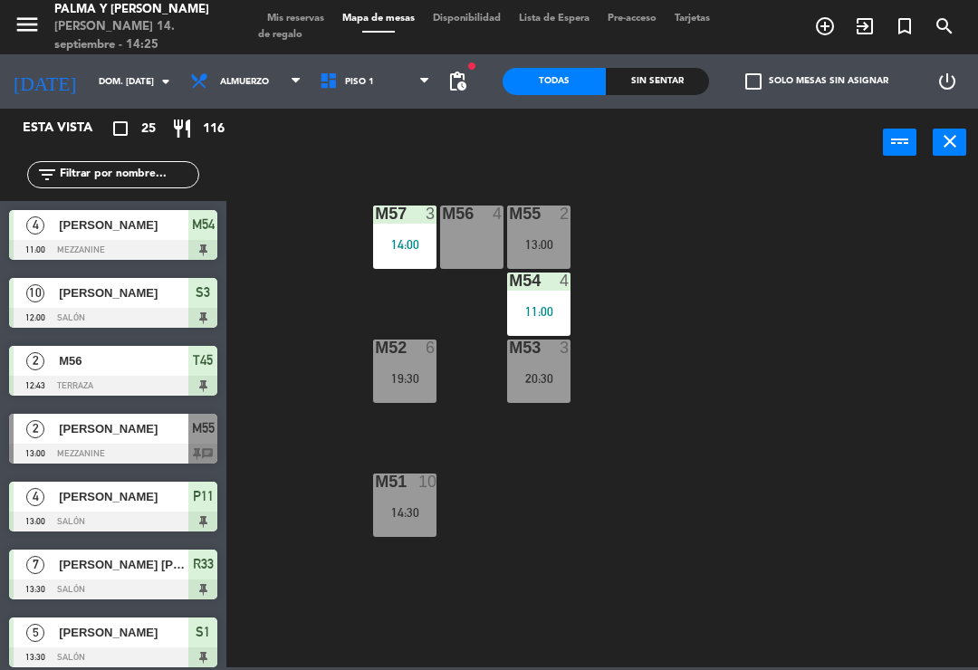
click at [824, 84] on label "check_box_outline_blank Solo mesas sin asignar" at bounding box center [816, 81] width 143 height 16
click at [817, 81] on input "check_box_outline_blank Solo mesas sin asignar" at bounding box center [817, 81] width 0 height 0
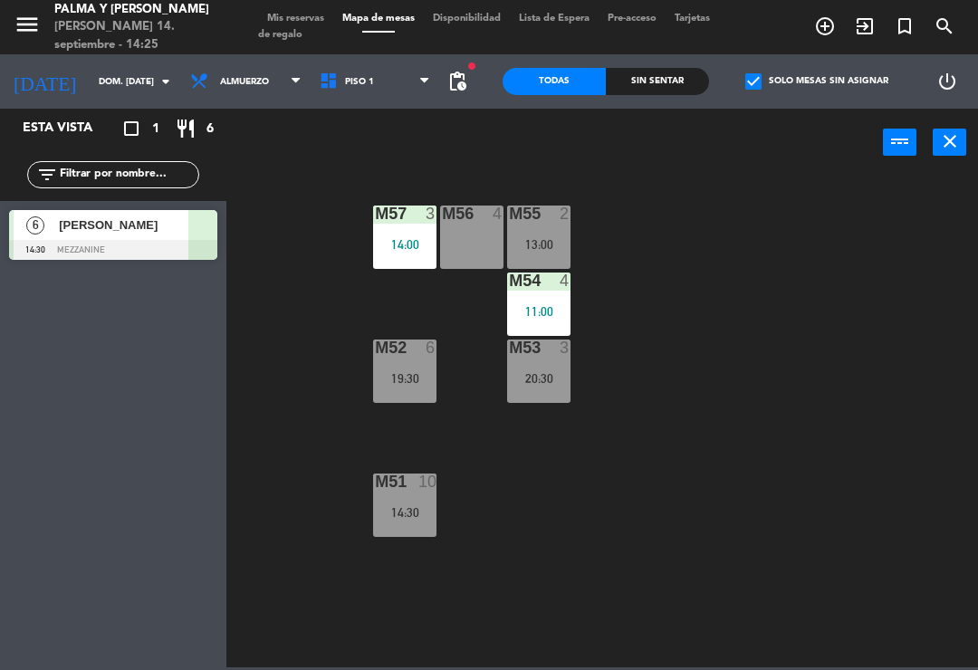
click at [128, 232] on span "[PERSON_NAME]" at bounding box center [123, 224] width 129 height 19
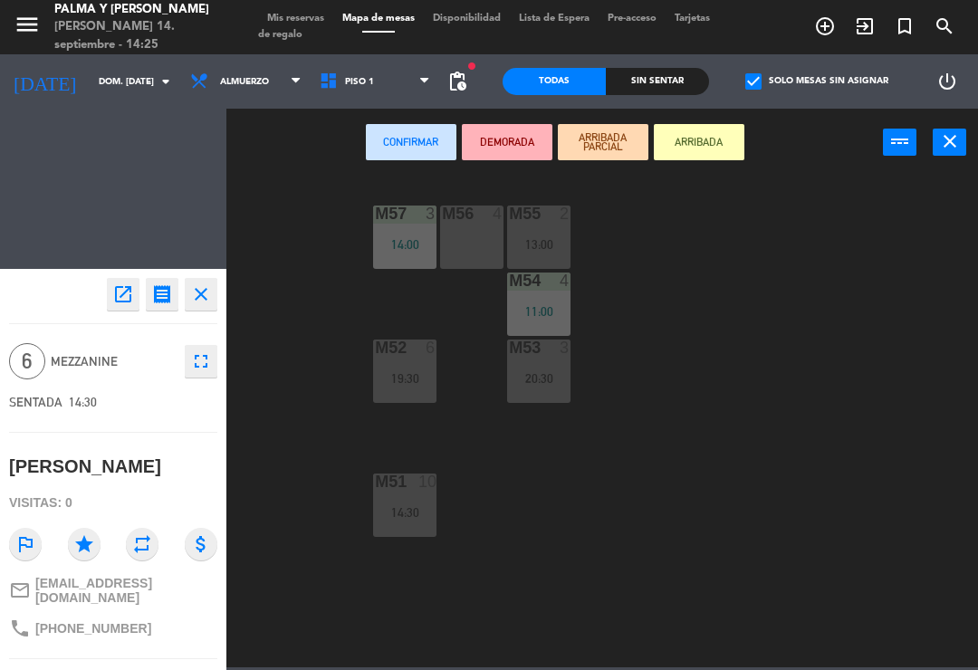
click at [496, 236] on div "M56 4" at bounding box center [471, 236] width 63 height 63
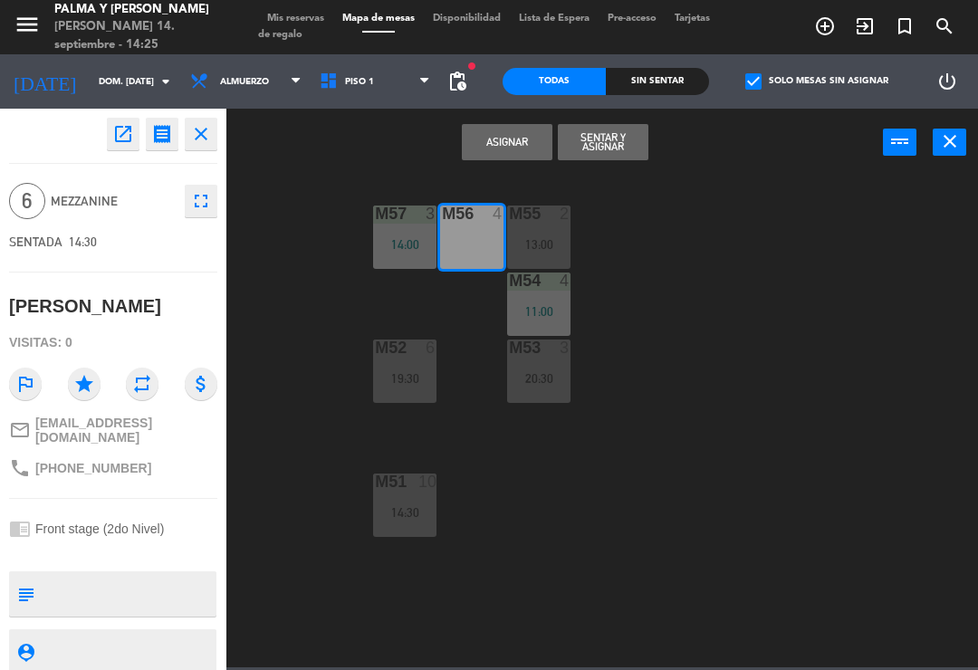
click at [502, 143] on button "Asignar" at bounding box center [507, 142] width 91 height 36
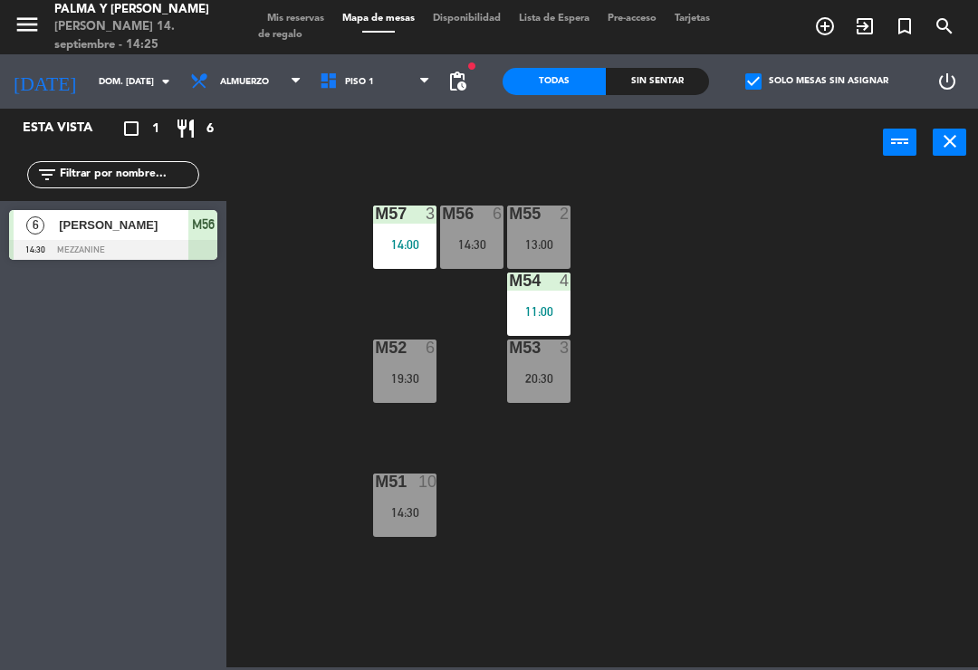
click at [473, 256] on div "M56 6 14:30" at bounding box center [471, 236] width 63 height 63
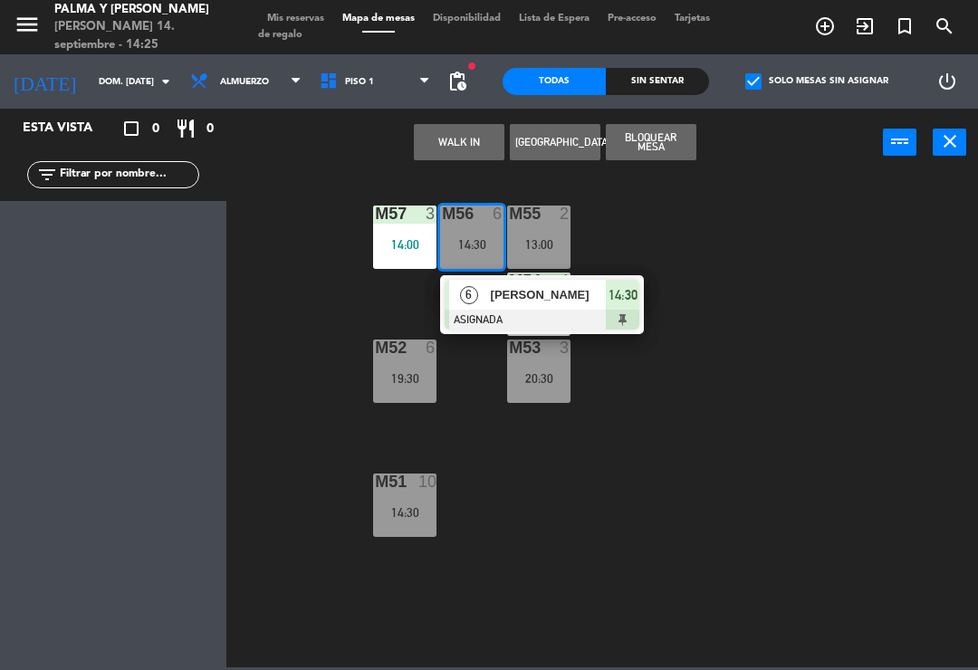
click at [520, 300] on span "[PERSON_NAME]" at bounding box center [549, 294] width 116 height 19
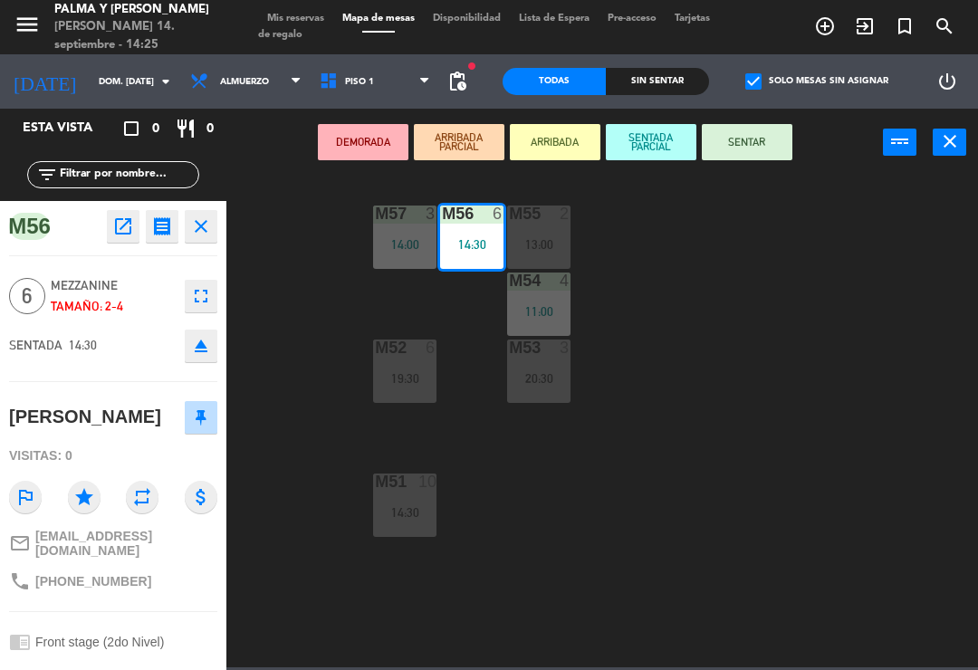
click at [769, 143] on button "SENTAR" at bounding box center [747, 142] width 91 height 36
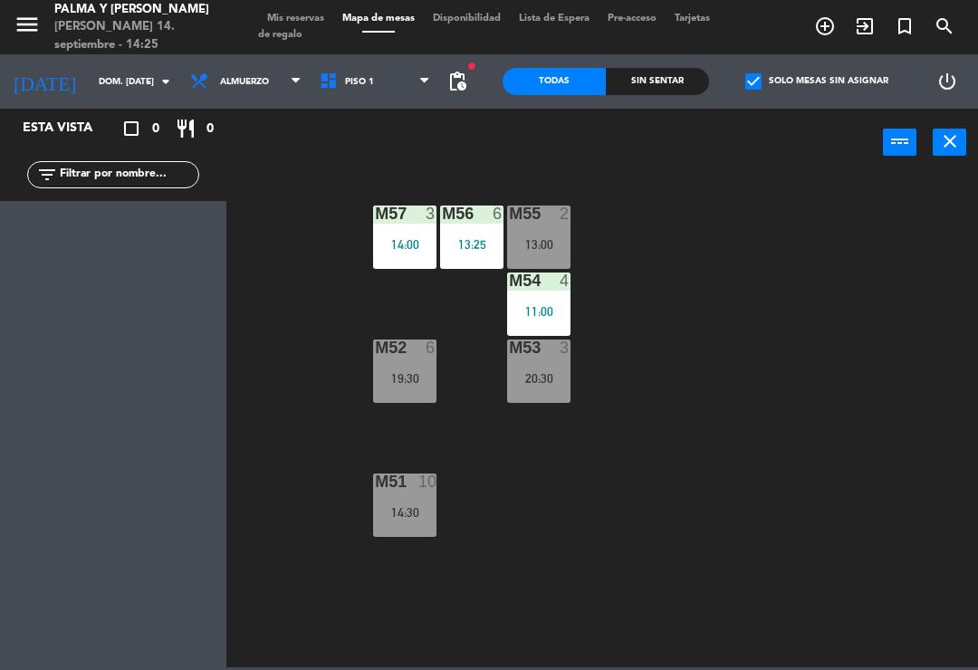
click at [678, 339] on div "M57 3 14:00 M56 6 13:25 M55 2 13:00 M54 4 11:00 M52 6 19:30 M53 3 20:30 M51 10 …" at bounding box center [606, 420] width 741 height 493
click at [547, 232] on div "M55 2 13:00" at bounding box center [538, 236] width 63 height 63
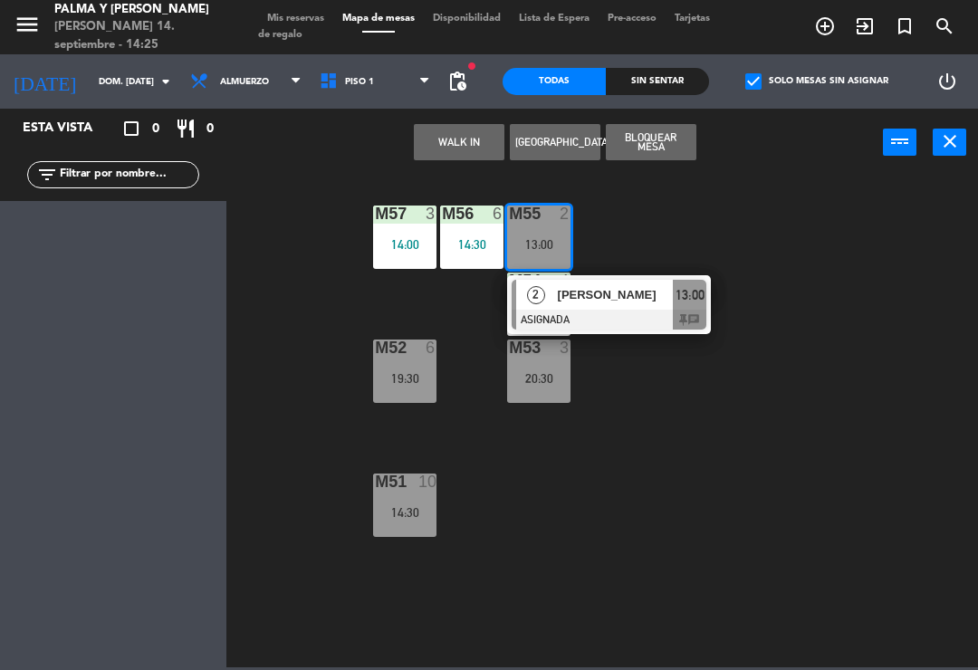
click at [781, 321] on div "M57 3 14:00 M56 6 14:30 M55 2 13:00 2 [PERSON_NAME] ASIGNADA 13:00 chat M54 4 1…" at bounding box center [606, 420] width 741 height 493
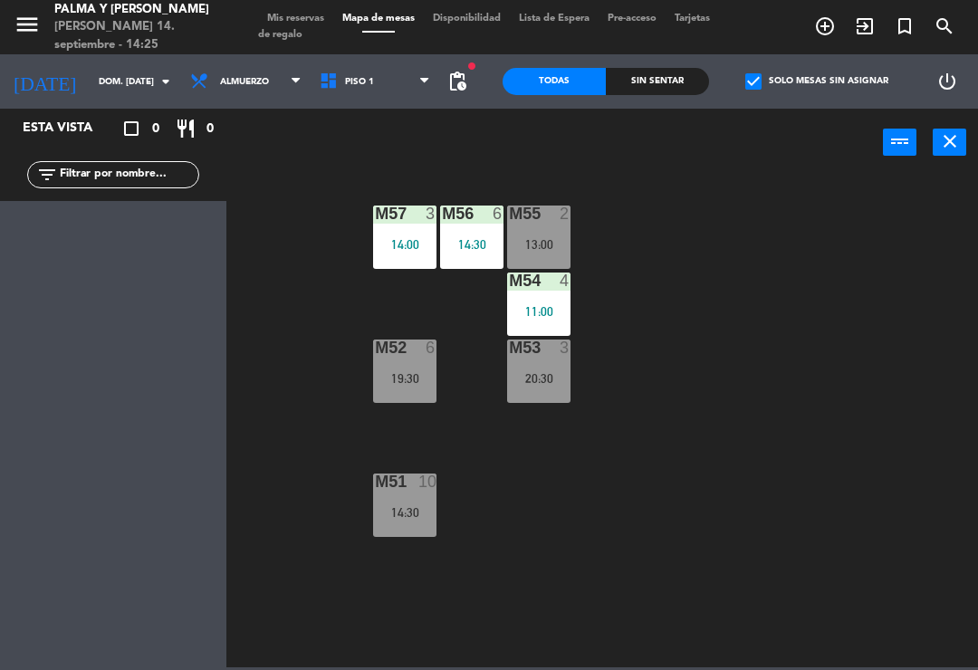
click at [415, 385] on div "19:30" at bounding box center [404, 378] width 63 height 13
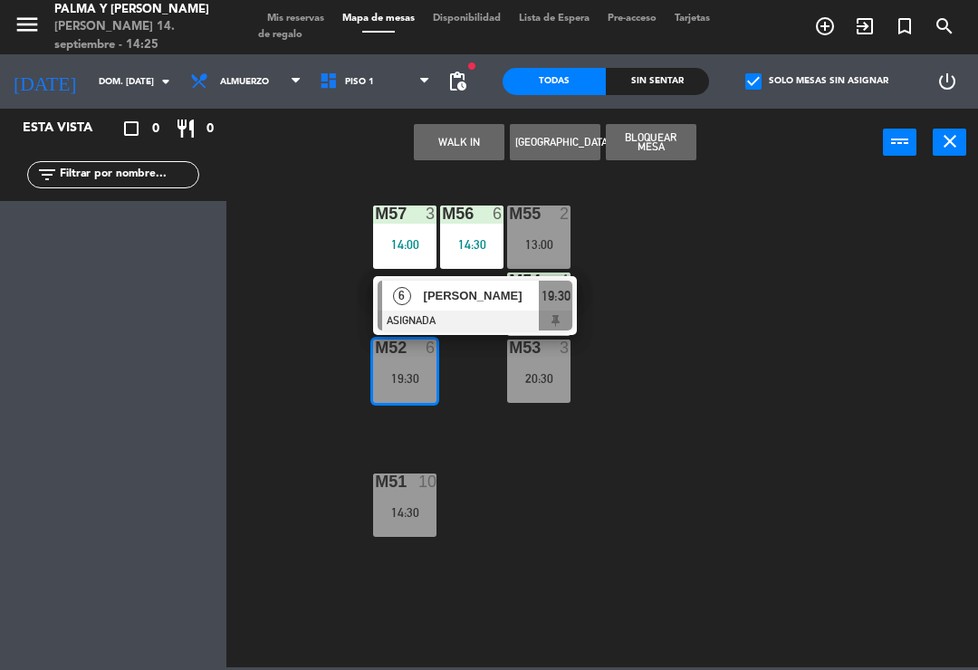
click at [867, 567] on div "M57 3 14:00 M56 6 14:30 M55 2 13:00 M54 4 11:00 M52 6 19:30 6 [PERSON_NAME] ASI…" at bounding box center [606, 420] width 741 height 493
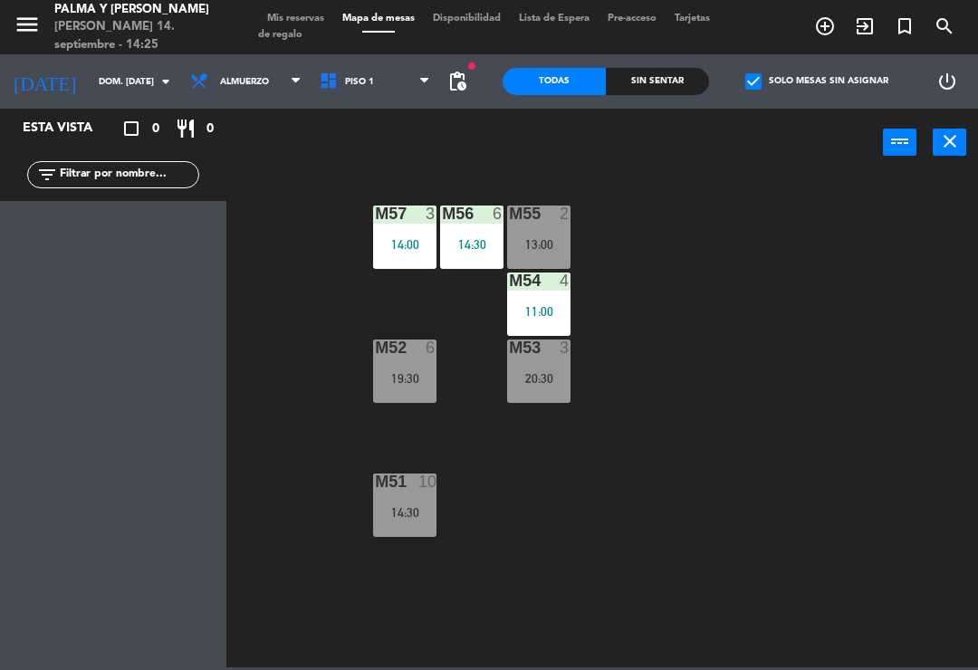
click at [427, 379] on div "19:30" at bounding box center [404, 378] width 63 height 13
click at [939, 588] on div "M57 3 14:00 M56 6 14:30 M55 2 13:00 M54 4 11:00 M52 6 19:30 M53 3 20:30 M51 10 …" at bounding box center [606, 420] width 741 height 493
click at [946, 578] on div "M57 3 14:00 M56 6 14:30 M55 2 13:00 M54 4 11:00 M52 6 19:30 M53 3 20:30 M51 10 …" at bounding box center [606, 420] width 741 height 493
click at [740, 476] on div "M57 3 14:00 M56 6 14:30 M55 2 13:00 M54 4 11:00 M52 6 19:30 M53 3 20:30 M51 10 …" at bounding box center [606, 420] width 741 height 493
click at [428, 89] on icon at bounding box center [424, 81] width 8 height 14
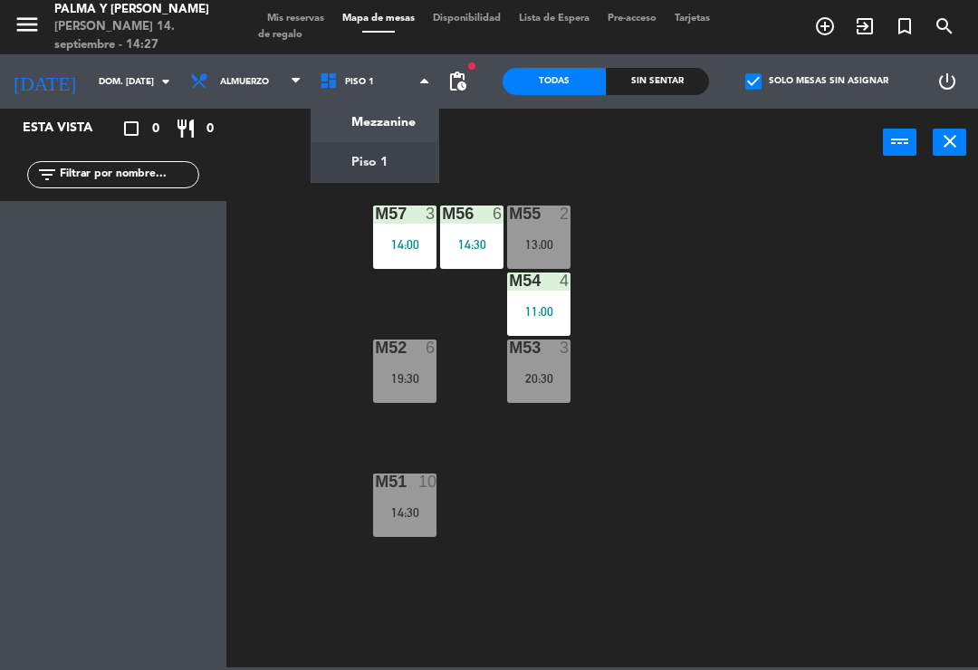
click at [398, 159] on ng-component "menu [PERSON_NAME] y [PERSON_NAME] 14. septiembre - 14:27 Mis reservas Mapa de …" at bounding box center [489, 333] width 978 height 667
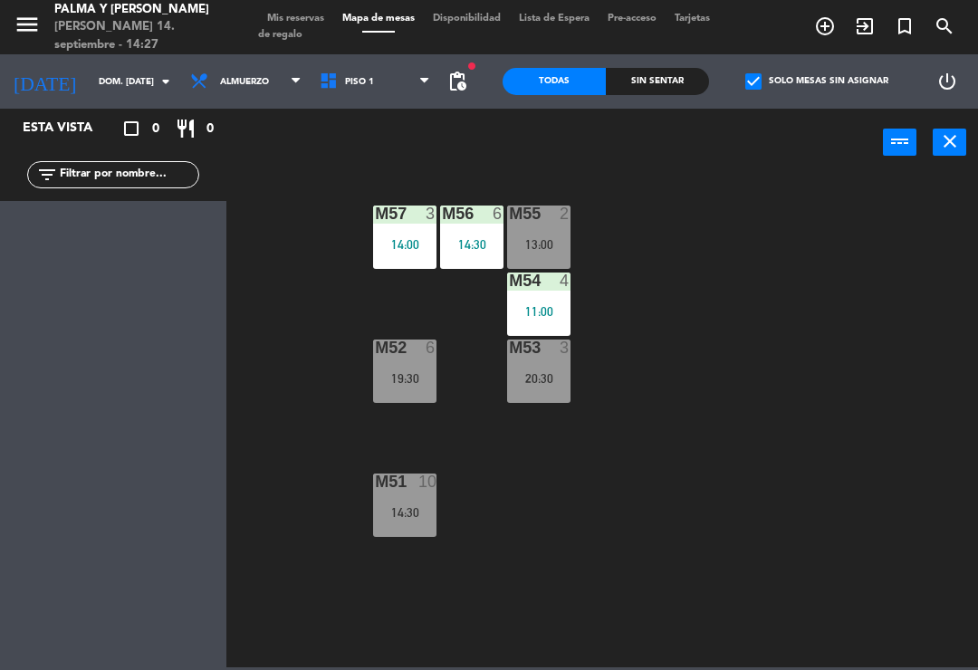
click at [378, 127] on div "power_input close" at bounding box center [554, 143] width 656 height 69
click at [388, 91] on span "Piso 1" at bounding box center [374, 82] width 129 height 40
click at [403, 115] on ng-component "menu [PERSON_NAME] y [PERSON_NAME] 14. septiembre - 14:27 Mis reservas Mapa de …" at bounding box center [489, 333] width 978 height 667
click at [790, 88] on label "check_box Solo mesas sin asignar" at bounding box center [816, 81] width 143 height 16
click at [817, 81] on input "check_box Solo mesas sin asignar" at bounding box center [817, 81] width 0 height 0
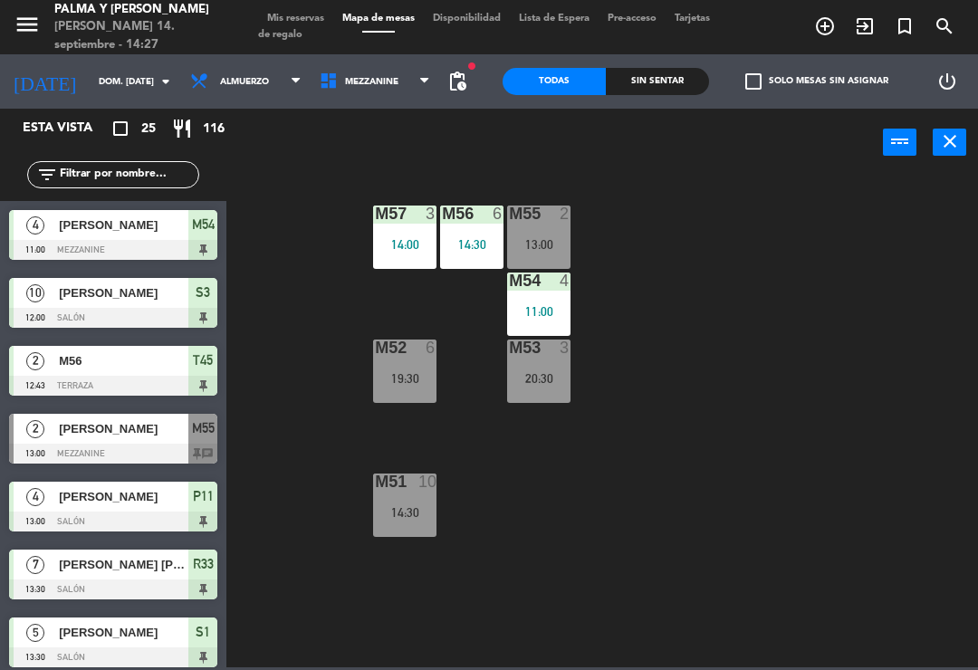
click at [423, 89] on icon at bounding box center [424, 81] width 8 height 14
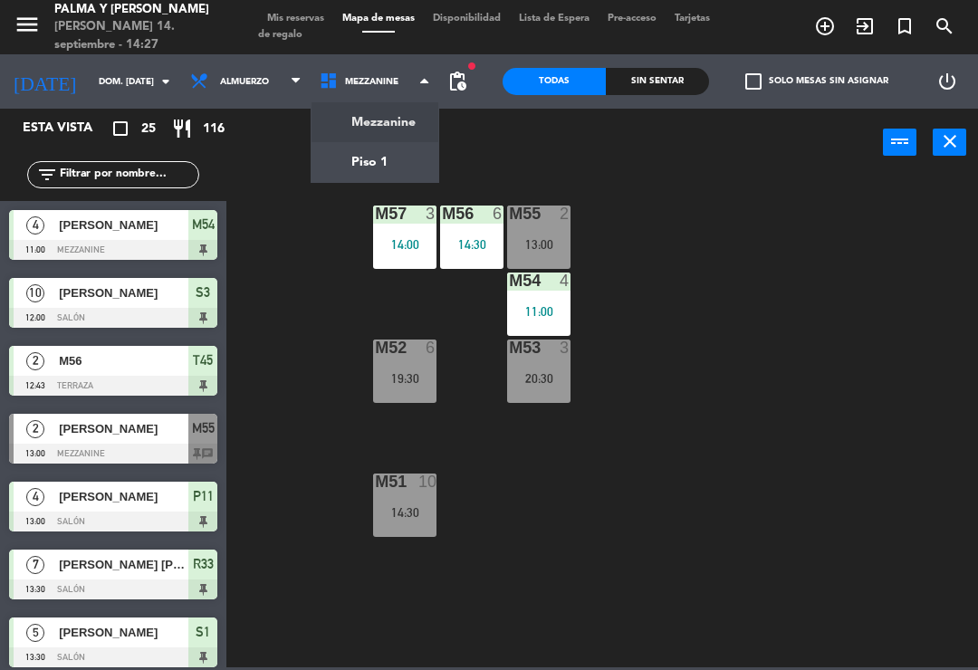
click at [407, 154] on ng-component "menu [PERSON_NAME] y [PERSON_NAME] 14. septiembre - 14:27 Mis reservas Mapa de …" at bounding box center [489, 333] width 978 height 667
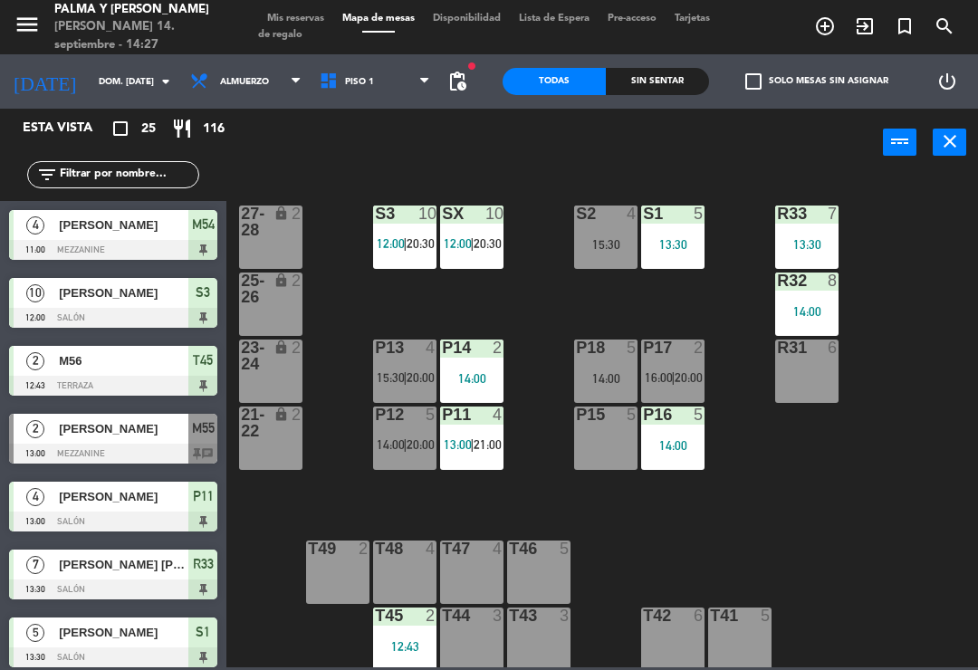
click at [622, 375] on div "14:00" at bounding box center [605, 378] width 63 height 13
click at [841, 480] on div "R33 7 13:30 S1 5 13:30 S2 4 15:30 S3 10 12:00 | 20:30 SX 10 12:00 | 20:30 27-28…" at bounding box center [606, 420] width 741 height 493
click at [405, 454] on div "P12 5 14:00 | 20:00" at bounding box center [404, 437] width 63 height 63
click at [926, 460] on div "R33 7 13:30 S1 5 13:30 S2 4 15:30 S3 10 12:00 | 20:30 SX 10 12:00 | 20:30 27-28…" at bounding box center [606, 420] width 741 height 493
click at [785, 485] on div "R33 7 13:30 S1 5 13:30 S2 4 15:30 S3 10 12:00 | 20:30 SX 10 12:00 | 20:30 27-28…" at bounding box center [606, 420] width 741 height 493
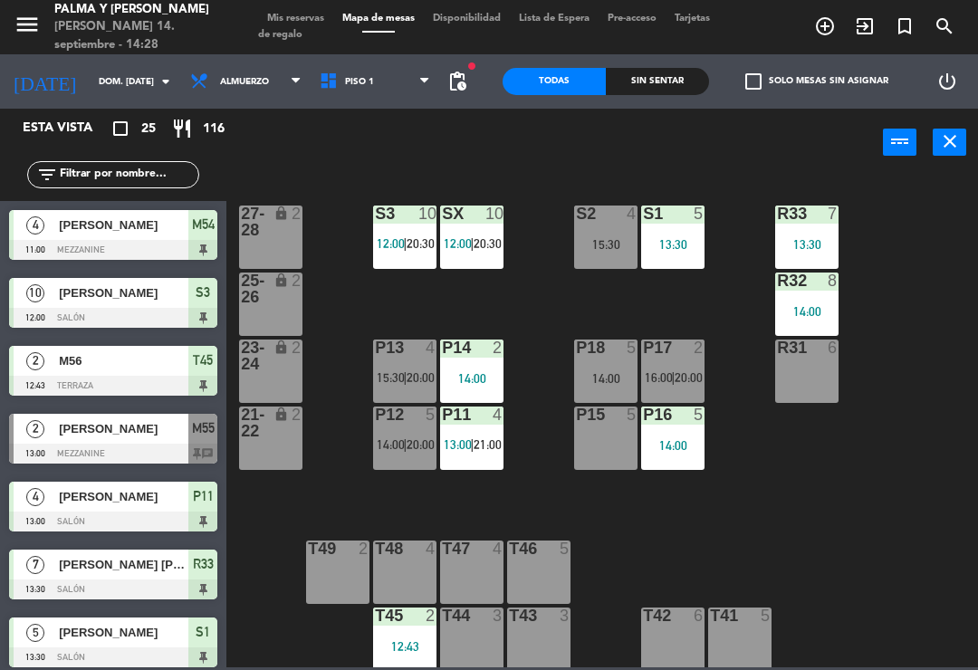
click at [379, 449] on span "14:00" at bounding box center [391, 444] width 28 height 14
click at [648, 540] on div "R33 7 13:30 S1 5 13:30 S2 4 15:30 S3 10 12:00 | 20:30 SX 10 12:00 | 20:30 27-28…" at bounding box center [606, 420] width 741 height 493
click at [627, 395] on div "P18 5 14:00" at bounding box center [605, 370] width 63 height 63
click at [860, 461] on div "R33 7 13:30 S1 5 13:30 S2 4 15:30 S3 10 12:00 | 20:30 SX 10 12:00 | 20:30 27-28…" at bounding box center [606, 420] width 741 height 493
click at [421, 633] on div "T45 2 12:43" at bounding box center [404, 638] width 63 height 63
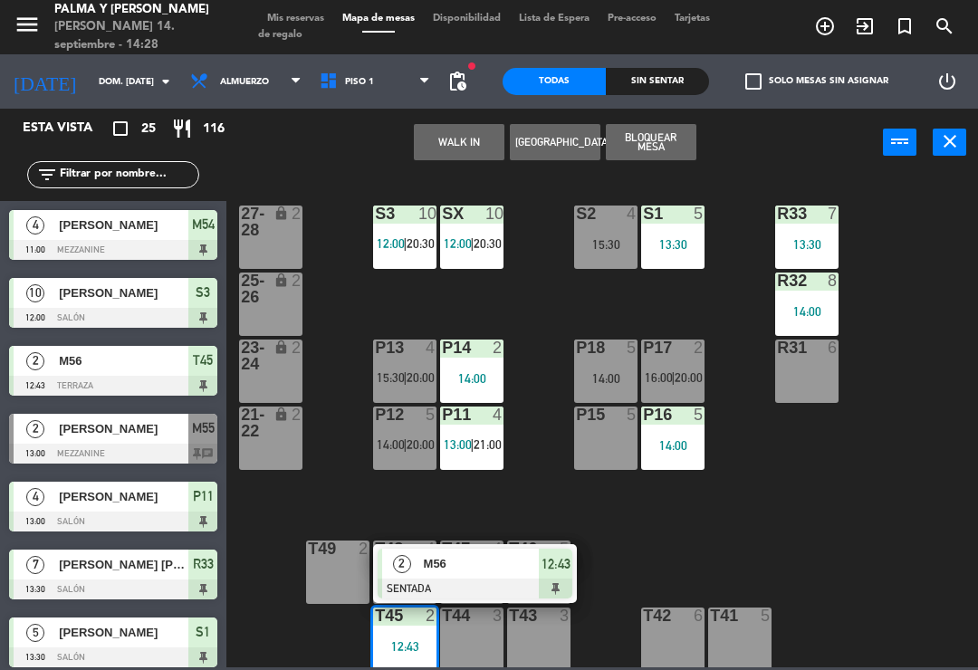
click at [516, 570] on span "M56" at bounding box center [482, 563] width 116 height 19
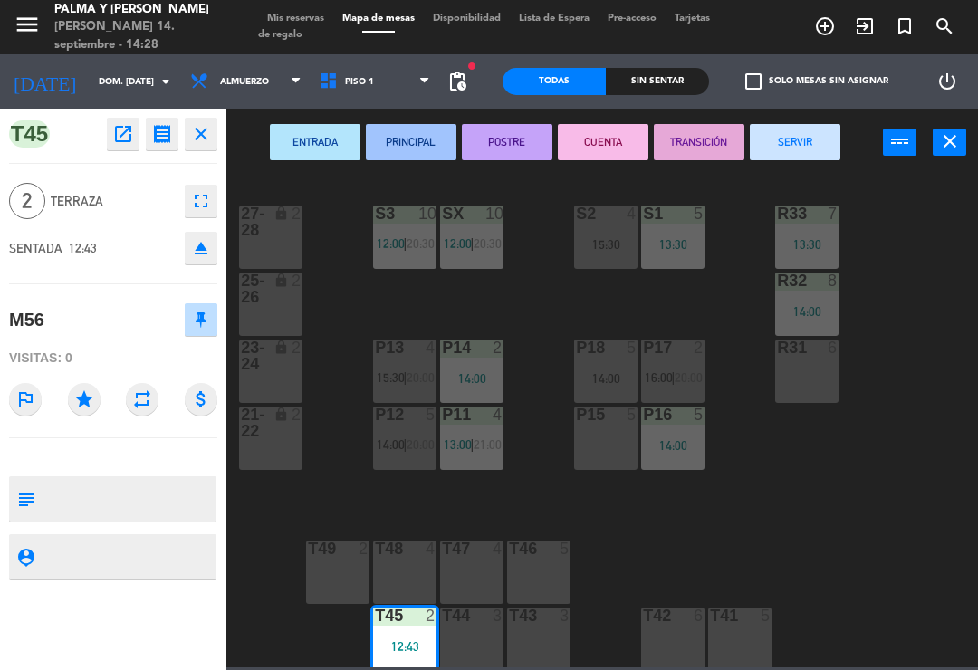
click at [510, 153] on button "POSTRE" at bounding box center [507, 142] width 91 height 36
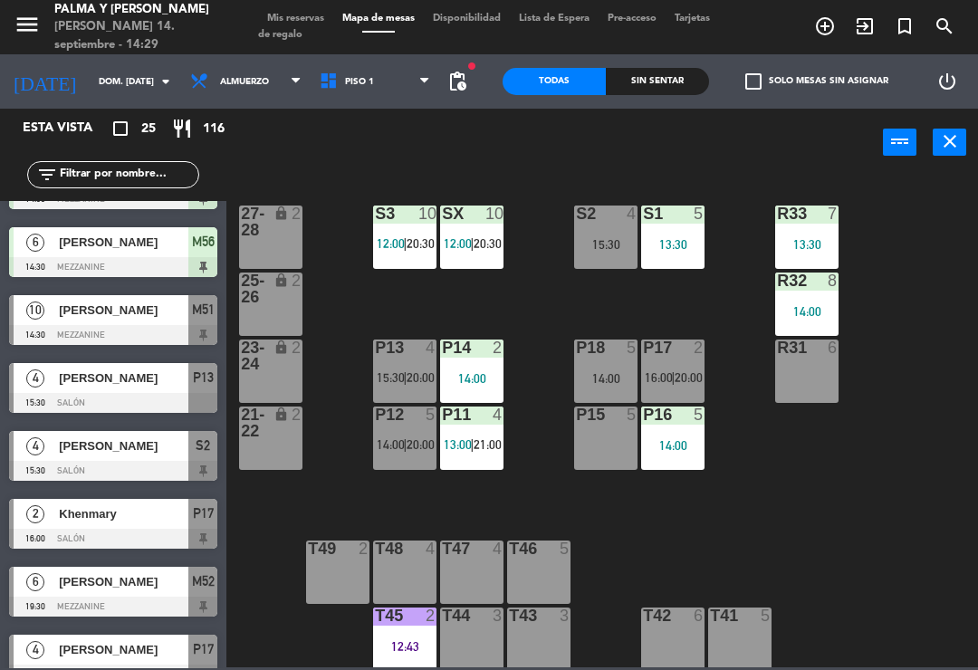
scroll to position [888, 0]
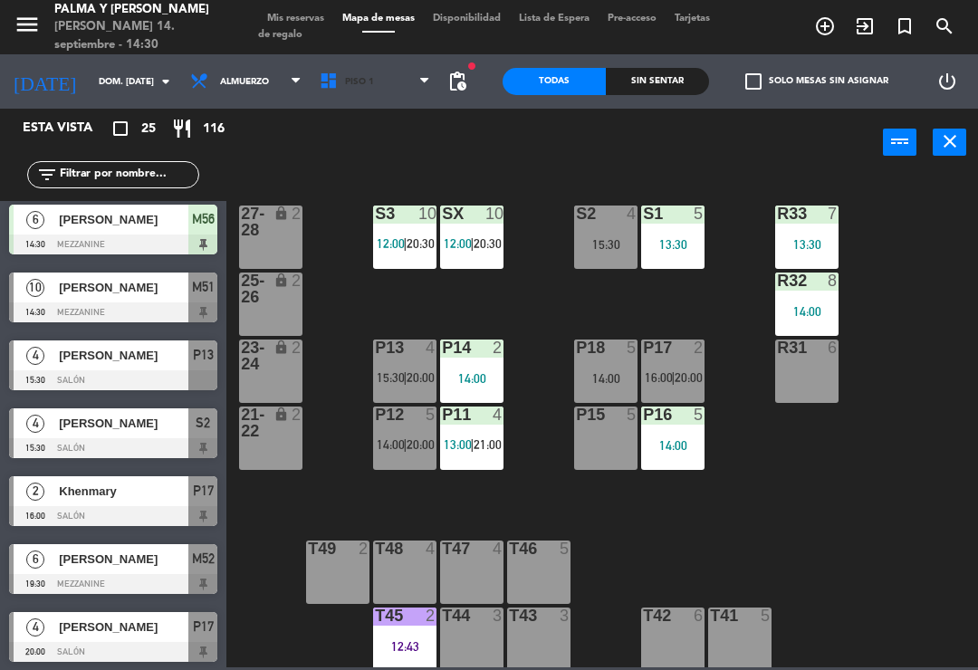
click at [359, 83] on span "Piso 1" at bounding box center [359, 82] width 29 height 10
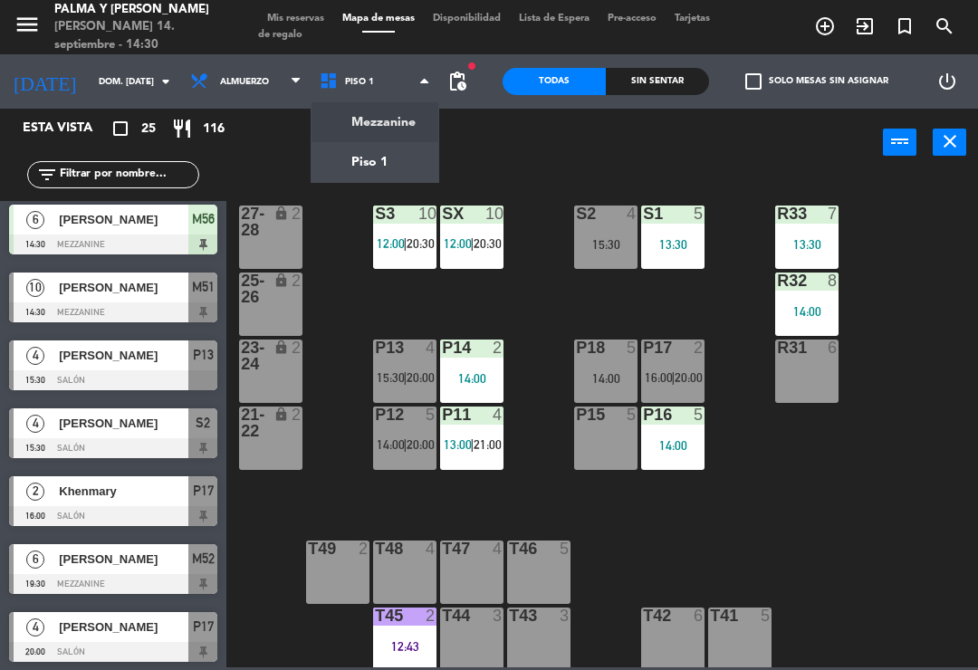
click at [349, 137] on ng-component "menu [PERSON_NAME] y [PERSON_NAME] 14. septiembre - 14:30 Mis reservas Mapa de …" at bounding box center [489, 333] width 978 height 667
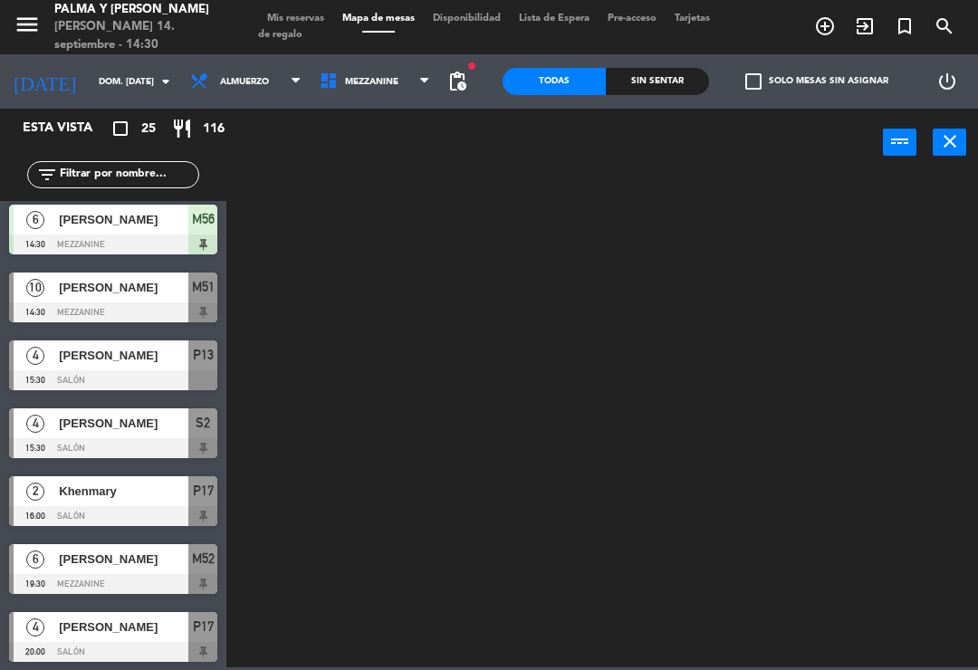
click at [375, 77] on span "Mezzanine" at bounding box center [371, 82] width 53 height 10
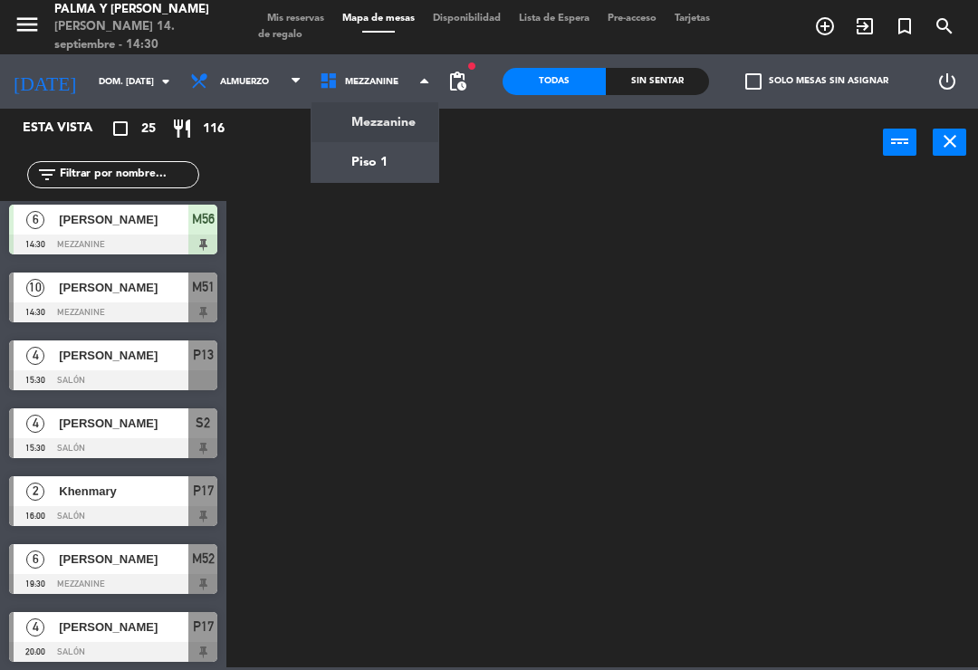
click at [379, 109] on ng-component "menu [PERSON_NAME] y [PERSON_NAME] 14. septiembre - 14:30 Mis reservas Mapa de …" at bounding box center [489, 333] width 978 height 667
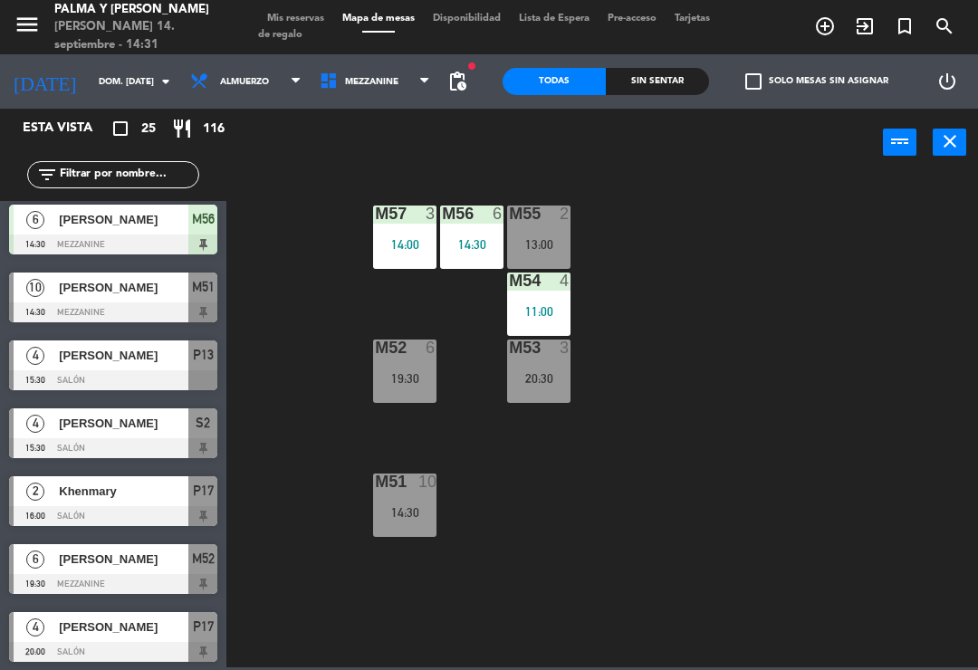
click at [410, 496] on div "M51 10 14:30" at bounding box center [404, 504] width 63 height 63
click at [491, 533] on div "M57 3 14:00 M56 6 14:30 M55 2 13:00 M54 4 11:00 M52 6 19:30 M53 3 20:30 M51 10 …" at bounding box center [606, 420] width 741 height 493
click at [695, 303] on div "M57 3 14:00 M56 6 14:30 M55 2 13:00 M54 4 11:00 M52 6 19:30 M53 3 20:30 M51 10 …" at bounding box center [606, 420] width 741 height 493
click at [717, 269] on div "M57 3 14:00 M56 6 14:30 M55 2 13:00 M54 4 11:00 M52 6 19:30 M53 3 20:30 M51 10 …" at bounding box center [606, 420] width 741 height 493
click at [706, 247] on div "M57 3 14:00 M56 6 14:30 M55 2 13:00 M54 4 11:00 M52 6 19:30 M53 3 20:30 M51 10 …" at bounding box center [606, 420] width 741 height 493
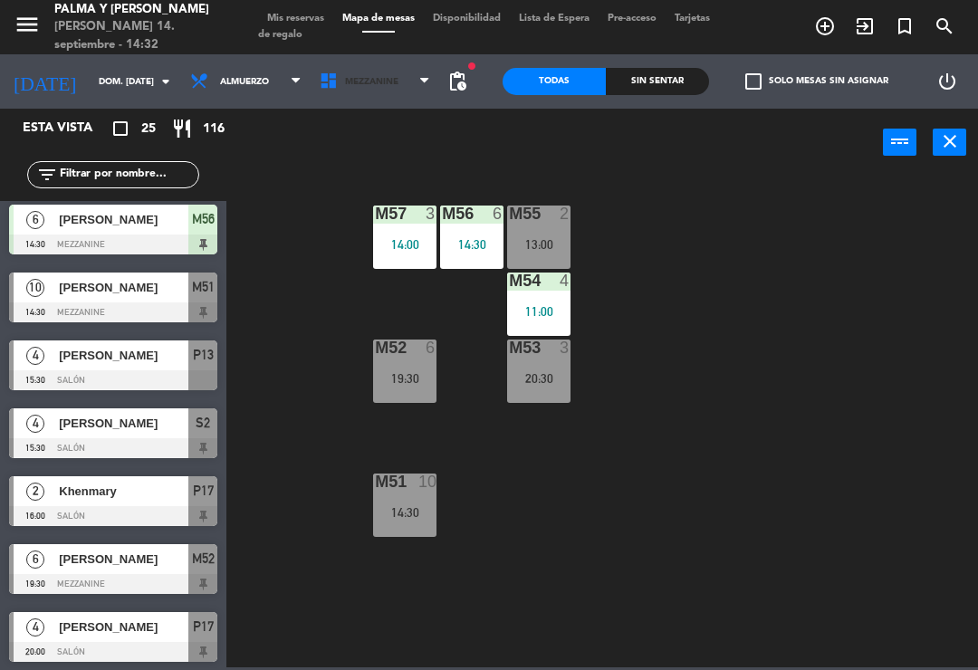
click at [341, 74] on span "Mezzanine" at bounding box center [374, 82] width 129 height 40
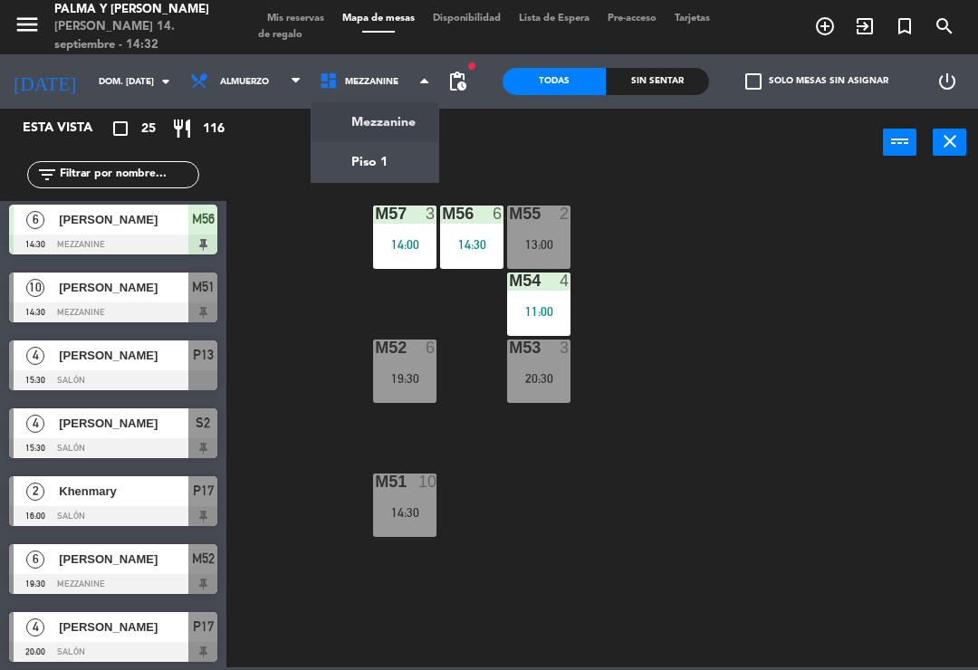
click at [358, 155] on ng-component "menu [PERSON_NAME] y [PERSON_NAME] 14. septiembre - 14:32 Mis reservas Mapa de …" at bounding box center [489, 333] width 978 height 667
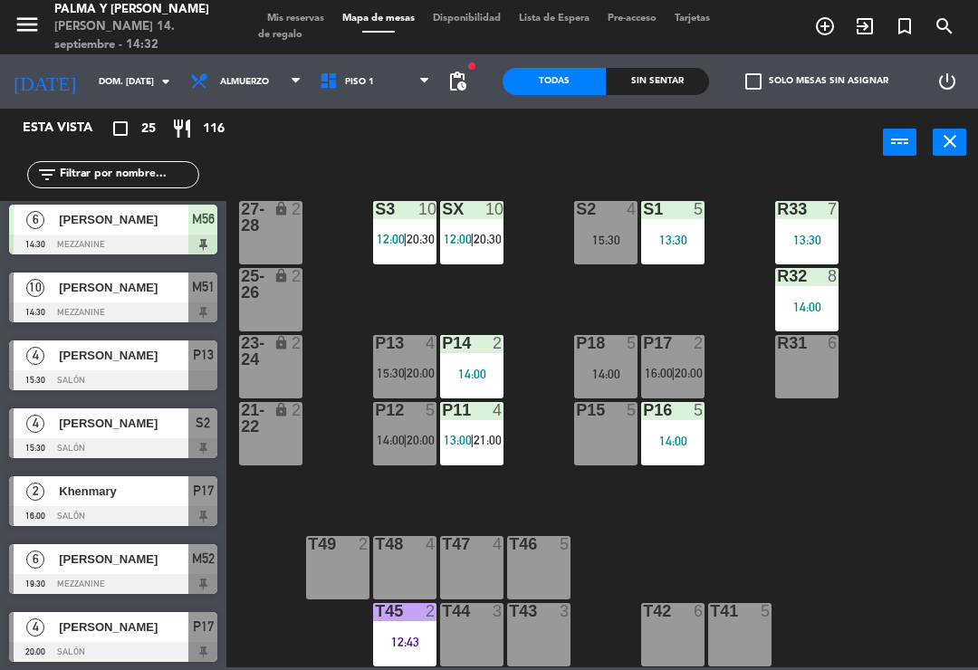
scroll to position [5, 0]
click at [589, 373] on div "14:00" at bounding box center [605, 374] width 63 height 13
click at [865, 446] on div "R33 7 13:30 S1 5 13:30 S2 4 15:30 S3 10 12:00 | 20:30 SX 10 12:00 | 20:30 27-28…" at bounding box center [606, 420] width 741 height 493
click at [675, 363] on div "P17 2 16:00 | 20:00" at bounding box center [672, 366] width 63 height 63
click at [358, 67] on span "Piso 1" at bounding box center [374, 82] width 129 height 40
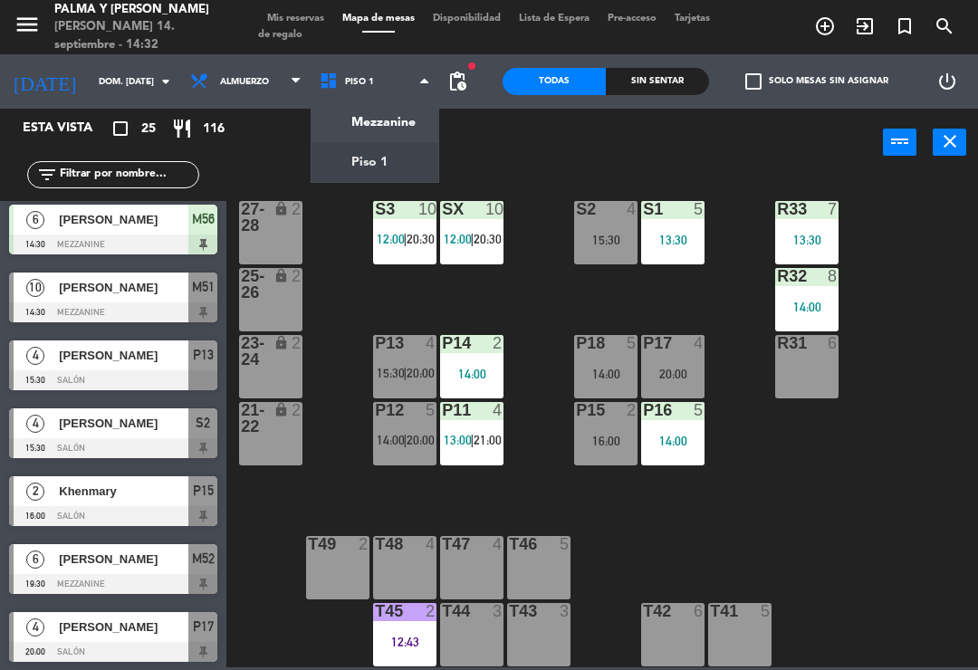
click at [874, 580] on div "R33 7 13:30 S1 5 13:30 S2 4 15:30 S3 10 12:00 | 20:30 SX 10 12:00 | 20:30 27-28…" at bounding box center [606, 420] width 741 height 493
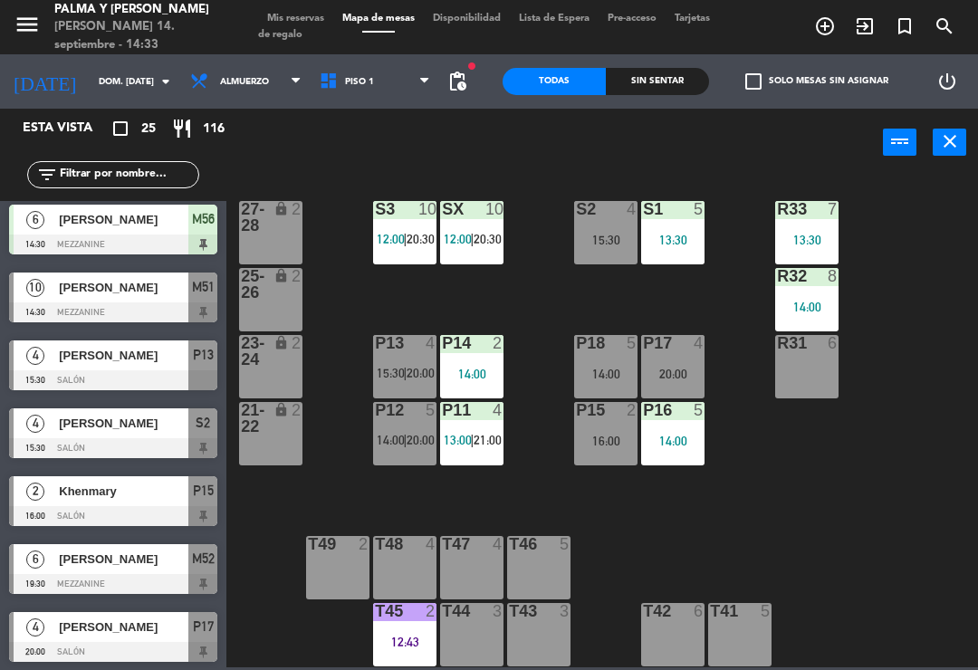
click at [915, 510] on div "R33 7 13:30 S1 5 13:30 S2 4 15:30 S3 10 12:00 | 20:30 SX 10 12:00 | 20:30 27-28…" at bounding box center [606, 420] width 741 height 493
click at [608, 364] on div "P18 5 14:00" at bounding box center [605, 366] width 63 height 63
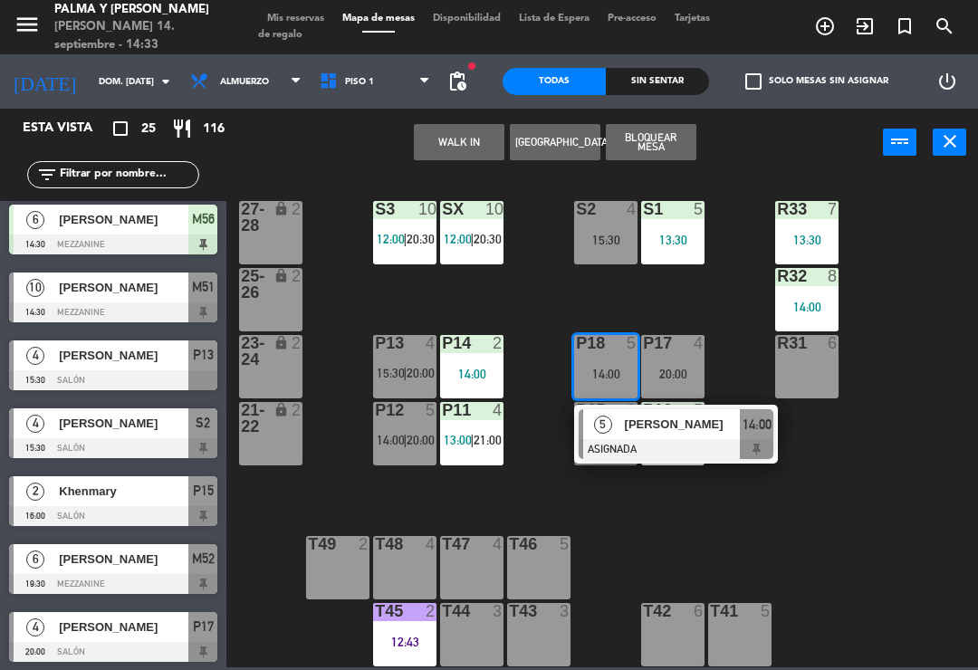
click at [648, 427] on span "[PERSON_NAME]" at bounding box center [683, 424] width 116 height 19
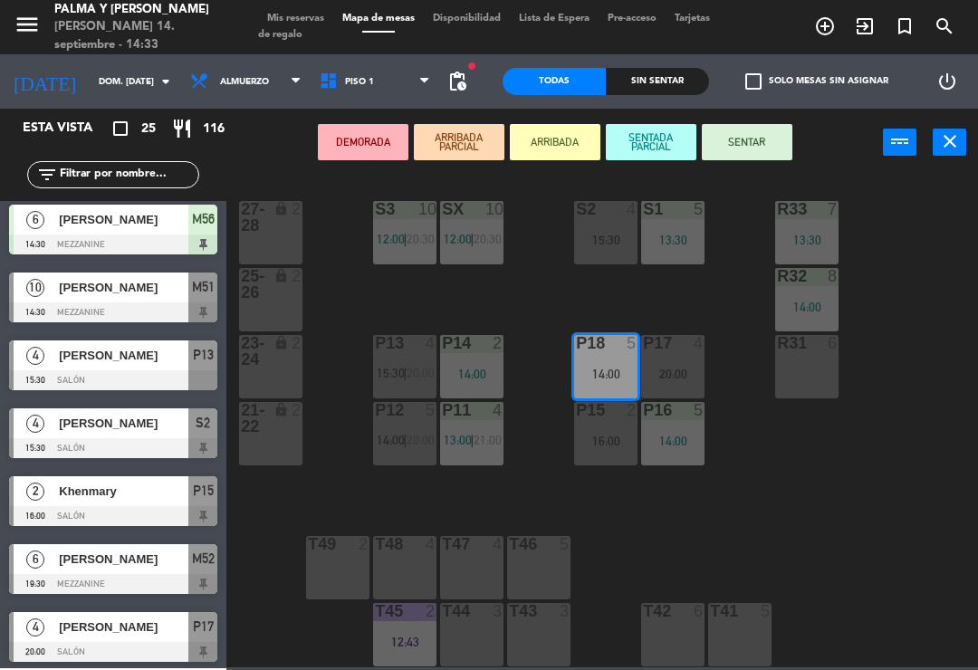
click at [262, 364] on div "lock" at bounding box center [271, 351] width 30 height 33
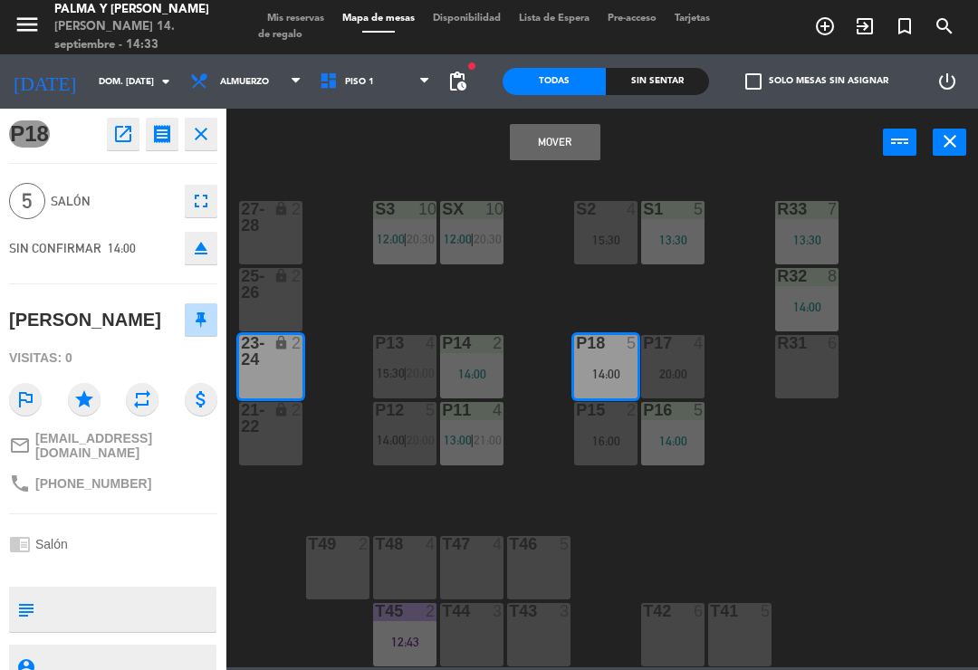
click at [550, 153] on button "Mover" at bounding box center [555, 142] width 91 height 36
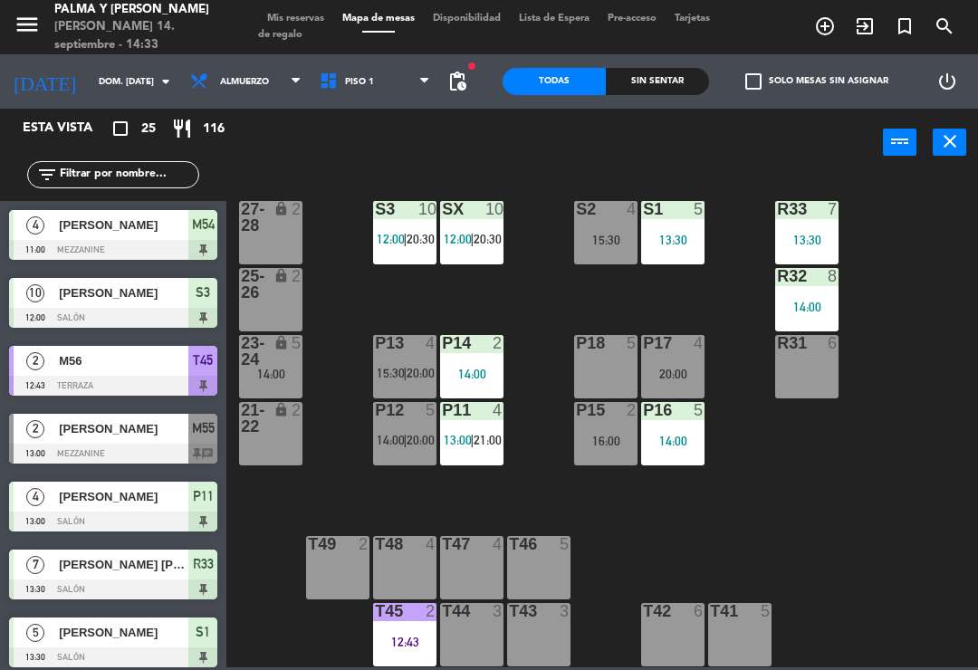
scroll to position [0, 0]
click at [597, 348] on div at bounding box center [606, 343] width 30 height 16
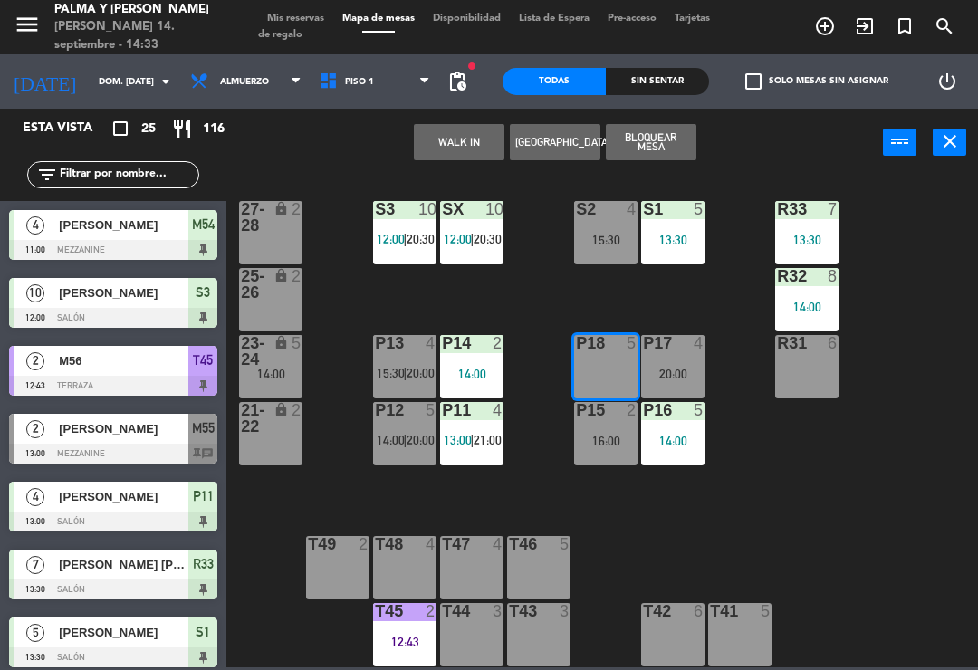
click at [454, 139] on button "WALK IN" at bounding box center [459, 142] width 91 height 36
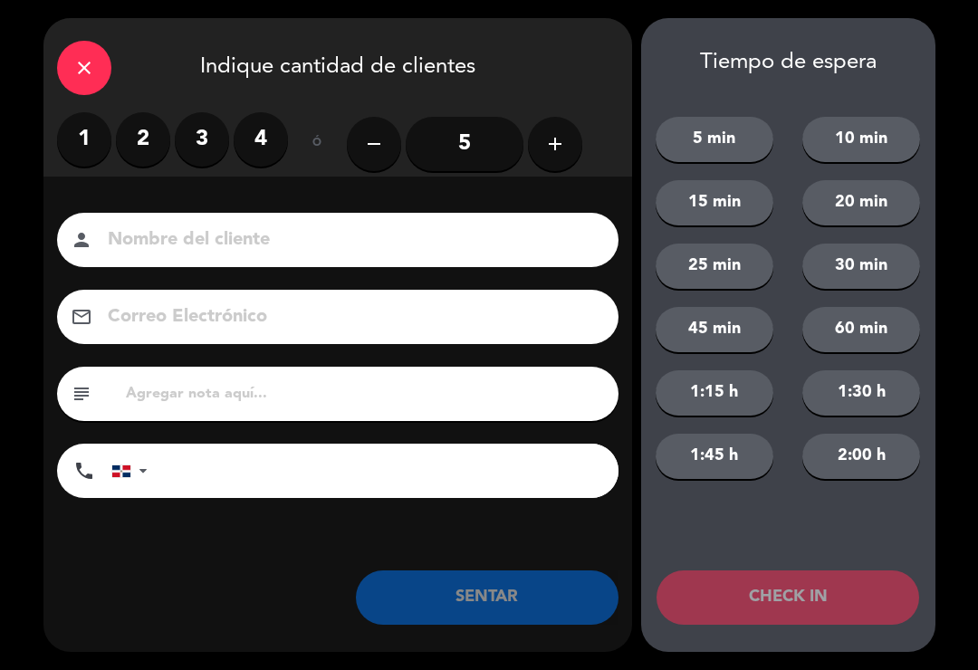
click at [140, 151] on label "2" at bounding box center [143, 139] width 54 height 54
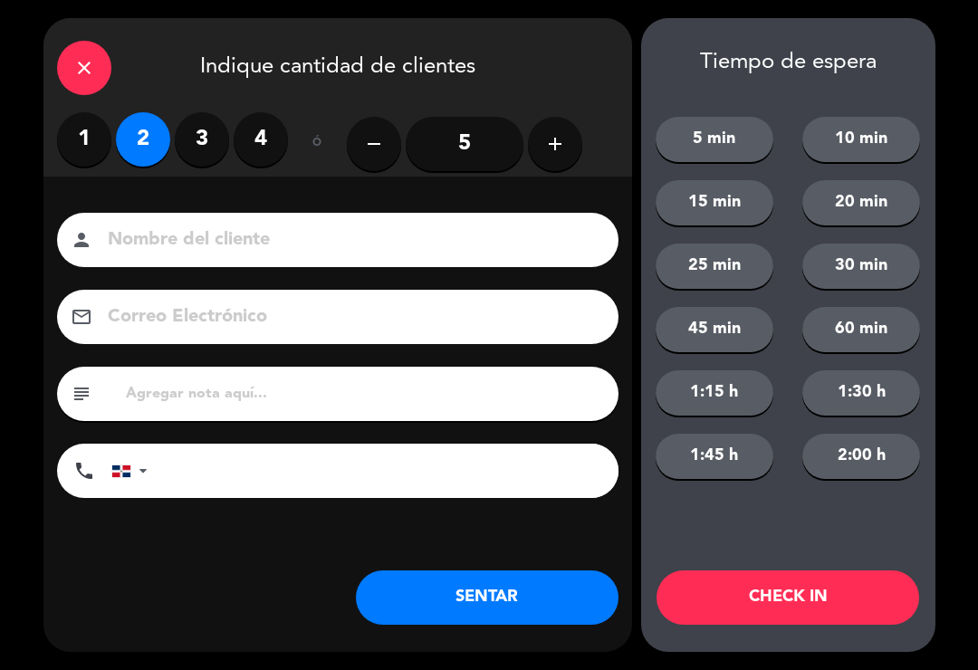
click at [549, 578] on button "SENTAR" at bounding box center [487, 597] width 263 height 54
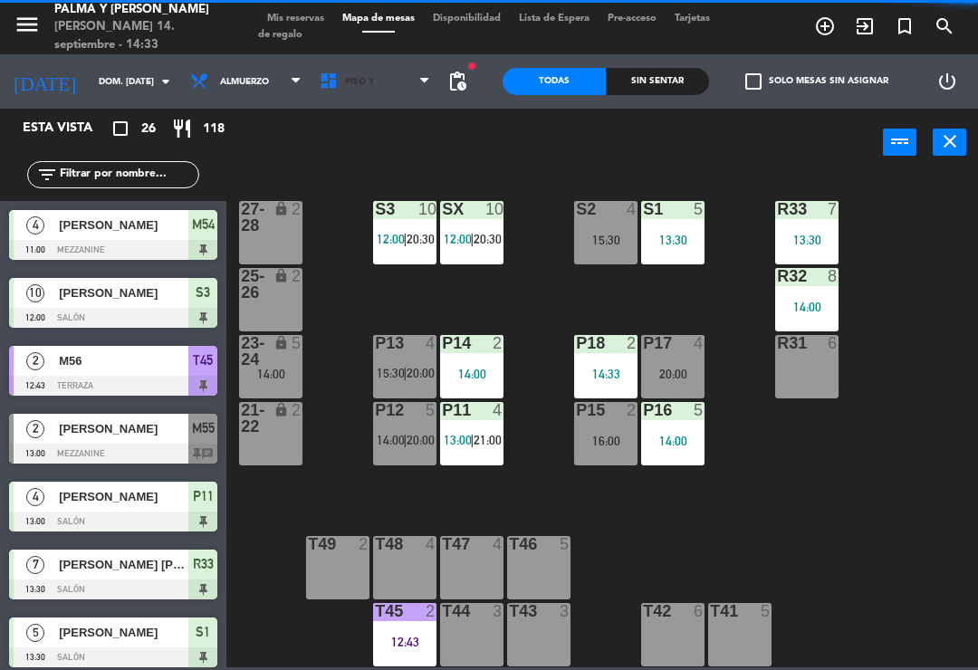
click at [382, 80] on span "Piso 1" at bounding box center [374, 82] width 129 height 40
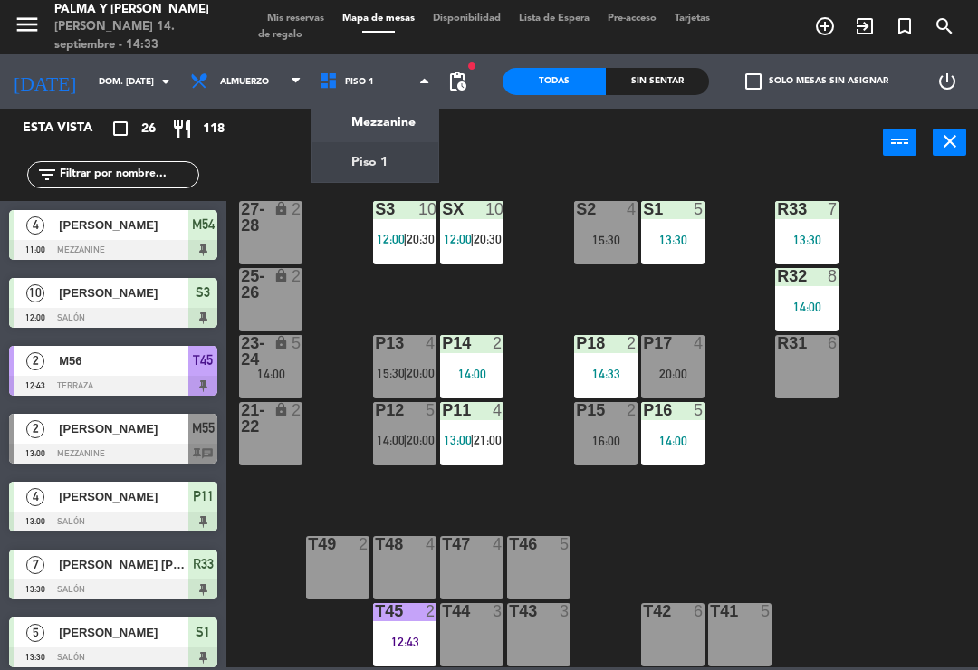
click at [414, 125] on ng-component "menu [PERSON_NAME] y [PERSON_NAME] 14. septiembre - 14:33 Mis reservas Mapa de …" at bounding box center [489, 333] width 978 height 667
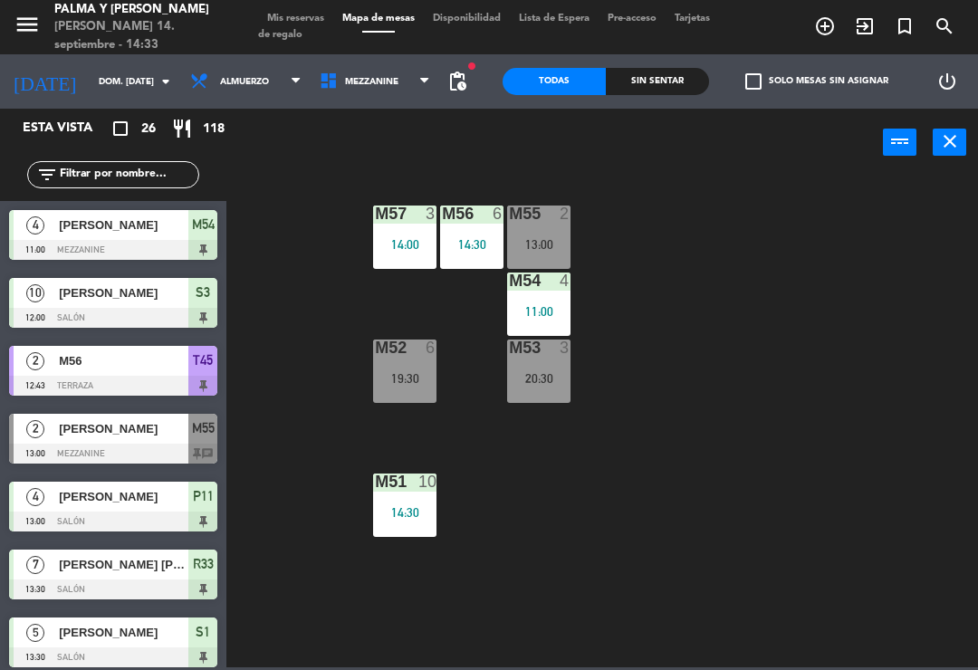
click at [406, 518] on div "14:30" at bounding box center [404, 512] width 63 height 13
click at [752, 558] on div "M57 3 14:00 M56 6 14:30 M55 2 13:00 M54 4 11:00 M52 6 19:30 M53 3 20:30 M51 10 …" at bounding box center [606, 420] width 741 height 493
click at [765, 267] on div "M57 3 14:00 M56 6 14:30 M55 2 13:00 M54 4 11:00 M52 6 19:30 M53 3 20:30 M51 10 …" at bounding box center [606, 420] width 741 height 493
click at [345, 85] on span "Mezzanine" at bounding box center [371, 82] width 53 height 10
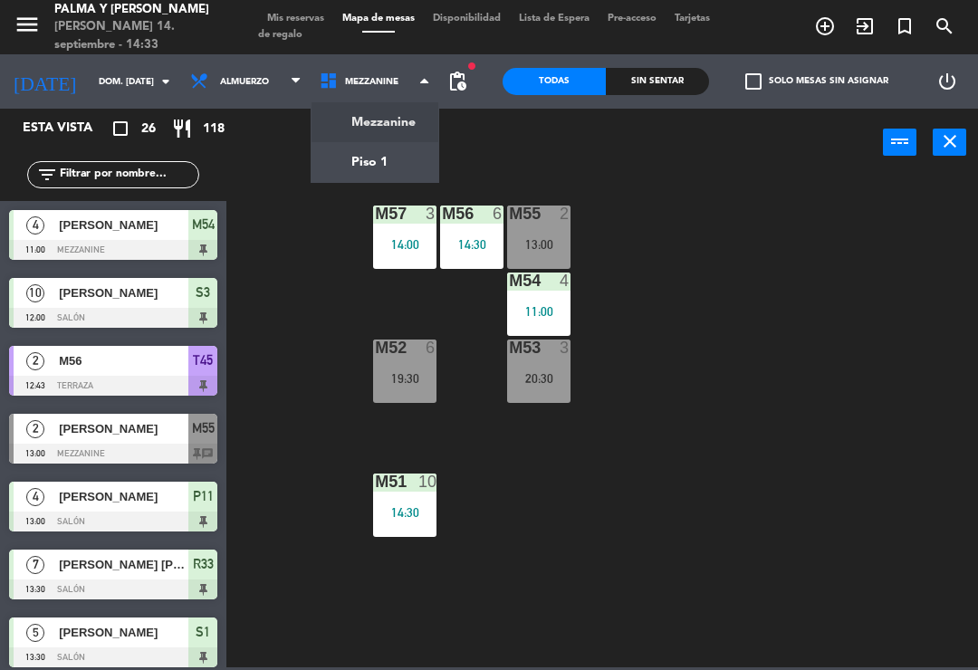
click at [387, 170] on ng-component "menu [PERSON_NAME] y [PERSON_NAME] 14. septiembre - 14:33 Mis reservas Mapa de …" at bounding box center [489, 333] width 978 height 667
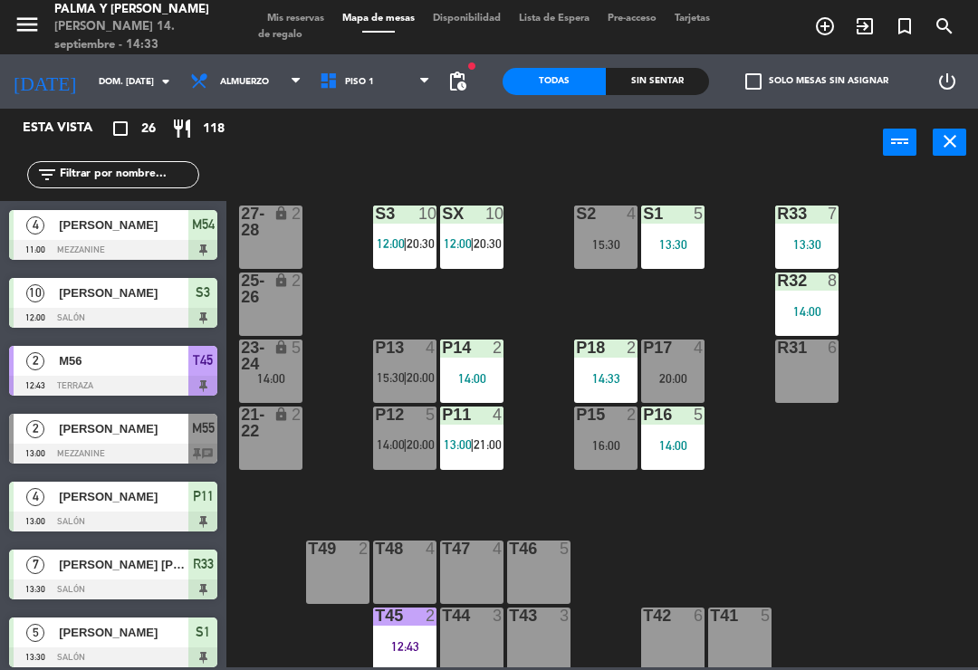
click at [405, 305] on div "R33 7 13:30 S1 5 13:30 S2 4 15:30 S3 10 12:00 | 20:30 SX 10 12:00 | 20:30 27-28…" at bounding box center [606, 420] width 741 height 493
click at [396, 438] on span "14:00" at bounding box center [391, 444] width 28 height 14
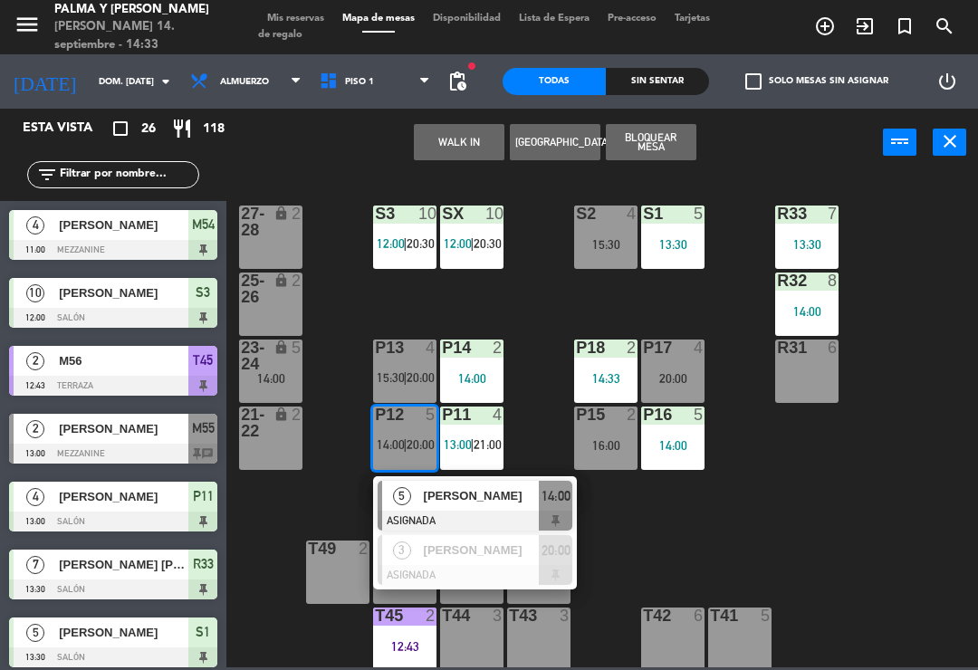
click at [476, 503] on span "[PERSON_NAME]" at bounding box center [482, 495] width 116 height 19
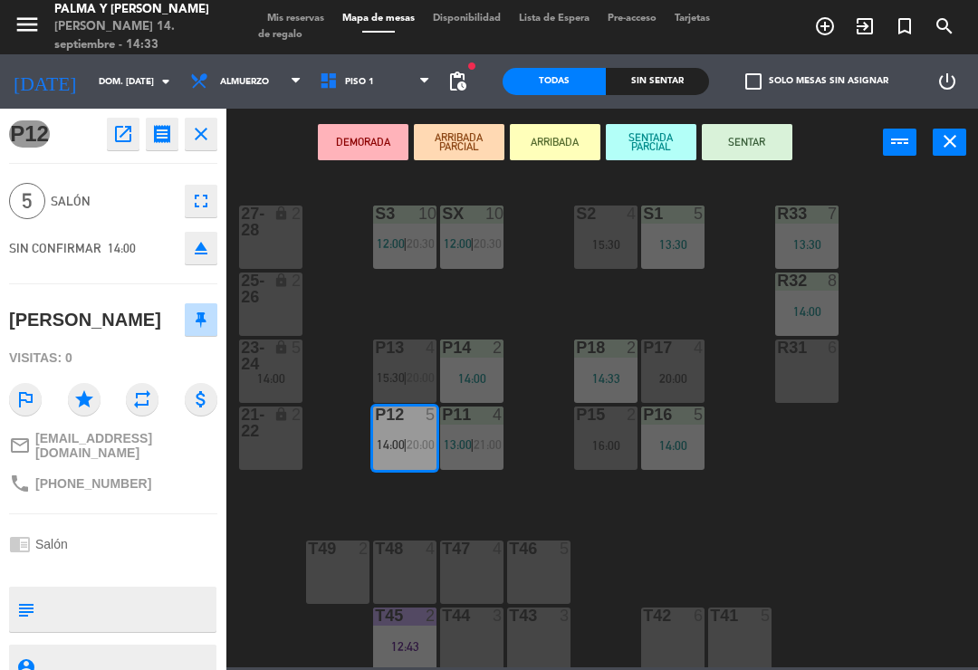
click at [281, 444] on div "21-22 lock 2" at bounding box center [270, 437] width 63 height 63
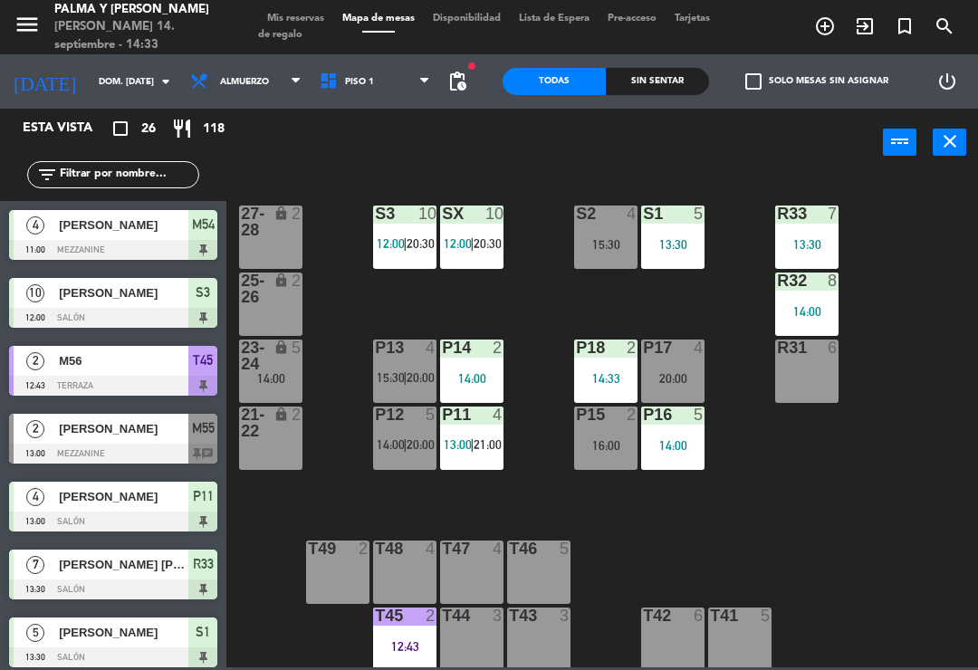
click at [424, 444] on span "20:00" at bounding box center [420, 444] width 28 height 14
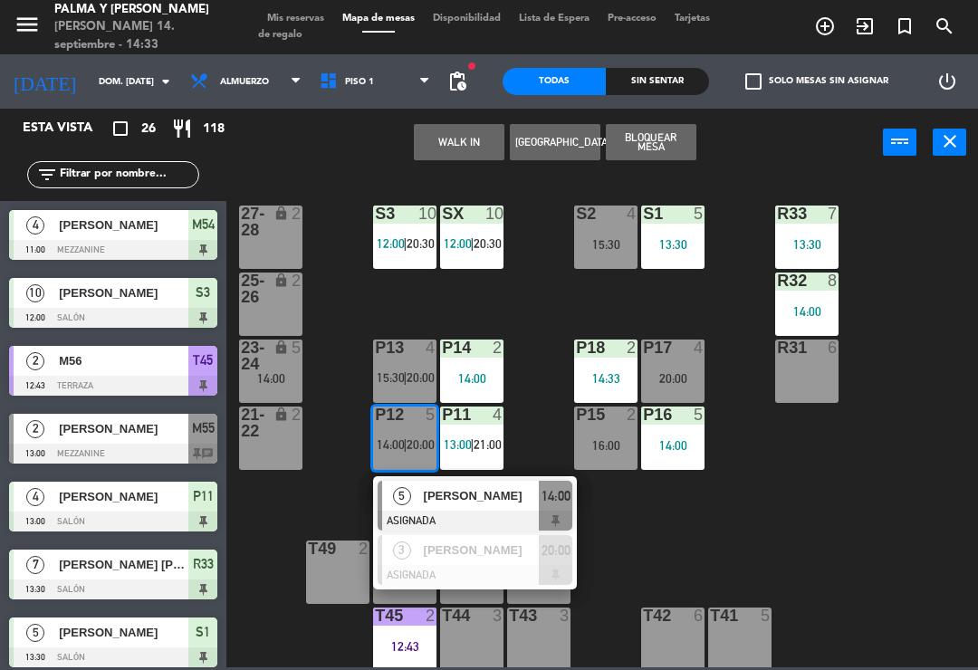
click at [446, 482] on div "[PERSON_NAME]" at bounding box center [481, 496] width 118 height 30
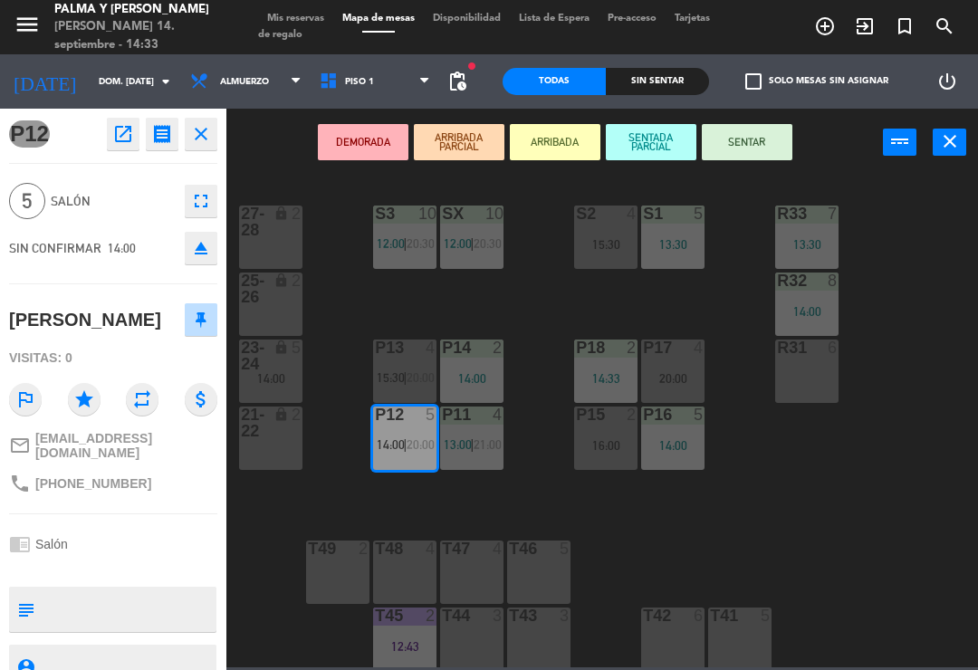
click at [368, 139] on button "DEMORADA" at bounding box center [363, 142] width 91 height 36
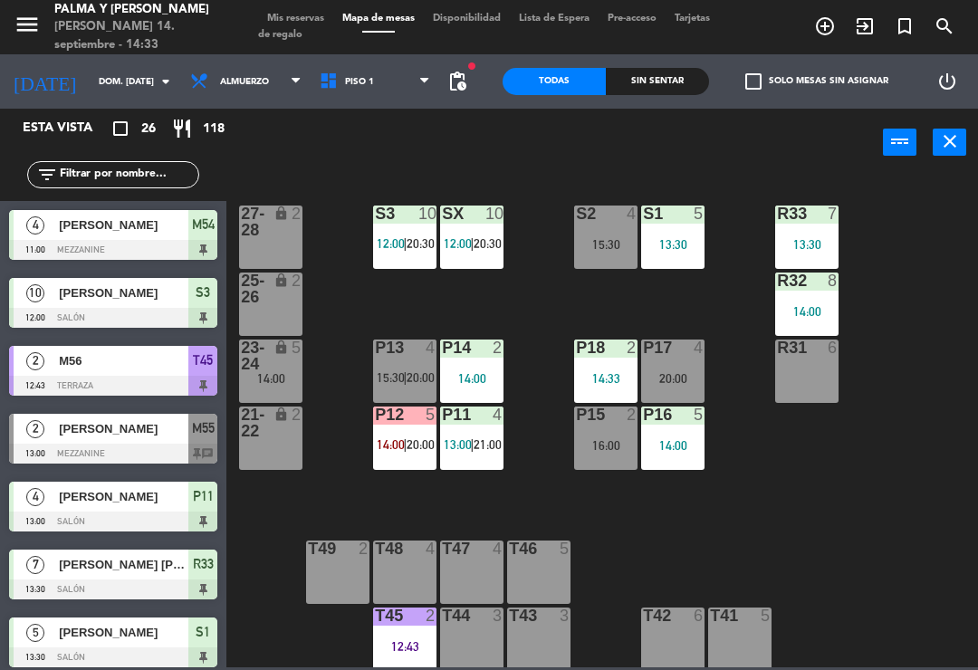
click at [415, 437] on span "20:00" at bounding box center [420, 444] width 28 height 14
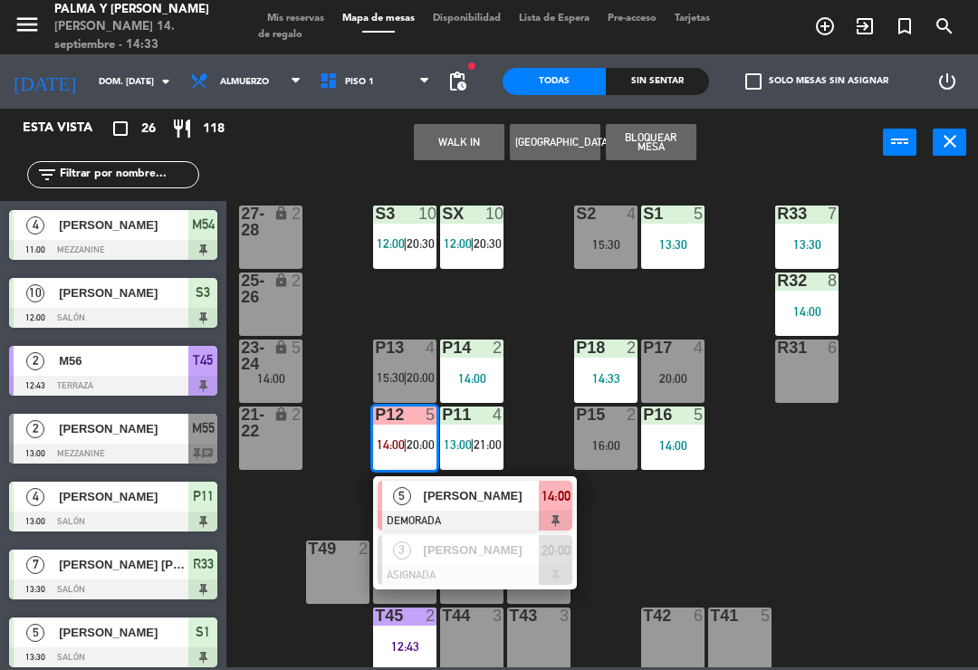
click at [443, 506] on div "[PERSON_NAME]" at bounding box center [481, 496] width 118 height 30
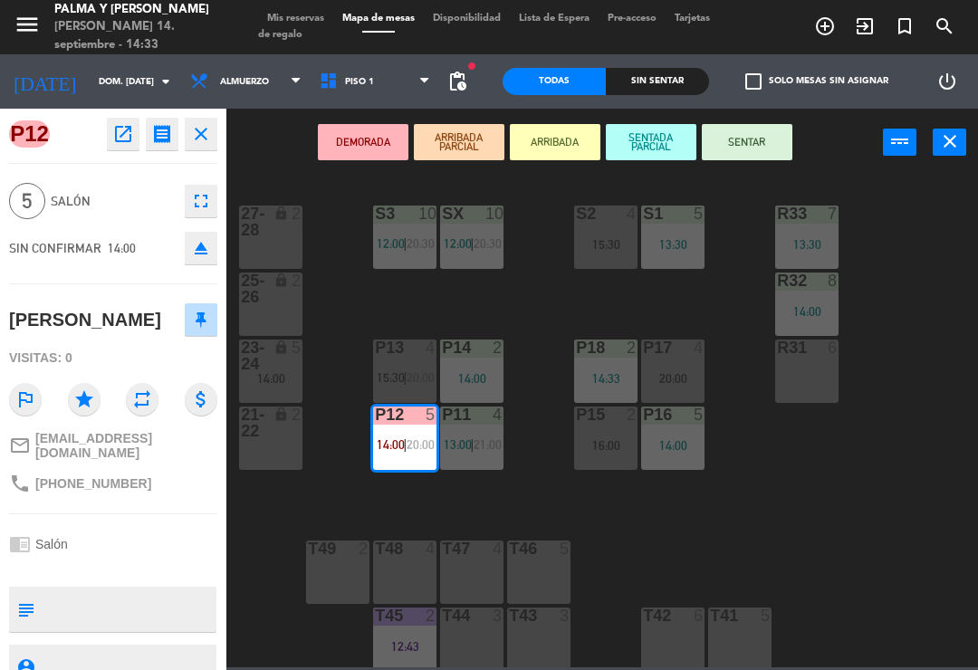
click at [296, 448] on div "21-22 lock 2" at bounding box center [270, 437] width 63 height 63
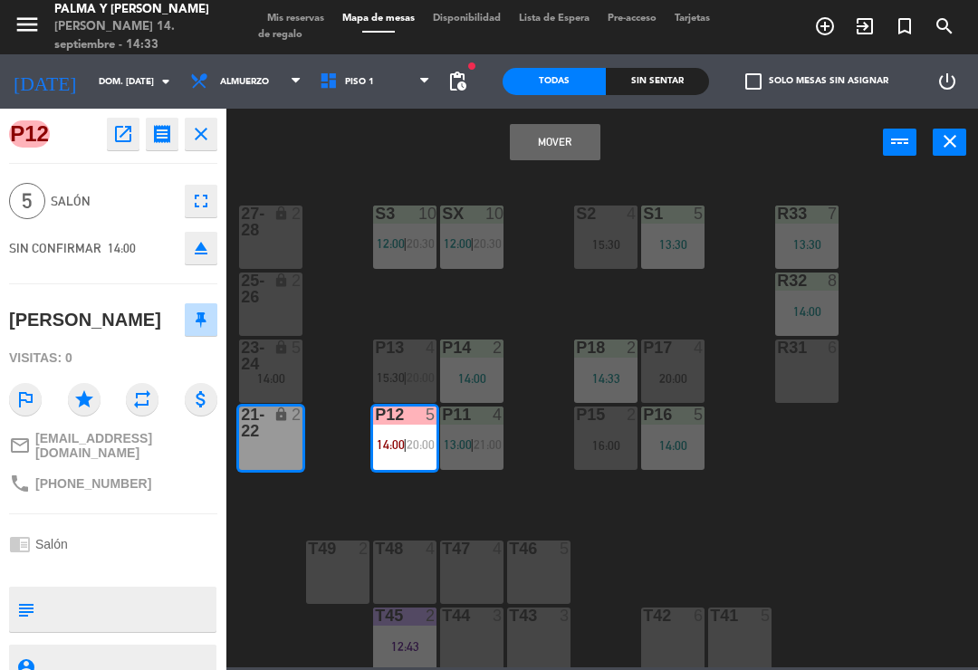
click at [530, 148] on button "Mover" at bounding box center [555, 142] width 91 height 36
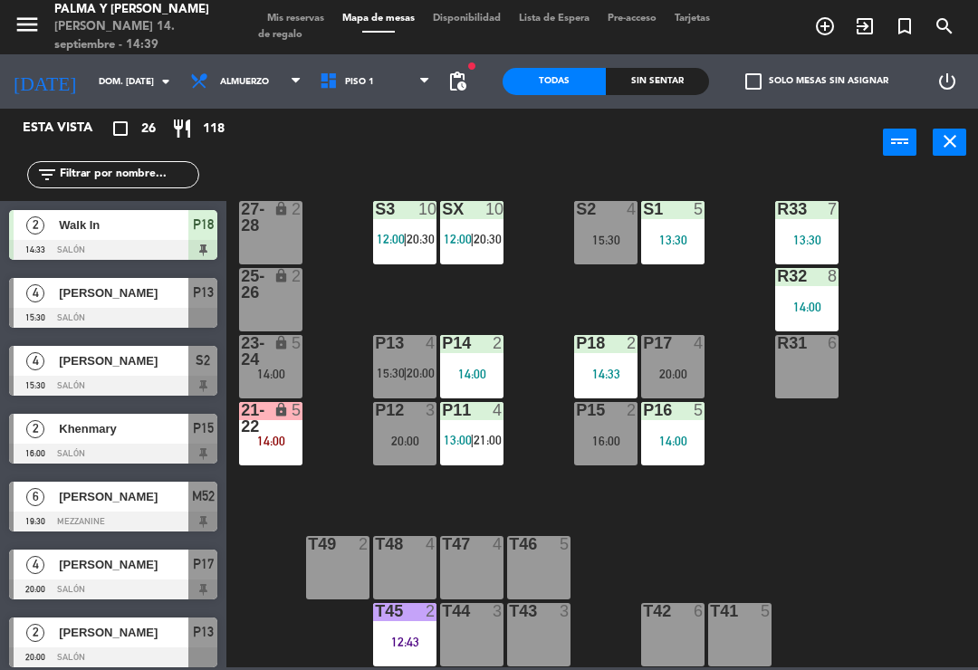
scroll to position [1017, 0]
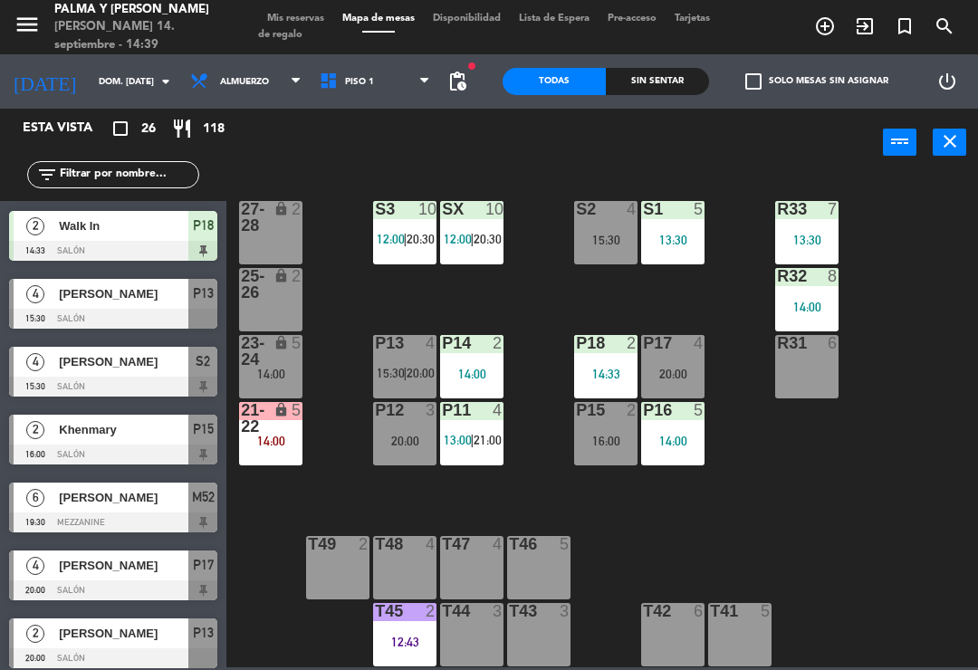
click at [836, 305] on div "14:00" at bounding box center [806, 307] width 63 height 13
click at [938, 540] on div "R33 7 13:30 S1 5 13:30 S2 4 15:30 S3 10 12:00 | 20:30 SX 10 12:00 | 20:30 27-28…" at bounding box center [606, 420] width 741 height 493
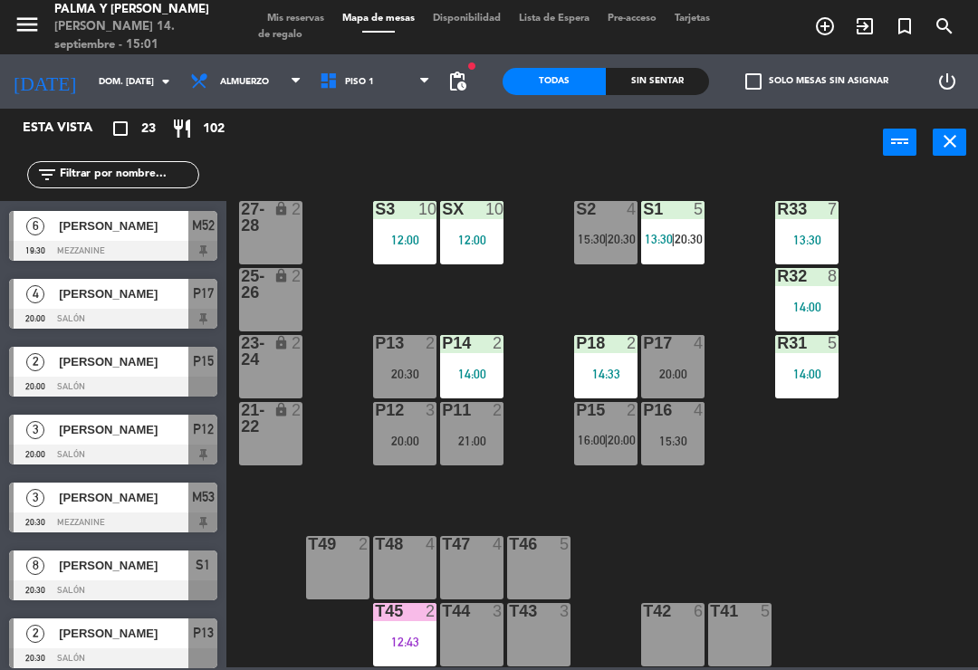
click at [413, 626] on div "T45 2 12:43" at bounding box center [404, 634] width 63 height 63
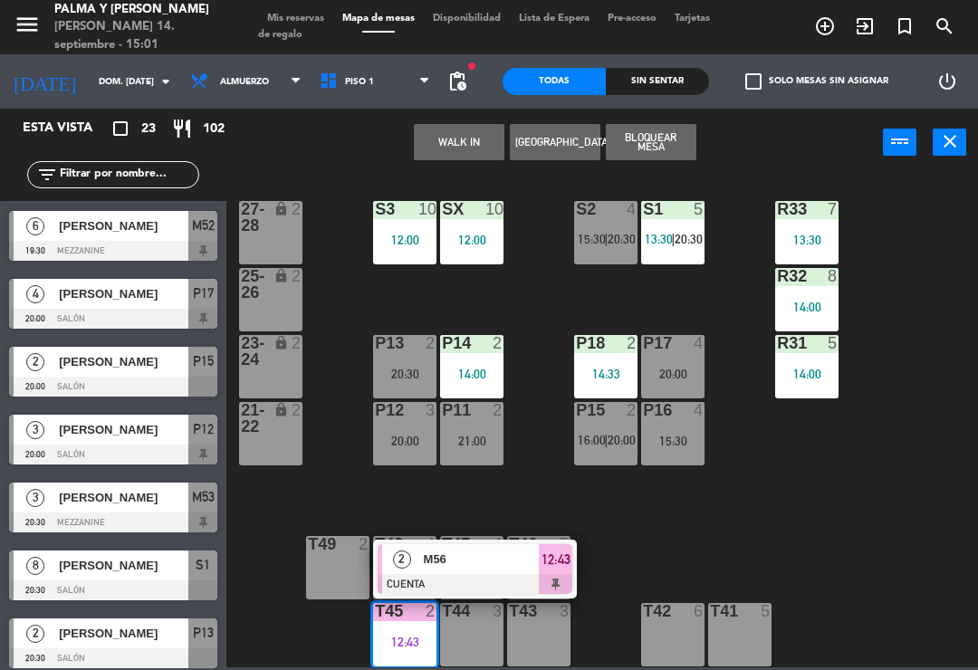
click at [467, 560] on span "M56" at bounding box center [482, 558] width 116 height 19
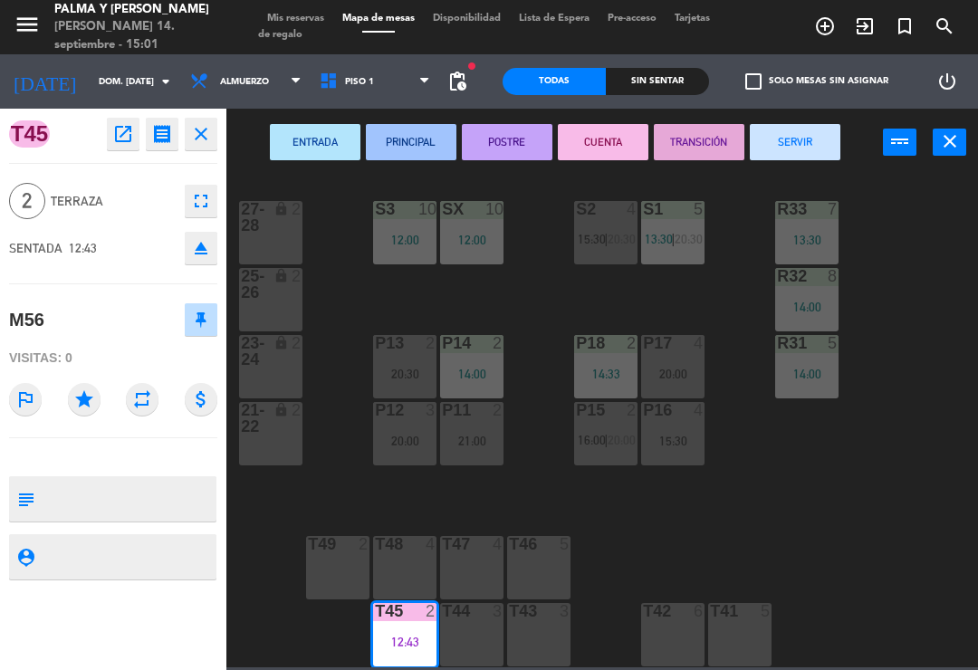
click at [824, 137] on button "SERVIR" at bounding box center [795, 142] width 91 height 36
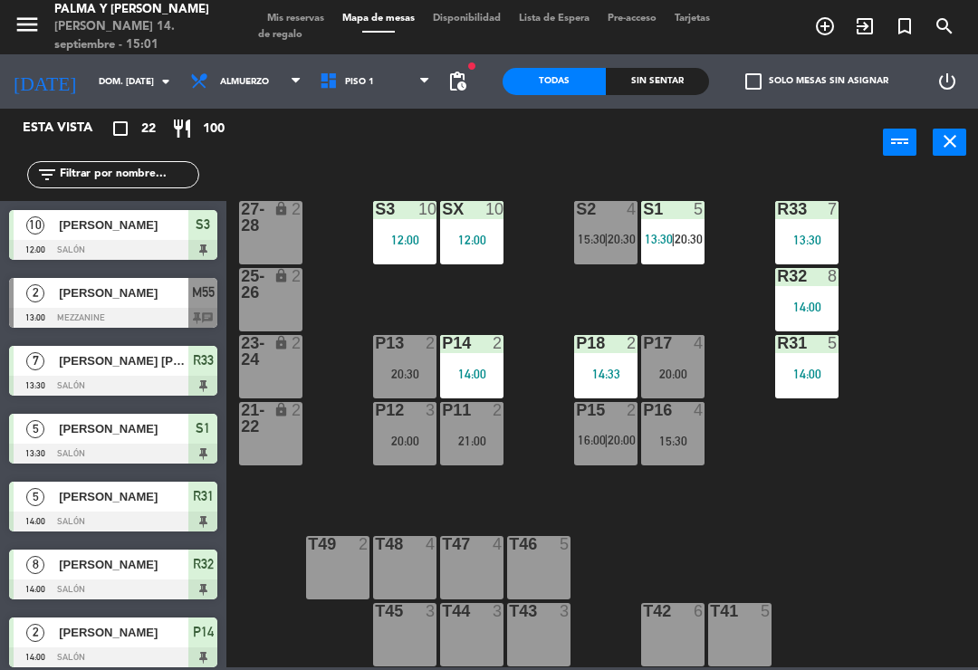
click at [931, 462] on div "R33 7 13:30 S1 5 13:30 | 20:30 S2 4 15:30 | 20:30 S3 10 12:00 SX 10 12:00 27-28…" at bounding box center [606, 420] width 741 height 493
click at [946, 307] on div "R33 7 13:30 S1 5 13:30 | 20:30 S2 4 15:30 | 20:30 S3 10 12:00 SX 10 12:00 27-28…" at bounding box center [606, 420] width 741 height 493
click at [713, 518] on div "R33 7 13:30 S1 5 13:30 | 20:30 S2 4 15:30 | 20:30 S3 10 12:00 SX 10 12:00 27-28…" at bounding box center [606, 420] width 741 height 493
click at [853, 554] on div "R33 7 13:30 S1 5 13:30 | 20:30 S2 4 15:30 | 20:30 S3 10 12:00 SX 10 12:00 27-28…" at bounding box center [606, 420] width 741 height 493
click at [408, 449] on div "P12 3 20:00" at bounding box center [404, 433] width 63 height 63
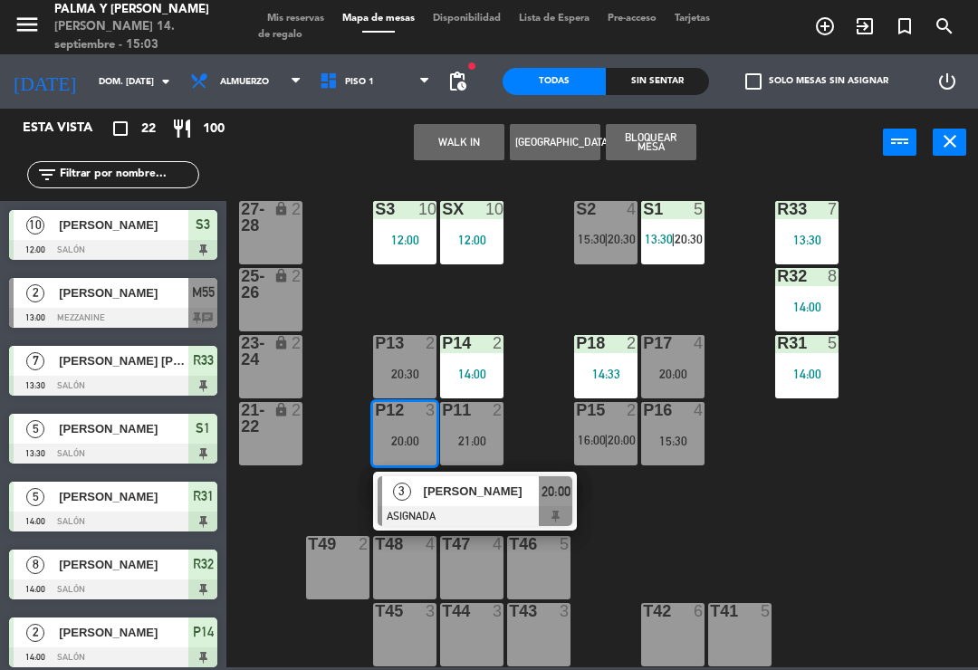
click at [480, 147] on button "WALK IN" at bounding box center [459, 142] width 91 height 36
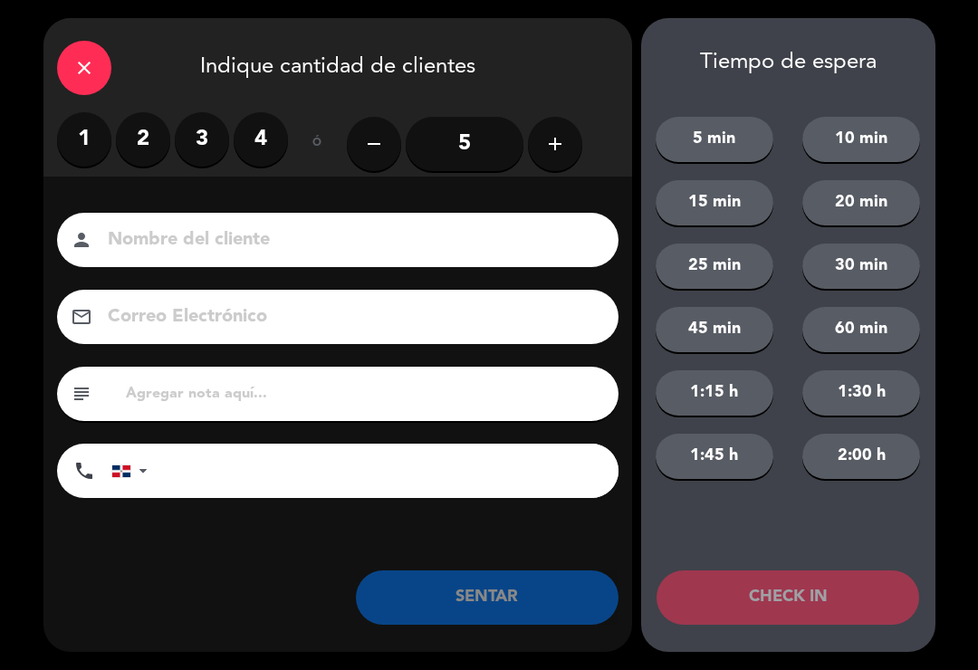
click at [157, 145] on label "2" at bounding box center [143, 139] width 54 height 54
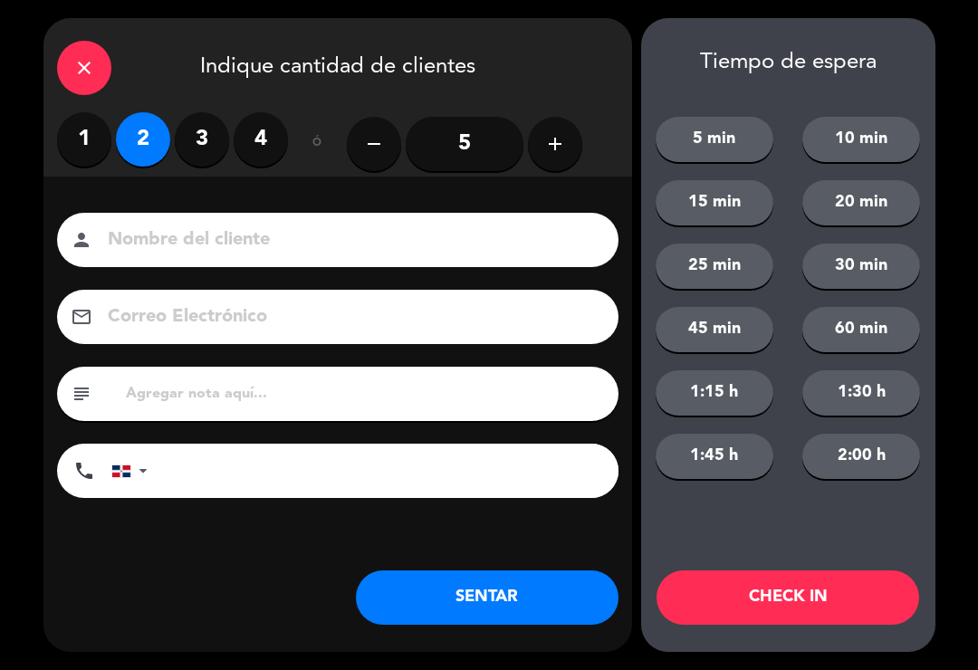
click at [499, 588] on button "SENTAR" at bounding box center [487, 597] width 263 height 54
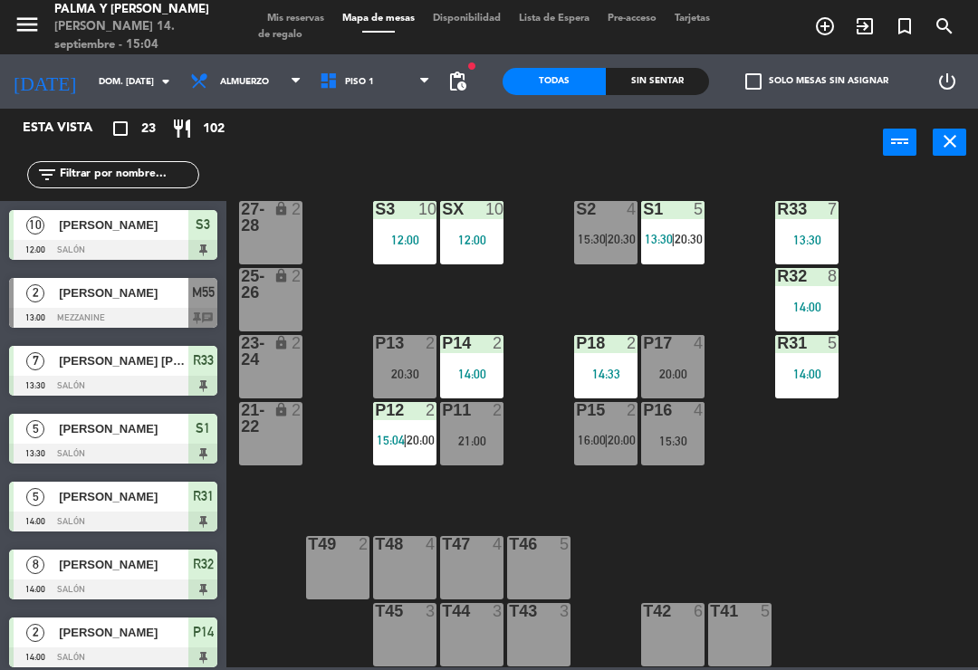
click at [464, 512] on div "R33 7 13:30 S1 5 13:30 | 20:30 S2 4 15:30 | 20:30 S3 10 12:00 SX 10 12:00 27-28…" at bounding box center [606, 420] width 741 height 493
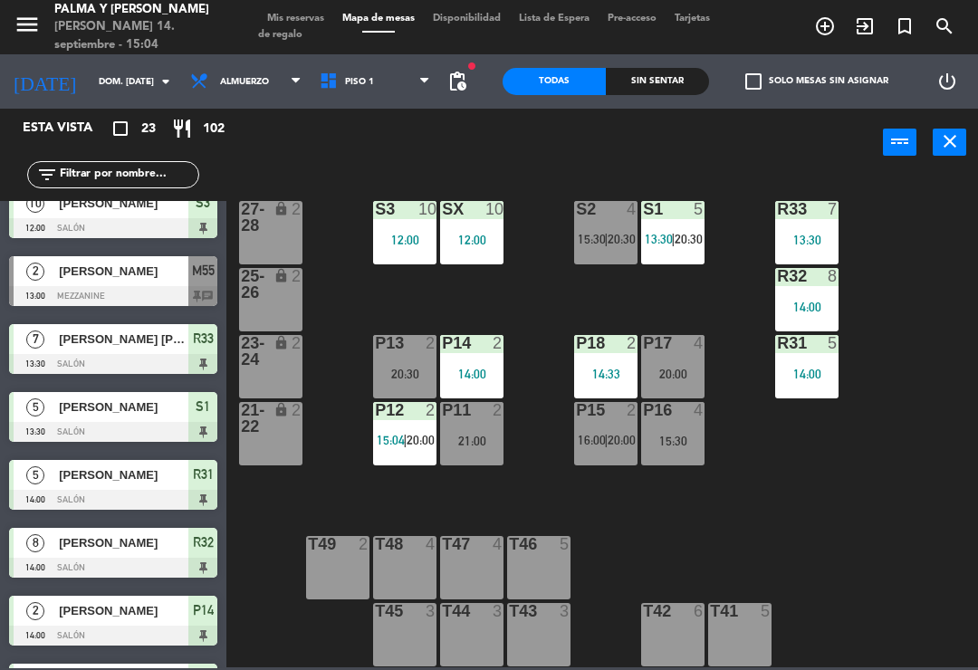
scroll to position [18, 0]
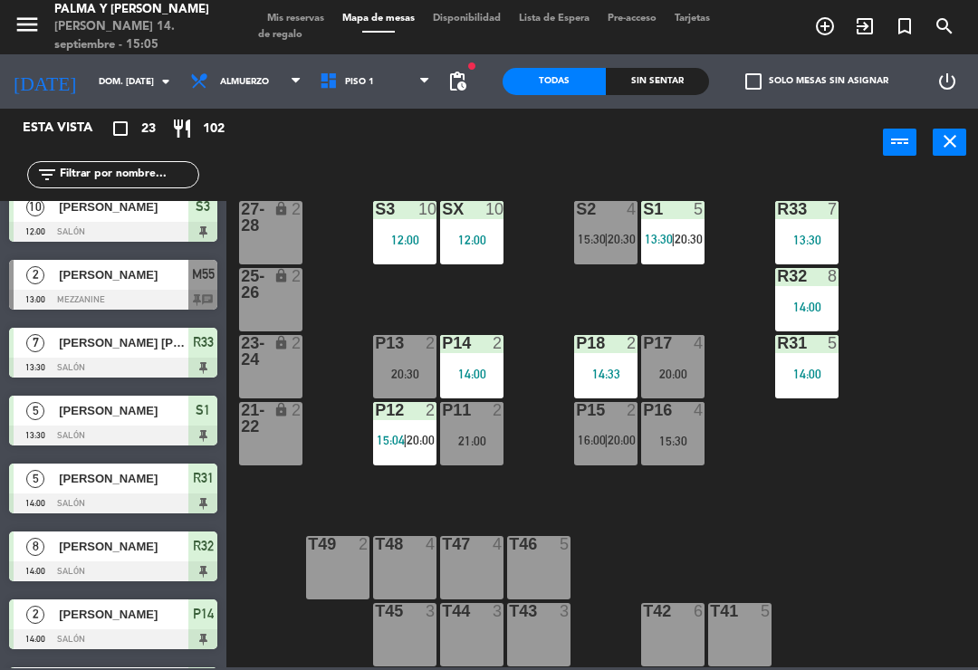
click at [683, 77] on div "Sin sentar" at bounding box center [657, 81] width 103 height 27
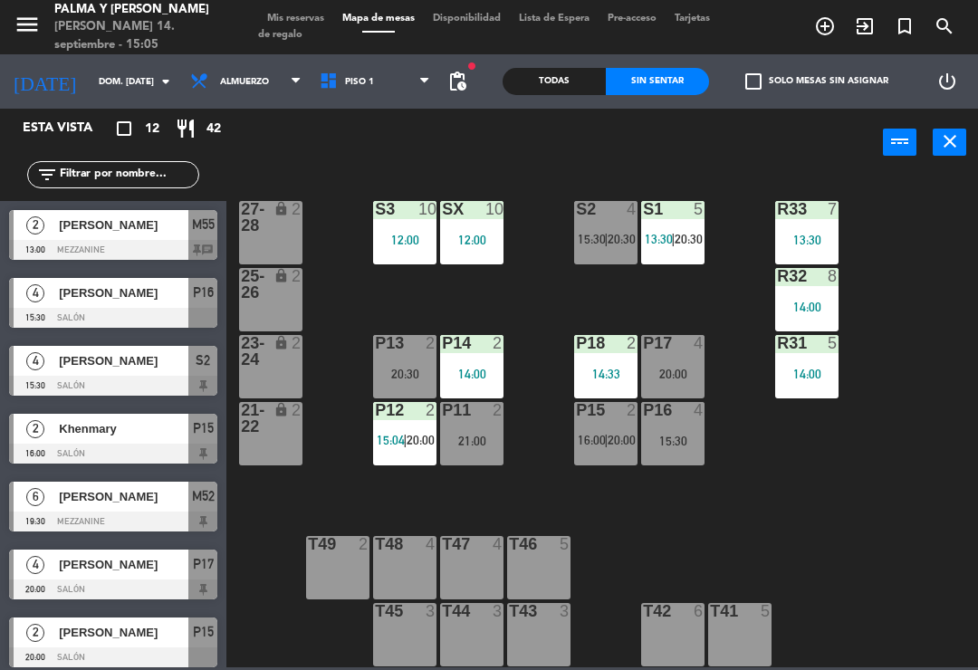
scroll to position [0, 0]
click at [565, 83] on div "Todas" at bounding box center [553, 81] width 103 height 27
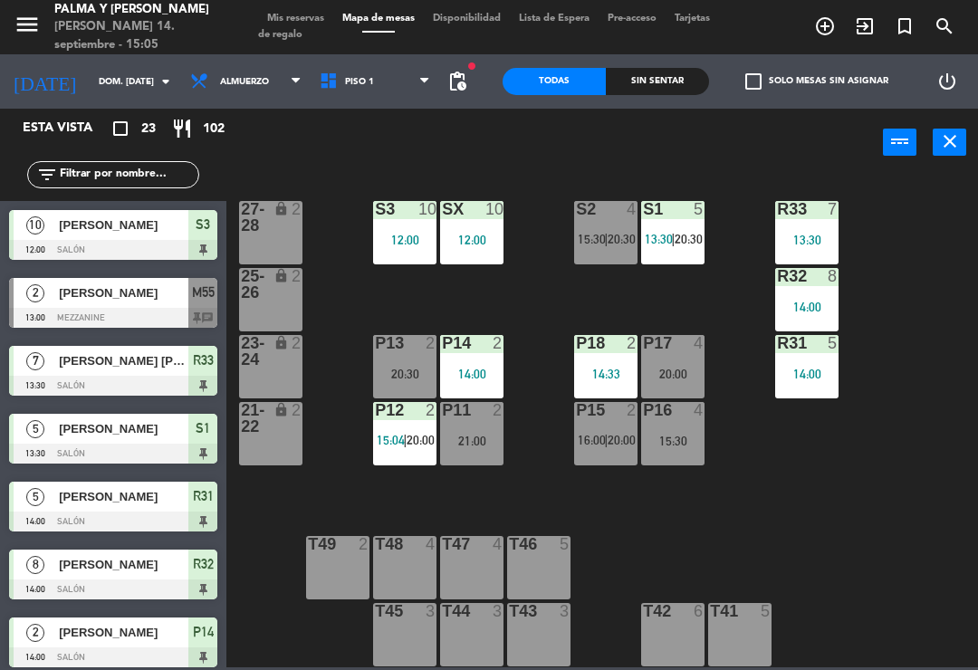
click at [677, 72] on div "Sin sentar" at bounding box center [657, 81] width 103 height 27
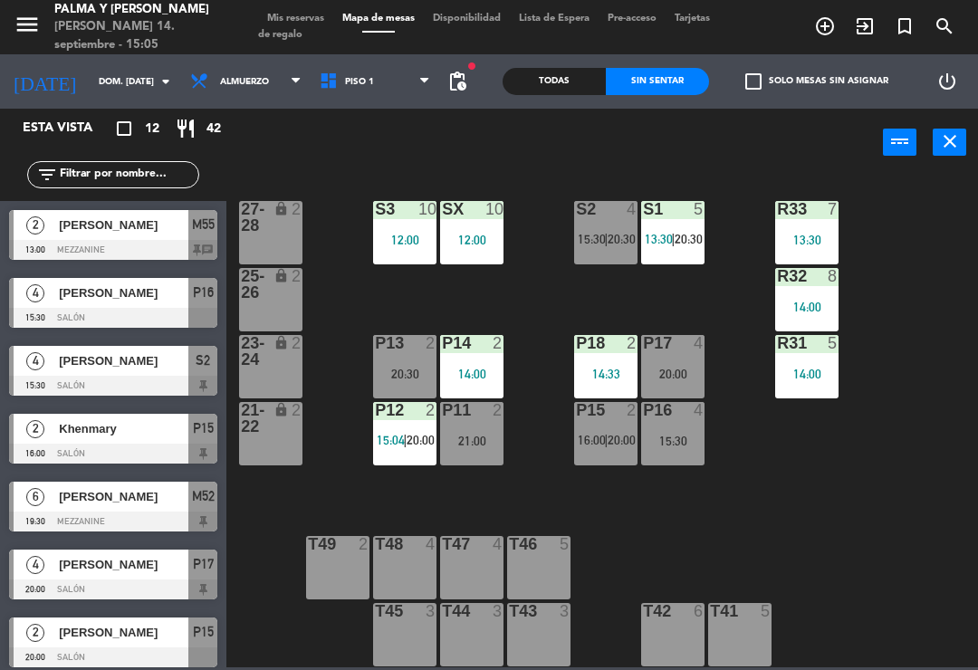
click at [563, 86] on div "Todas" at bounding box center [553, 81] width 103 height 27
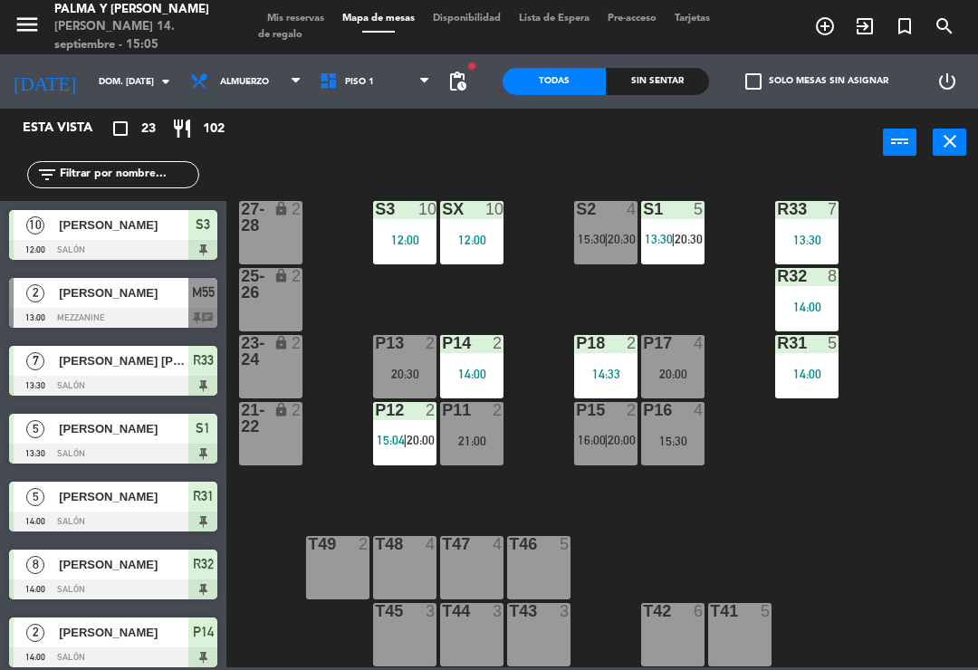
click at [648, 94] on div "Sin sentar" at bounding box center [657, 81] width 103 height 27
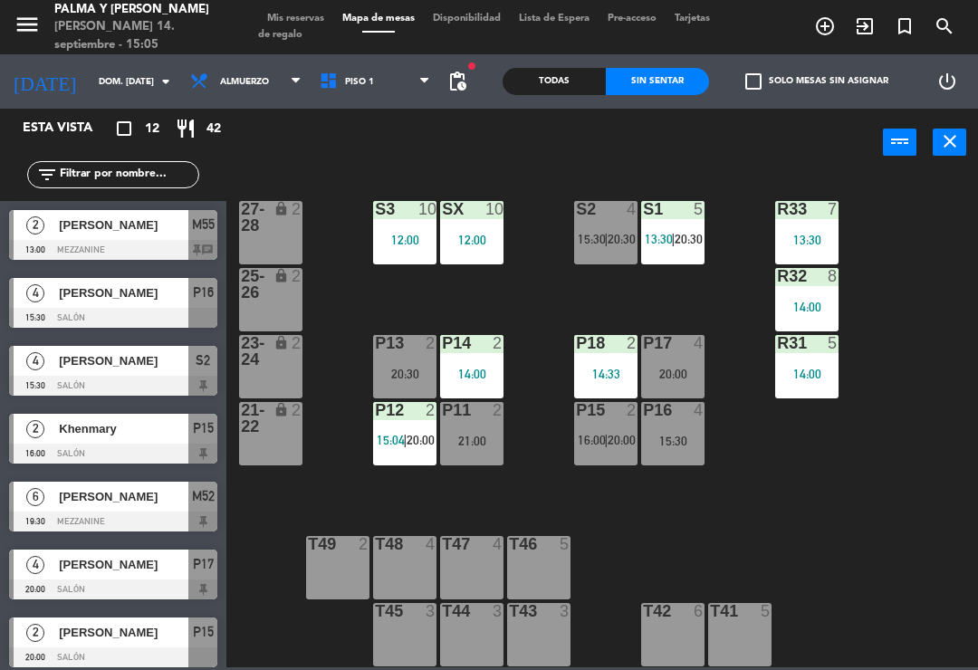
click at [556, 93] on div "Todas" at bounding box center [553, 81] width 103 height 27
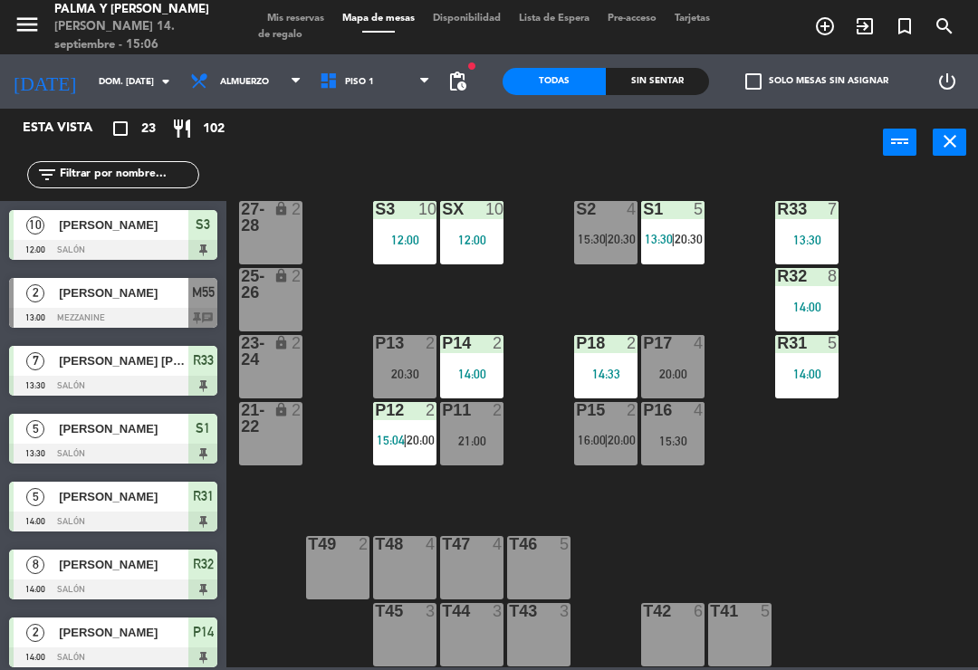
click at [671, 80] on div "Sin sentar" at bounding box center [657, 81] width 103 height 27
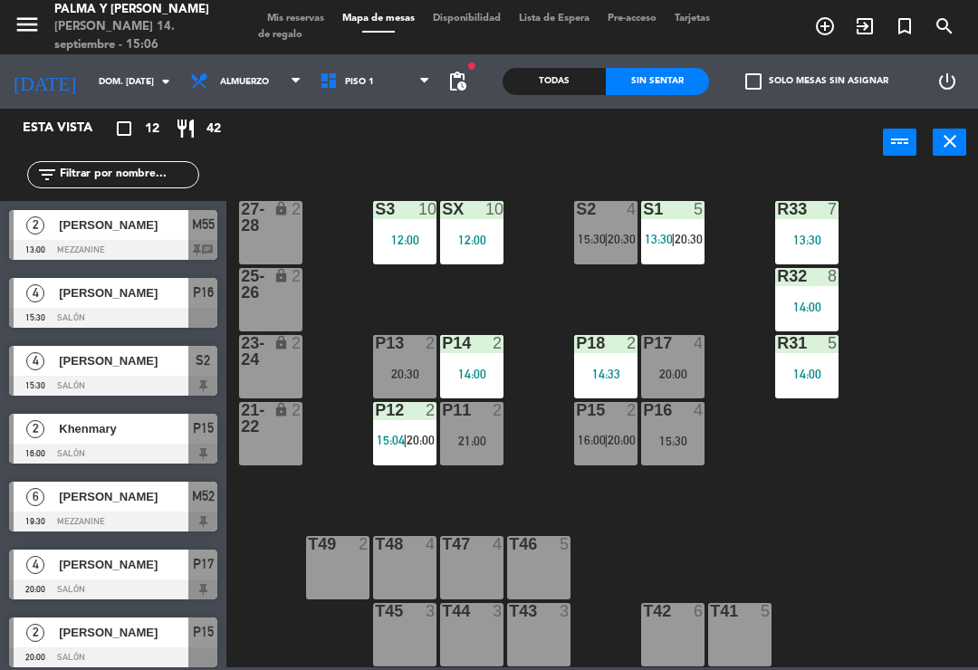
click at [569, 80] on div "Todas" at bounding box center [553, 81] width 103 height 27
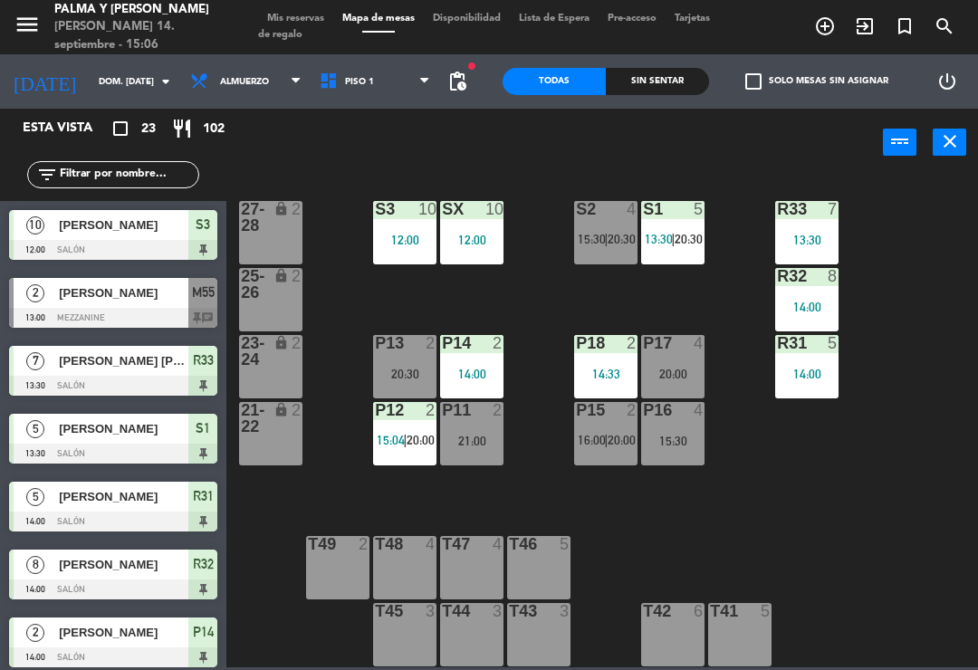
click at [680, 435] on div "15:30" at bounding box center [672, 441] width 63 height 13
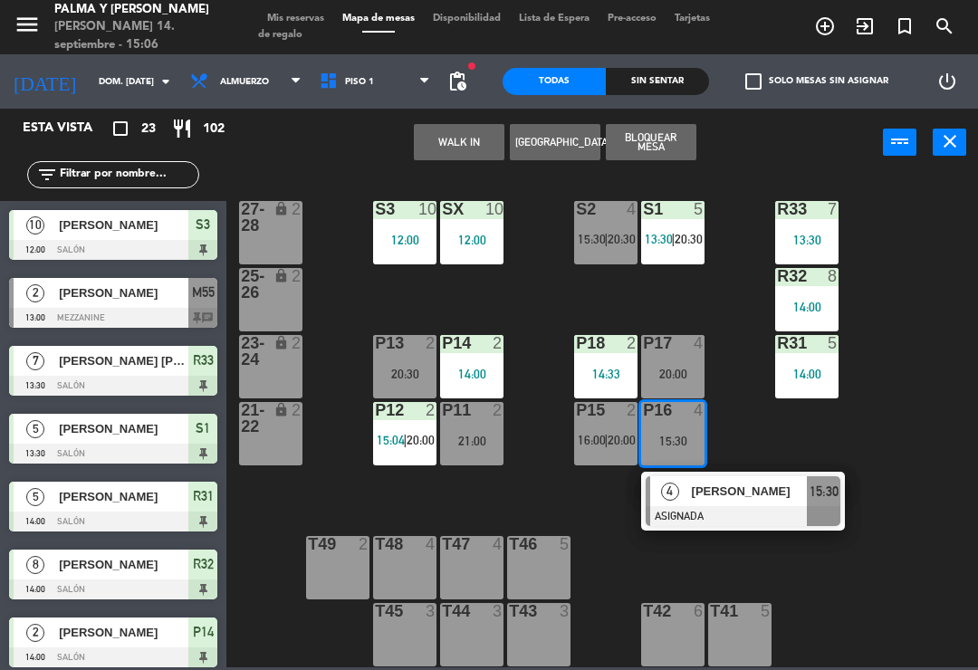
click at [705, 510] on div at bounding box center [742, 516] width 195 height 20
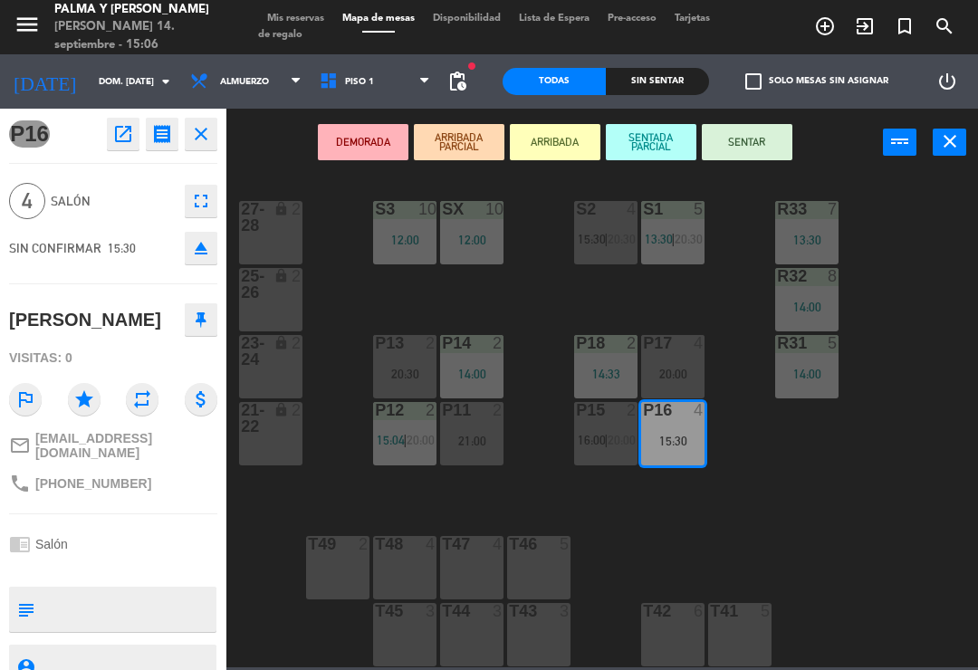
click at [676, 357] on div "P17 4 20:00" at bounding box center [672, 366] width 63 height 63
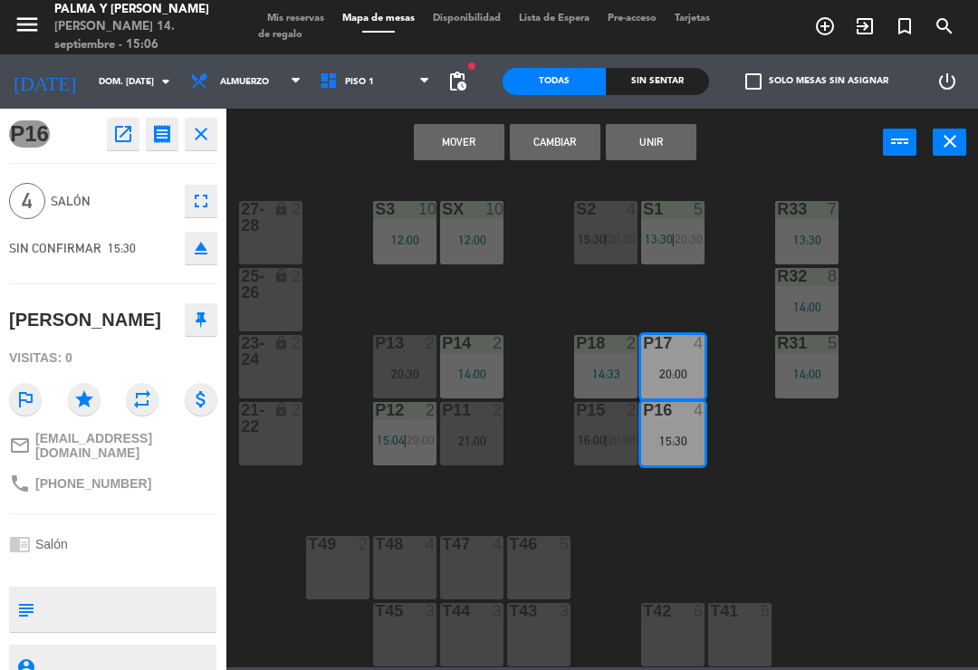
click at [469, 131] on button "Mover" at bounding box center [459, 142] width 91 height 36
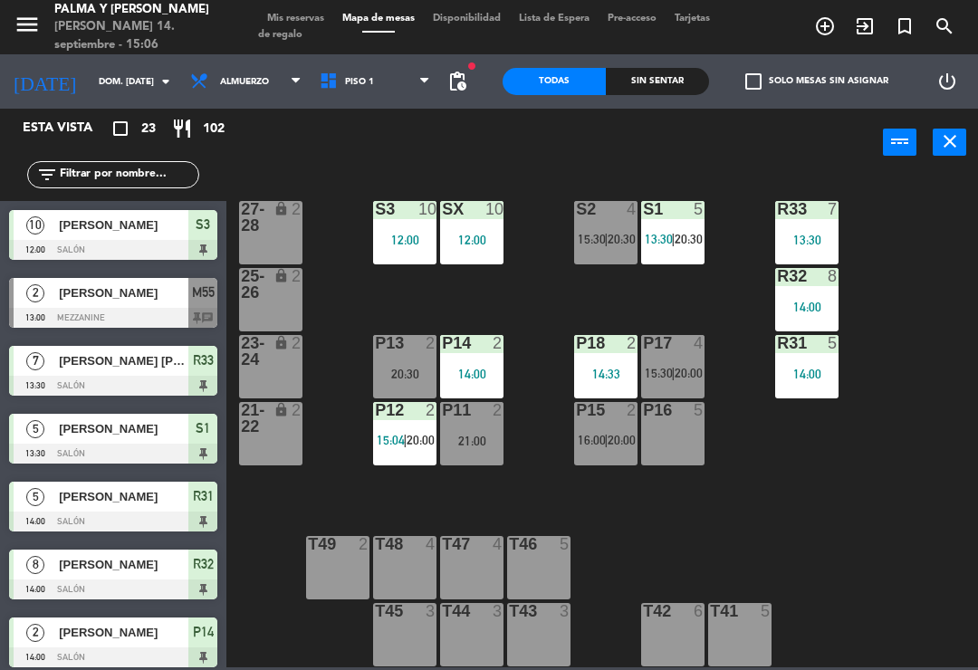
click at [679, 437] on div "P16 5" at bounding box center [672, 433] width 63 height 63
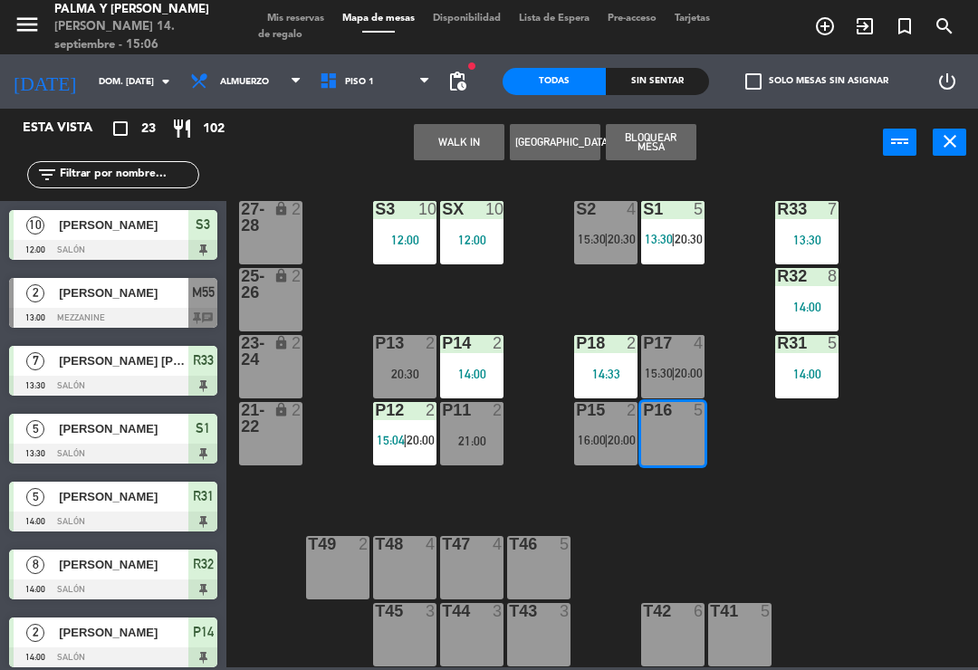
click at [450, 139] on button "WALK IN" at bounding box center [459, 142] width 91 height 36
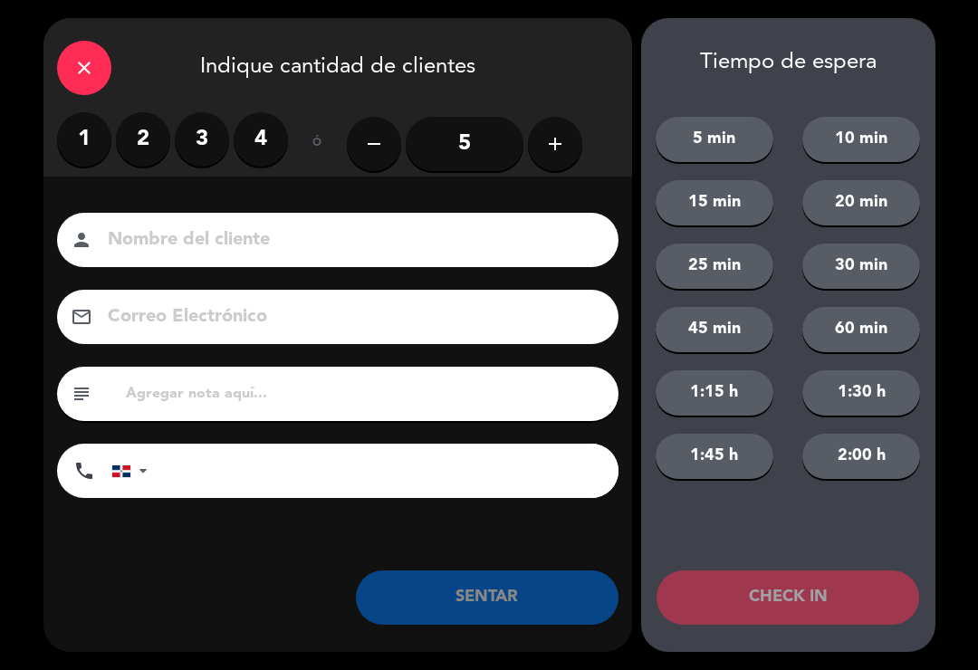
click at [133, 144] on label "2" at bounding box center [143, 139] width 54 height 54
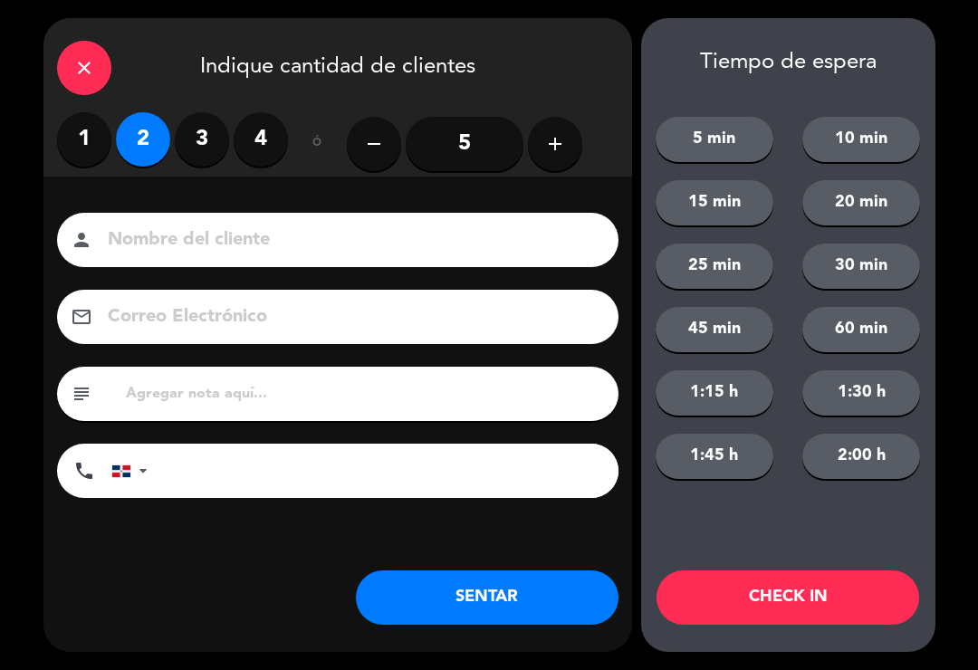
click at [553, 588] on button "SENTAR" at bounding box center [487, 597] width 263 height 54
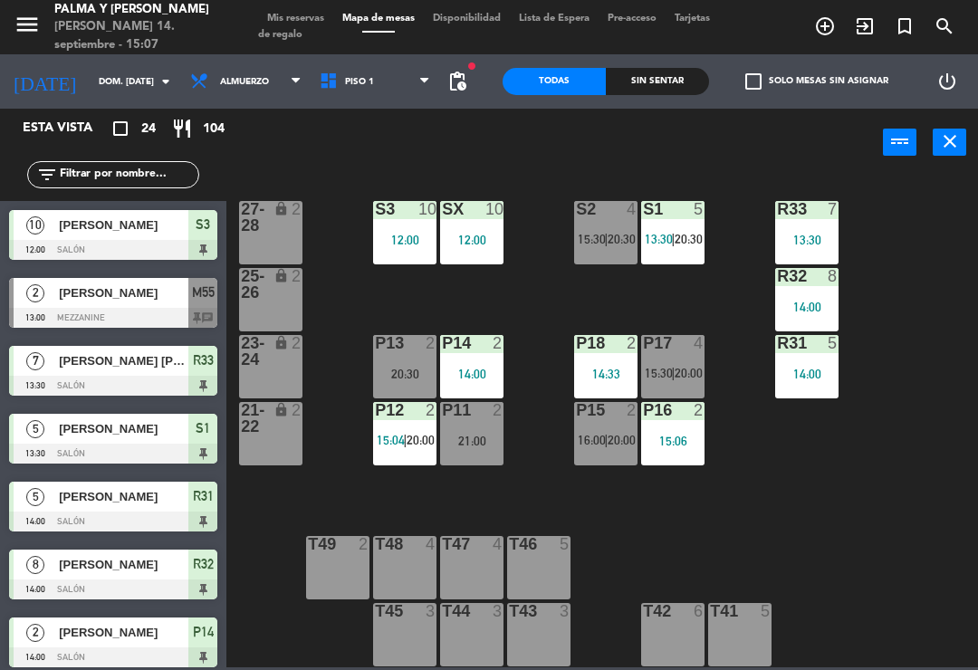
click at [101, 81] on input "dom. [DATE]" at bounding box center [152, 82] width 124 height 28
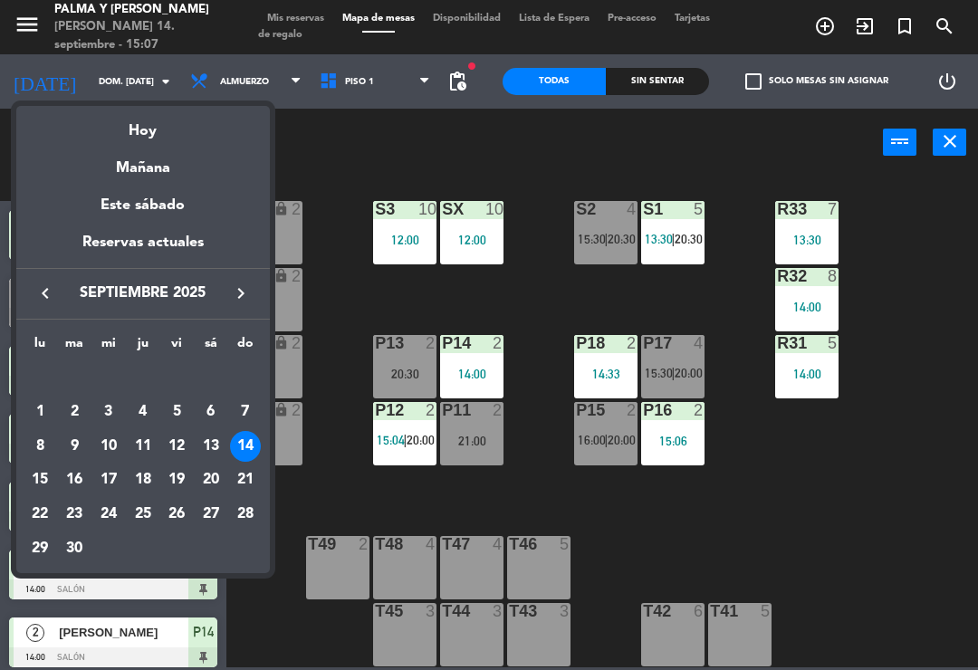
click at [248, 297] on icon "keyboard_arrow_right" at bounding box center [241, 293] width 22 height 22
click at [102, 449] on div "8" at bounding box center [108, 446] width 31 height 31
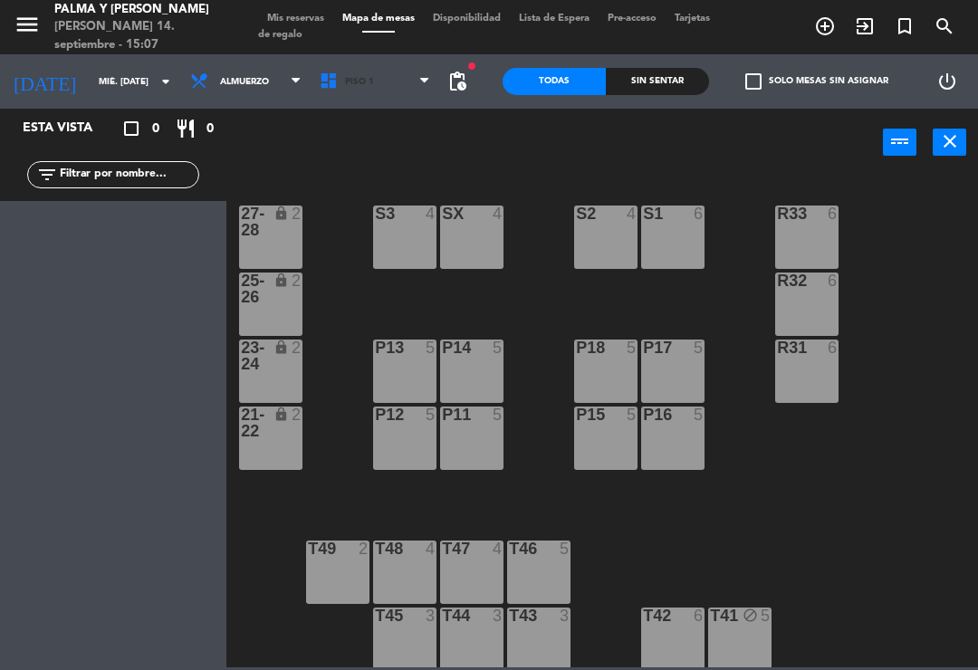
click at [345, 81] on span "Piso 1" at bounding box center [359, 82] width 29 height 10
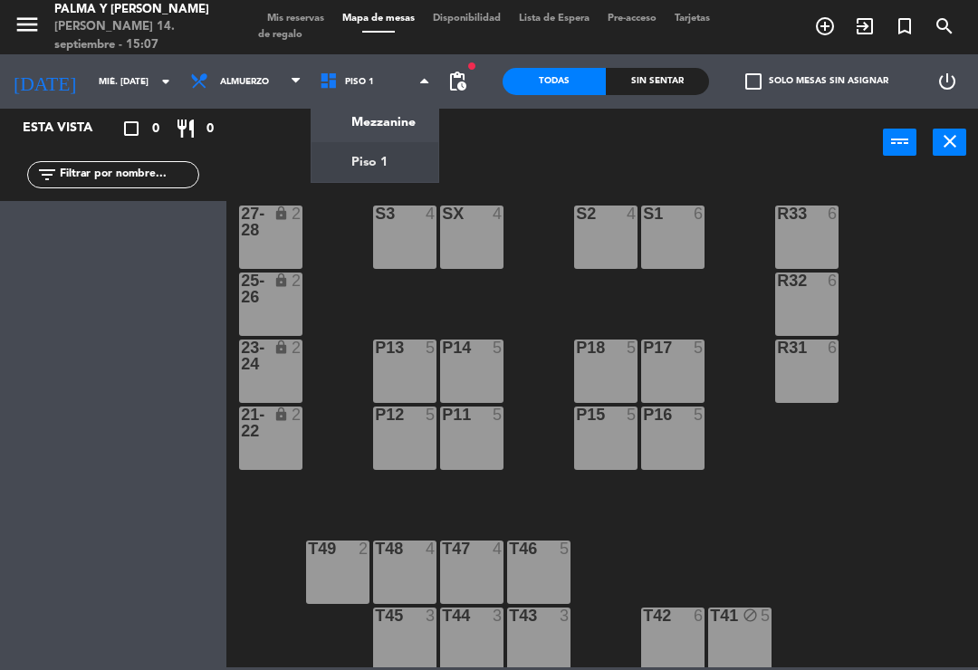
click at [387, 122] on ng-component "menu [PERSON_NAME] y [PERSON_NAME] 14. septiembre - 15:07 Mis reservas Mapa de …" at bounding box center [489, 333] width 978 height 667
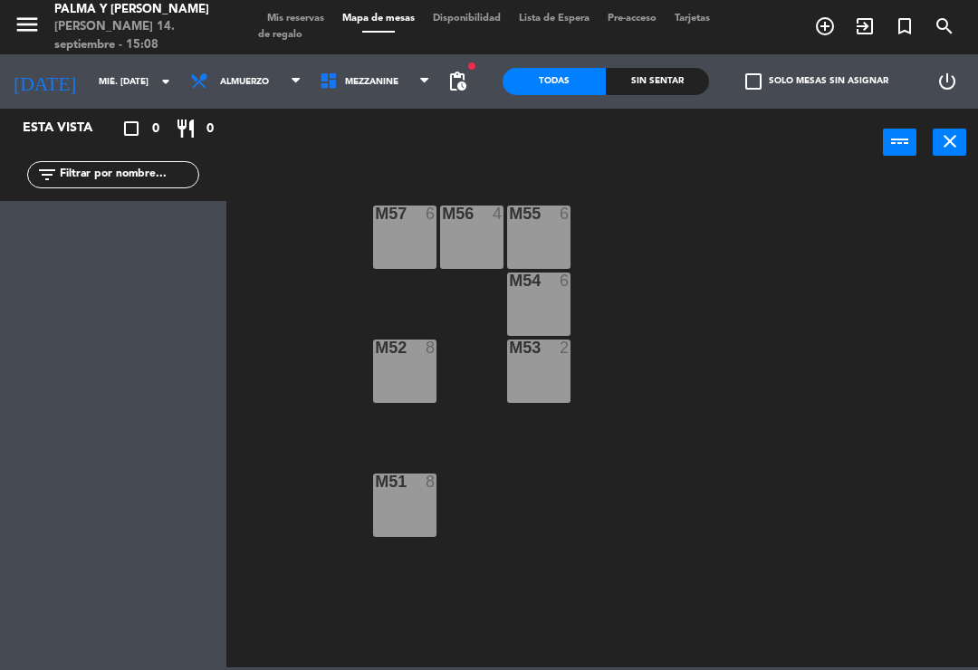
click at [90, 81] on input "mié. [DATE]" at bounding box center [152, 82] width 124 height 28
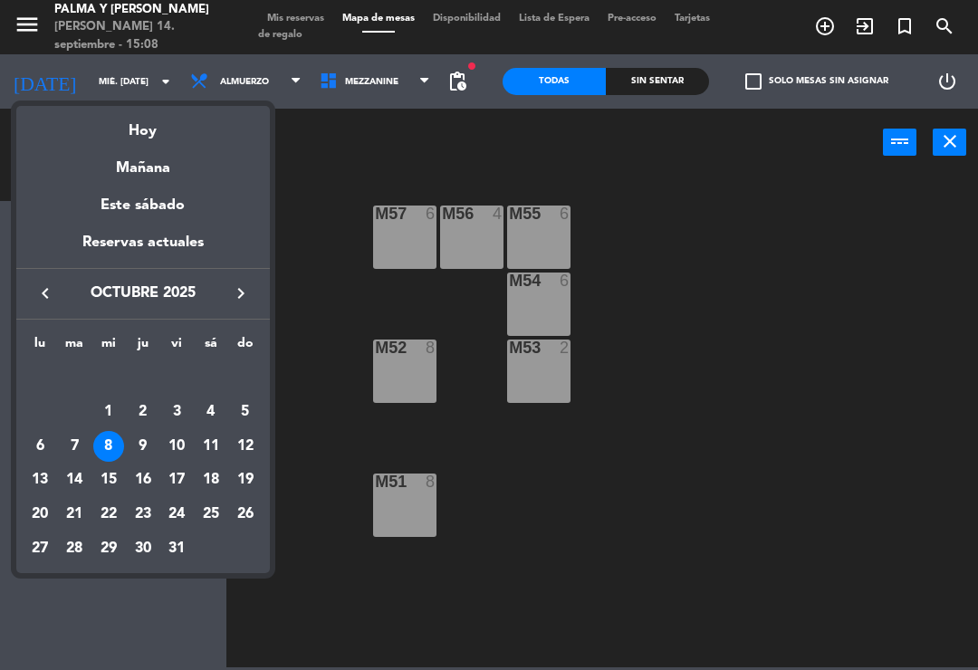
click at [34, 284] on icon "keyboard_arrow_left" at bounding box center [45, 293] width 22 height 22
click at [703, 295] on div at bounding box center [489, 335] width 978 height 670
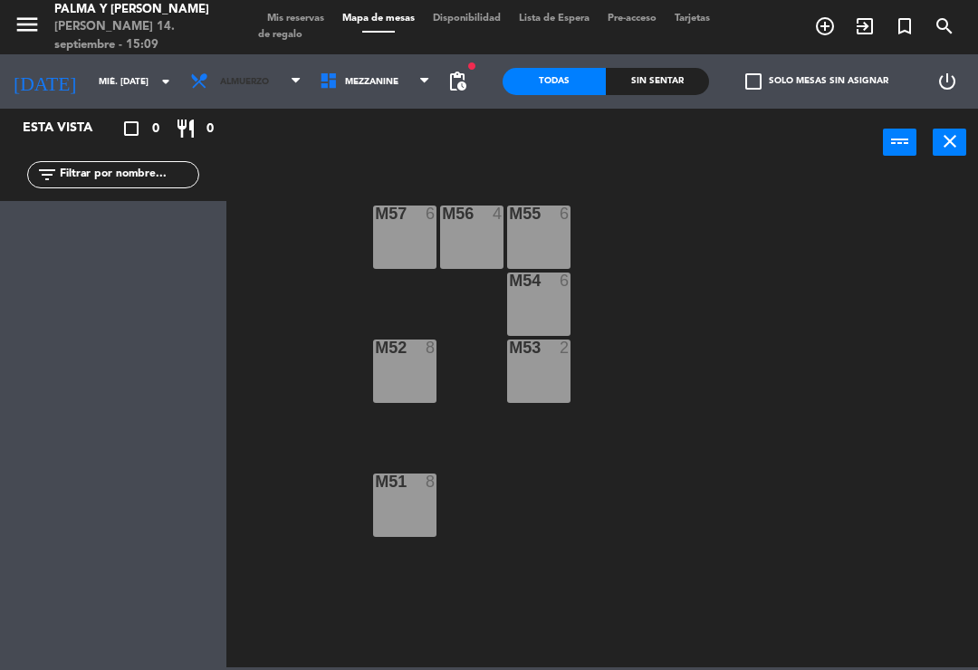
click at [245, 77] on span "Almuerzo" at bounding box center [245, 82] width 129 height 40
click at [287, 244] on div "M57 6 M56 4 M55 6 M54 6 M52 8 M53 2 M51 8" at bounding box center [606, 420] width 741 height 493
click at [364, 95] on span "Mezzanine" at bounding box center [374, 82] width 129 height 40
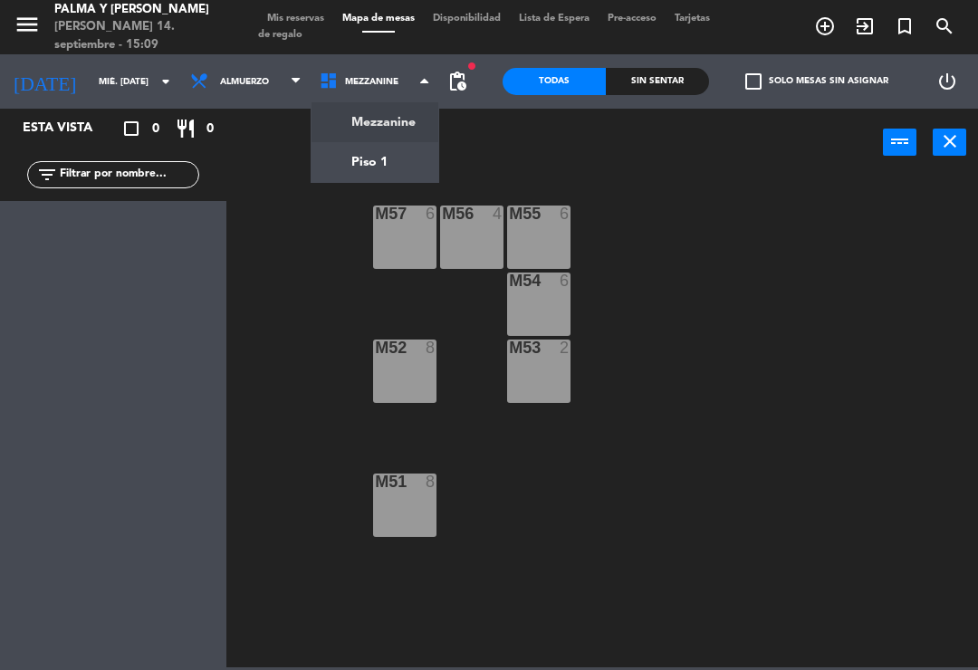
click at [371, 155] on ng-component "menu [PERSON_NAME] y [PERSON_NAME] 14. septiembre - 15:09 Mis reservas Mapa de …" at bounding box center [489, 333] width 978 height 667
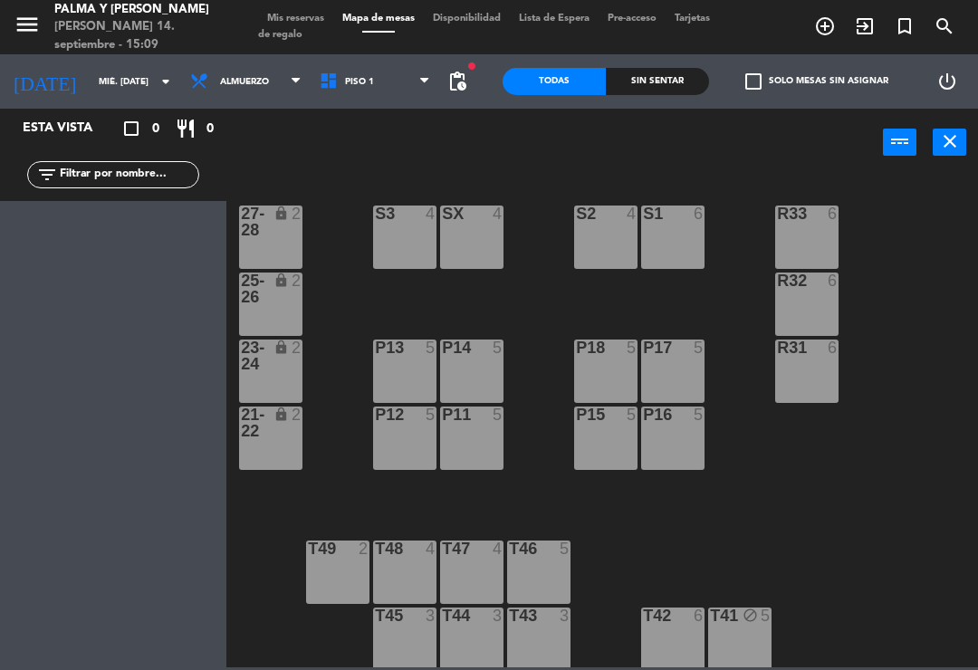
click at [90, 90] on input "mié. [DATE]" at bounding box center [152, 82] width 124 height 28
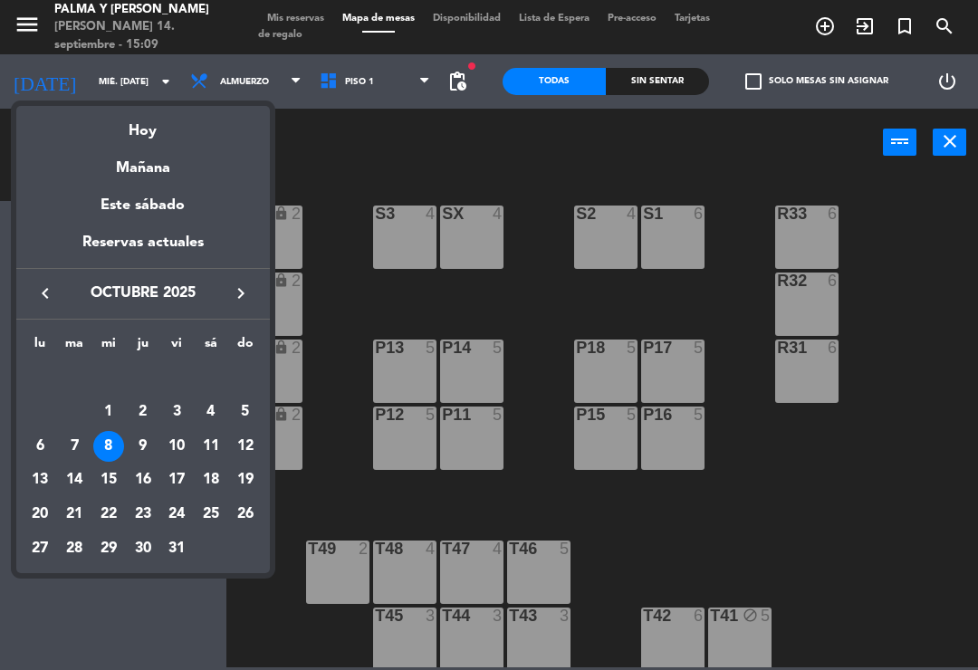
click at [126, 142] on div "Hoy" at bounding box center [142, 124] width 253 height 37
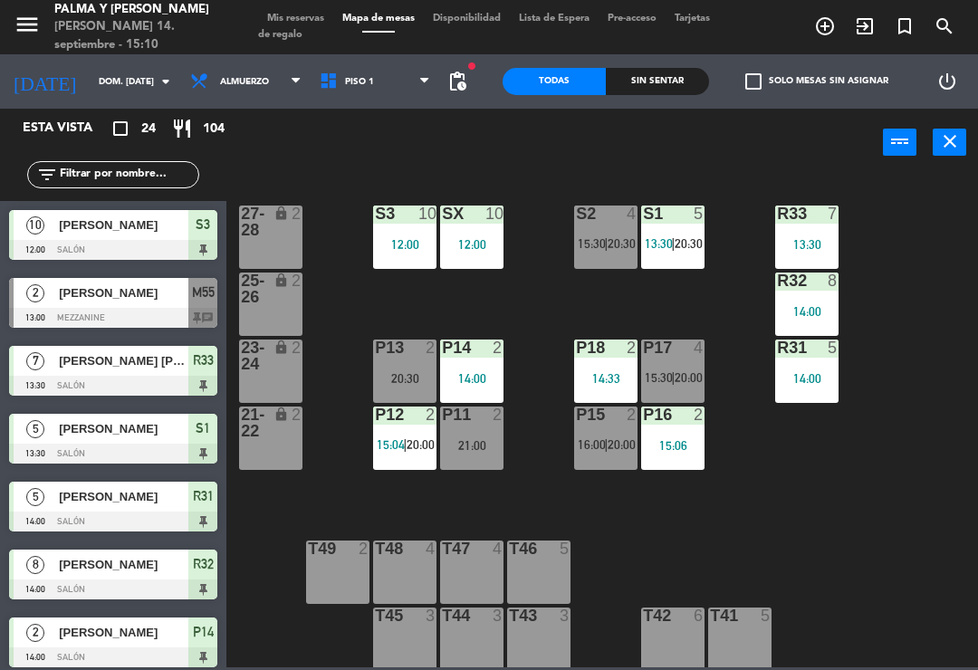
click at [345, 79] on span "Piso 1" at bounding box center [359, 82] width 29 height 10
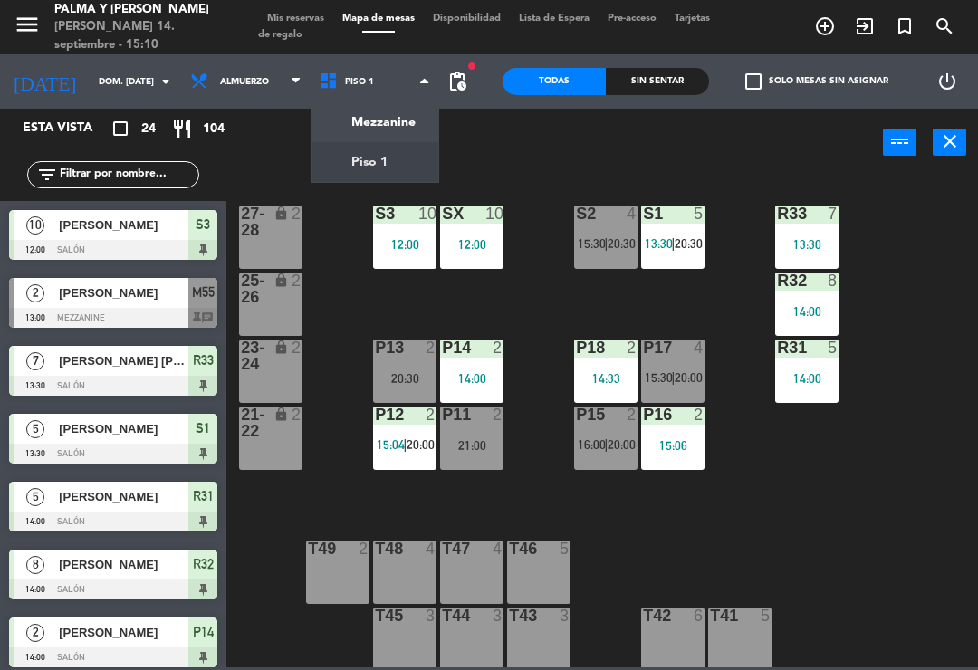
click at [383, 160] on ng-component "menu [PERSON_NAME] y [PERSON_NAME] 14. septiembre - 15:10 Mis reservas Mapa de …" at bounding box center [489, 333] width 978 height 667
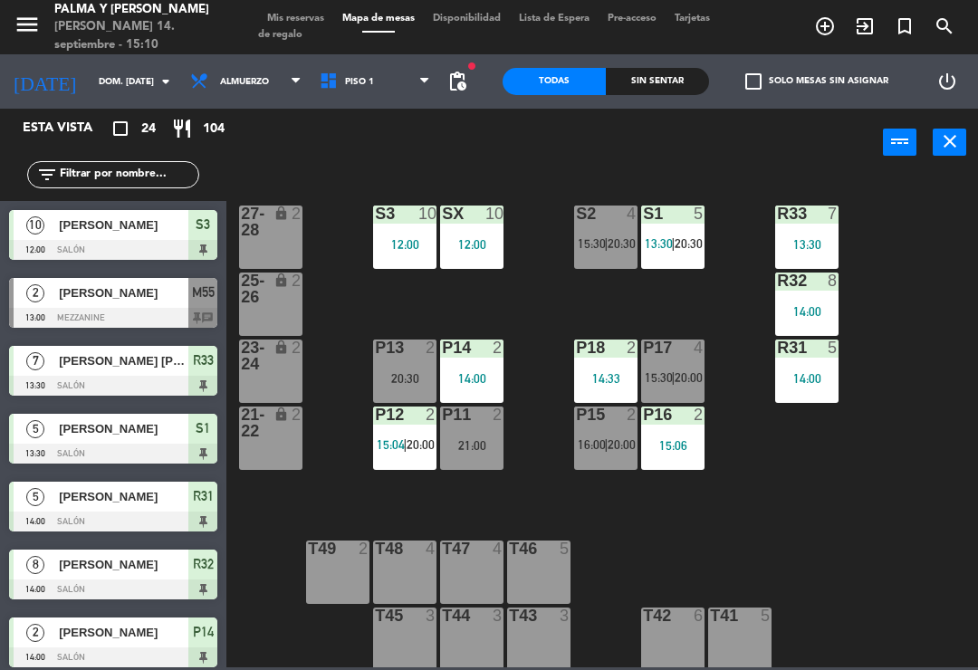
click at [371, 65] on span "Piso 1" at bounding box center [374, 82] width 129 height 40
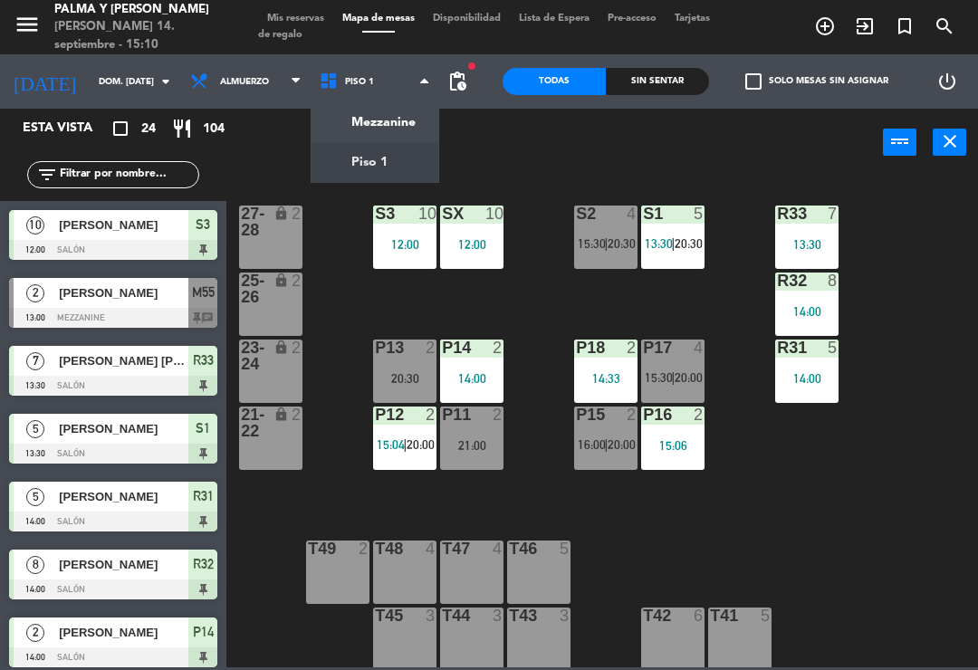
click at [396, 122] on ng-component "menu [PERSON_NAME] y [PERSON_NAME] 14. septiembre - 15:10 Mis reservas Mapa de …" at bounding box center [489, 333] width 978 height 667
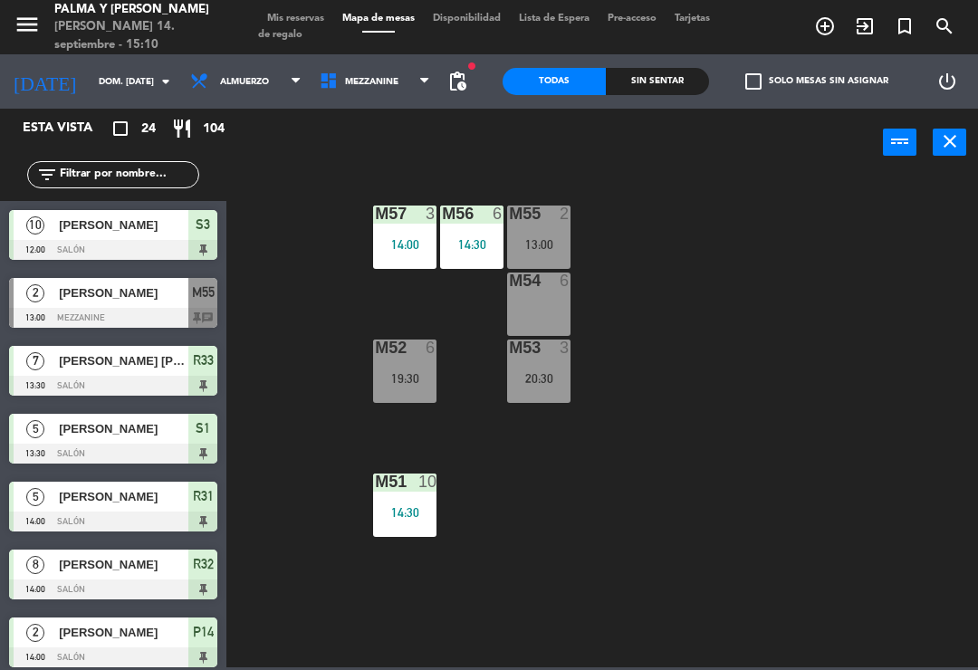
click at [541, 242] on div "13:00" at bounding box center [538, 244] width 63 height 13
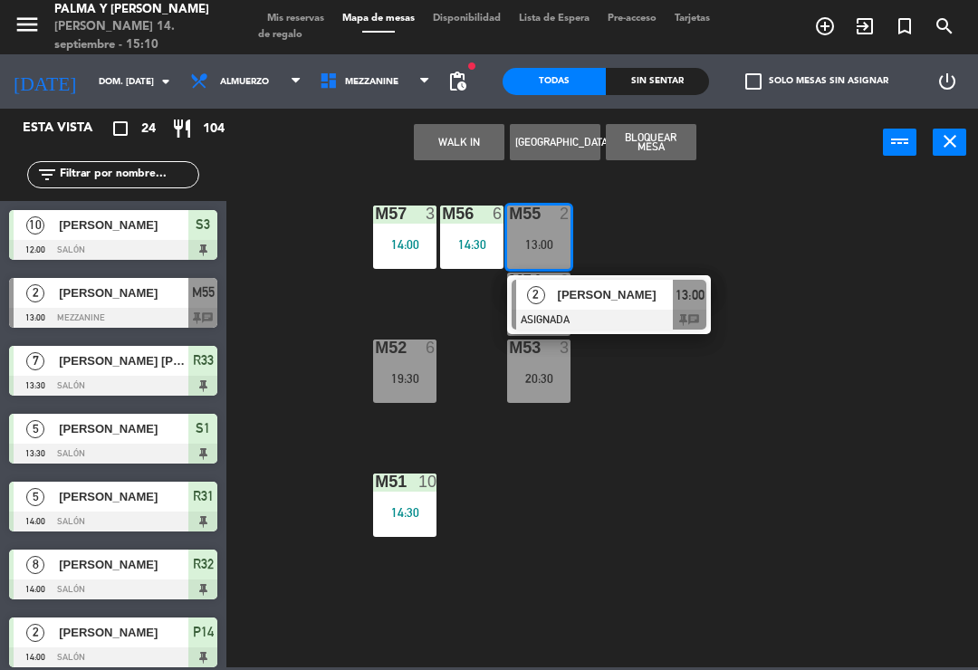
click at [584, 313] on div at bounding box center [608, 320] width 195 height 20
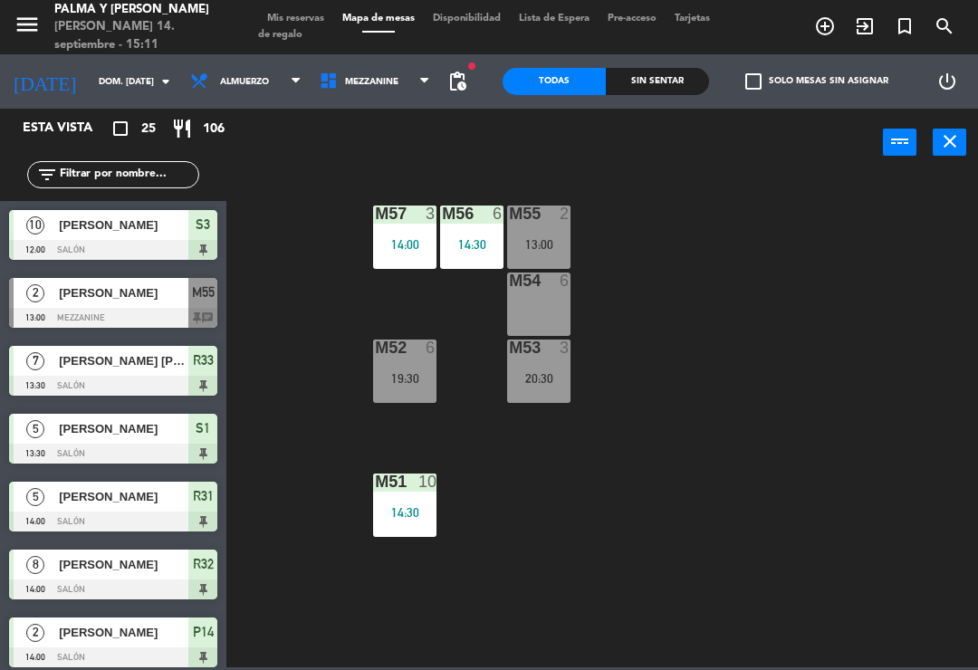
click at [100, 77] on input "dom. [DATE]" at bounding box center [152, 82] width 124 height 28
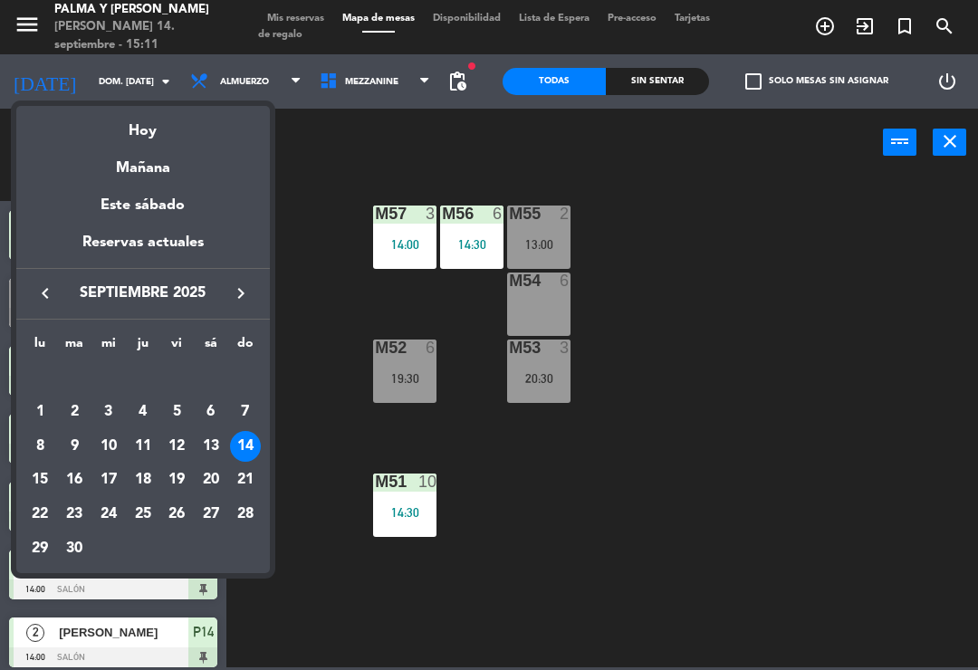
click at [52, 549] on div "29" at bounding box center [39, 548] width 31 height 31
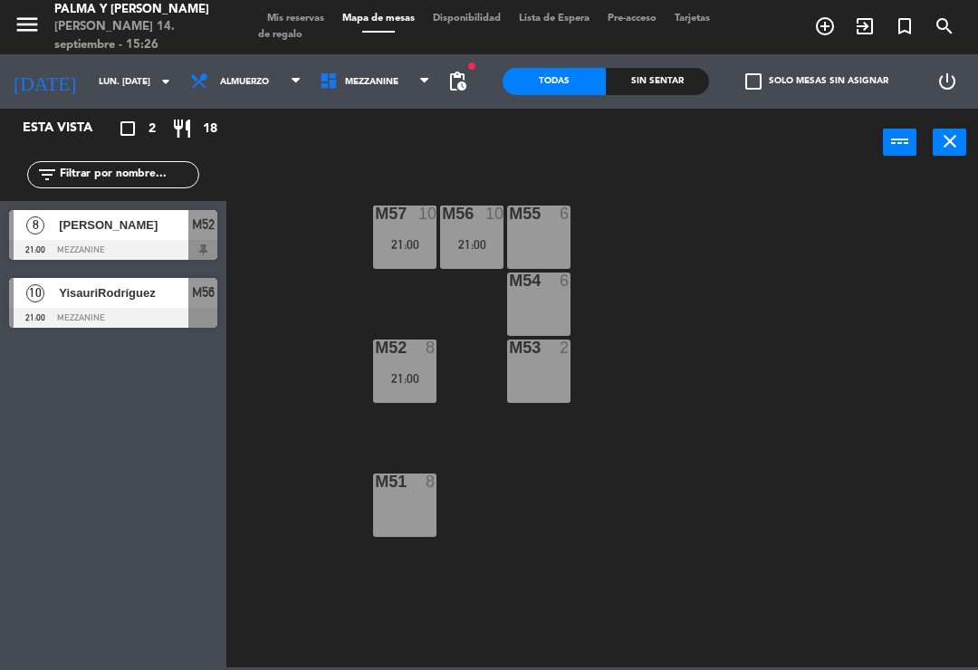
click at [871, 378] on div "M57 10 21:00 M56 10 21:00 M55 6 M54 6 M52 8 21:00 M53 2 M51 8" at bounding box center [606, 420] width 741 height 493
click at [106, 68] on input "lun. [DATE]" at bounding box center [152, 82] width 124 height 28
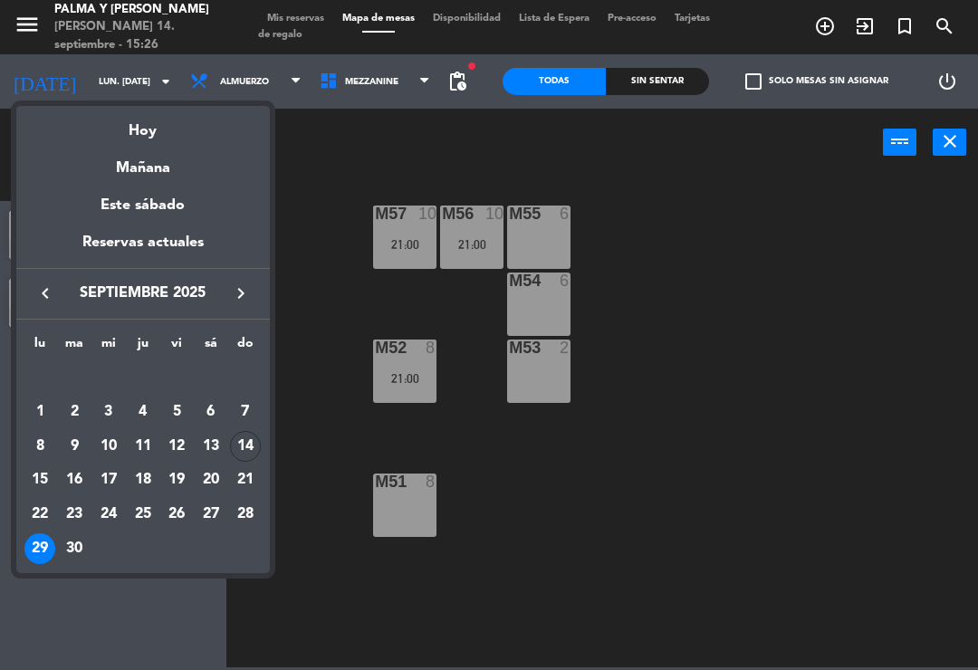
click at [174, 110] on div "Hoy" at bounding box center [142, 124] width 253 height 37
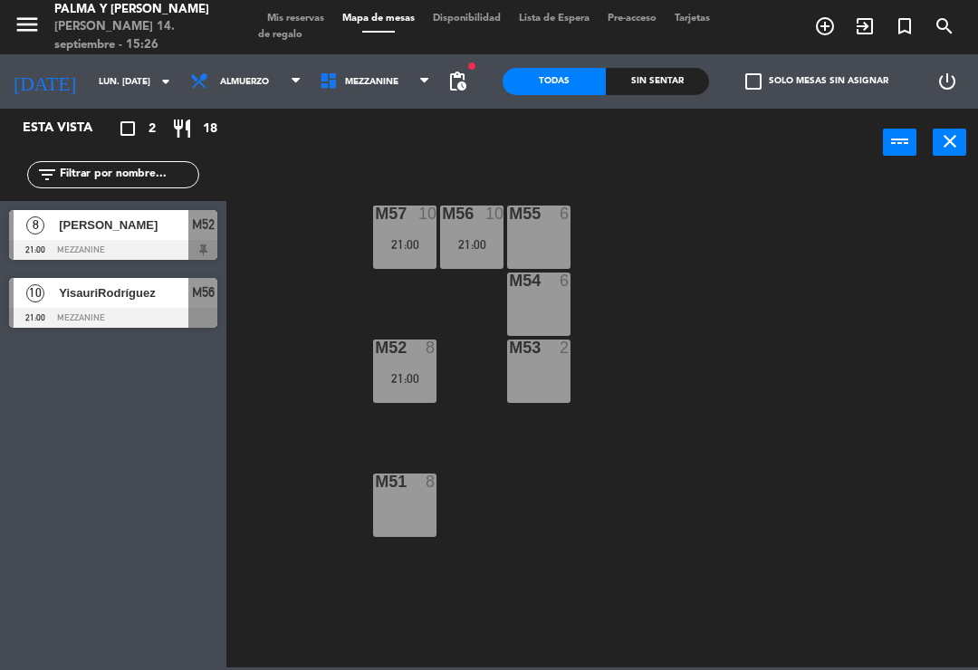
type input "dom. [DATE]"
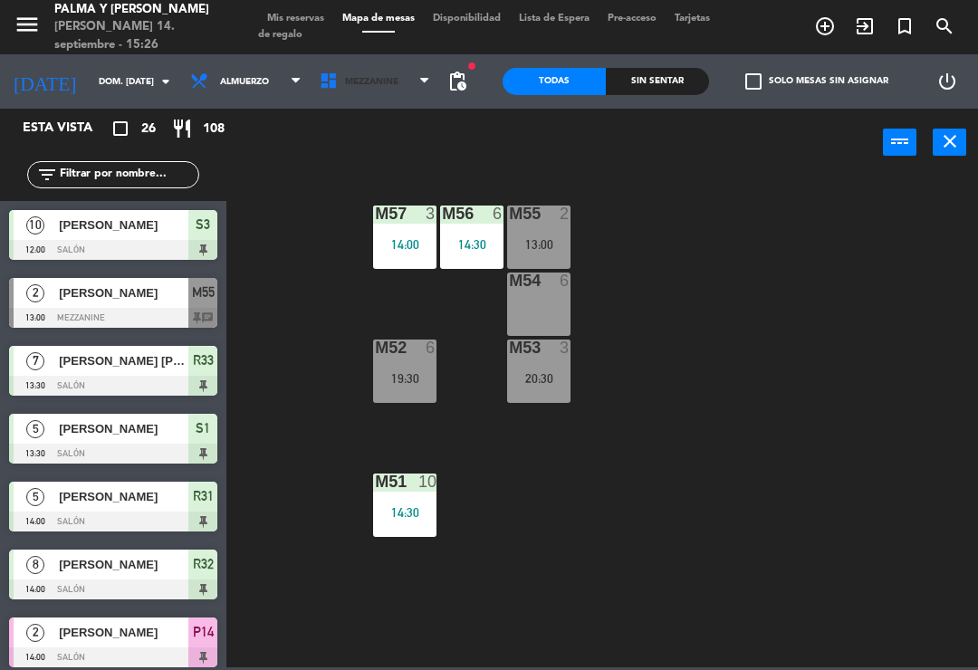
click at [386, 91] on span "Mezzanine" at bounding box center [374, 82] width 129 height 40
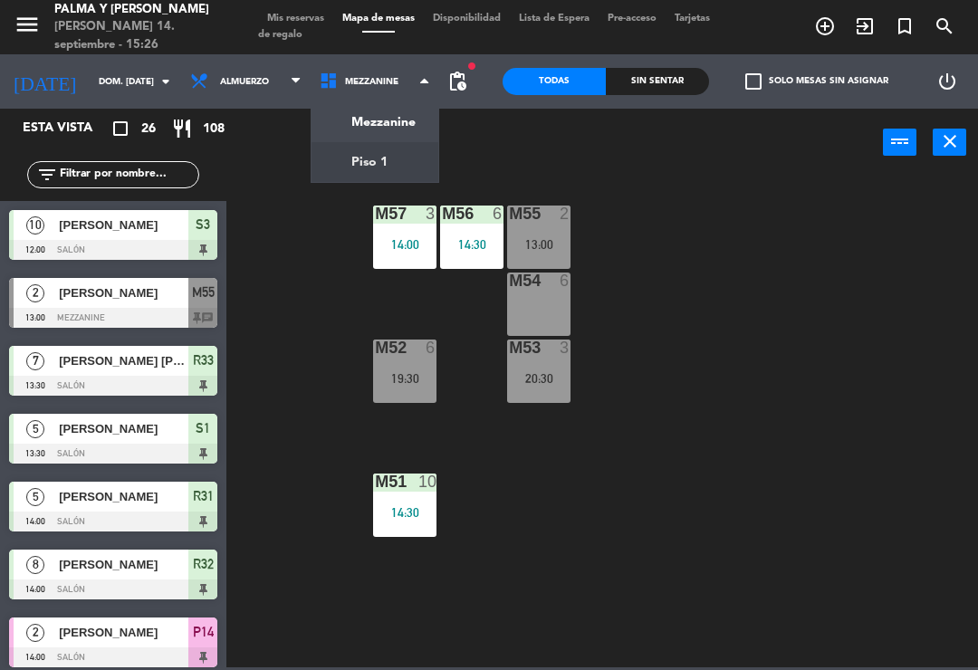
click at [365, 180] on ng-component "menu [PERSON_NAME] y [PERSON_NAME] 14. septiembre - 15:26 Mis reservas Mapa de …" at bounding box center [489, 333] width 978 height 667
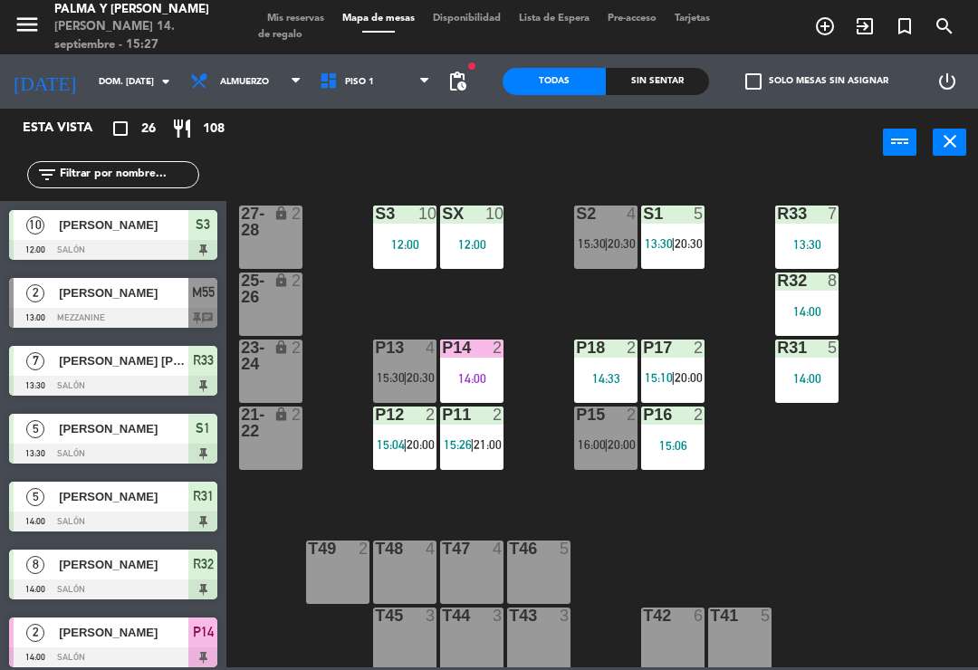
click at [906, 490] on div "R33 7 13:30 S1 5 13:30 | 20:30 S2 4 15:30 | 20:30 S3 10 12:00 SX 10 12:00 27-28…" at bounding box center [606, 420] width 741 height 493
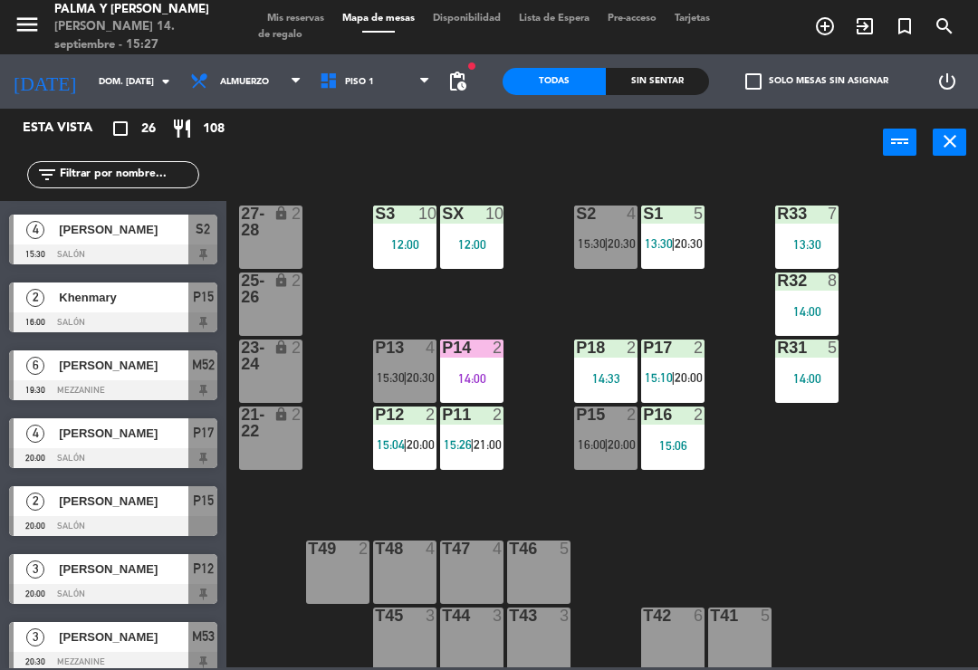
scroll to position [1085, 0]
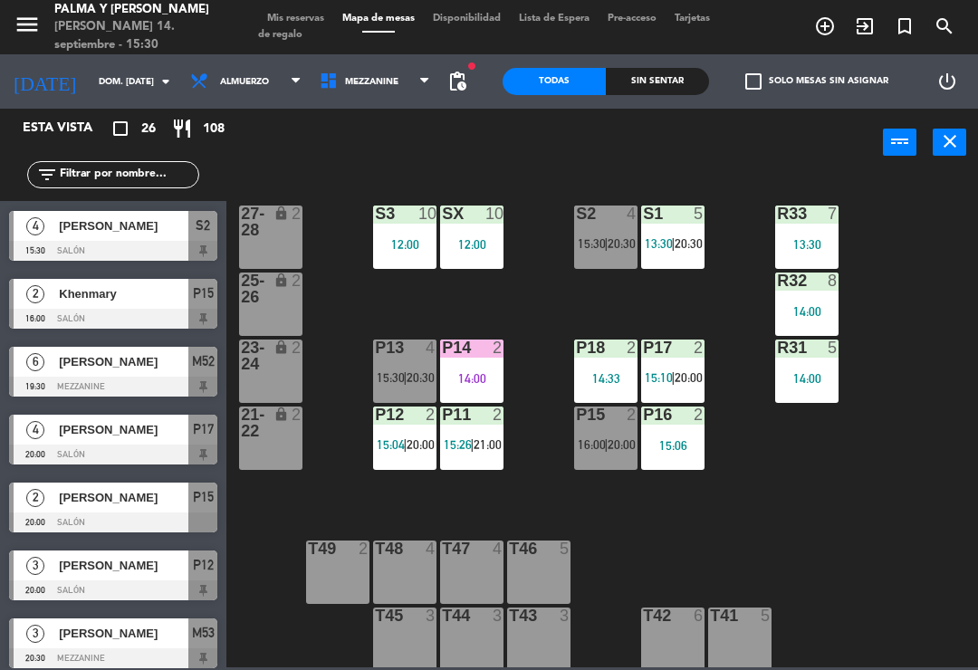
click at [333, 503] on div "R33 7 13:30 S1 5 13:30 | 20:30 S2 4 15:30 | 20:30 S3 10 12:00 SX 10 12:00 27-28…" at bounding box center [606, 420] width 741 height 493
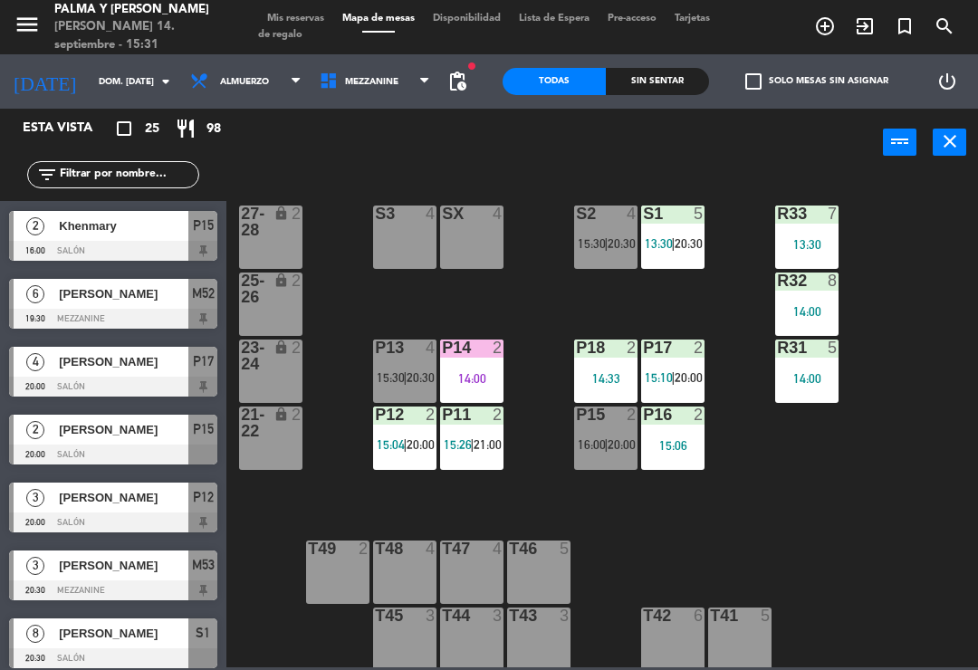
click at [666, 83] on div "Sin sentar" at bounding box center [657, 81] width 103 height 27
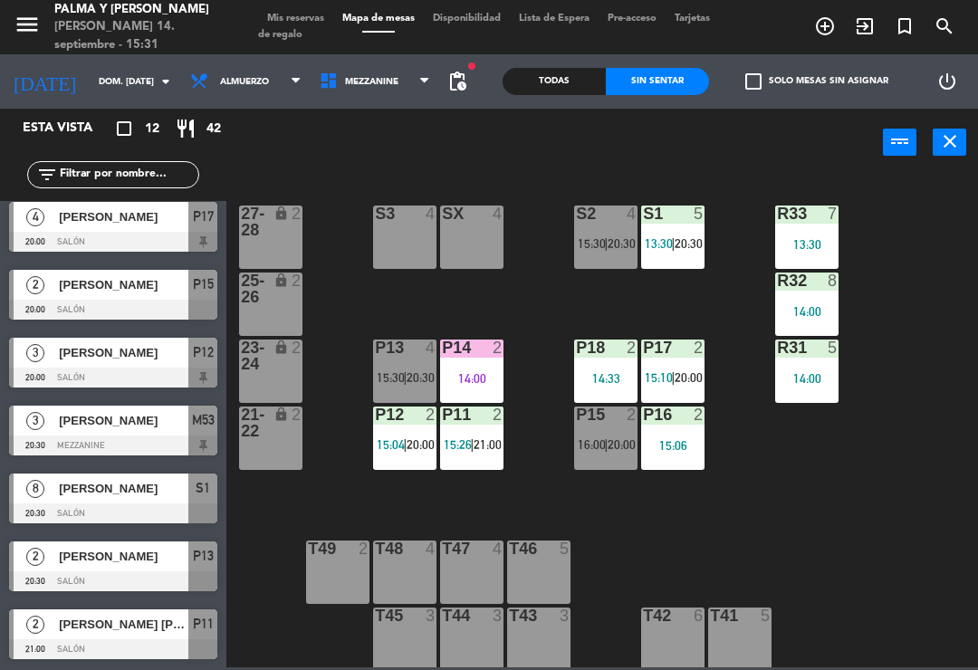
scroll to position [348, 0]
click at [559, 72] on div "Todas" at bounding box center [553, 81] width 103 height 27
